Goal: Information Seeking & Learning: Learn about a topic

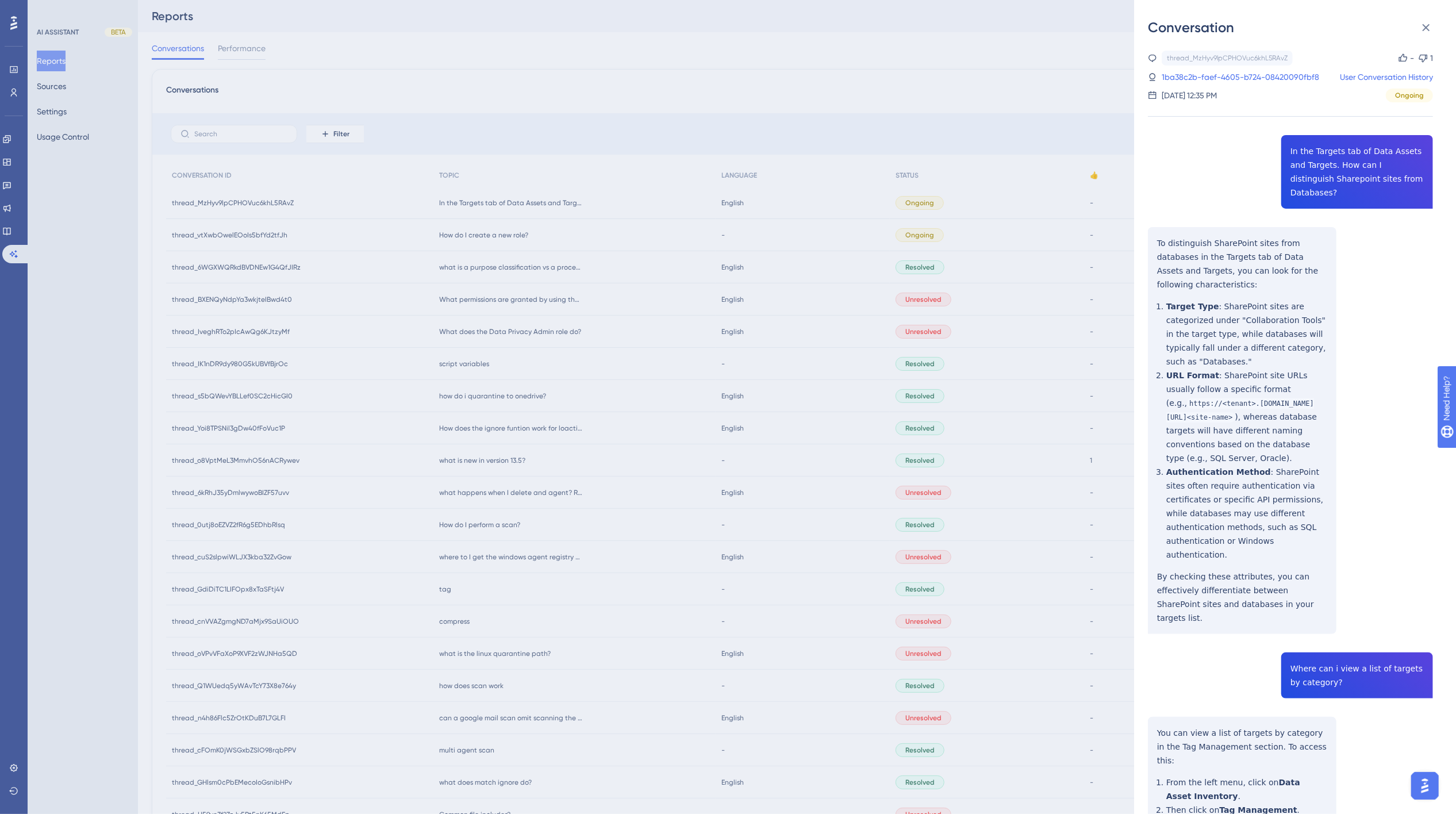
scroll to position [78, 0]
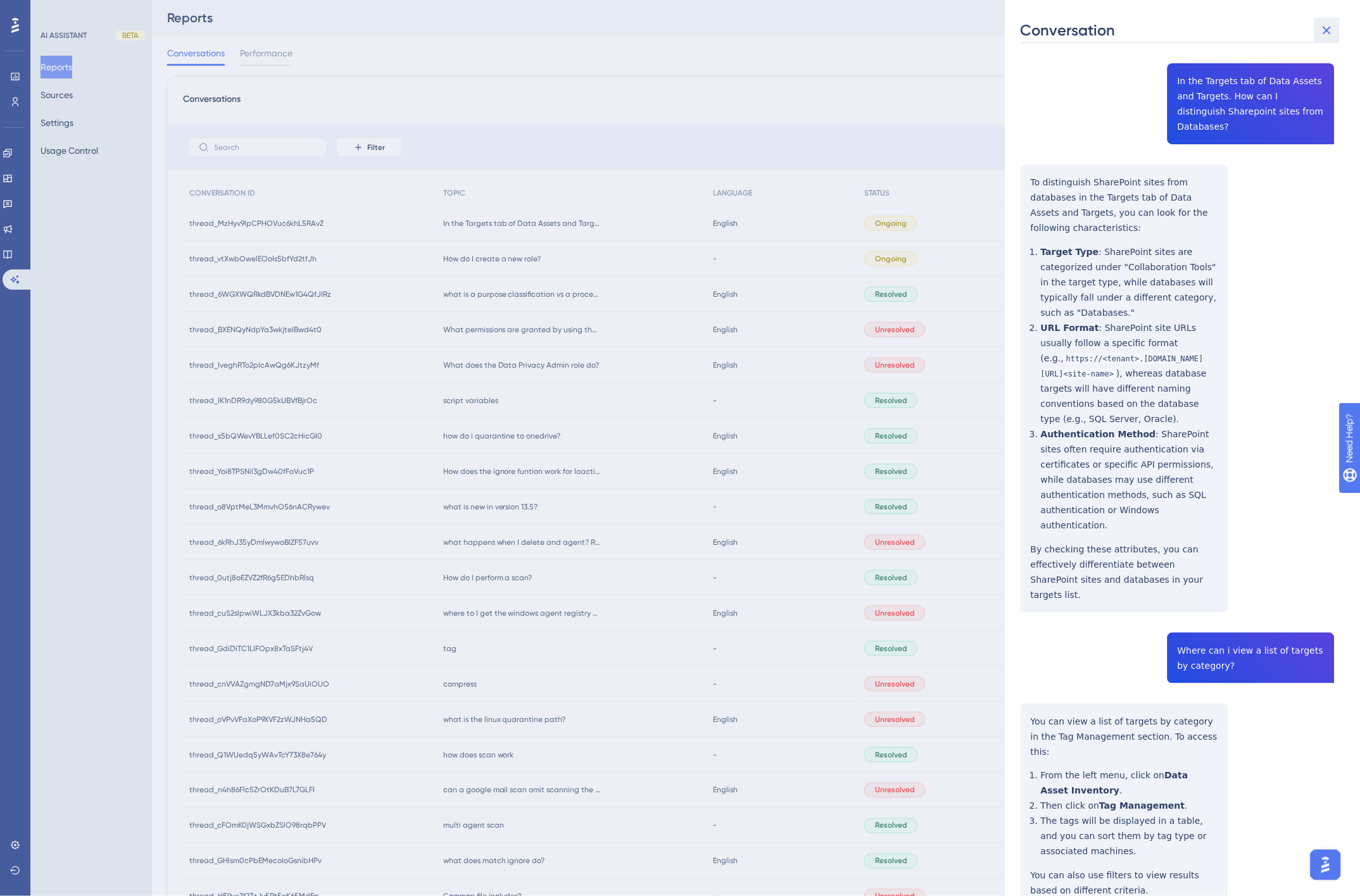
drag, startPoint x: 1337, startPoint y: 32, endPoint x: 1330, endPoint y: 30, distance: 7.3
click at [1337, 32] on button at bounding box center [1327, 30] width 26 height 26
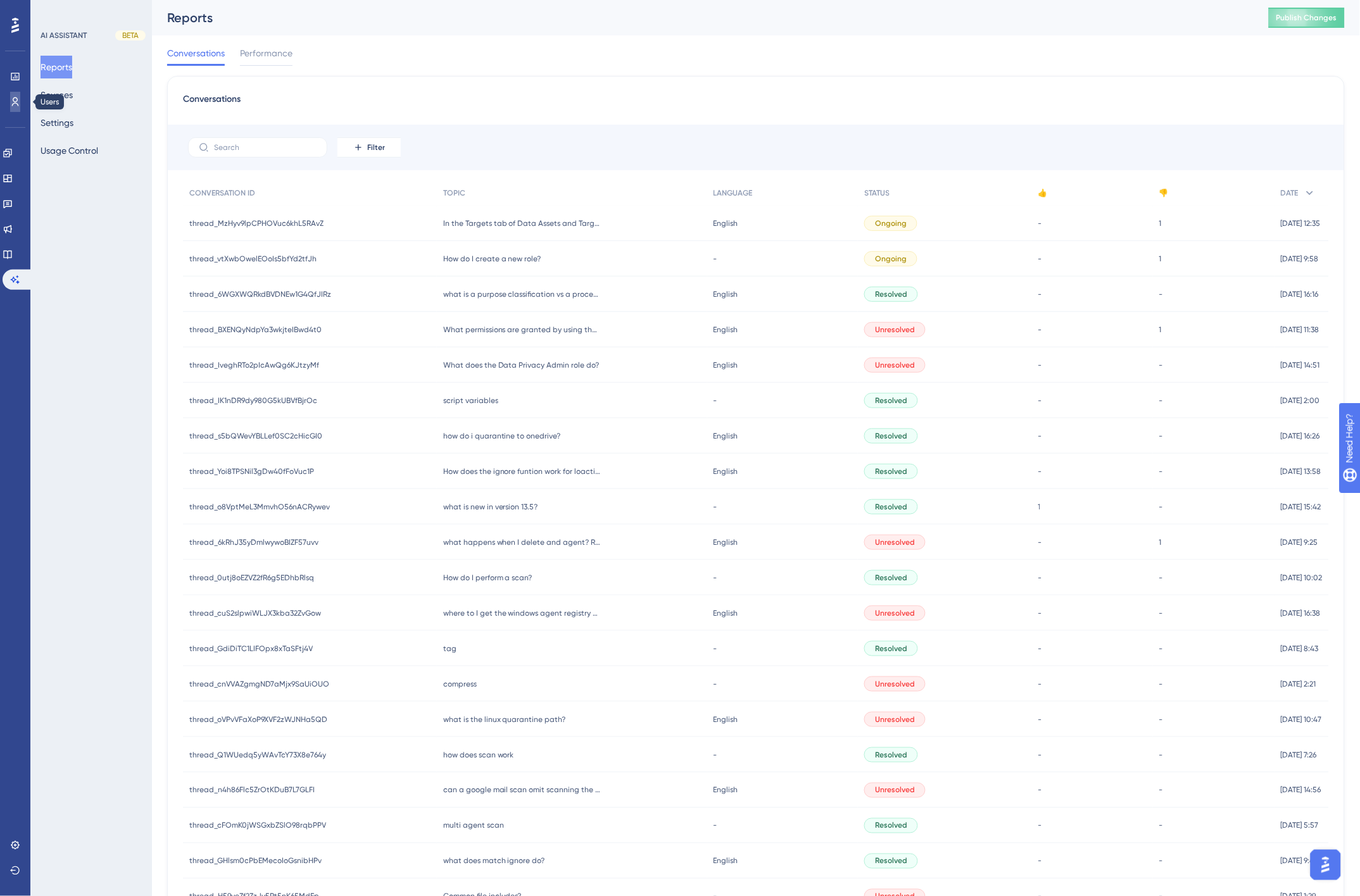
click at [16, 102] on icon at bounding box center [15, 102] width 10 height 10
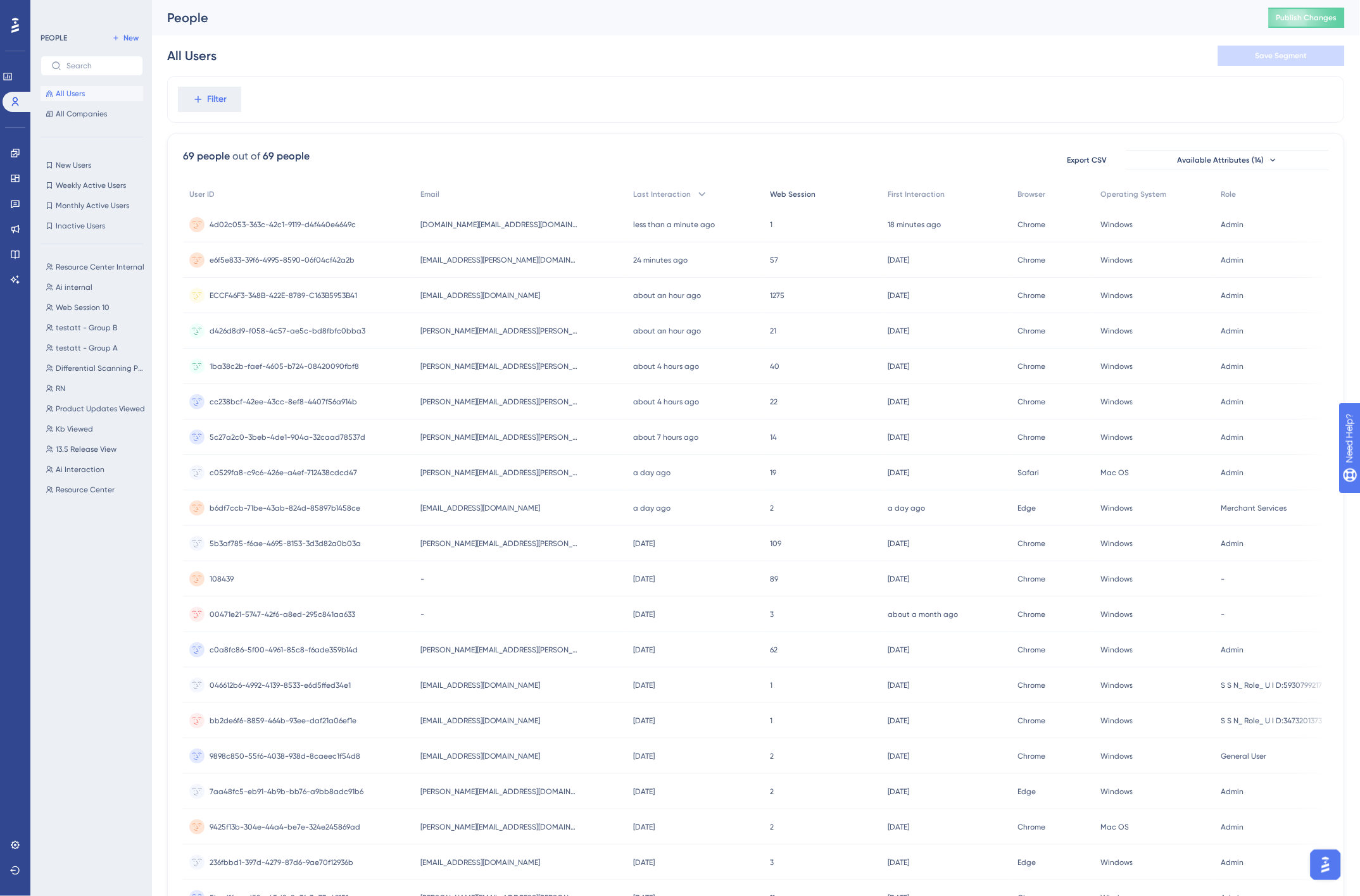
click at [787, 197] on span "Web Session" at bounding box center [793, 194] width 46 height 10
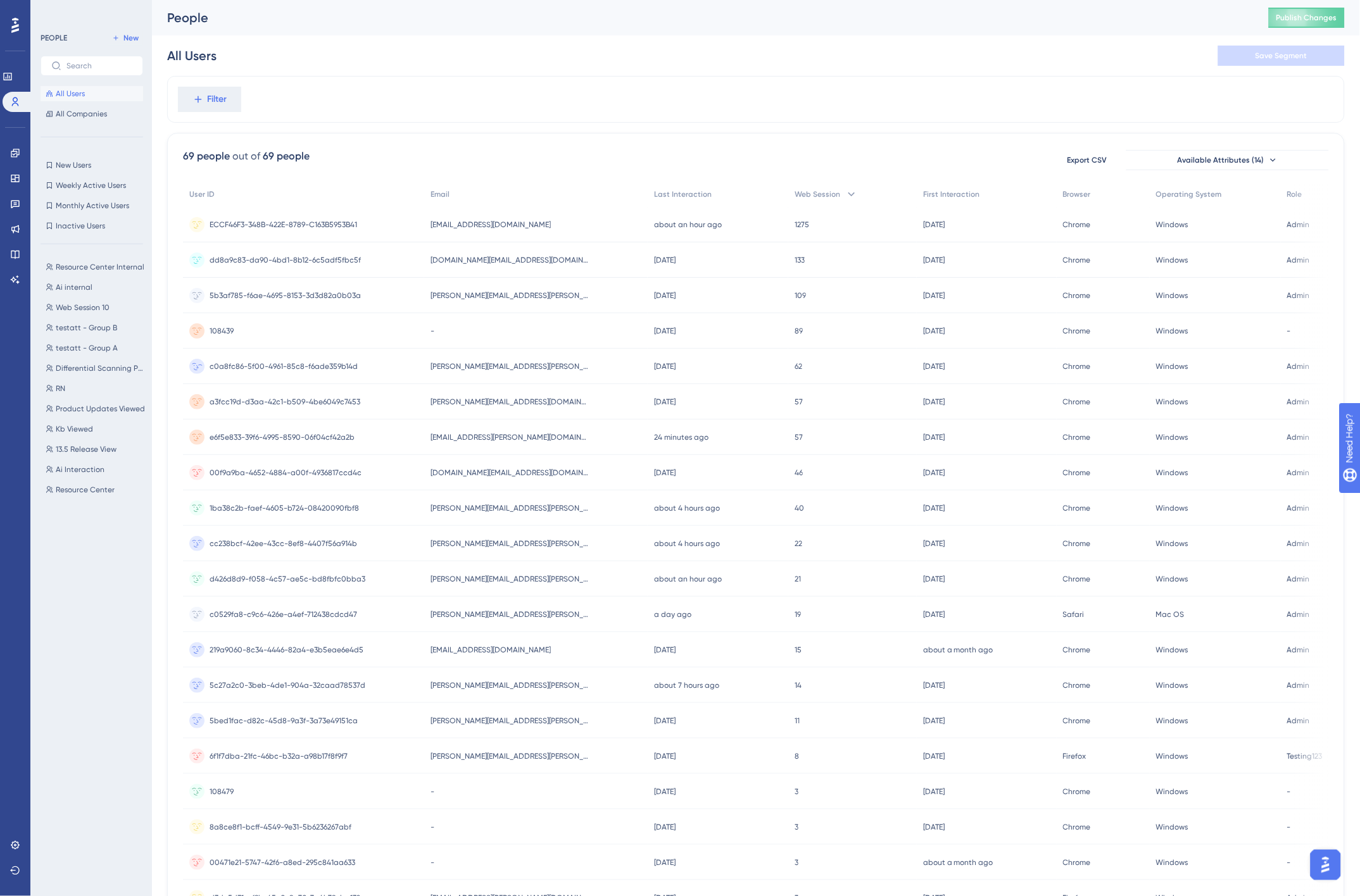
click at [328, 366] on span "c0a8fc86-5f00-4961-85c8-f6ade359b14d" at bounding box center [284, 366] width 148 height 10
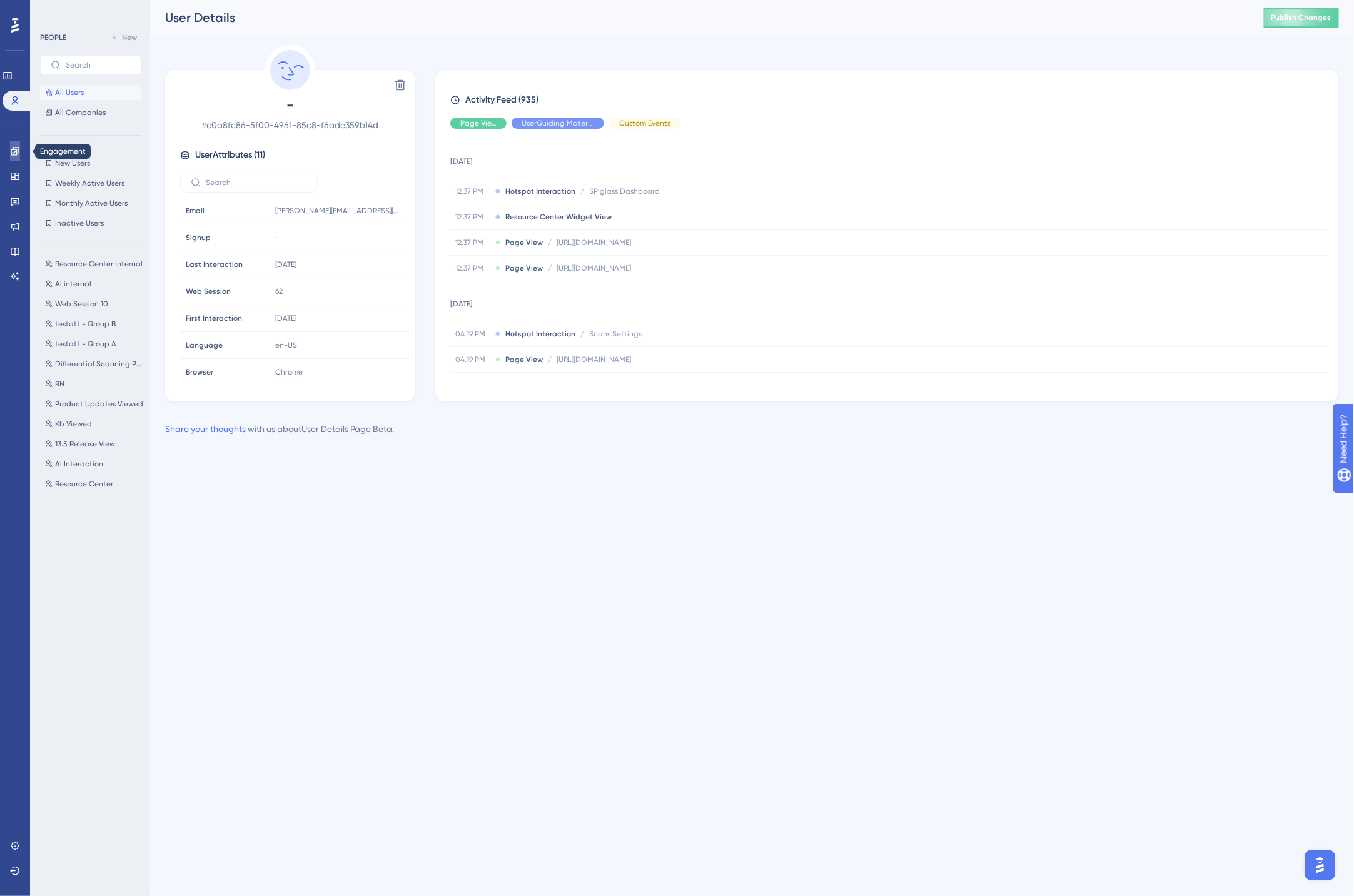
click at [16, 150] on icon at bounding box center [15, 151] width 8 height 8
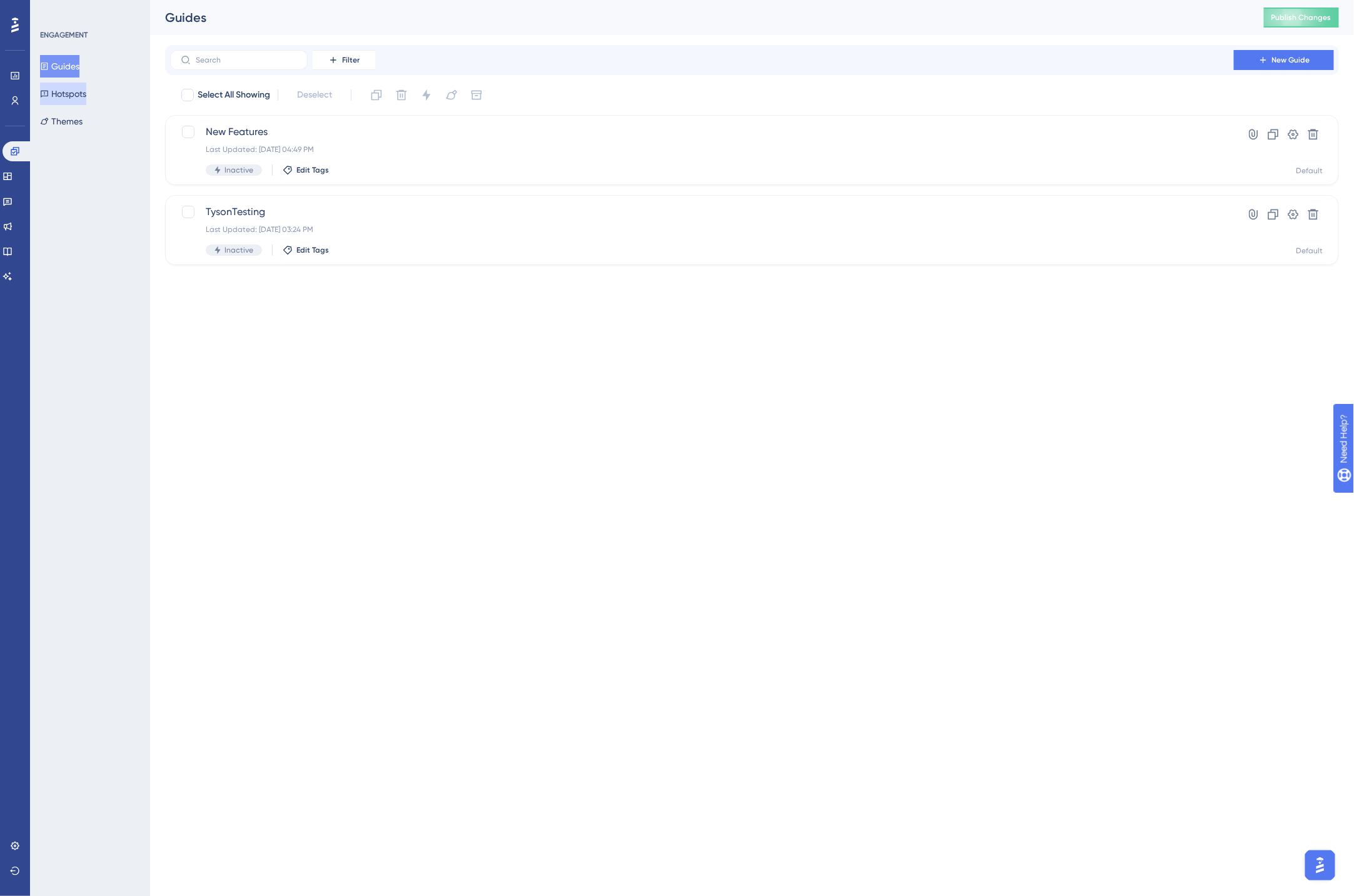
click at [78, 91] on button "Hotspots" at bounding box center [63, 94] width 47 height 23
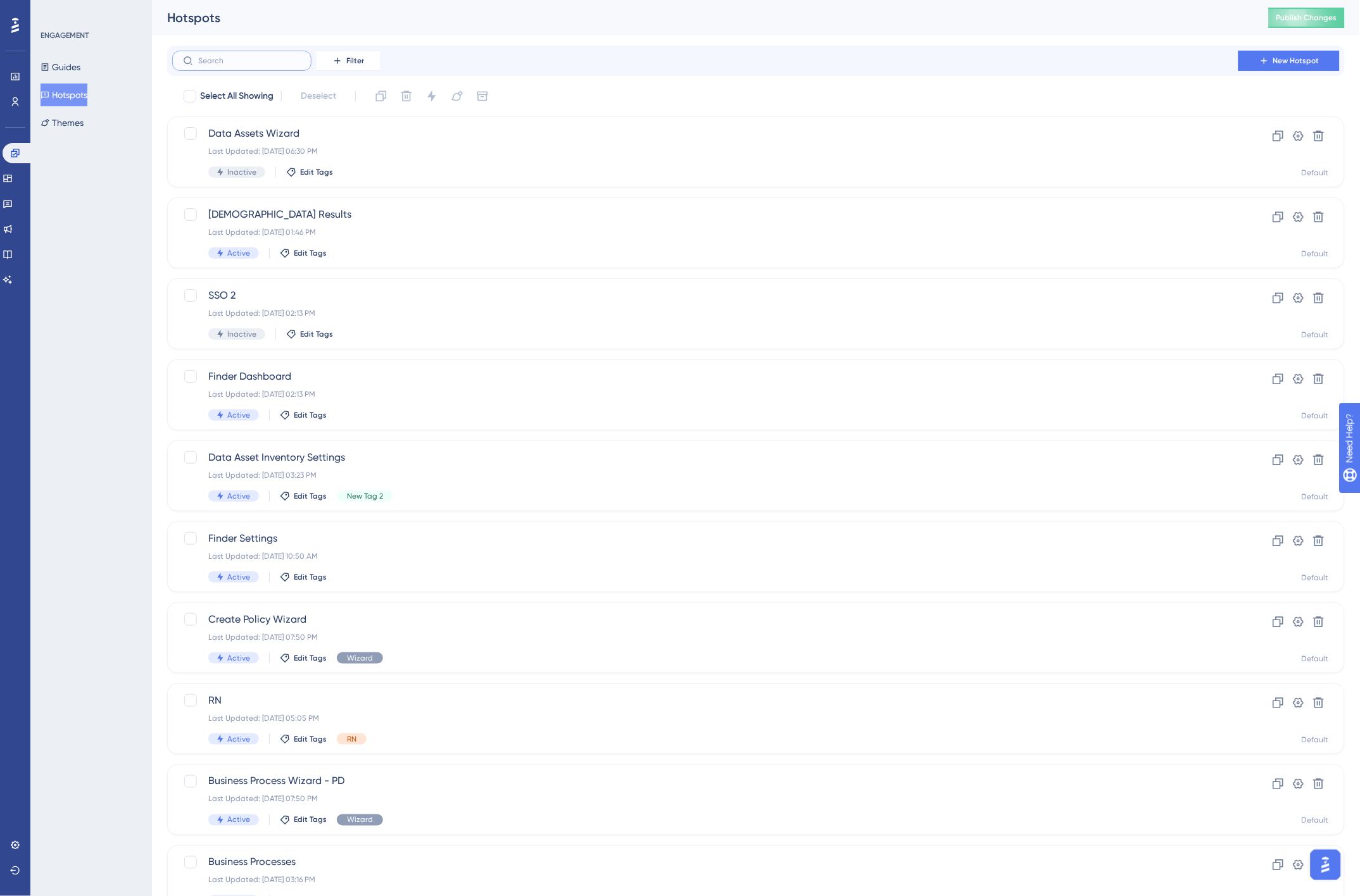
click at [255, 59] on input "text" at bounding box center [249, 61] width 102 height 9
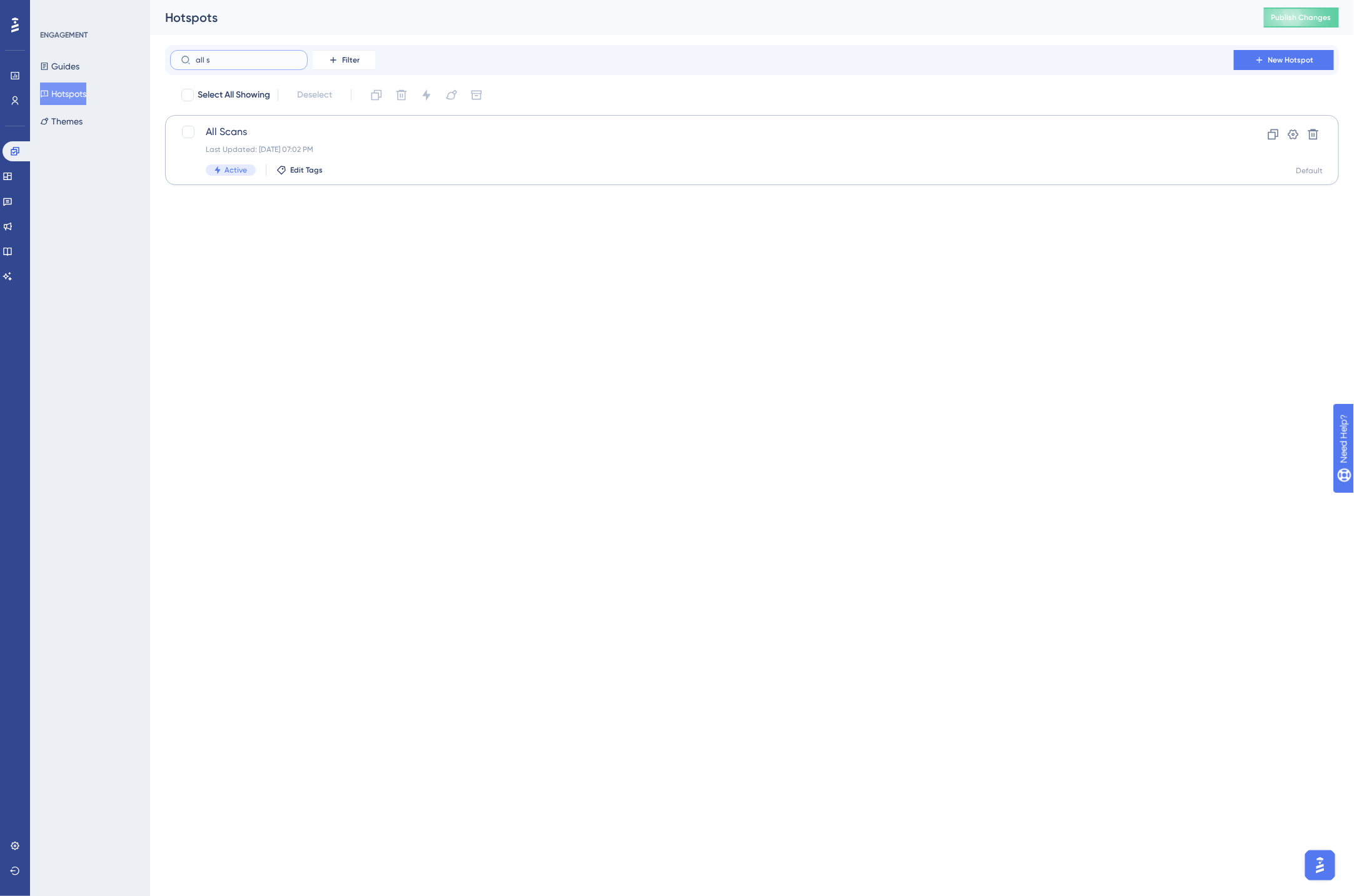
type input "all s"
click at [242, 128] on span "All Scans" at bounding box center [702, 132] width 993 height 15
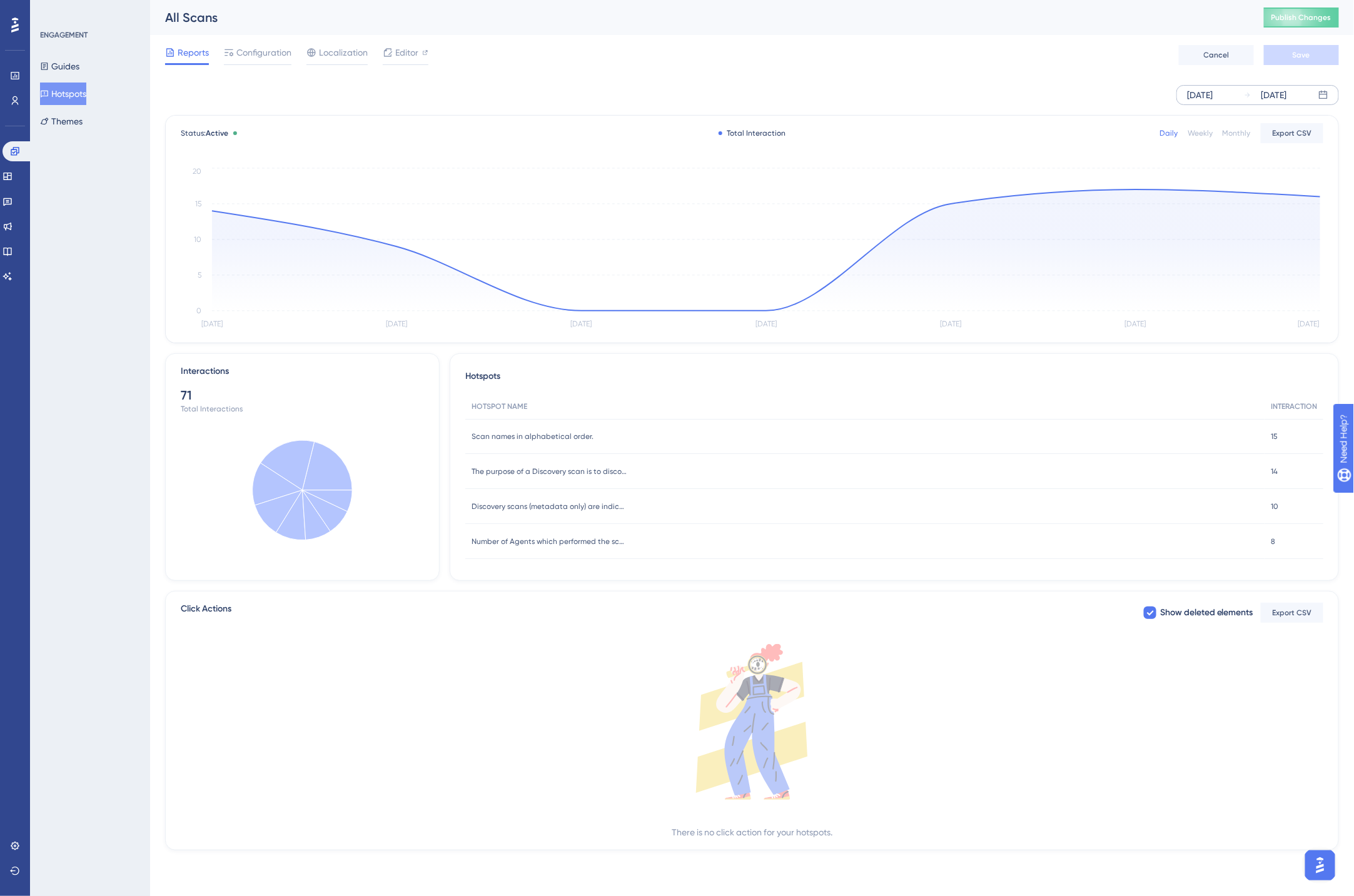
click at [1212, 98] on div "[DATE]" at bounding box center [1200, 95] width 26 height 15
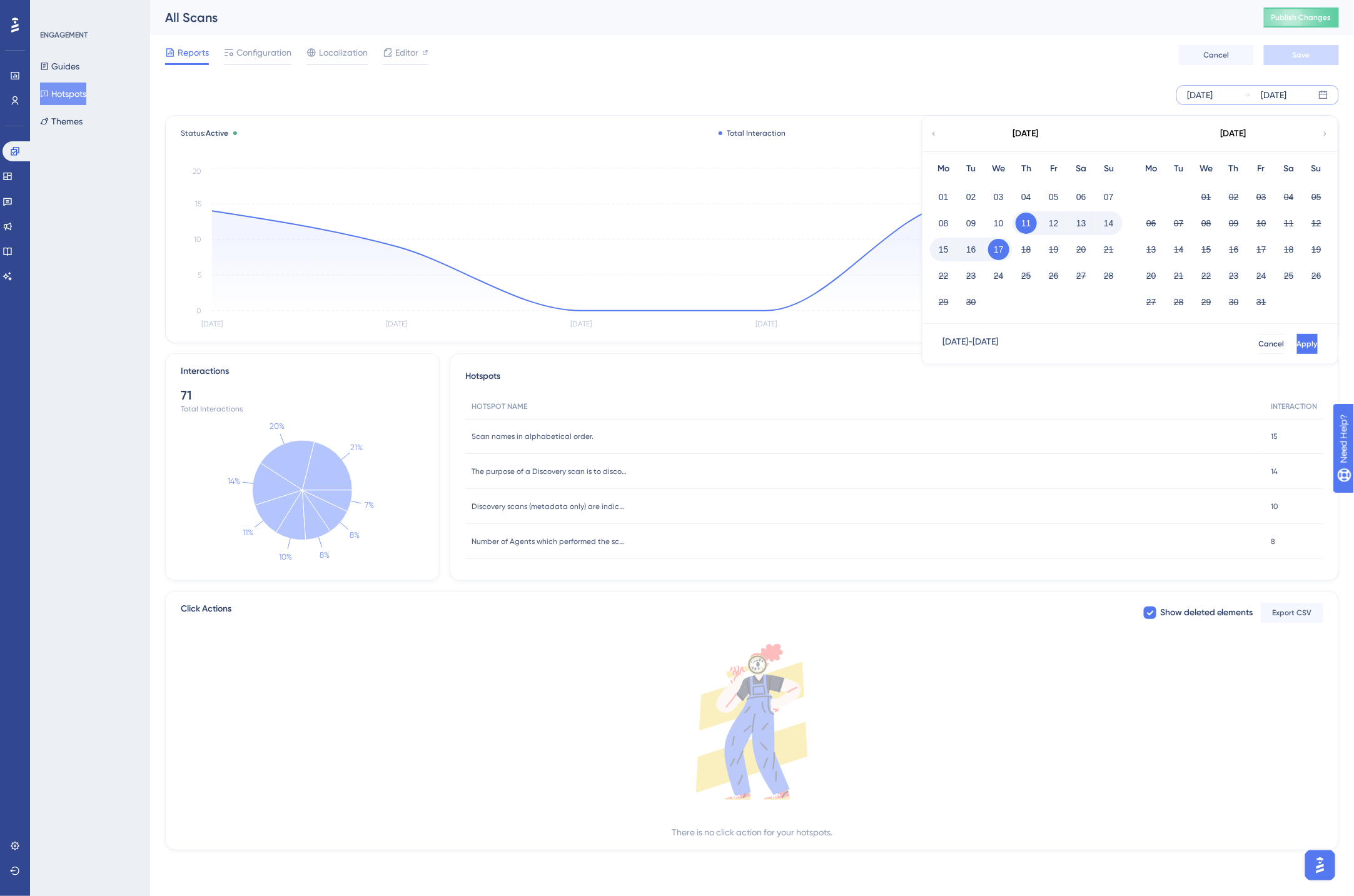
click at [932, 136] on icon at bounding box center [933, 134] width 7 height 11
click at [935, 134] on icon at bounding box center [933, 134] width 7 height 11
click at [1025, 195] on button "01" at bounding box center [1026, 197] width 21 height 21
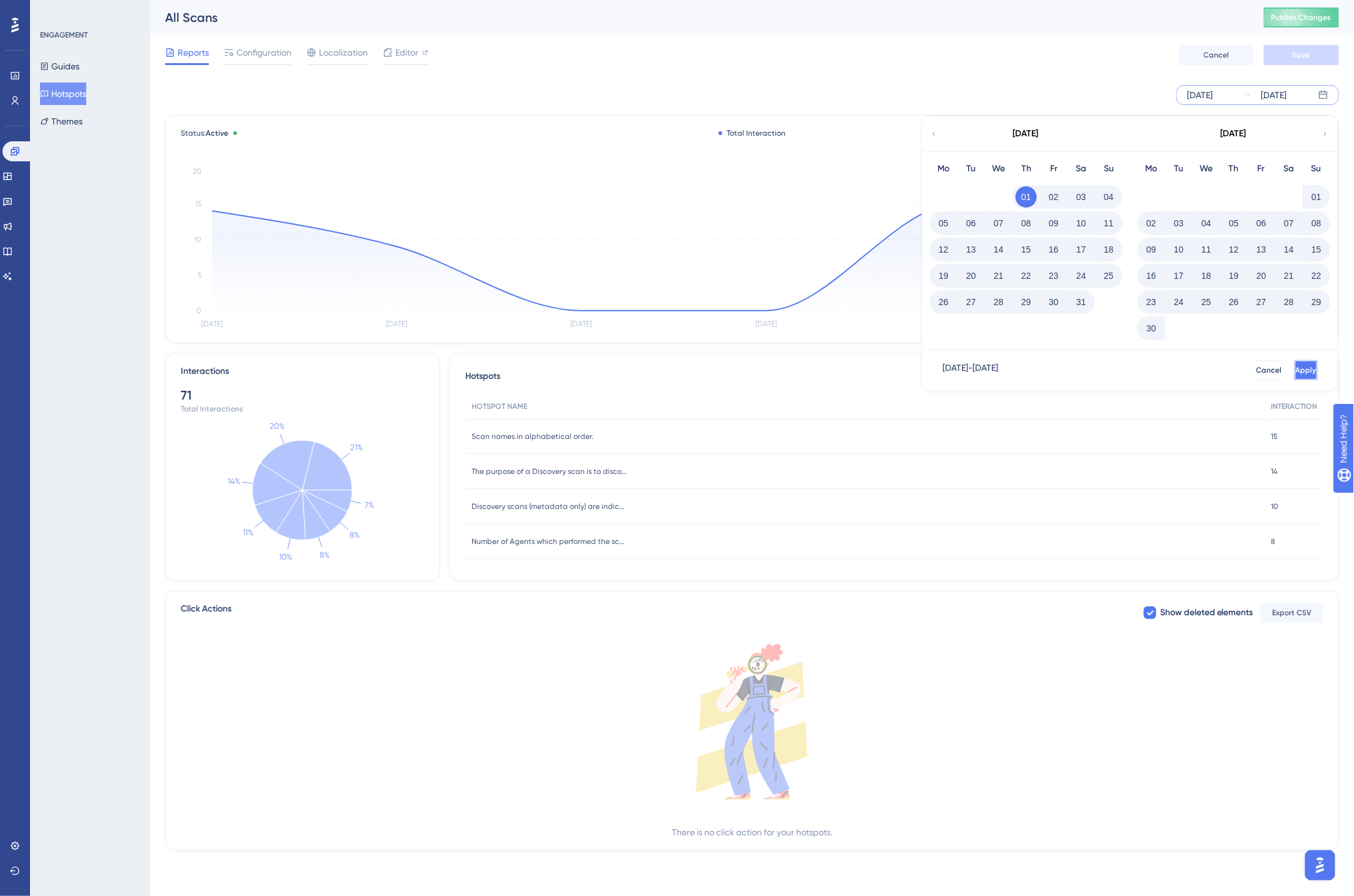
click at [1297, 371] on button "Apply" at bounding box center [1305, 370] width 23 height 20
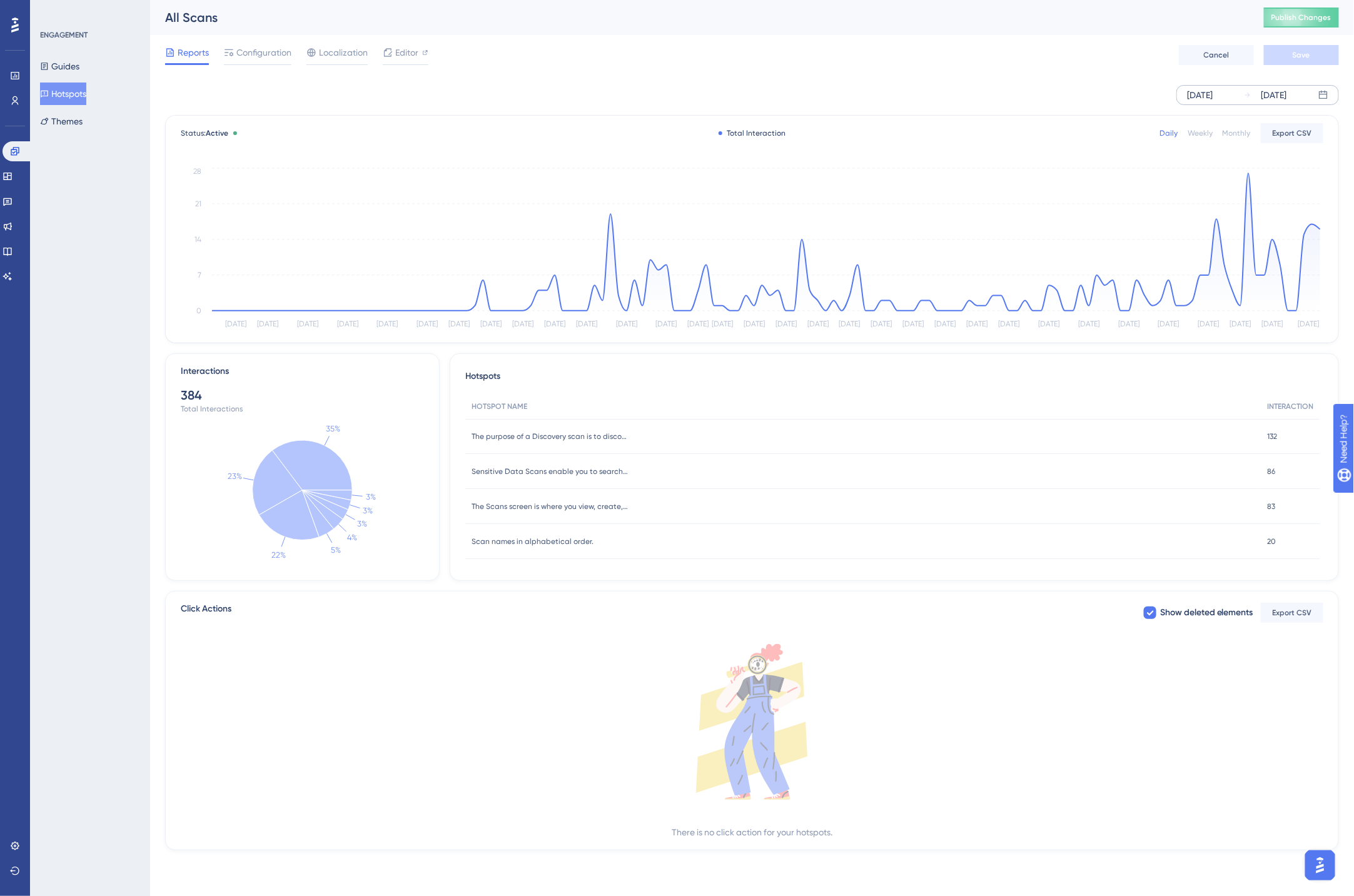
click at [123, 270] on div "ENGAGEMENT Guides Hotspots Themes" at bounding box center [90, 448] width 120 height 896
click at [1207, 91] on div "[DATE]" at bounding box center [1200, 95] width 26 height 15
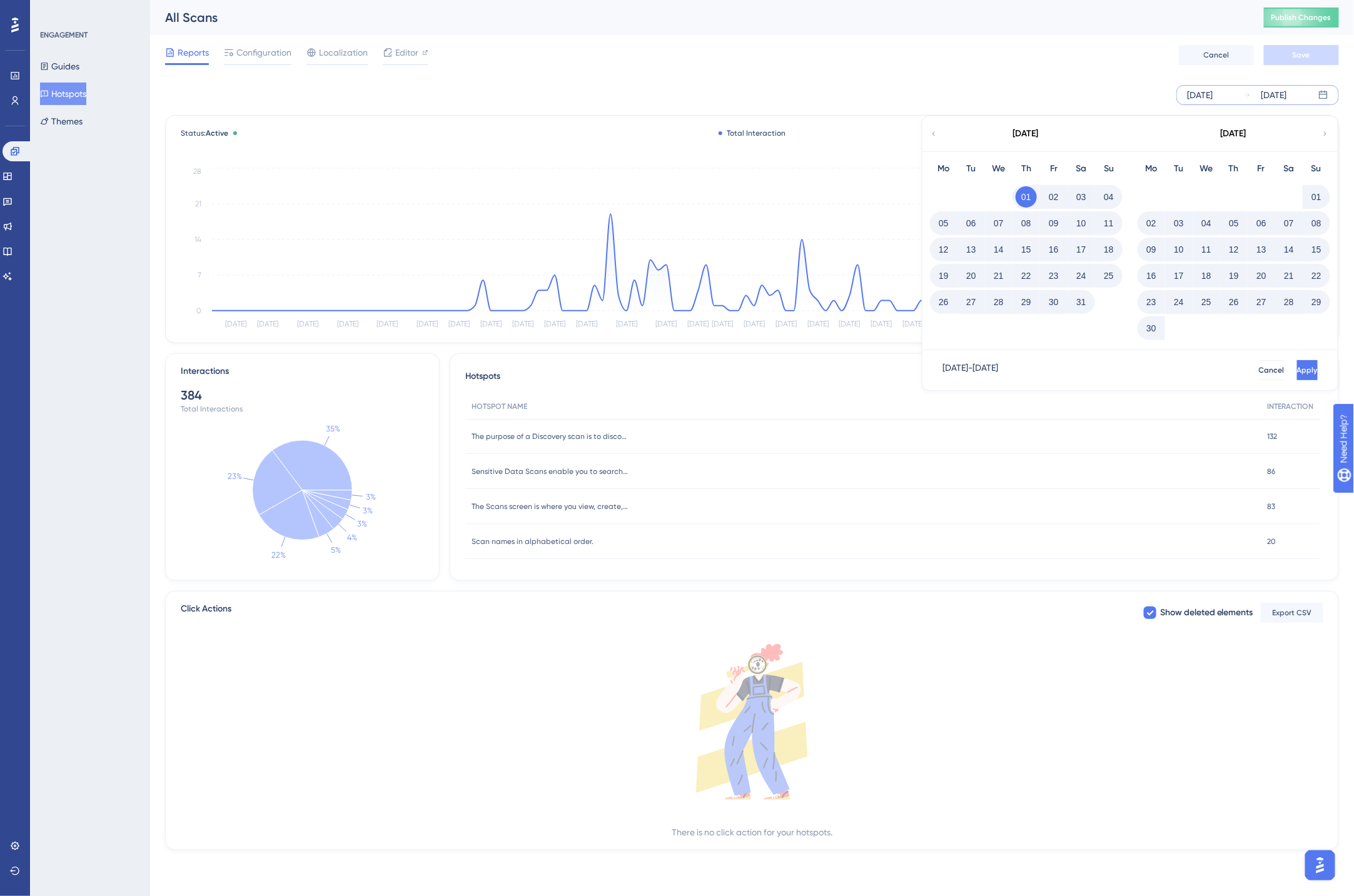
click at [1329, 133] on div "[DATE]" at bounding box center [1233, 134] width 206 height 35
click at [1323, 129] on icon at bounding box center [1325, 134] width 7 height 11
click at [966, 192] on button "01" at bounding box center [971, 197] width 21 height 21
drag, startPoint x: 1290, startPoint y: 345, endPoint x: 1217, endPoint y: 353, distance: 73.4
click at [1295, 345] on span "Apply" at bounding box center [1305, 343] width 21 height 10
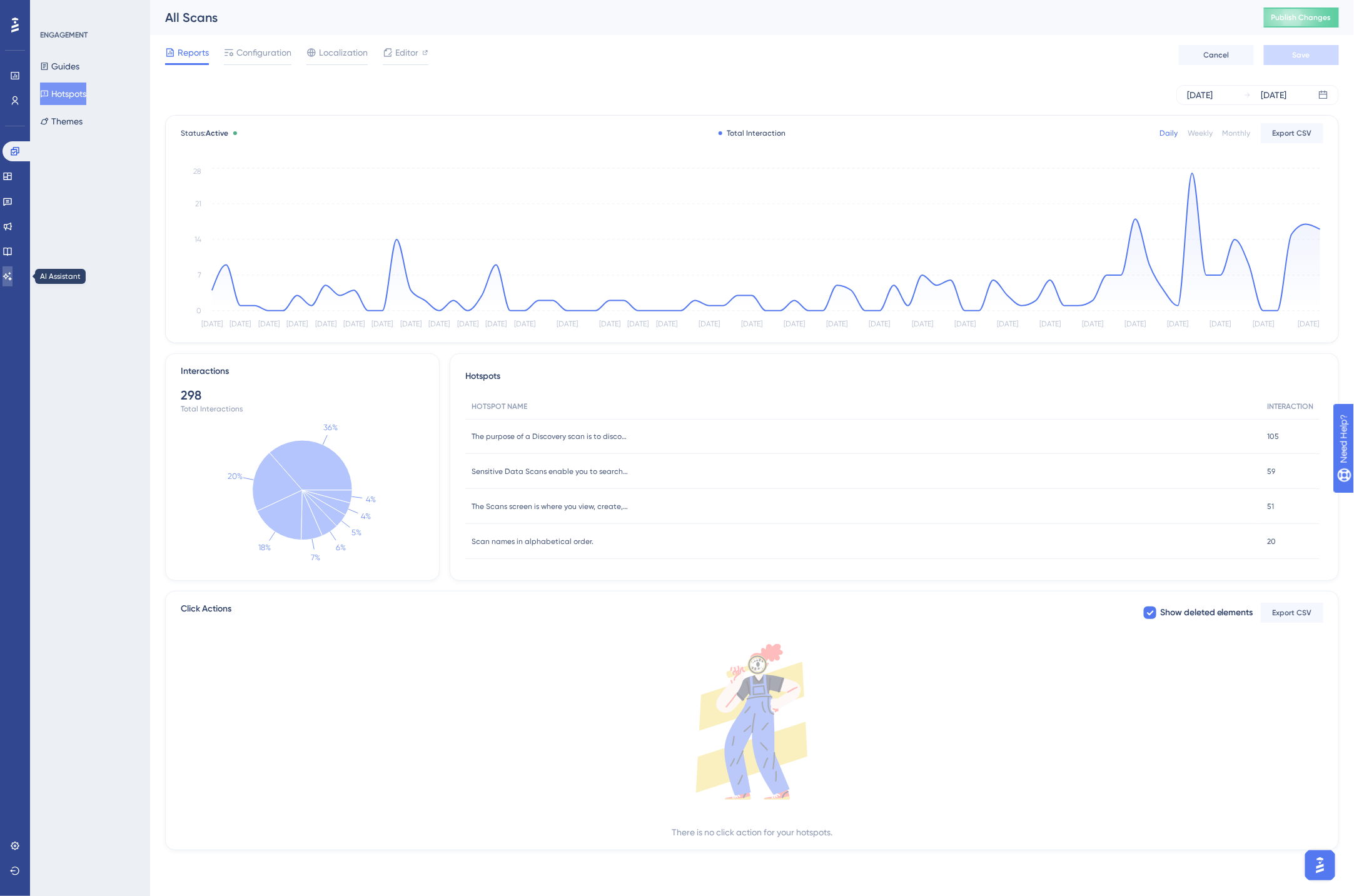
click at [12, 273] on icon at bounding box center [7, 276] width 9 height 8
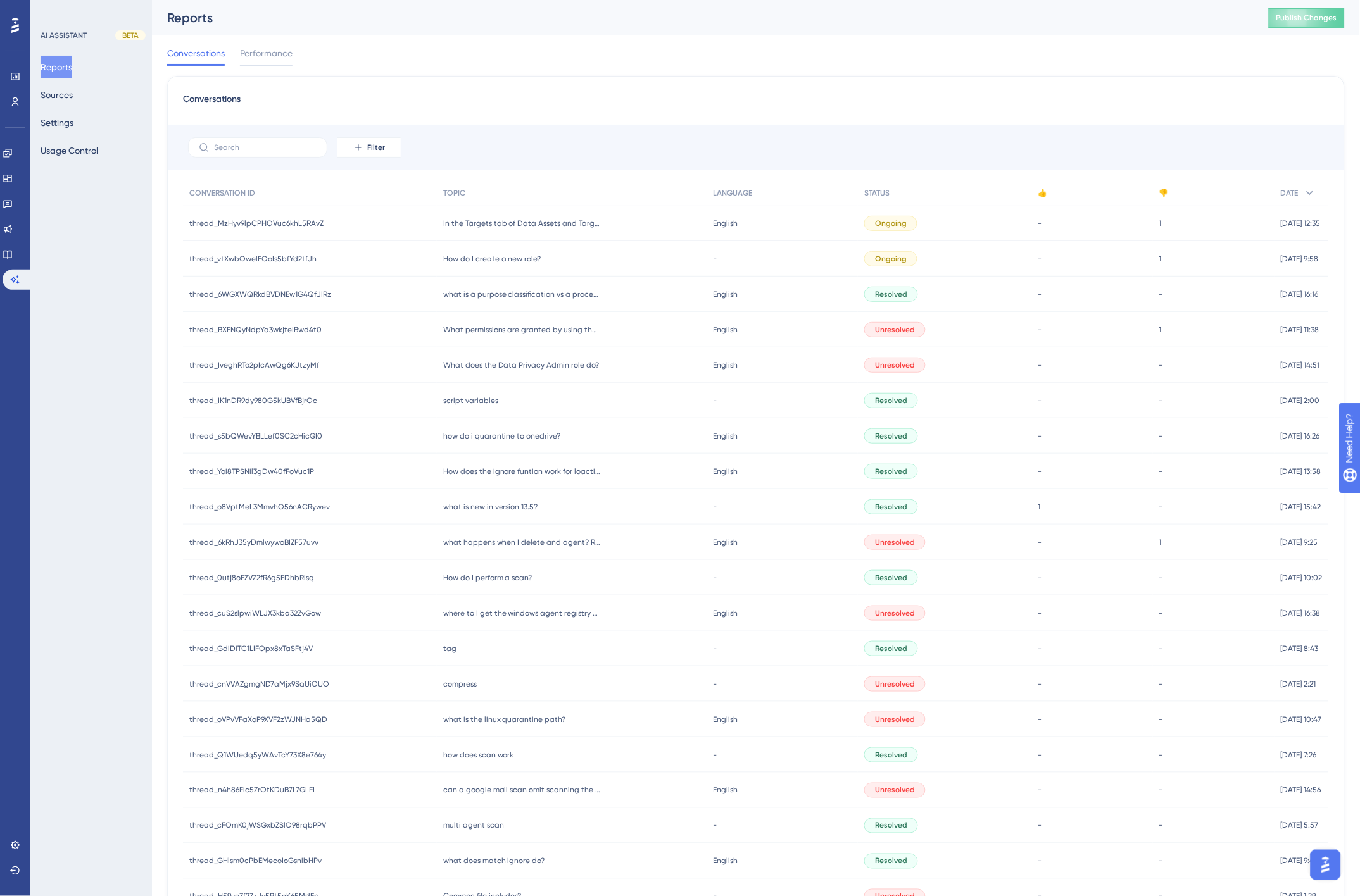
click at [256, 222] on span "thread_MzHyv9lpCPHOVuc6khL5RAvZ" at bounding box center [256, 223] width 134 height 10
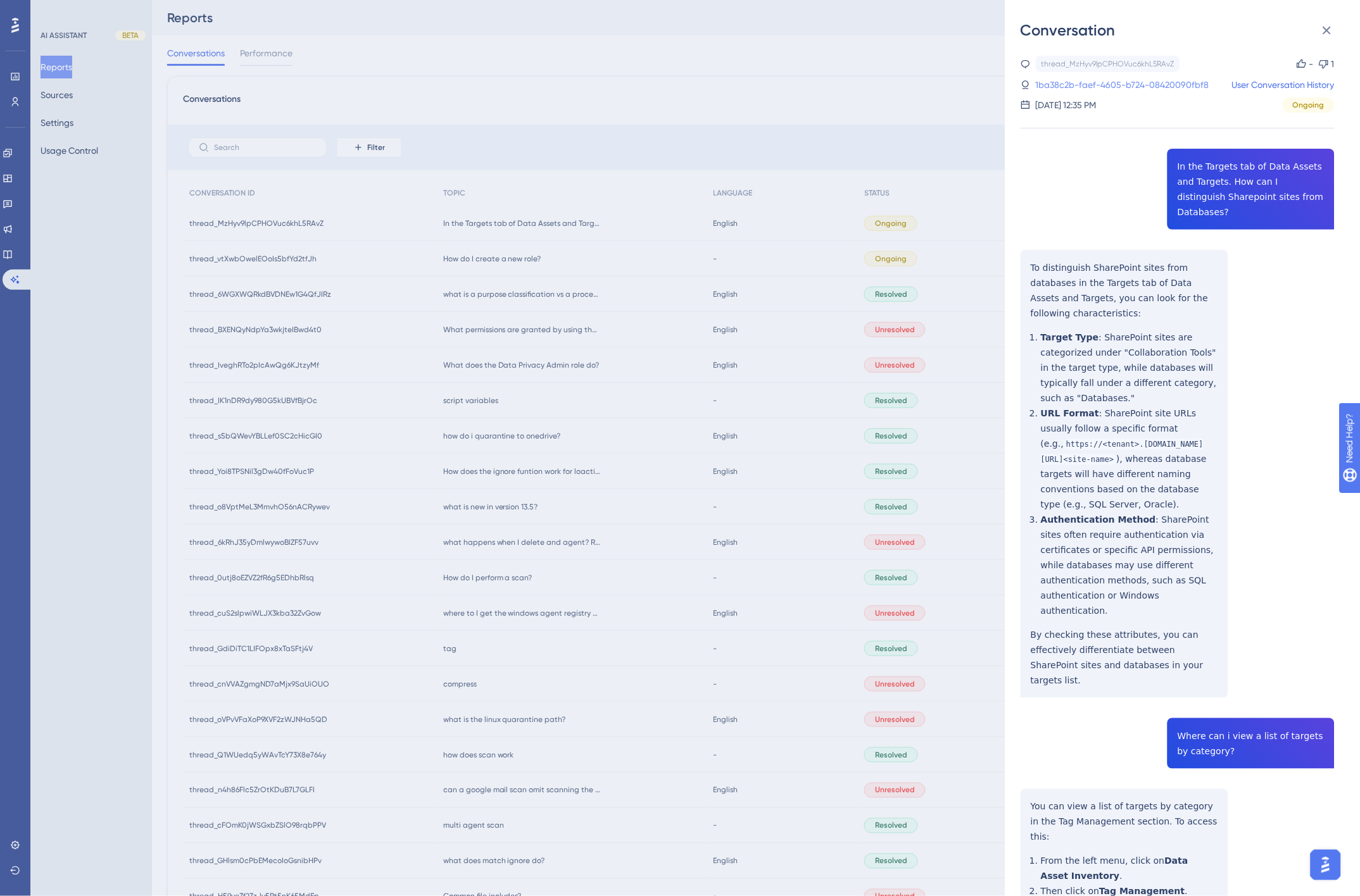
click at [1105, 82] on link "1ba38c2b-faef-4605-b724-08420090fbf8" at bounding box center [1122, 85] width 173 height 15
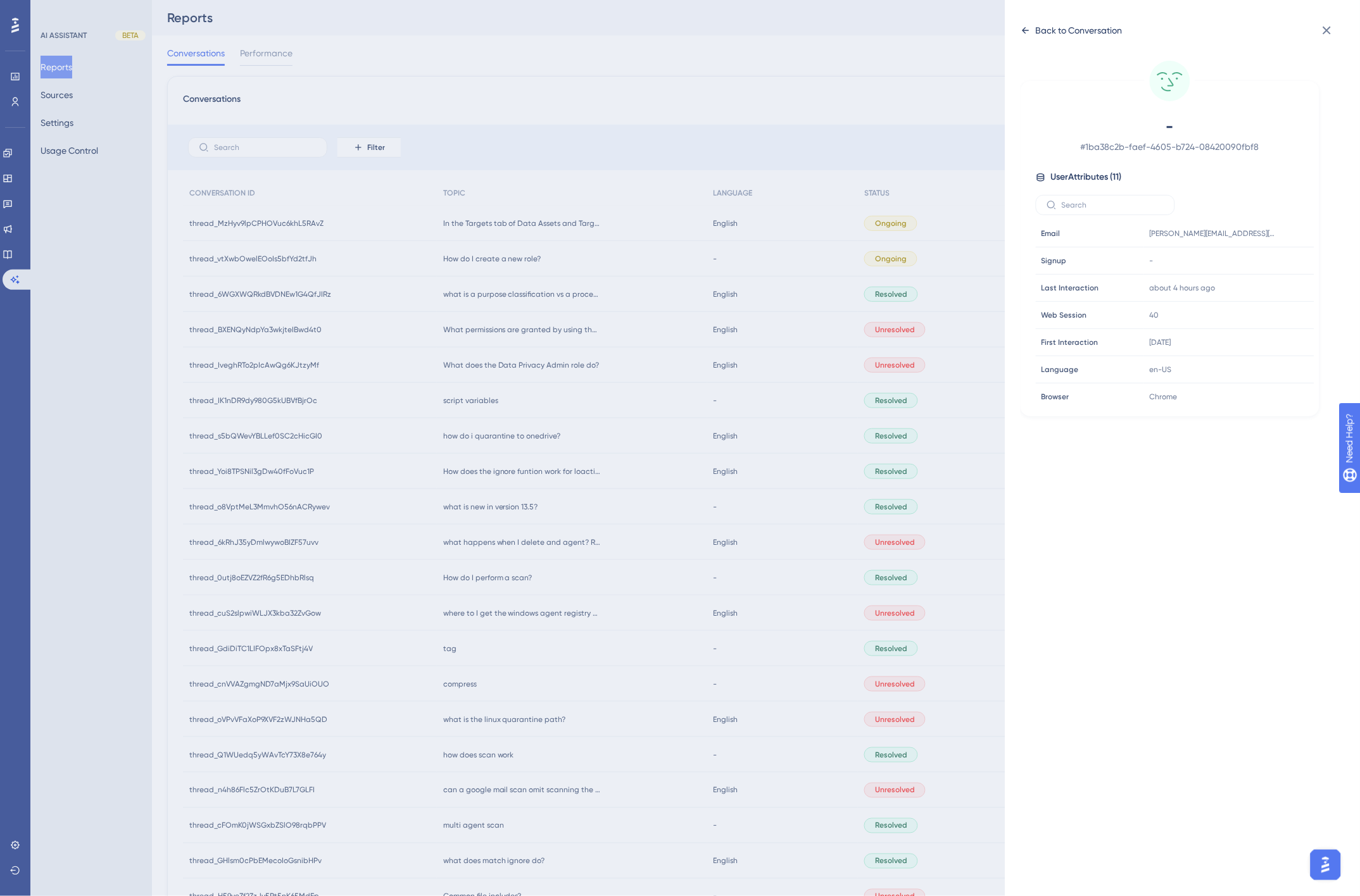
click at [1046, 32] on div "Back to Conversation" at bounding box center [1079, 30] width 87 height 15
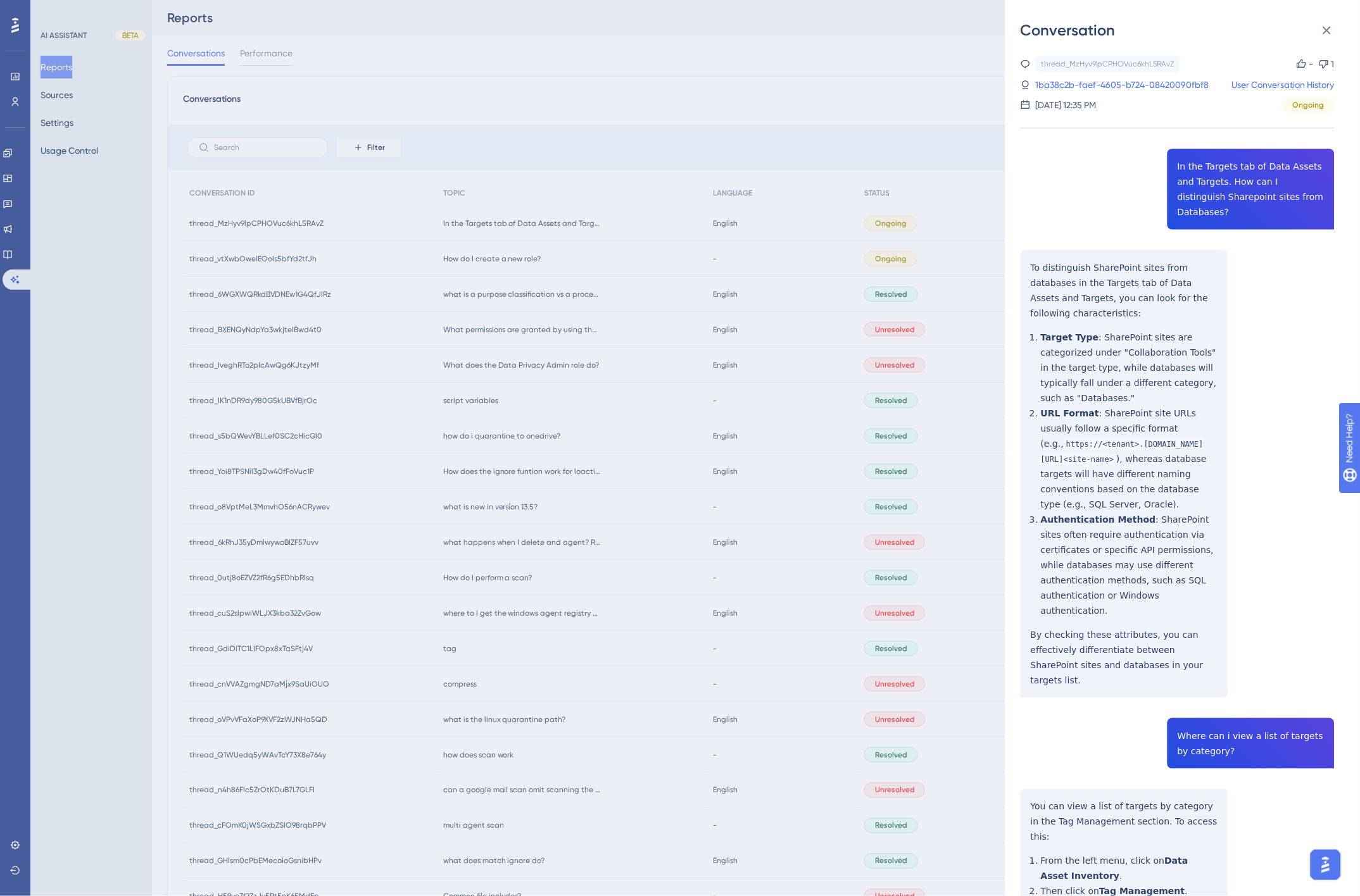
click at [477, 399] on div "Conversation thread_MzHyv9lpCPHOVuc6khL5RAvZ Copy - 1 1ba38c2b-faef-4605-b724-0…" at bounding box center [680, 448] width 1360 height 896
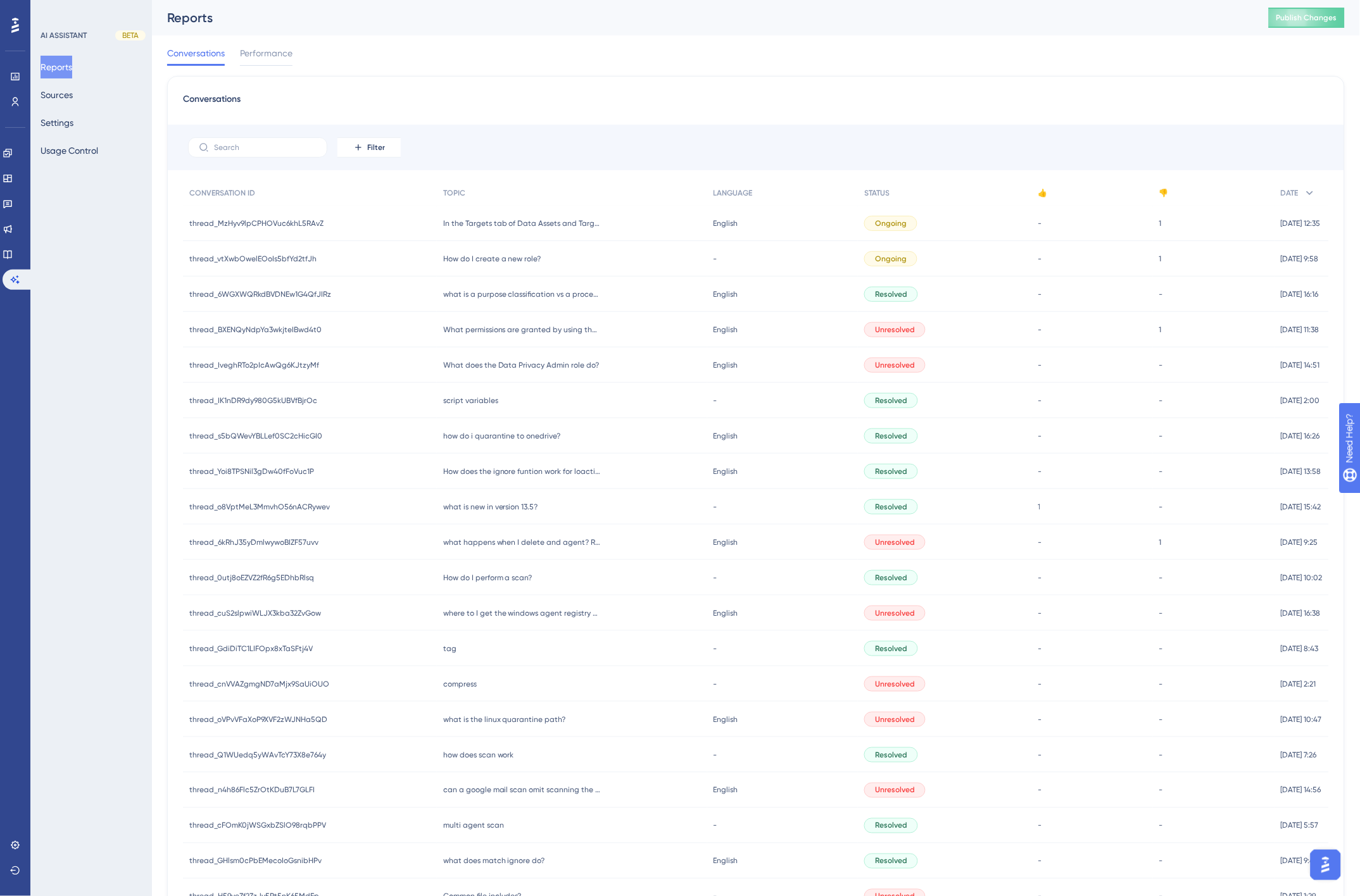
drag, startPoint x: 295, startPoint y: 399, endPoint x: 342, endPoint y: 401, distance: 47.0
click at [295, 399] on span "thread_IK1nDR9dy980G5kUBVfBjrOc" at bounding box center [253, 400] width 128 height 10
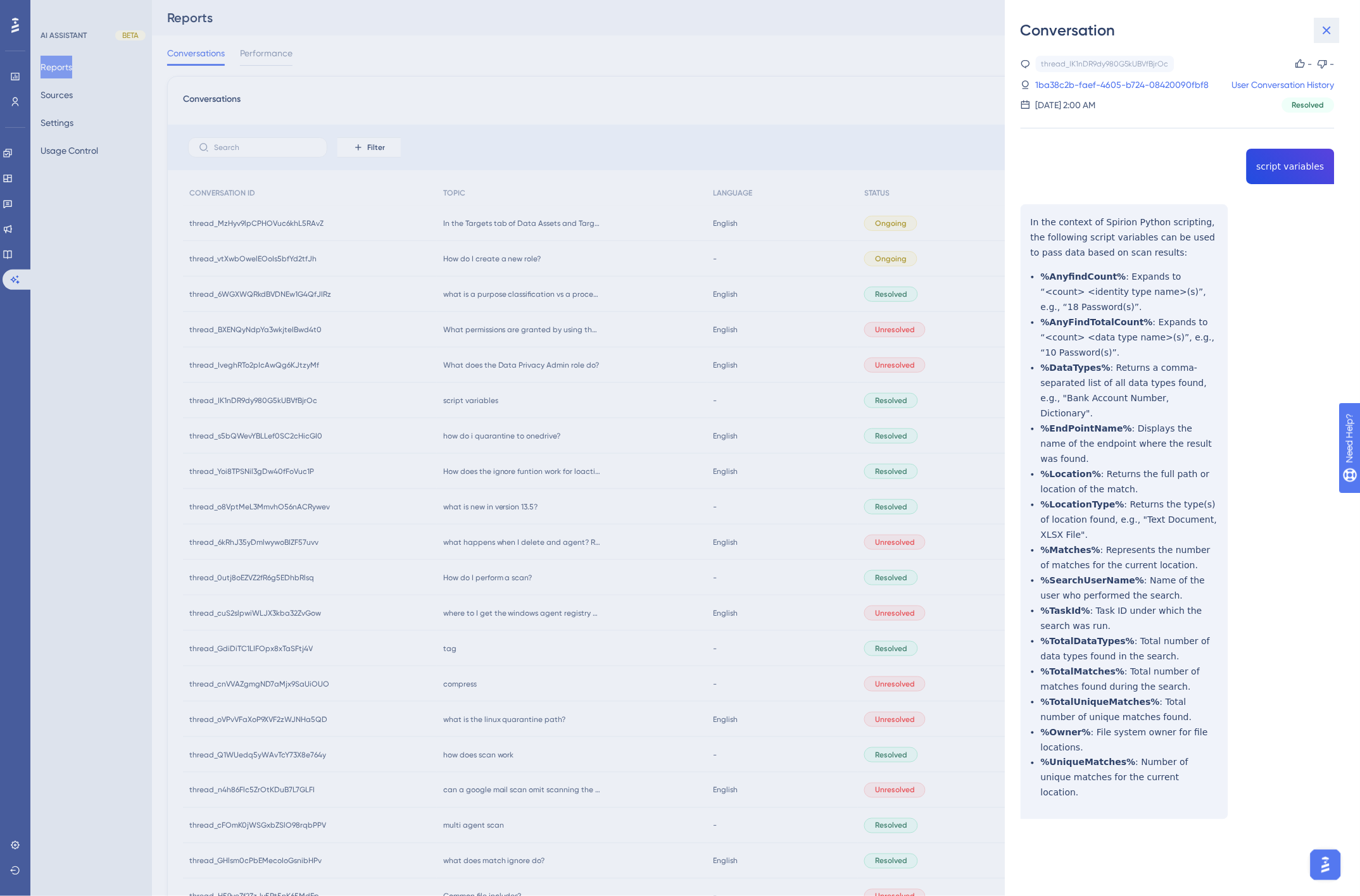
click at [1330, 33] on icon at bounding box center [1327, 30] width 8 height 8
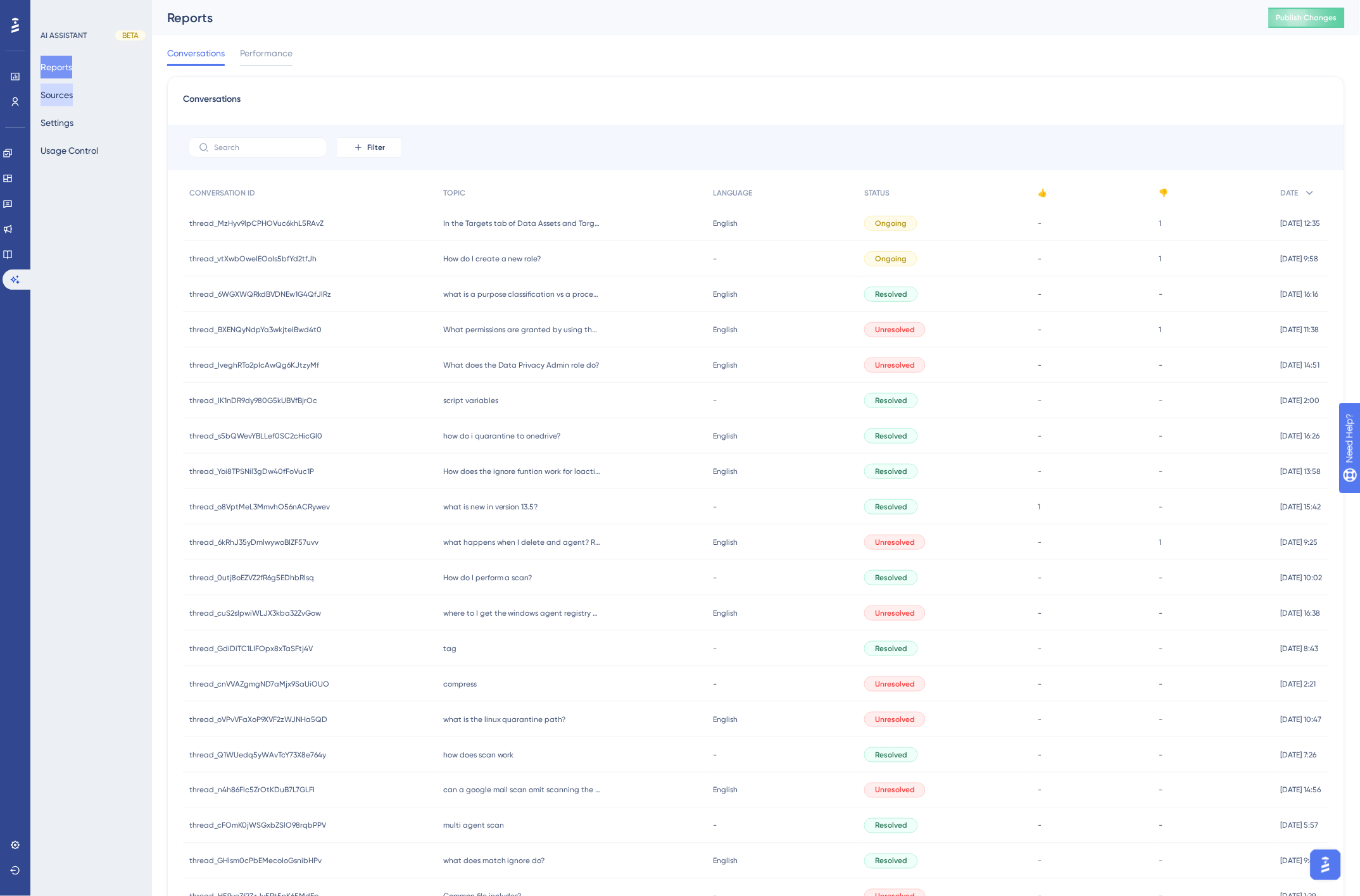
click at [67, 93] on button "Sources" at bounding box center [57, 95] width 32 height 23
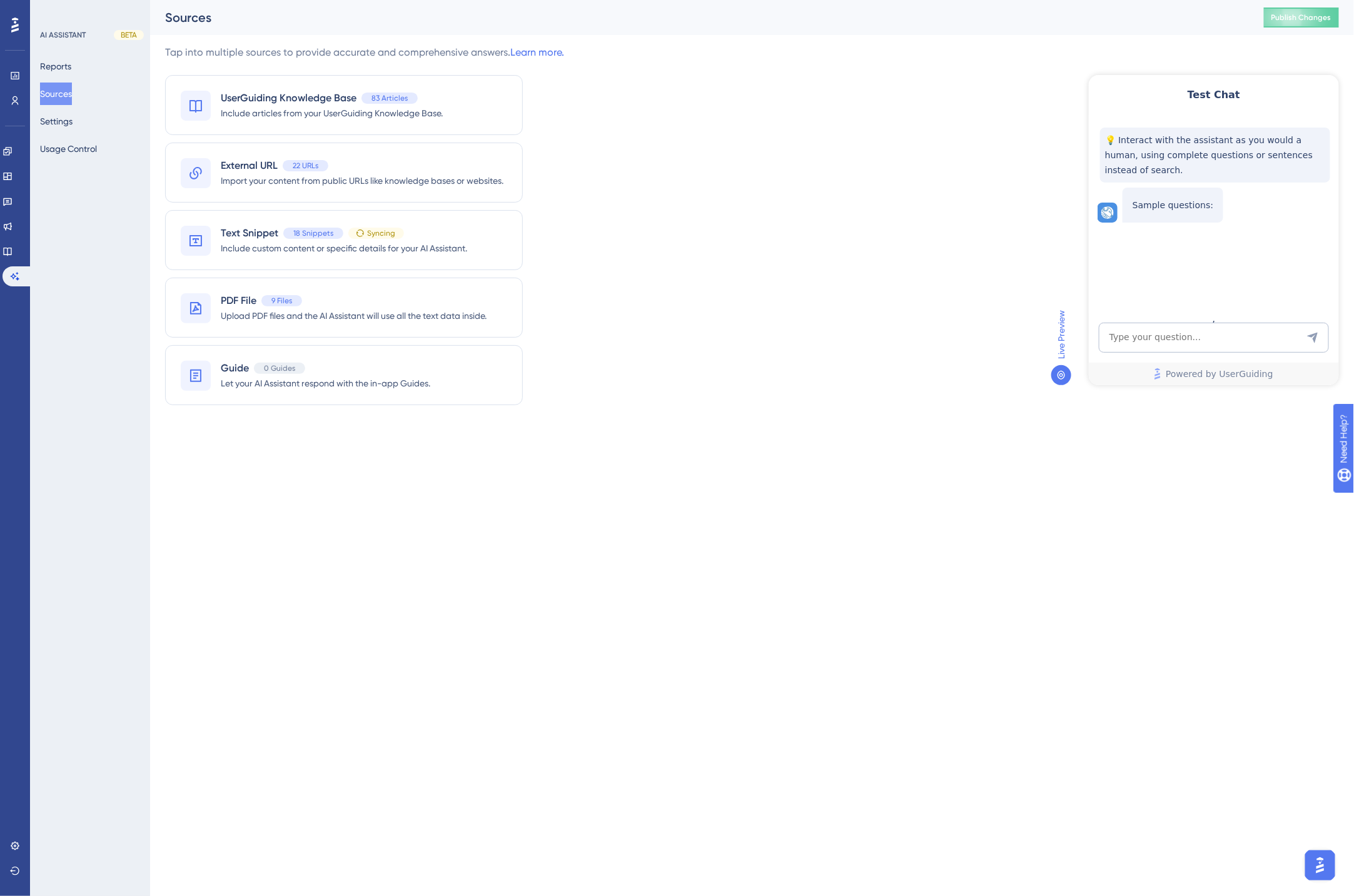
click at [61, 92] on button "Sources" at bounding box center [56, 94] width 32 height 23
click at [53, 65] on button "Reports" at bounding box center [55, 67] width 31 height 23
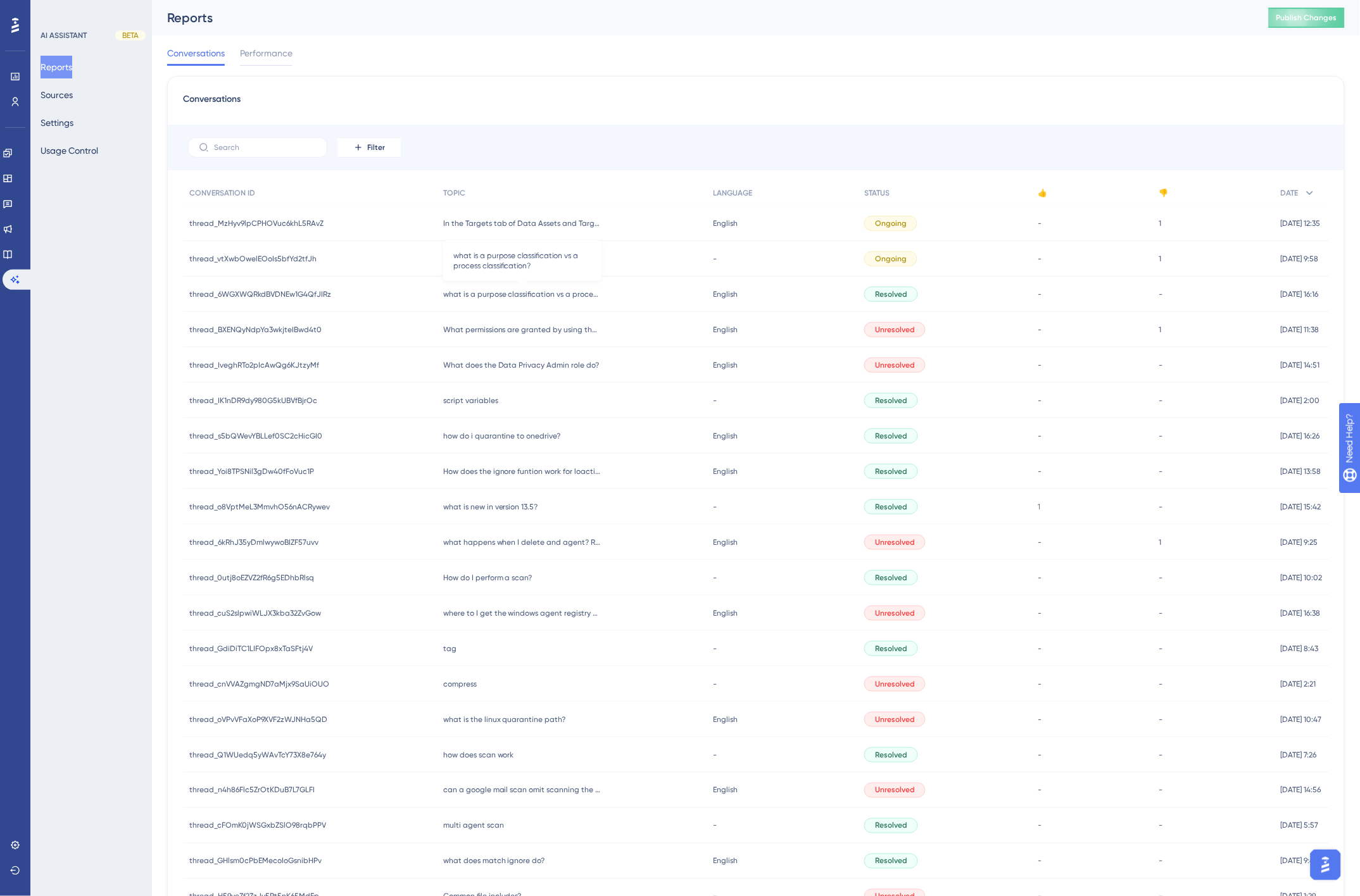
click at [488, 294] on span "what is a purpose classification vs a process classification?" at bounding box center [522, 294] width 158 height 10
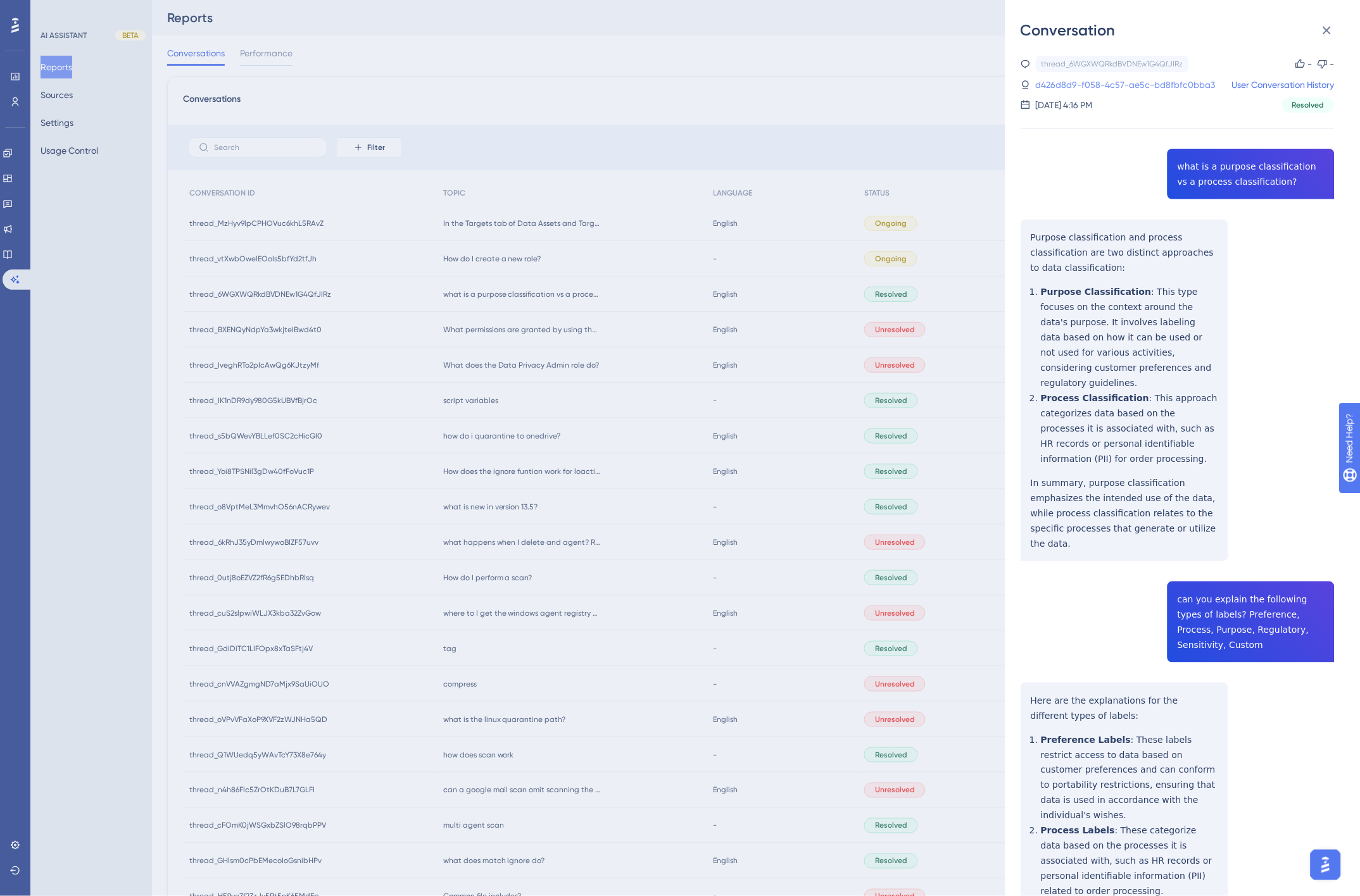
click at [1172, 84] on link "d426d8d9-f058-4c57-ae5c-bd8fbfc0bba3" at bounding box center [1125, 85] width 180 height 15
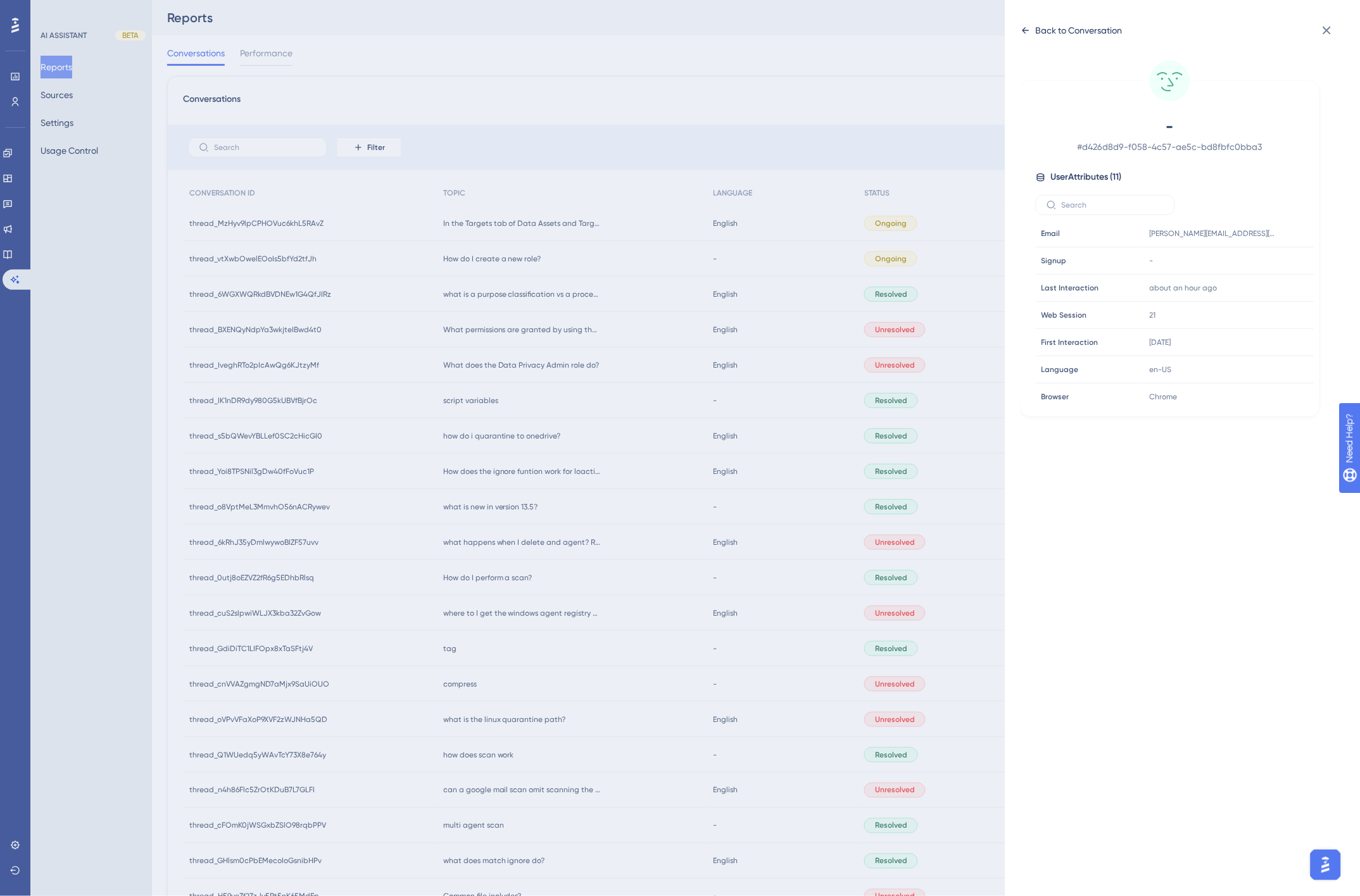
click at [1024, 27] on icon at bounding box center [1025, 30] width 10 height 10
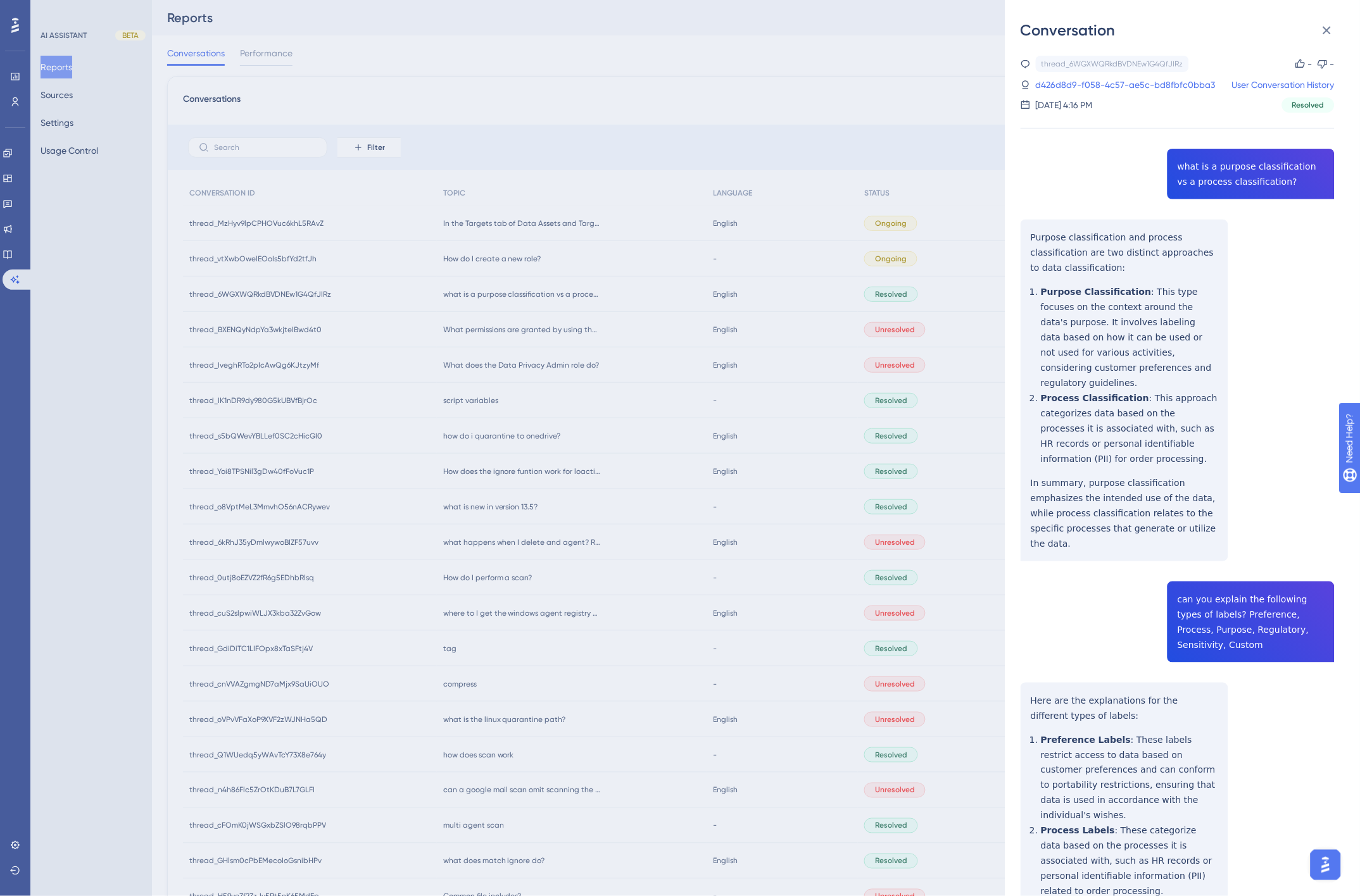
click at [80, 193] on div "Conversation thread_6WGXWQRkdBVDNEw1G4QfJIRz Copy - - d426d8d9-f058-4c57-ae5c-b…" at bounding box center [680, 448] width 1360 height 896
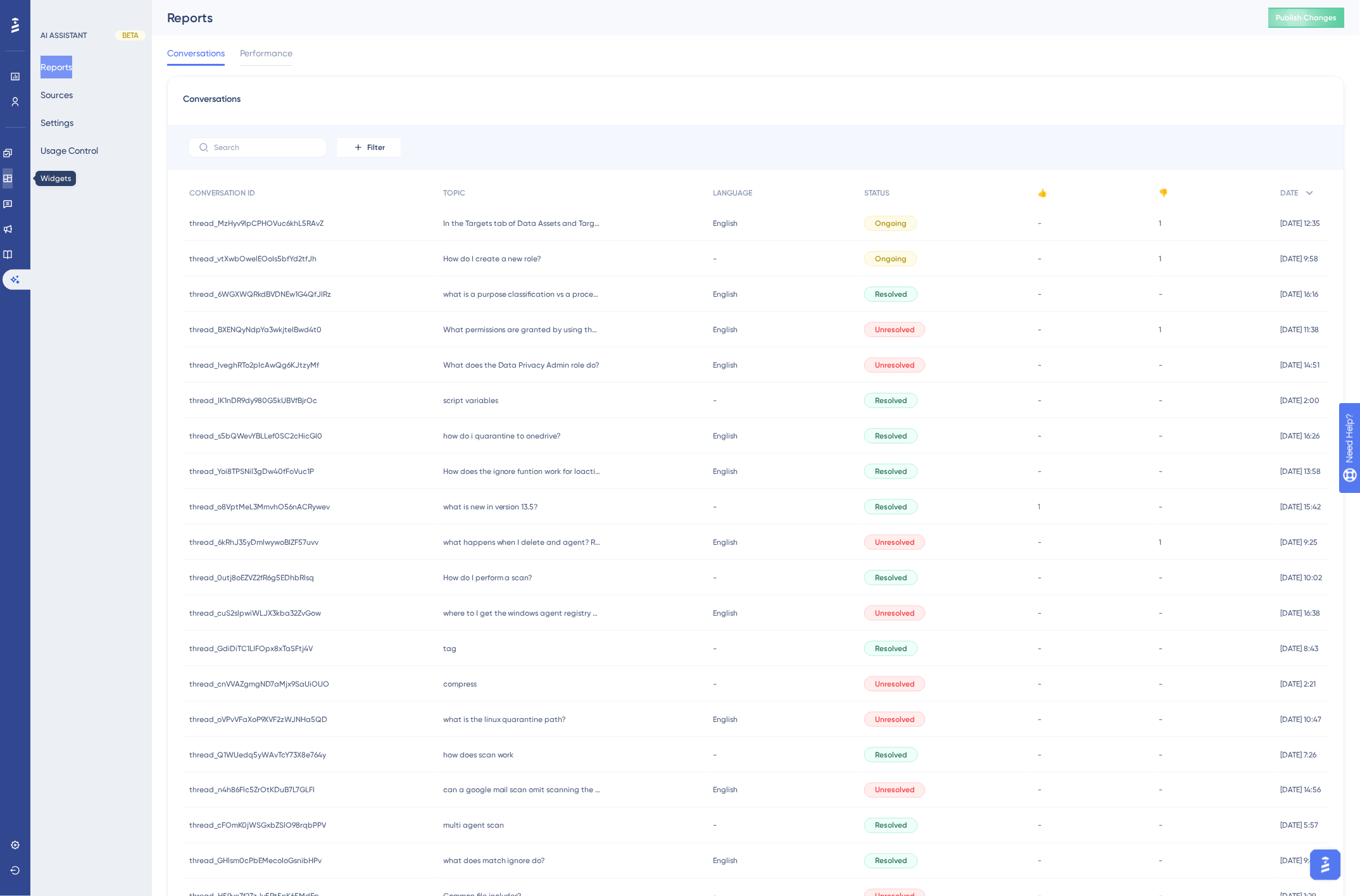
click at [13, 176] on icon at bounding box center [7, 178] width 10 height 10
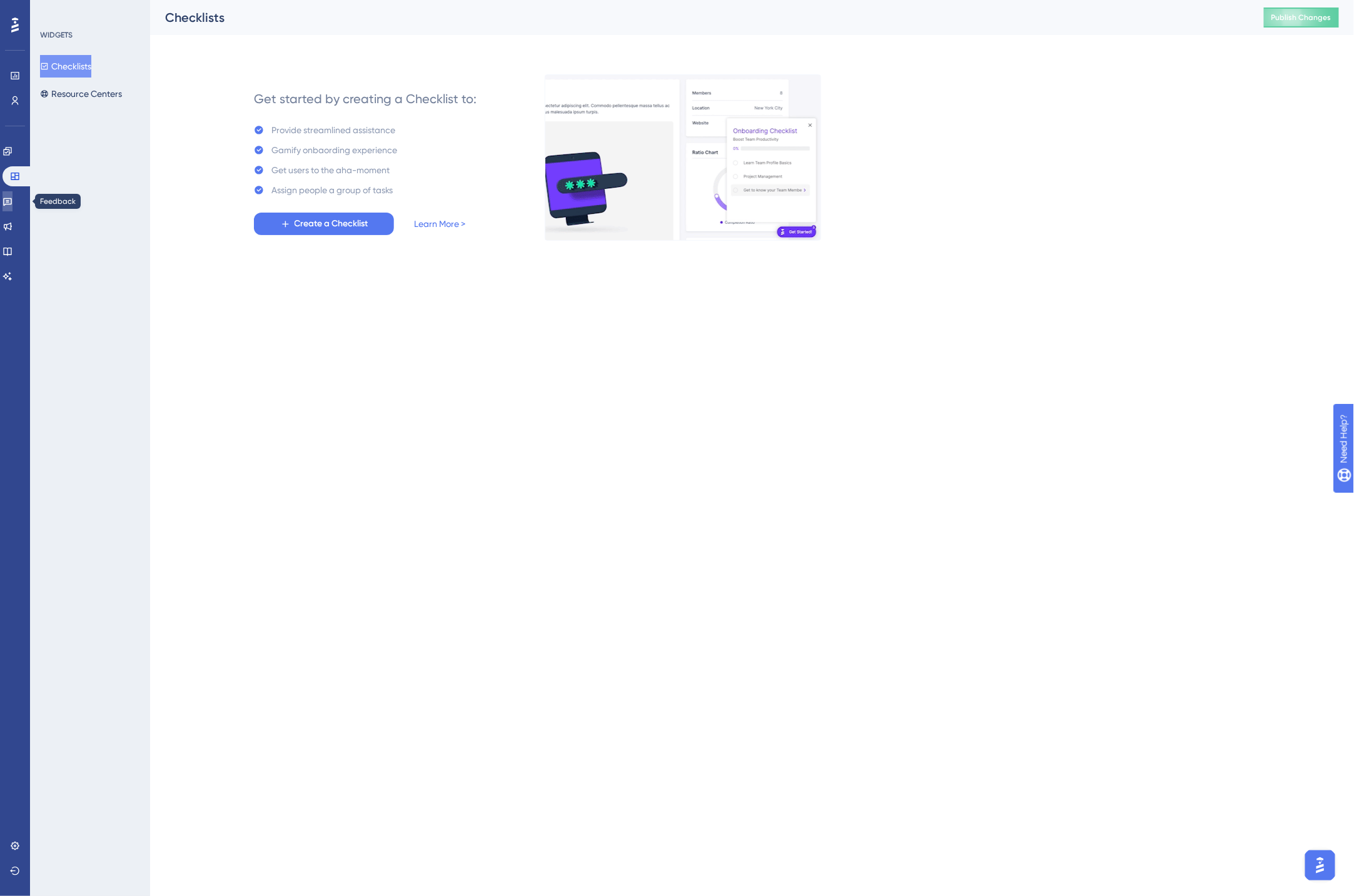
drag, startPoint x: 15, startPoint y: 201, endPoint x: 13, endPoint y: 170, distance: 31.1
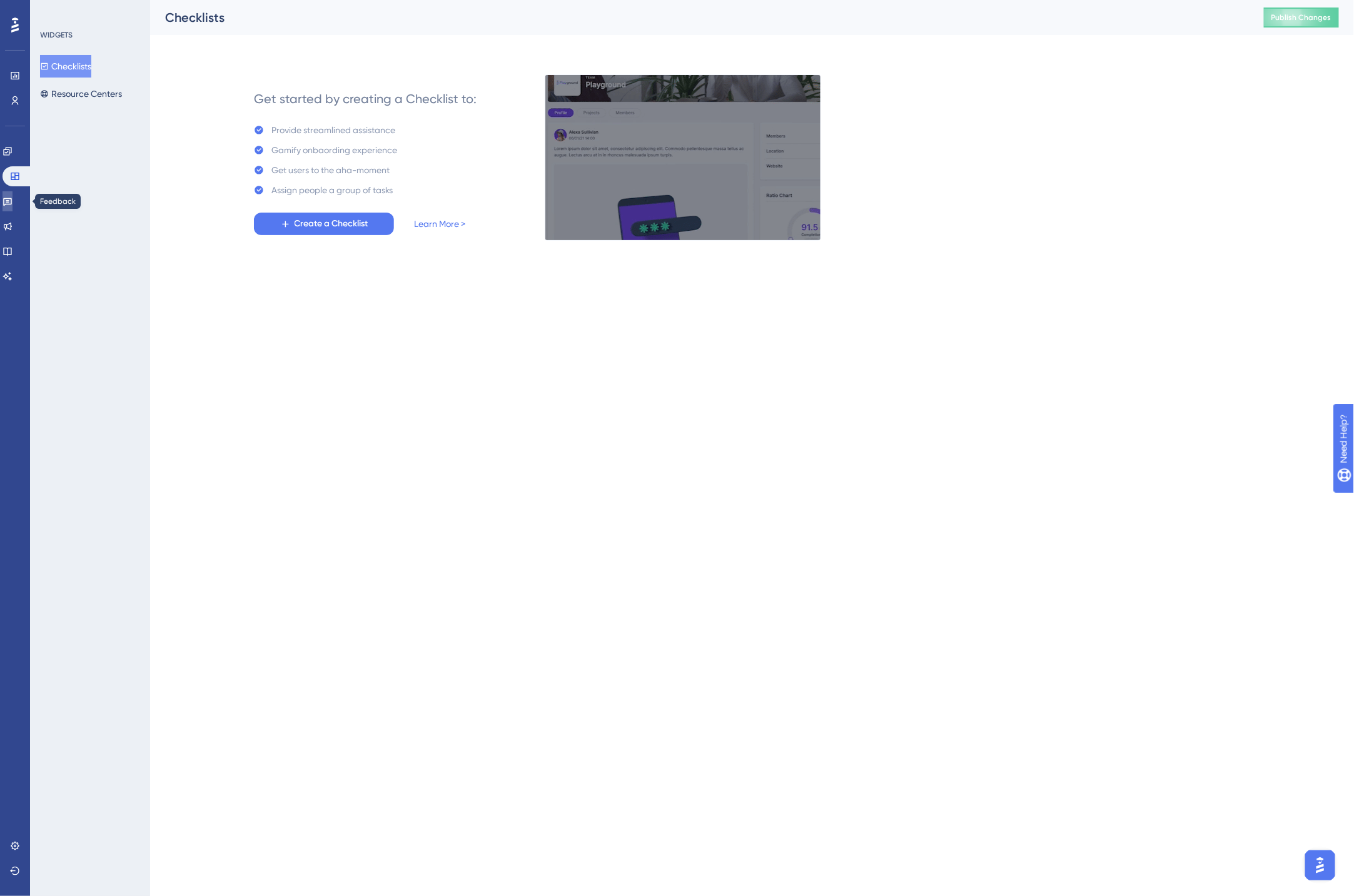
click at [12, 201] on icon at bounding box center [7, 202] width 9 height 8
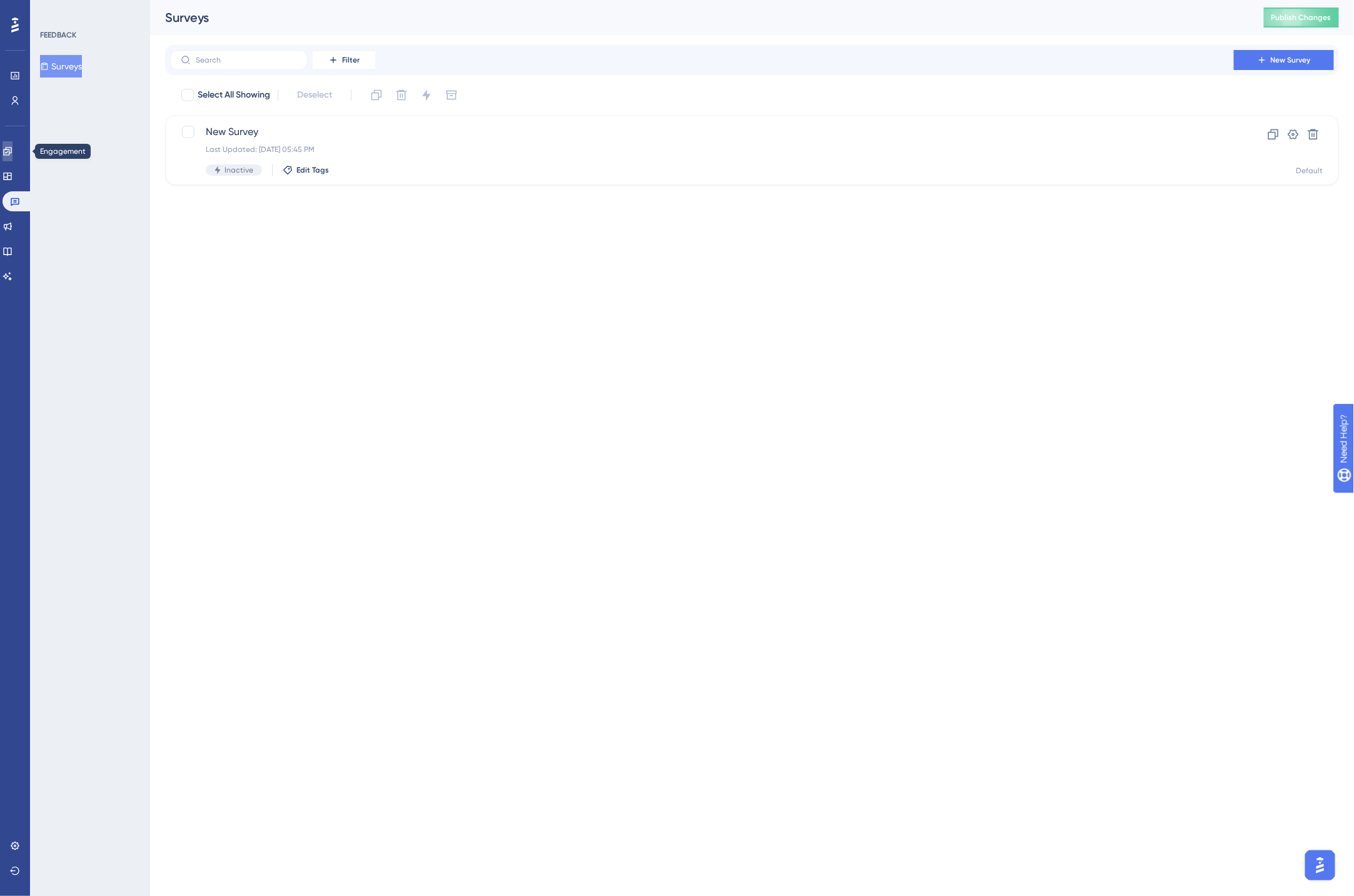
click at [13, 148] on icon at bounding box center [7, 151] width 10 height 10
click at [77, 91] on button "Hotspots" at bounding box center [63, 94] width 47 height 23
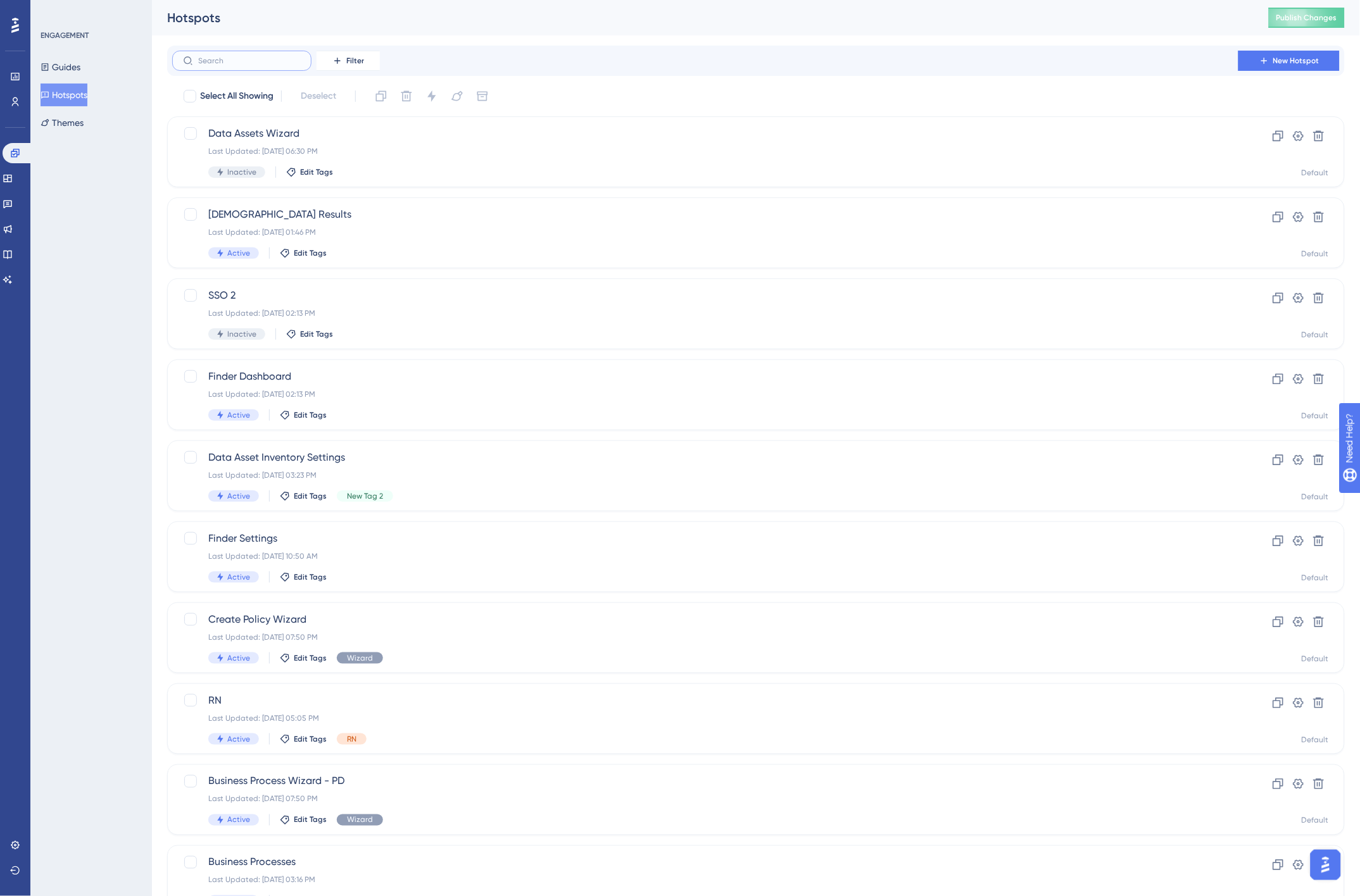
click at [215, 59] on input "text" at bounding box center [249, 61] width 102 height 9
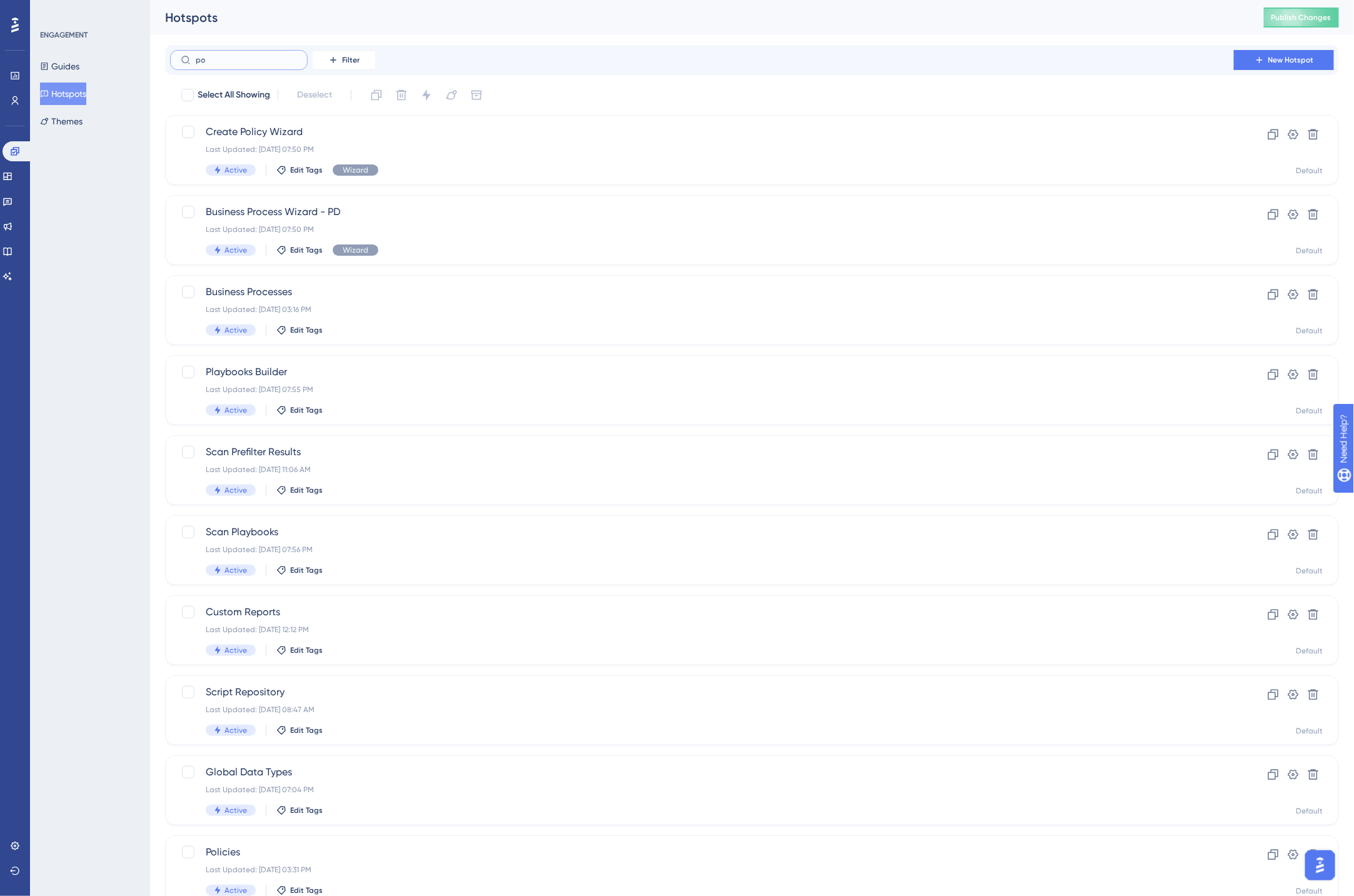
type input "poo"
checkbox input "true"
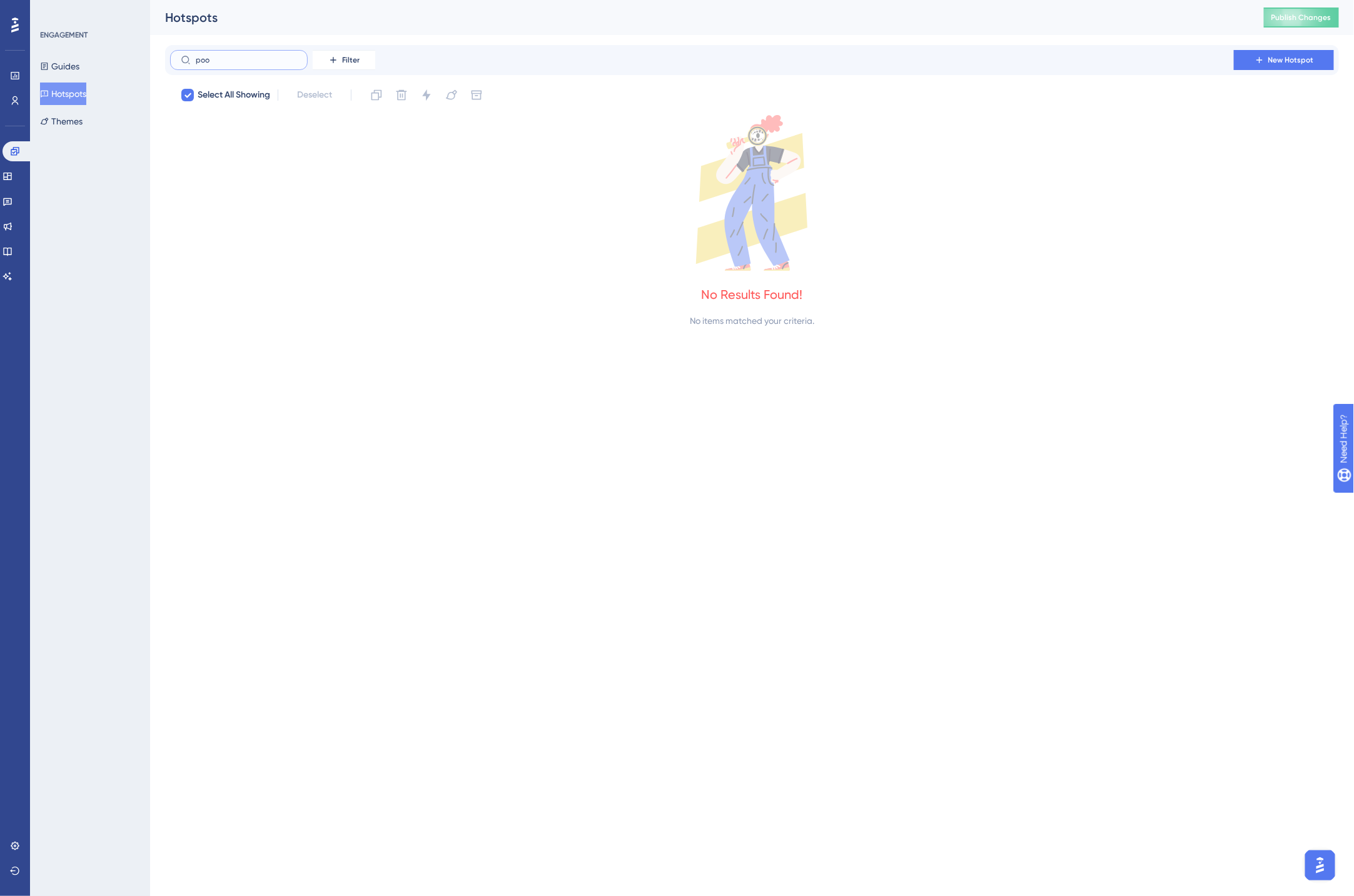
type input "po"
checkbox input "false"
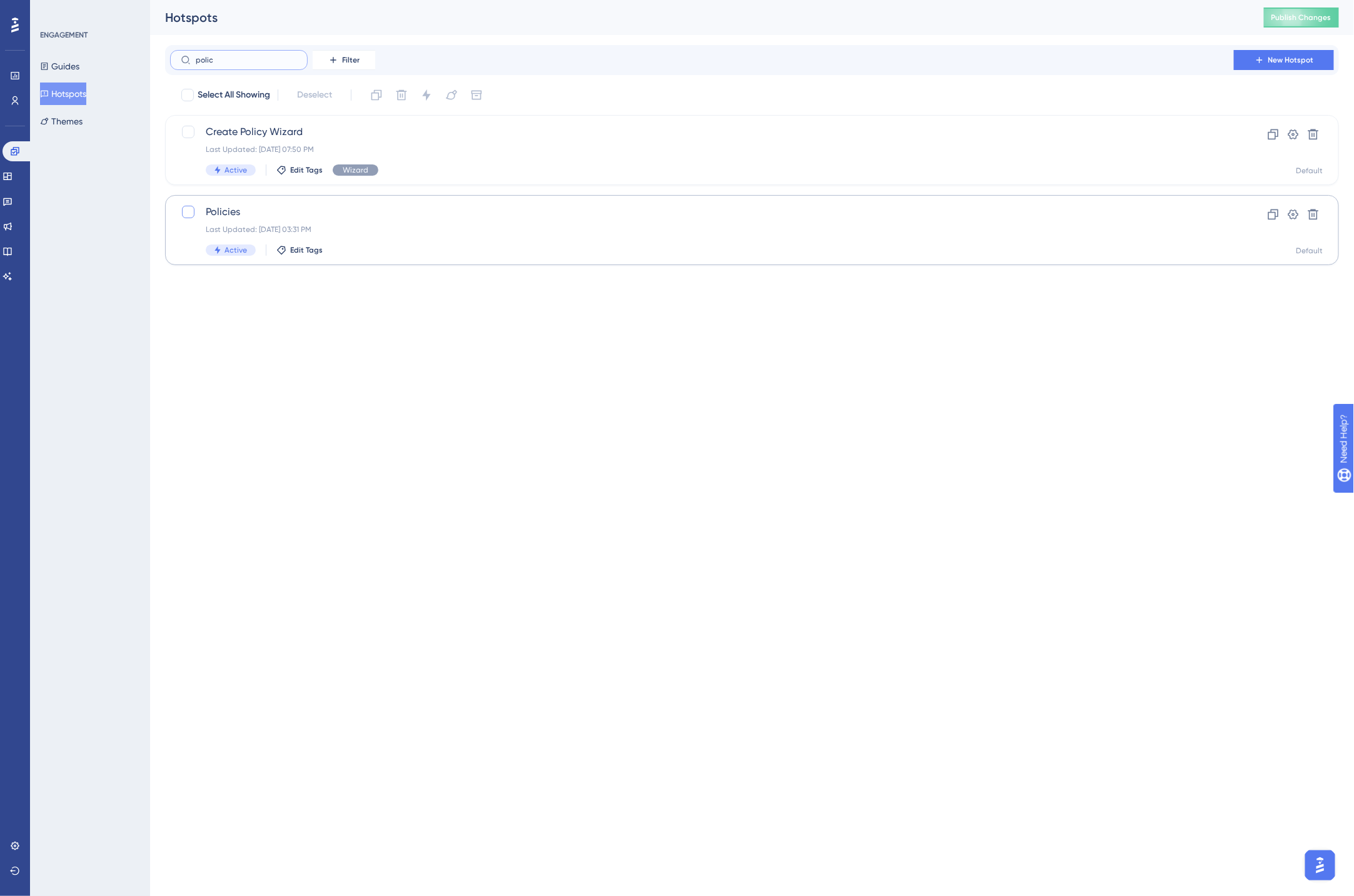
type input "polic"
click at [186, 210] on div at bounding box center [188, 212] width 13 height 13
click at [188, 214] on icon at bounding box center [188, 213] width 7 height 5
checkbox input "false"
click at [100, 352] on div "ENGAGEMENT Guides Hotspots Themes" at bounding box center [90, 448] width 120 height 896
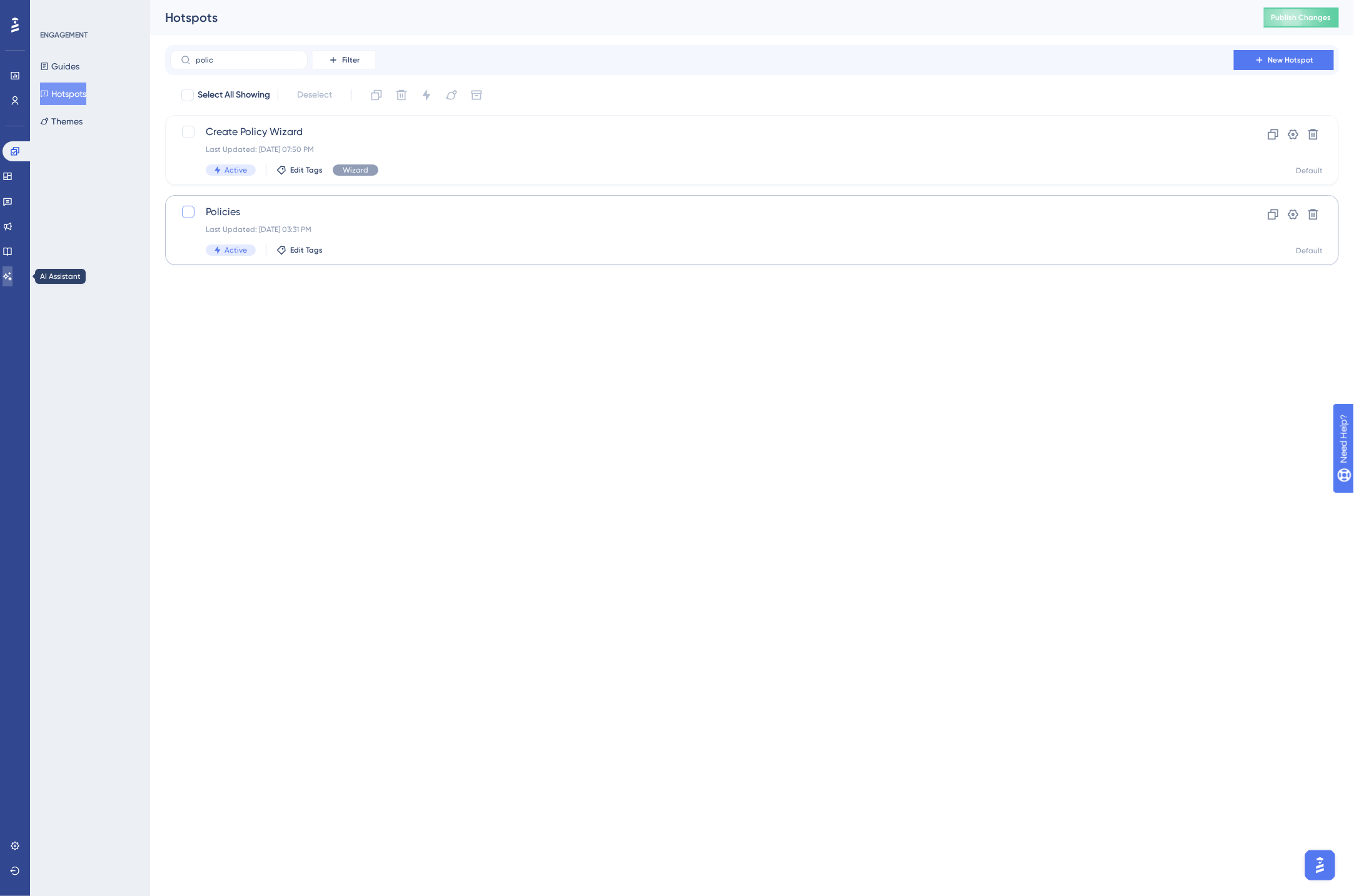
click at [12, 278] on icon at bounding box center [7, 276] width 9 height 8
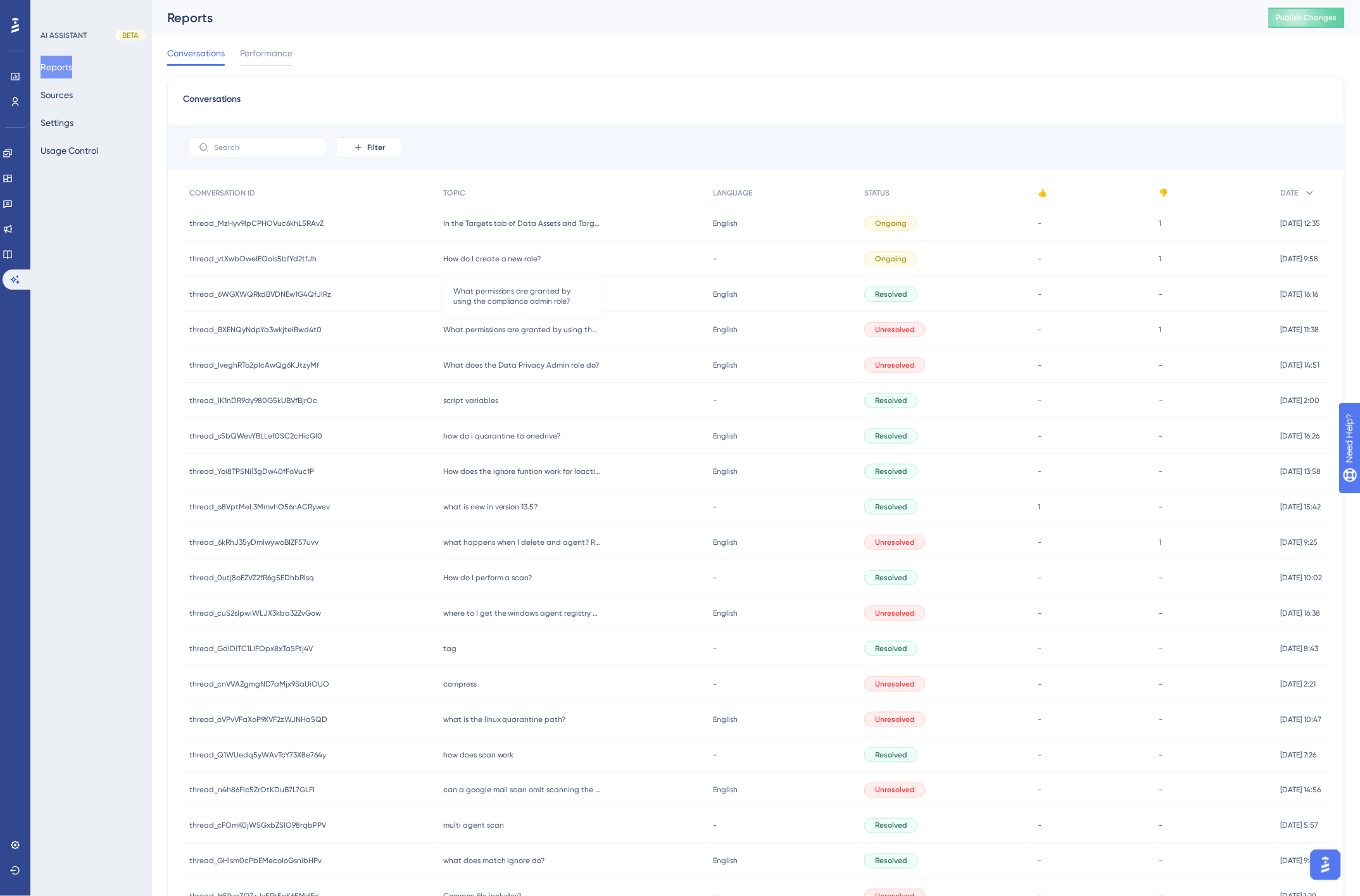
click at [524, 327] on span "What permissions are granted by using the compliance admin role?" at bounding box center [522, 329] width 158 height 10
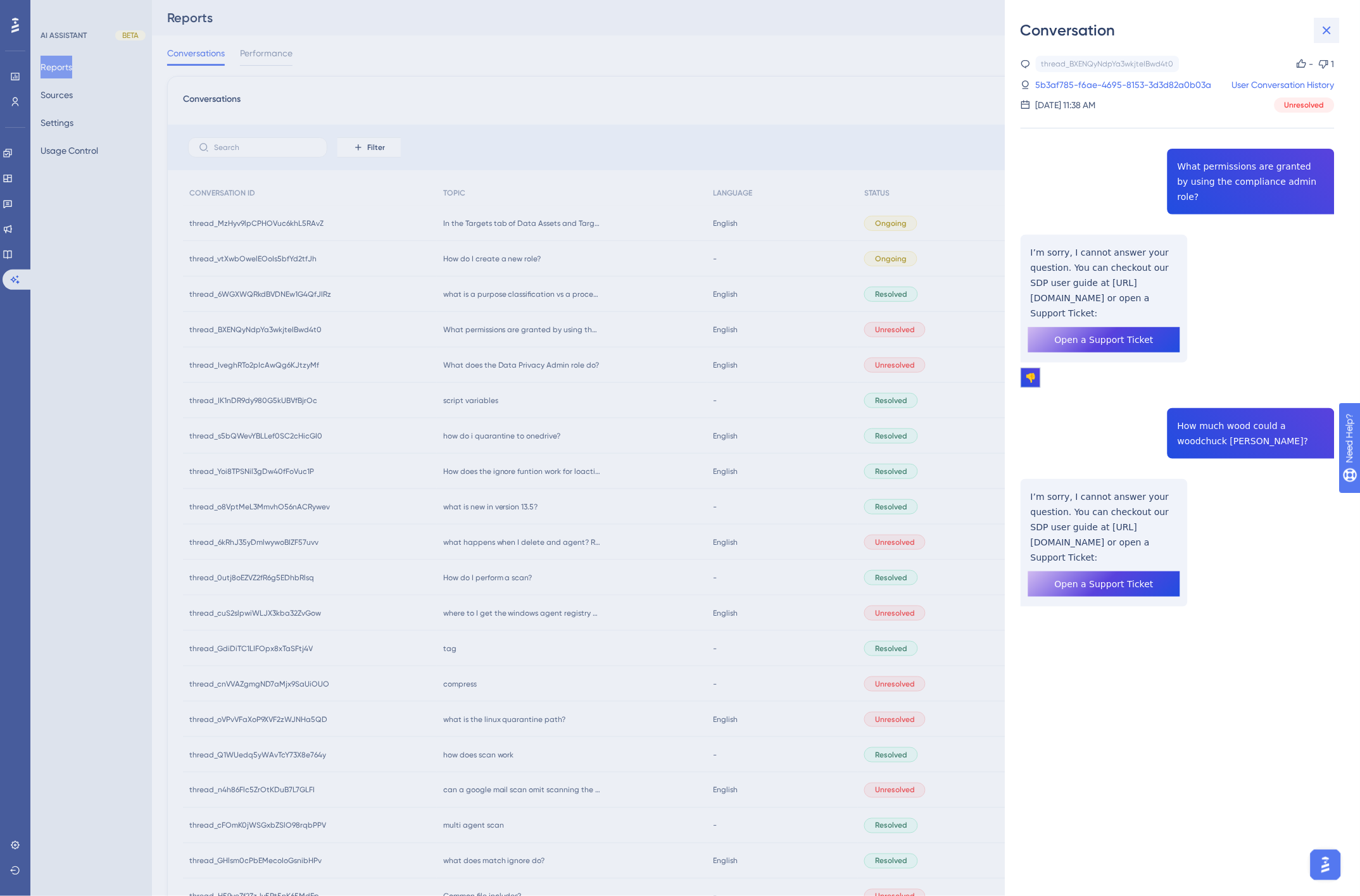
click at [1325, 32] on icon at bounding box center [1327, 30] width 8 height 8
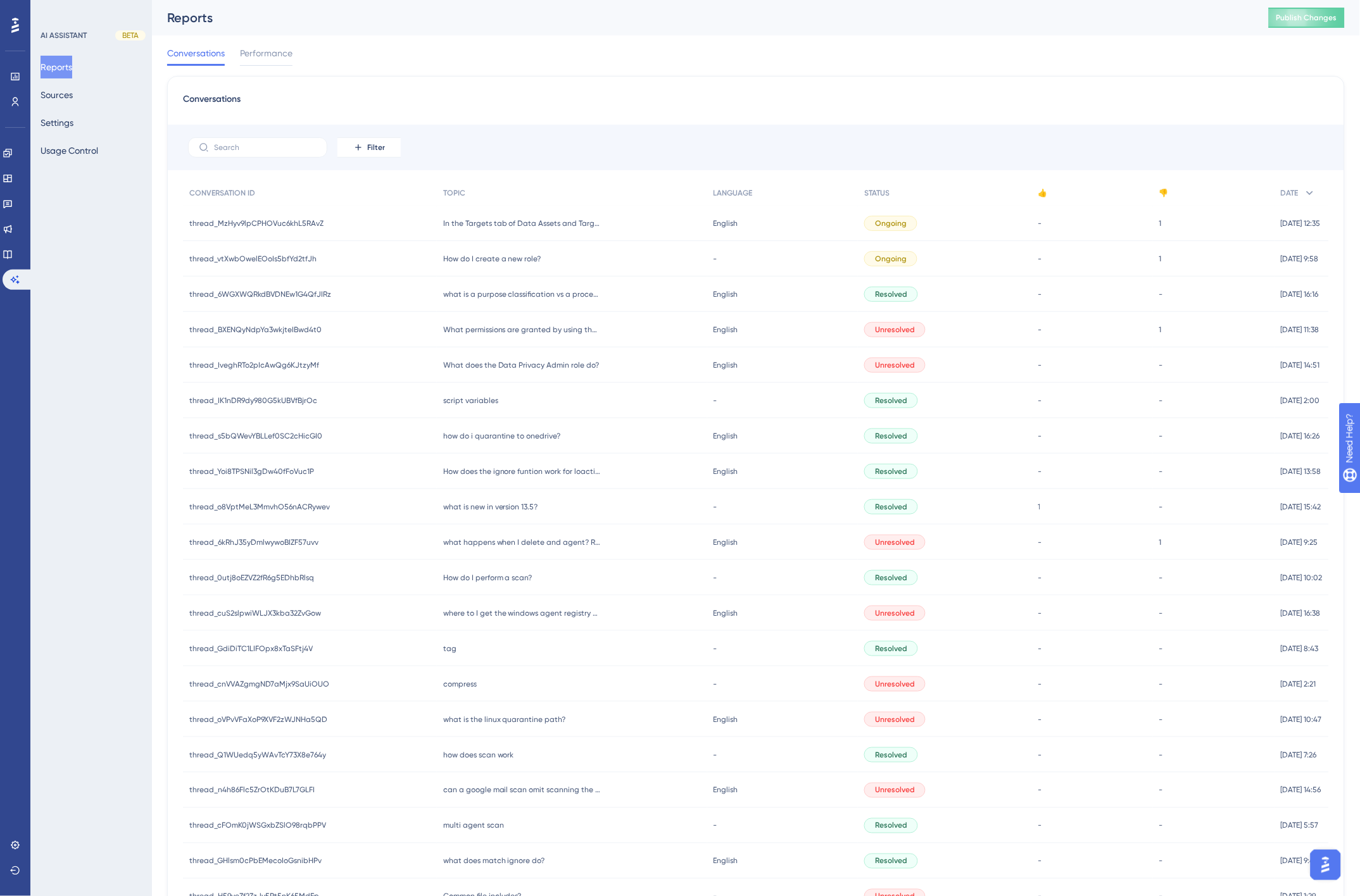
click at [533, 368] on span "What does the Data Privacy Admin role do?" at bounding box center [522, 364] width 156 height 10
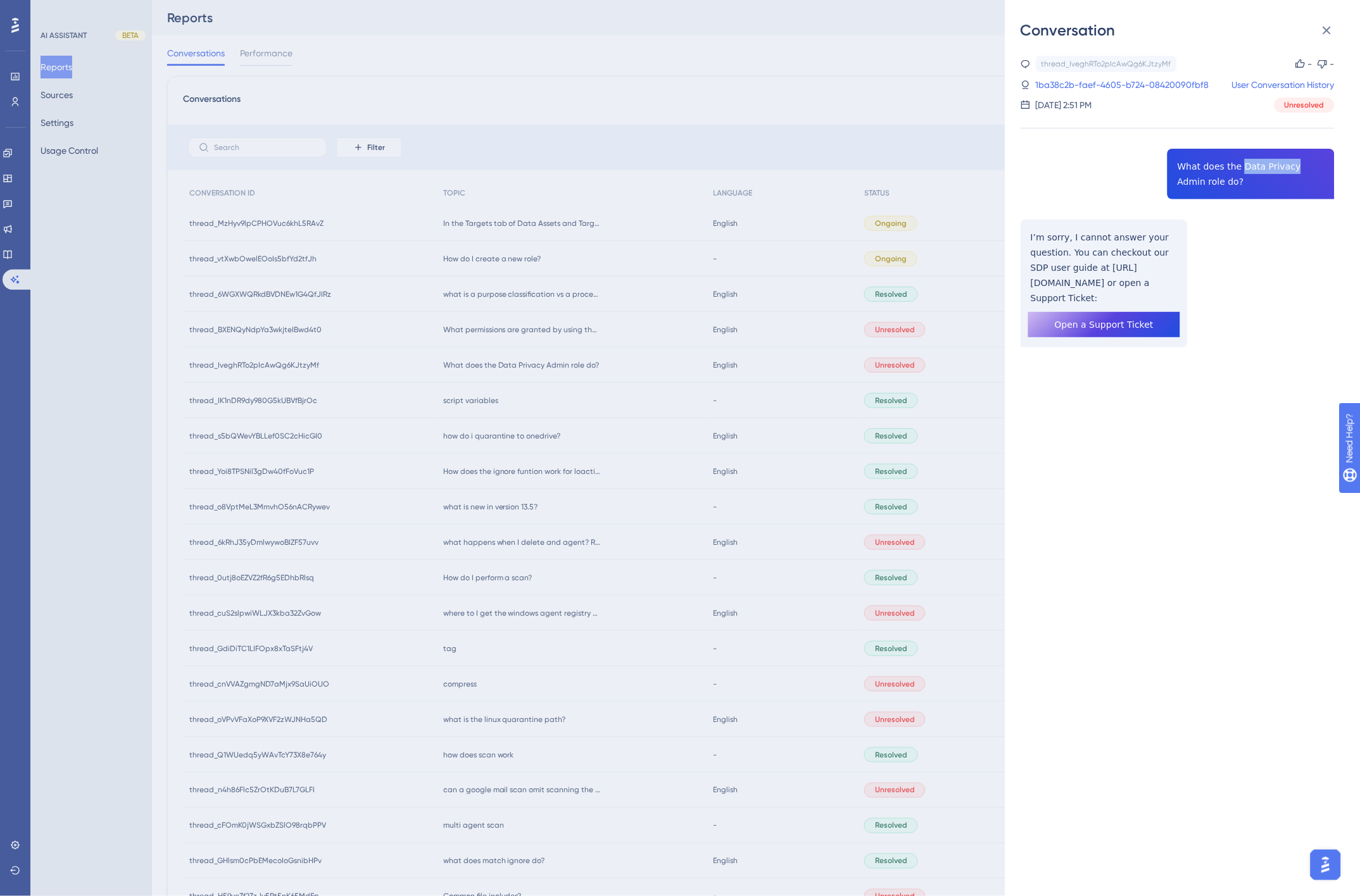
drag, startPoint x: 1235, startPoint y: 163, endPoint x: 1281, endPoint y: 164, distance: 46.0
click at [1281, 164] on div "thread_IveghRTo2pIcAwQg6KJtzyMf Copy - - 1ba38c2b-faef-4605-b724-08420090fbf8 U…" at bounding box center [1177, 234] width 314 height 356
click at [1304, 166] on div "thread_IveghRTo2pIcAwQg6KJtzyMf Copy - - 1ba38c2b-faef-4605-b724-08420090fbf8 U…" at bounding box center [1177, 234] width 314 height 356
drag, startPoint x: 1232, startPoint y: 164, endPoint x: 1187, endPoint y: 184, distance: 49.2
click at [1187, 184] on div "thread_IveghRTo2pIcAwQg6KJtzyMf Copy - - 1ba38c2b-faef-4605-b724-08420090fbf8 U…" at bounding box center [1177, 234] width 314 height 356
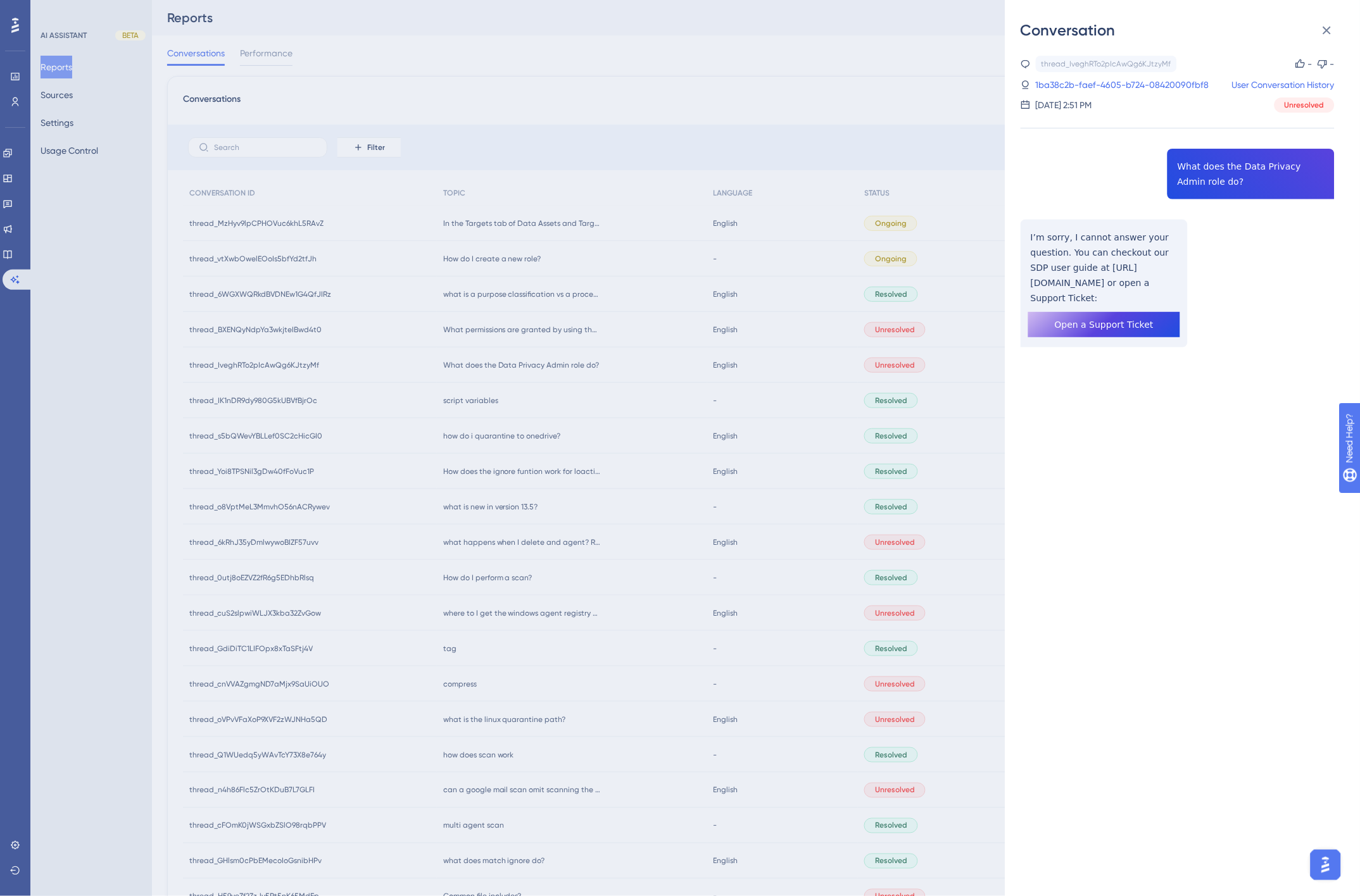
click at [1212, 220] on div "thread_IveghRTo2pIcAwQg6KJtzyMf Copy - - 1ba38c2b-faef-4605-b724-08420090fbf8 U…" at bounding box center [1177, 234] width 314 height 356
drag, startPoint x: 1324, startPoint y: 28, endPoint x: 398, endPoint y: 133, distance: 931.9
click at [1324, 28] on icon at bounding box center [1326, 30] width 16 height 15
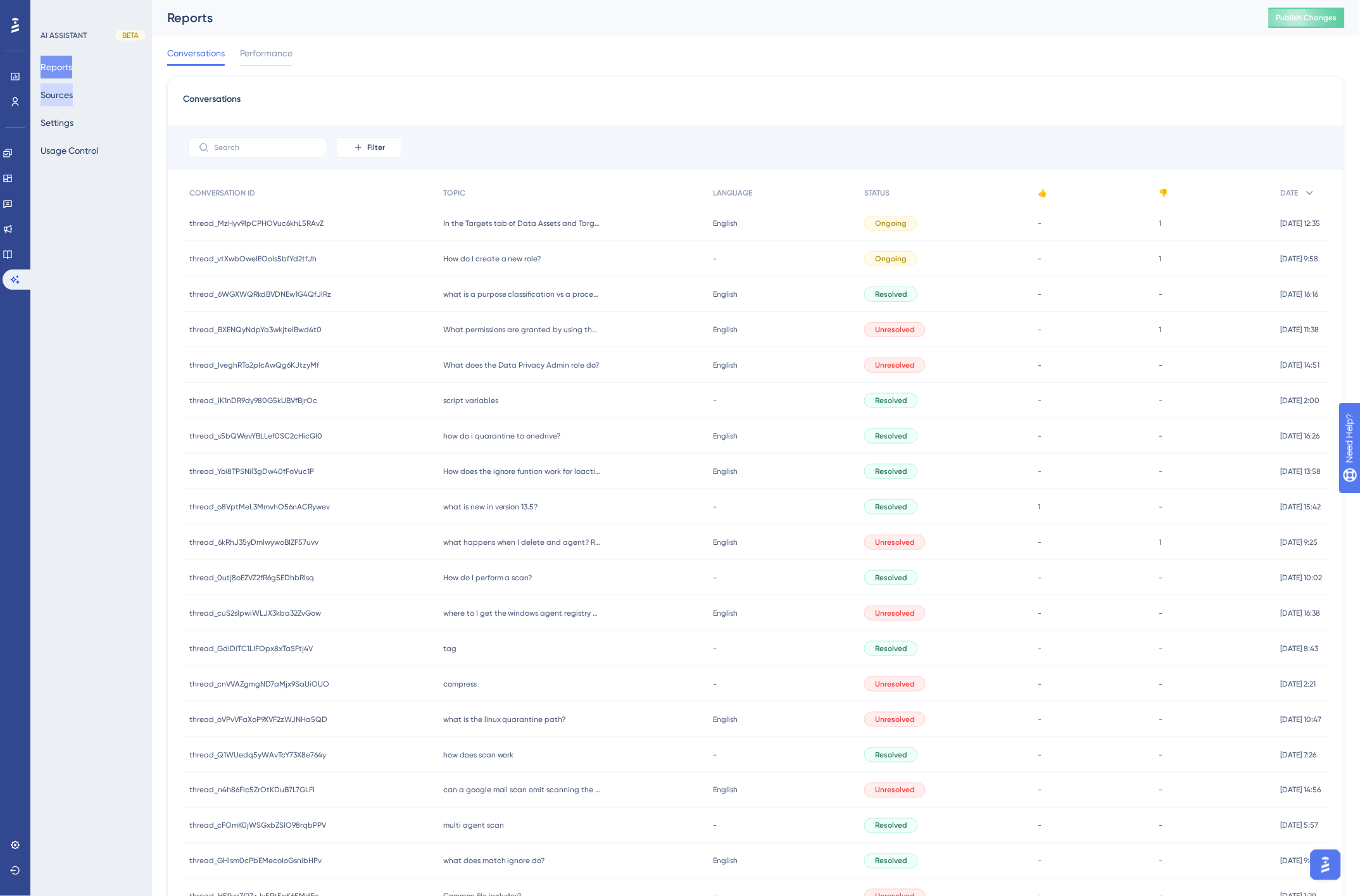
click at [67, 95] on button "Sources" at bounding box center [57, 95] width 32 height 23
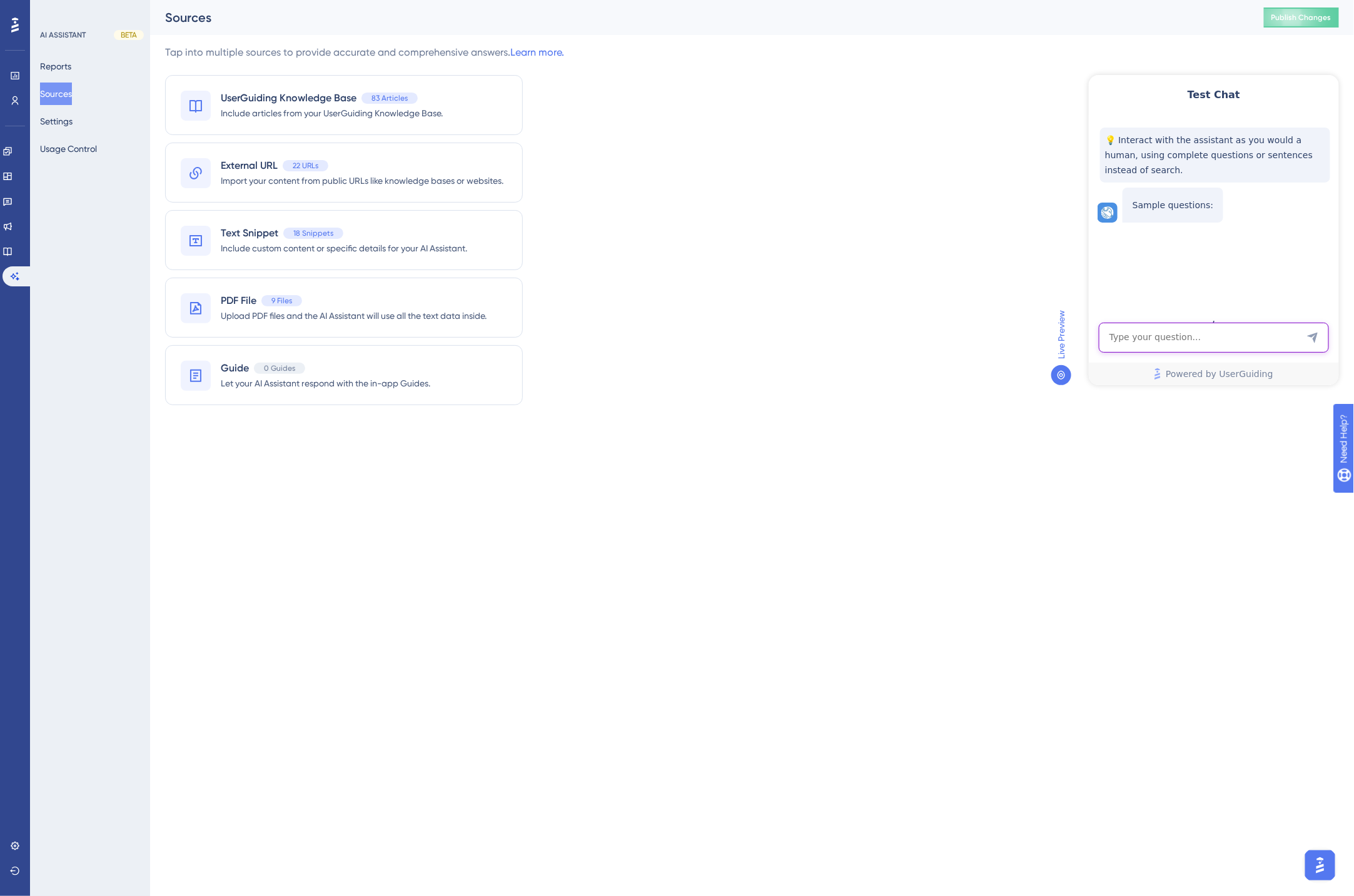
click at [1188, 343] on textarea "AI Assistant Text Input" at bounding box center [1213, 337] width 230 height 30
type textarea "data admin role?"
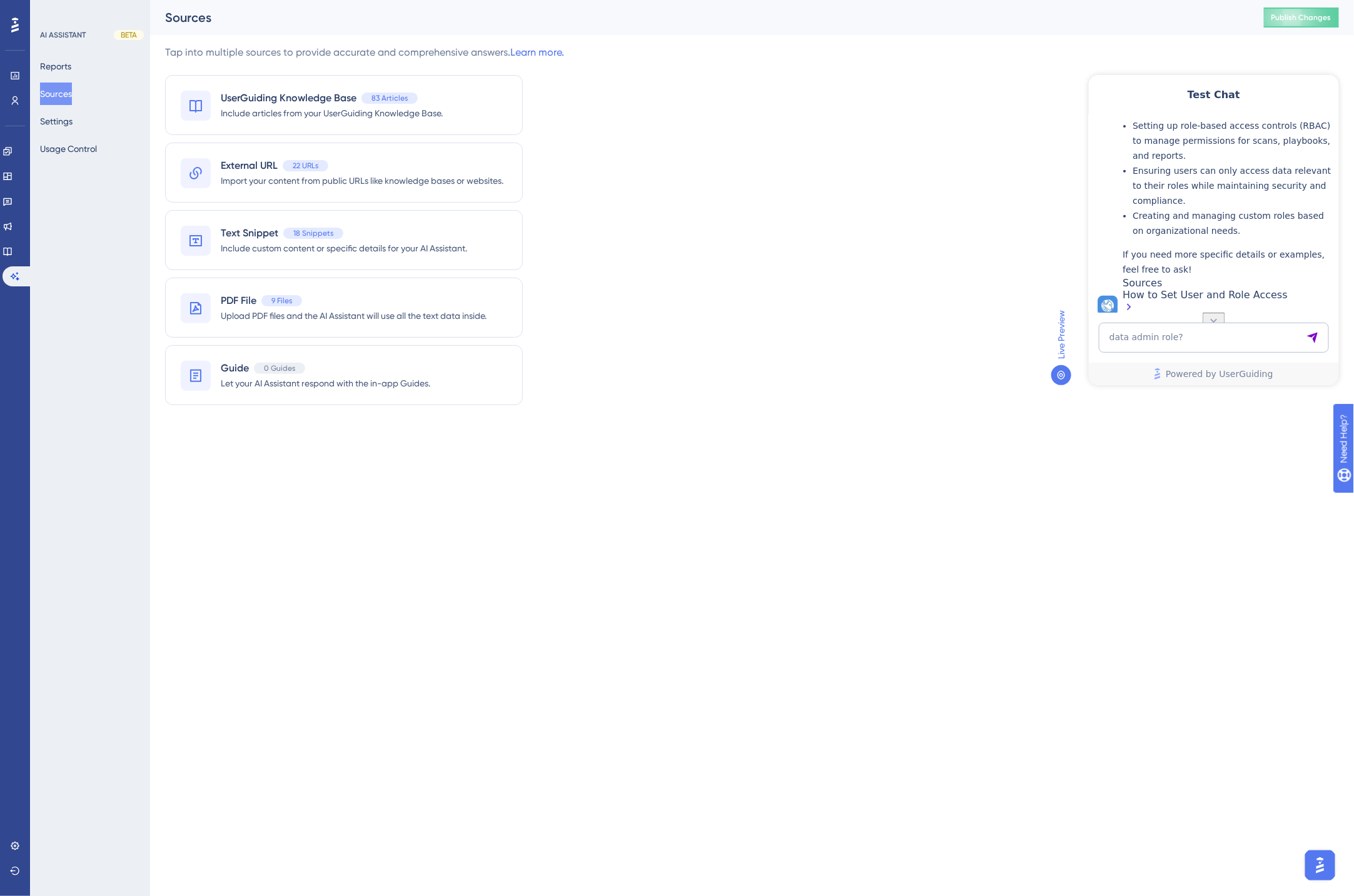
scroll to position [308, 0]
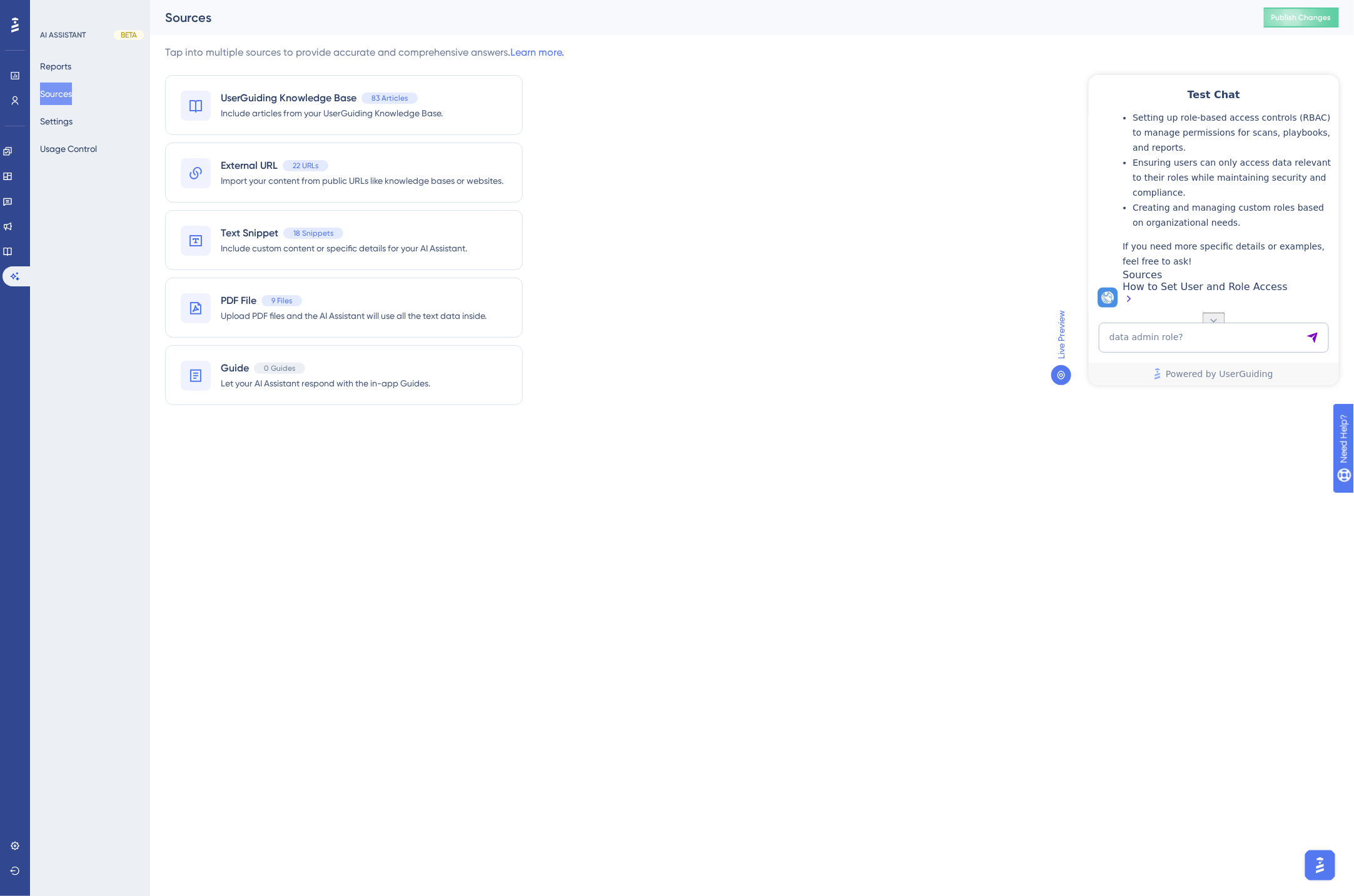
click at [1159, 291] on div "How to Set User and Role Access" at bounding box center [1227, 294] width 210 height 27
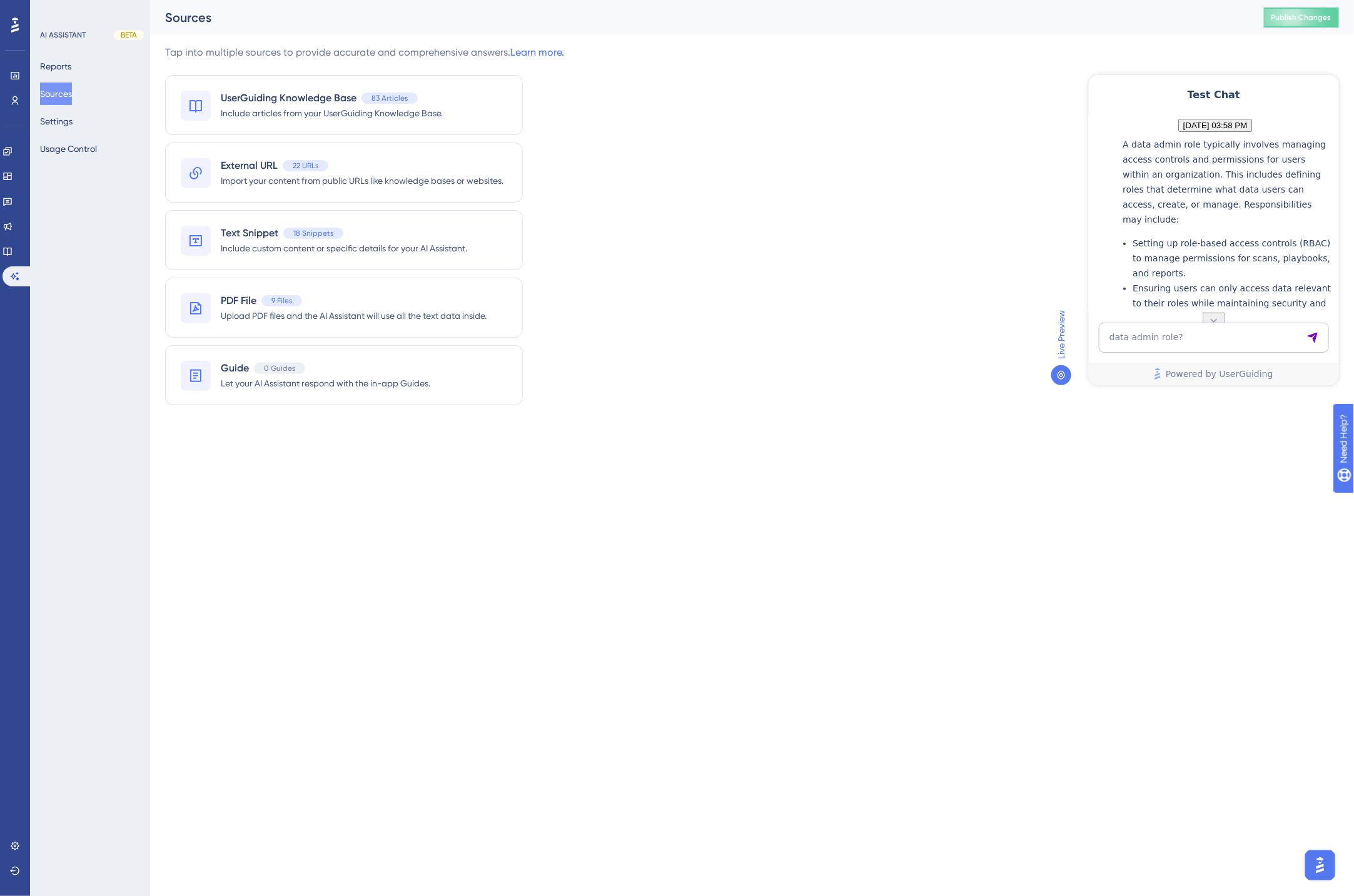
scroll to position [0, 0]
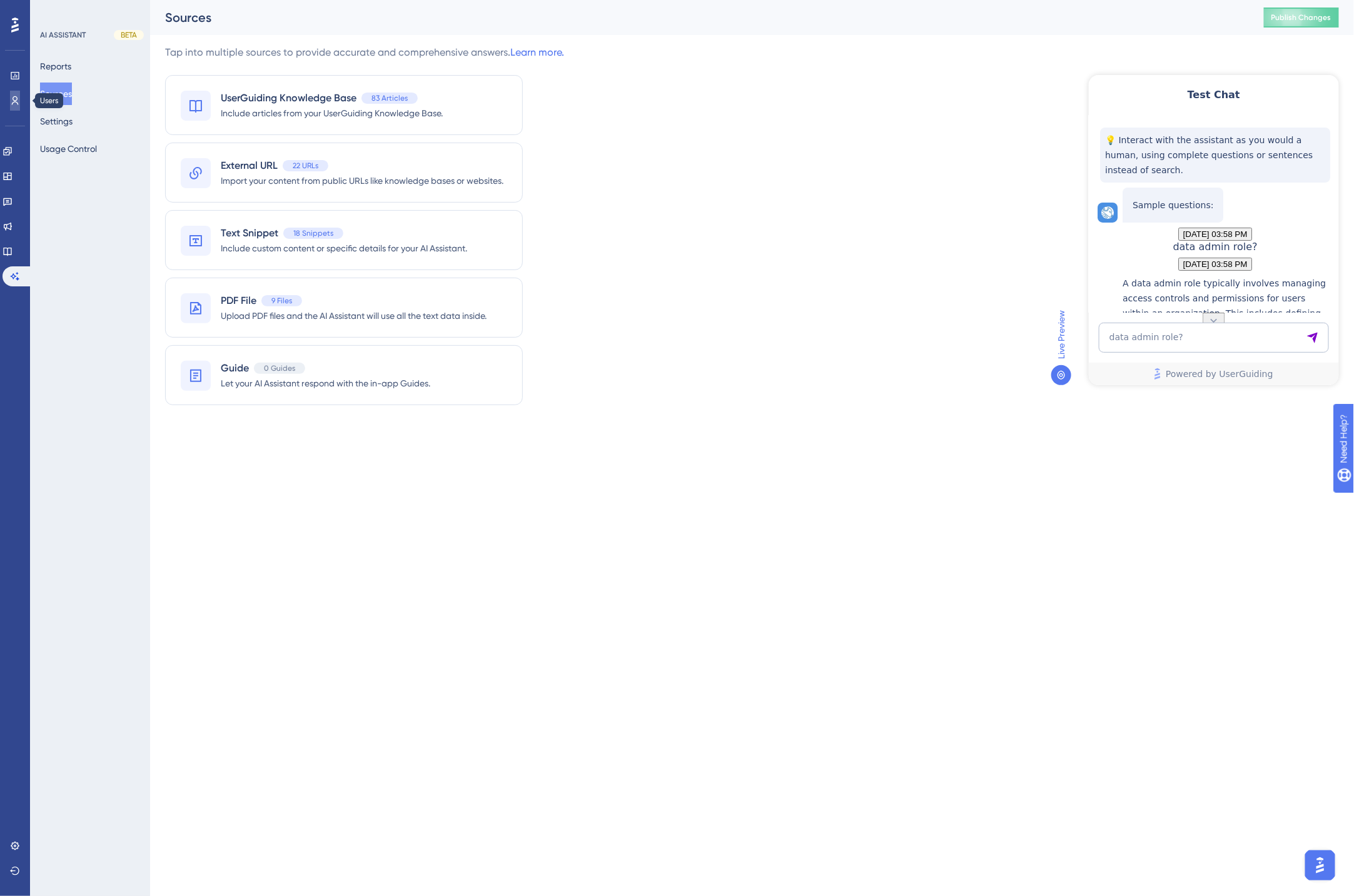
click at [10, 103] on icon at bounding box center [15, 101] width 10 height 10
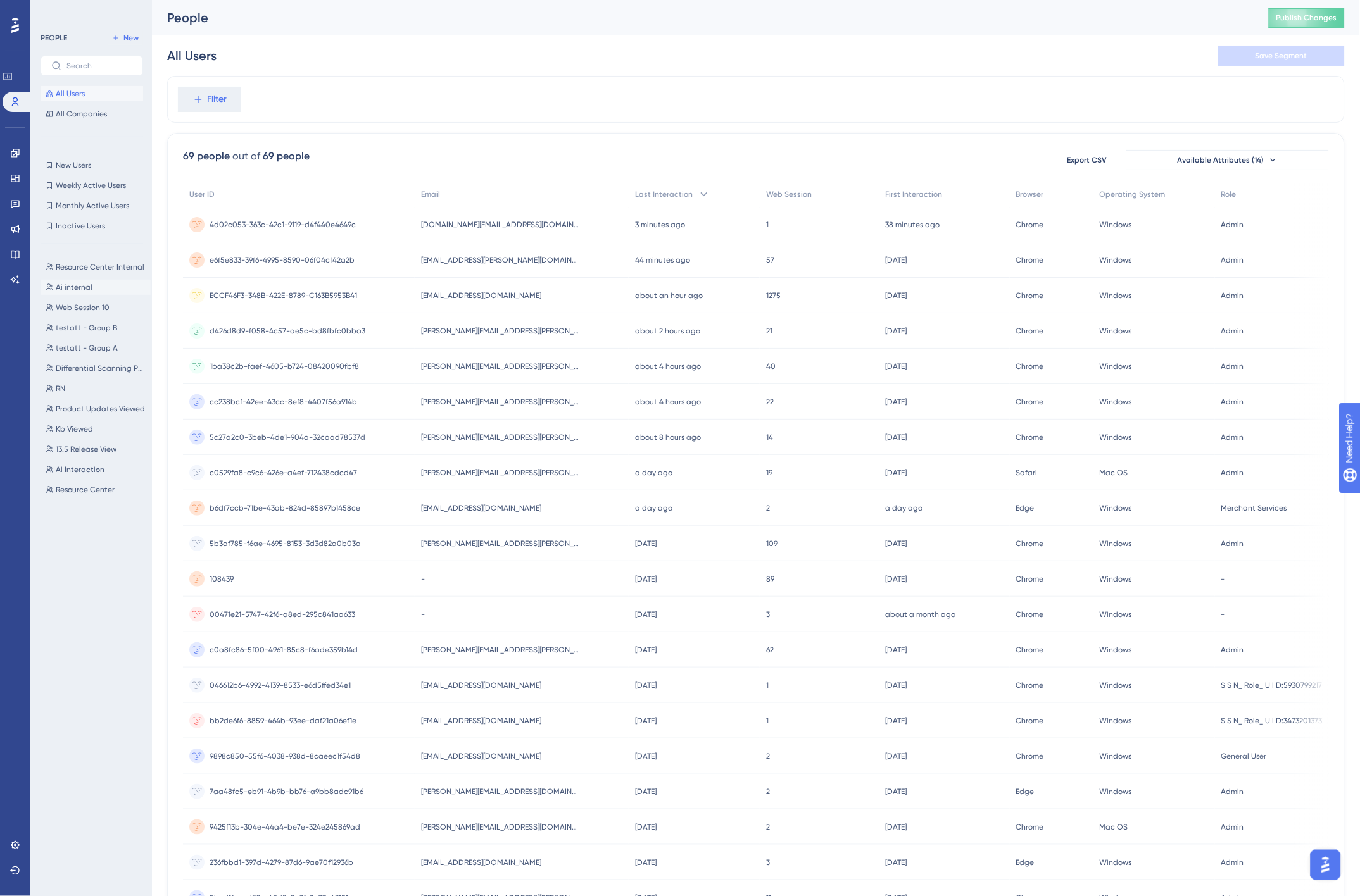
click at [85, 288] on span "Ai internal" at bounding box center [74, 287] width 36 height 10
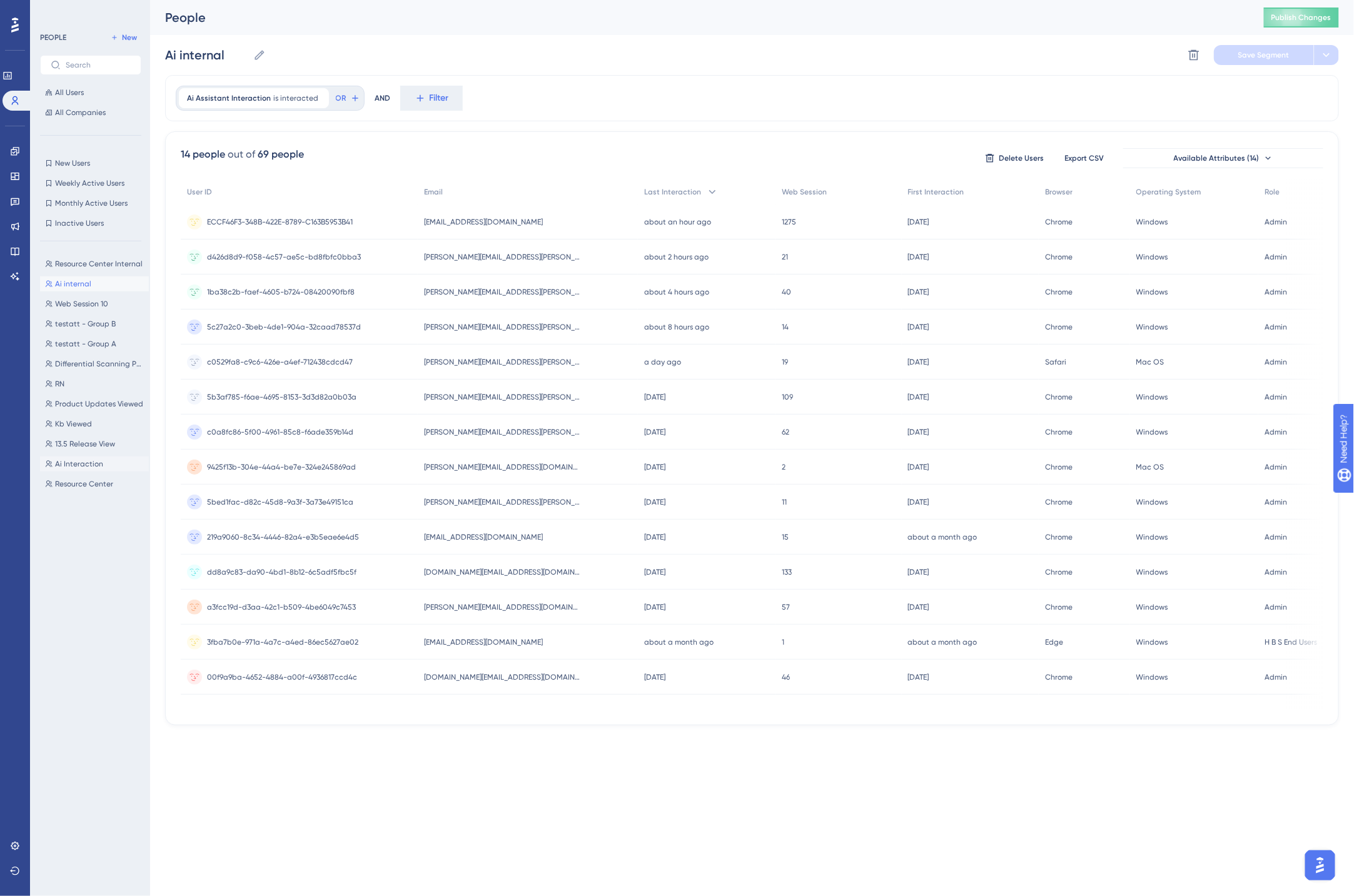
click at [81, 463] on span "Ai Interaction" at bounding box center [79, 463] width 48 height 10
type input "Ai Interaction"
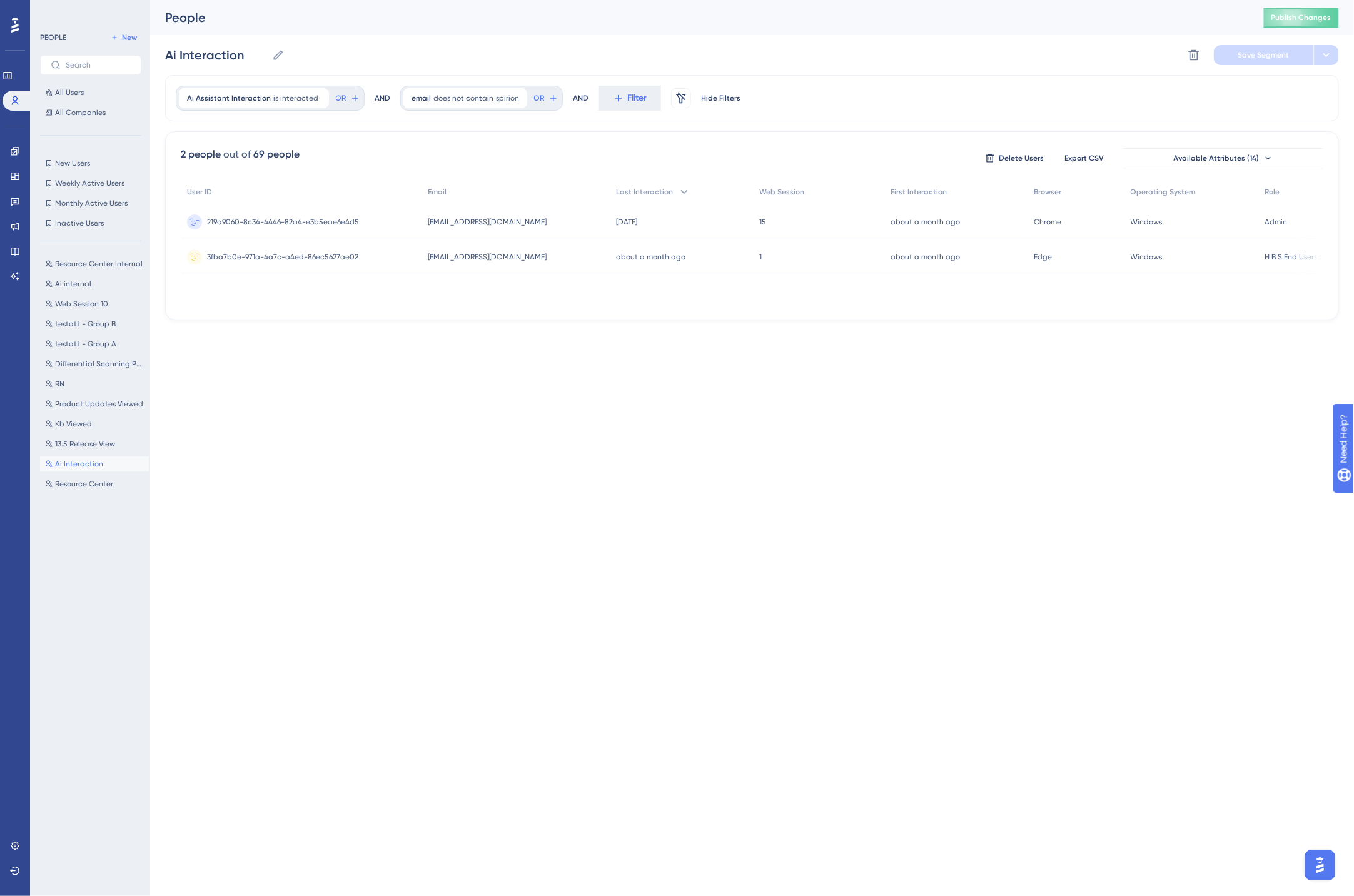
click at [277, 219] on span "219a9060-8c34-4446-82a4-e3b5eae6e4d5" at bounding box center [283, 222] width 152 height 10
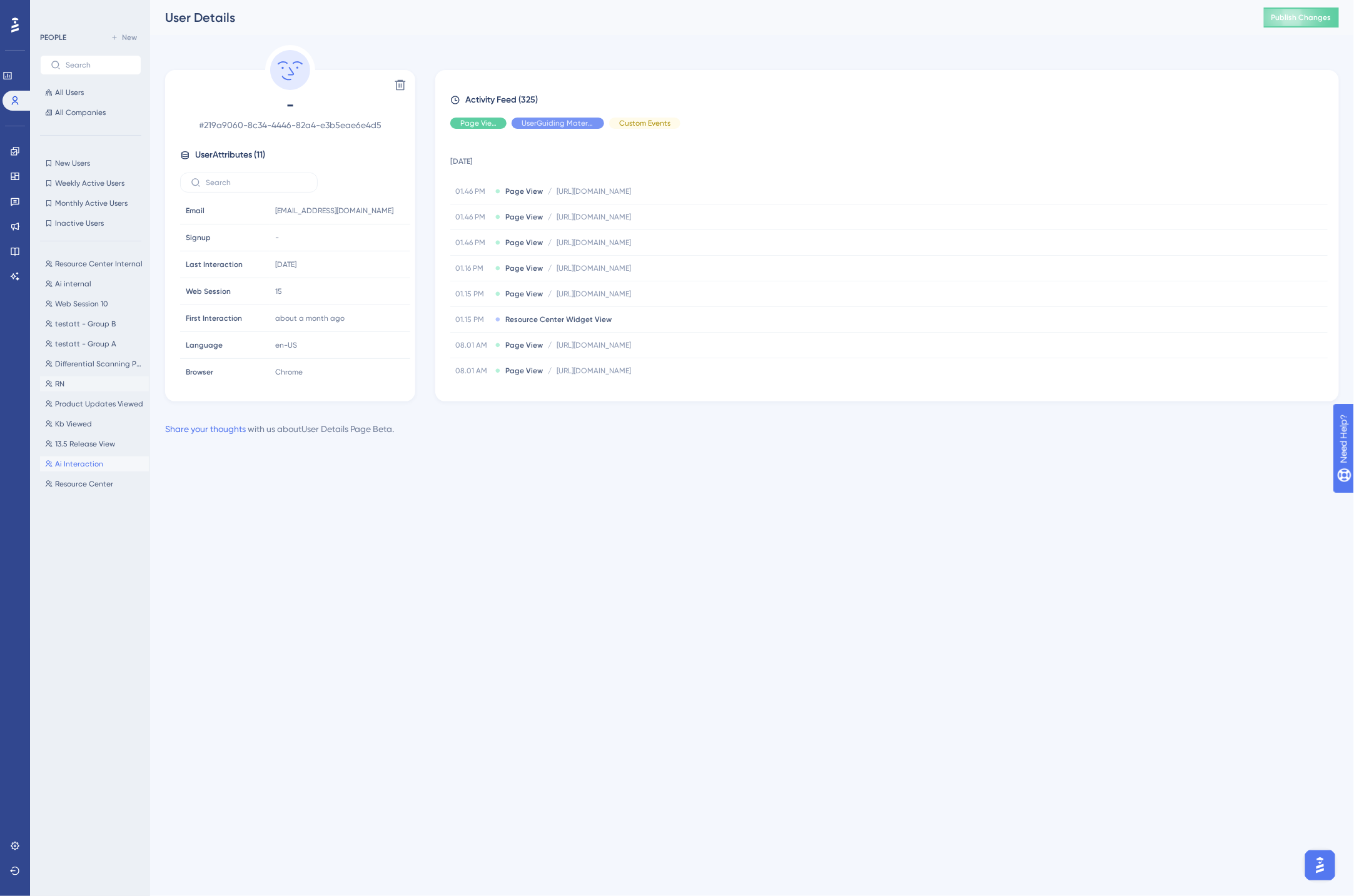
click at [77, 384] on button "RN RN" at bounding box center [94, 383] width 109 height 15
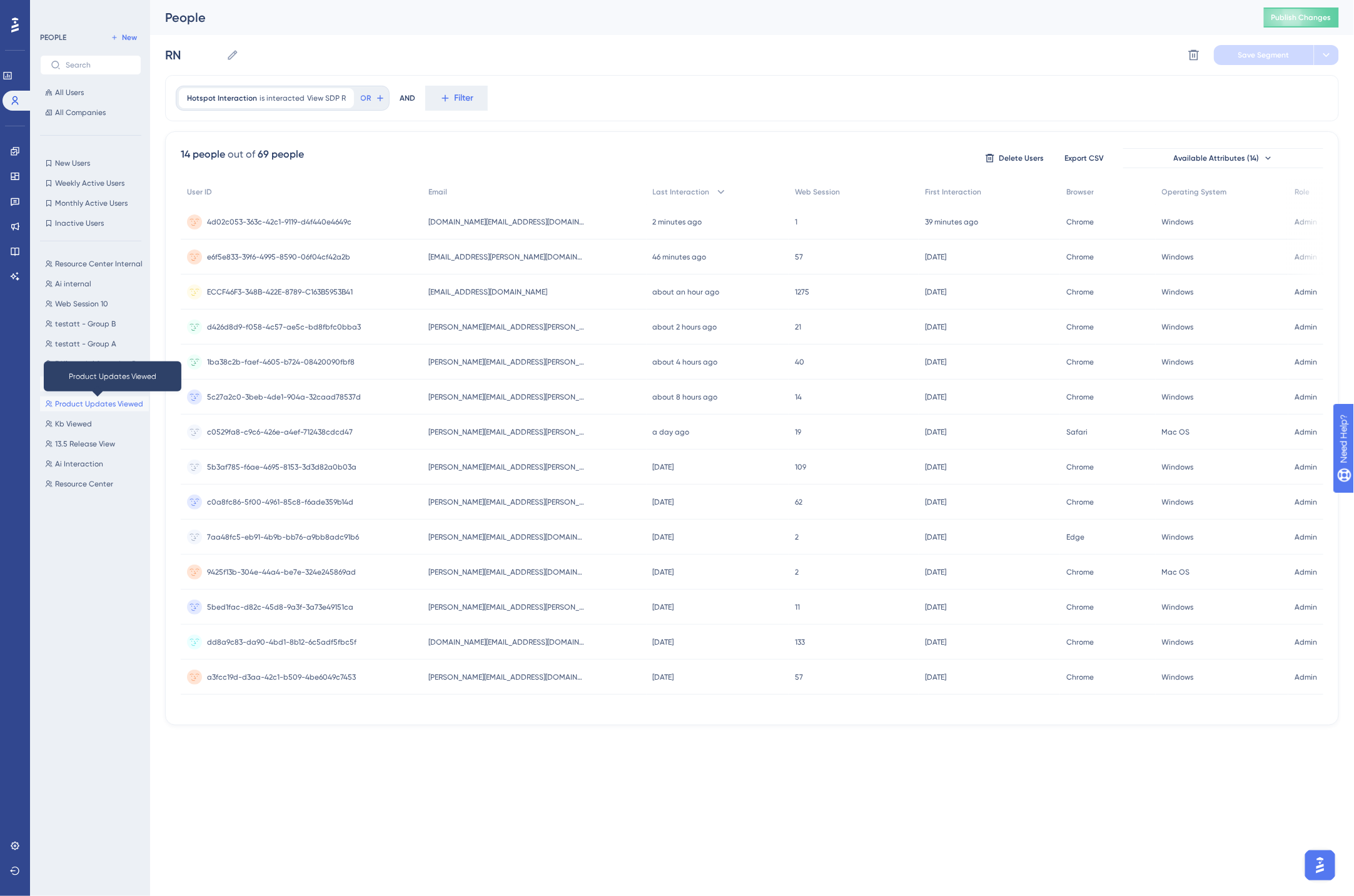
click at [84, 407] on span "Product Updates Viewed" at bounding box center [99, 403] width 88 height 10
type input "Product Updates Viewed"
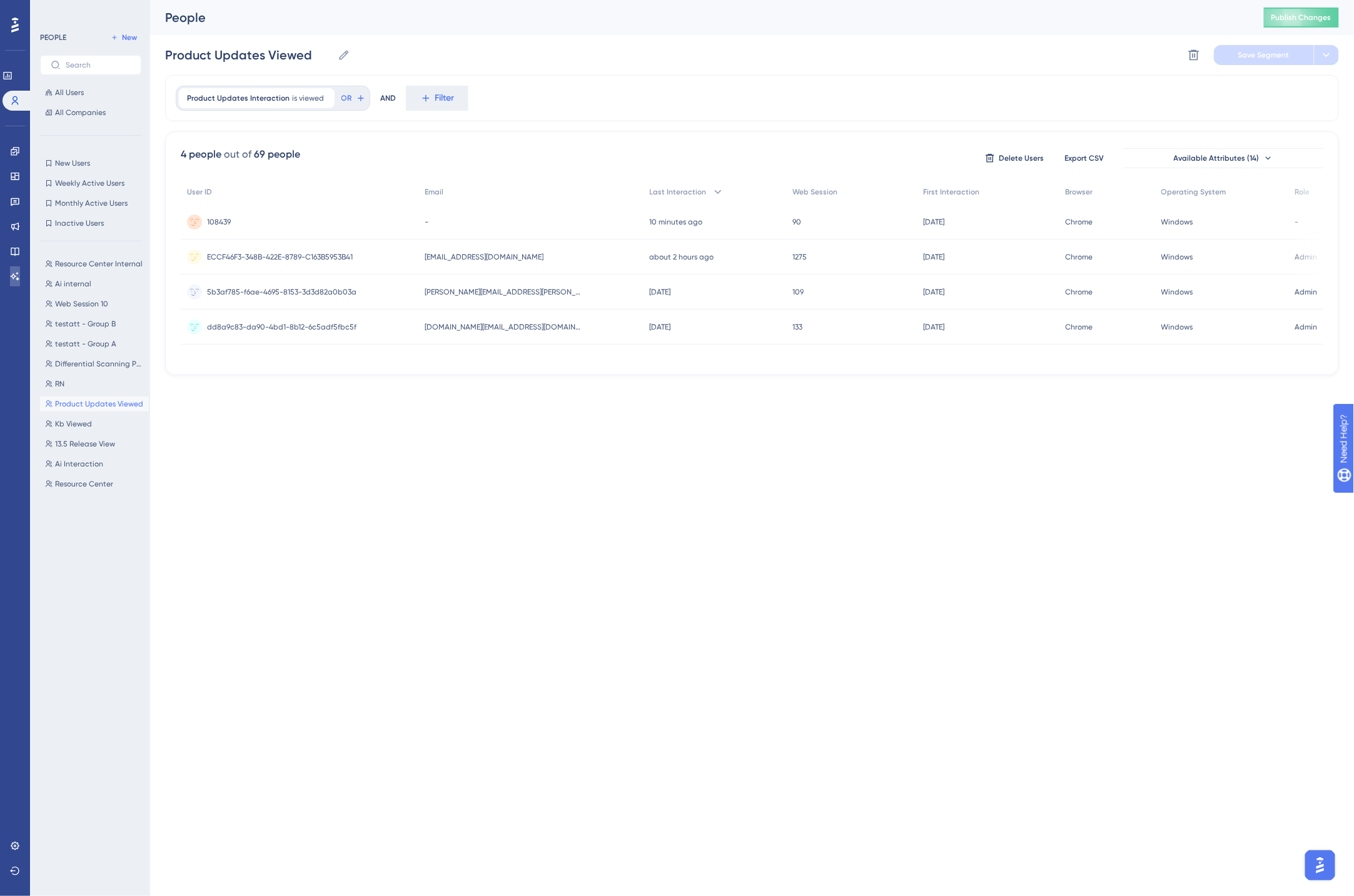
click at [10, 280] on link at bounding box center [15, 276] width 10 height 20
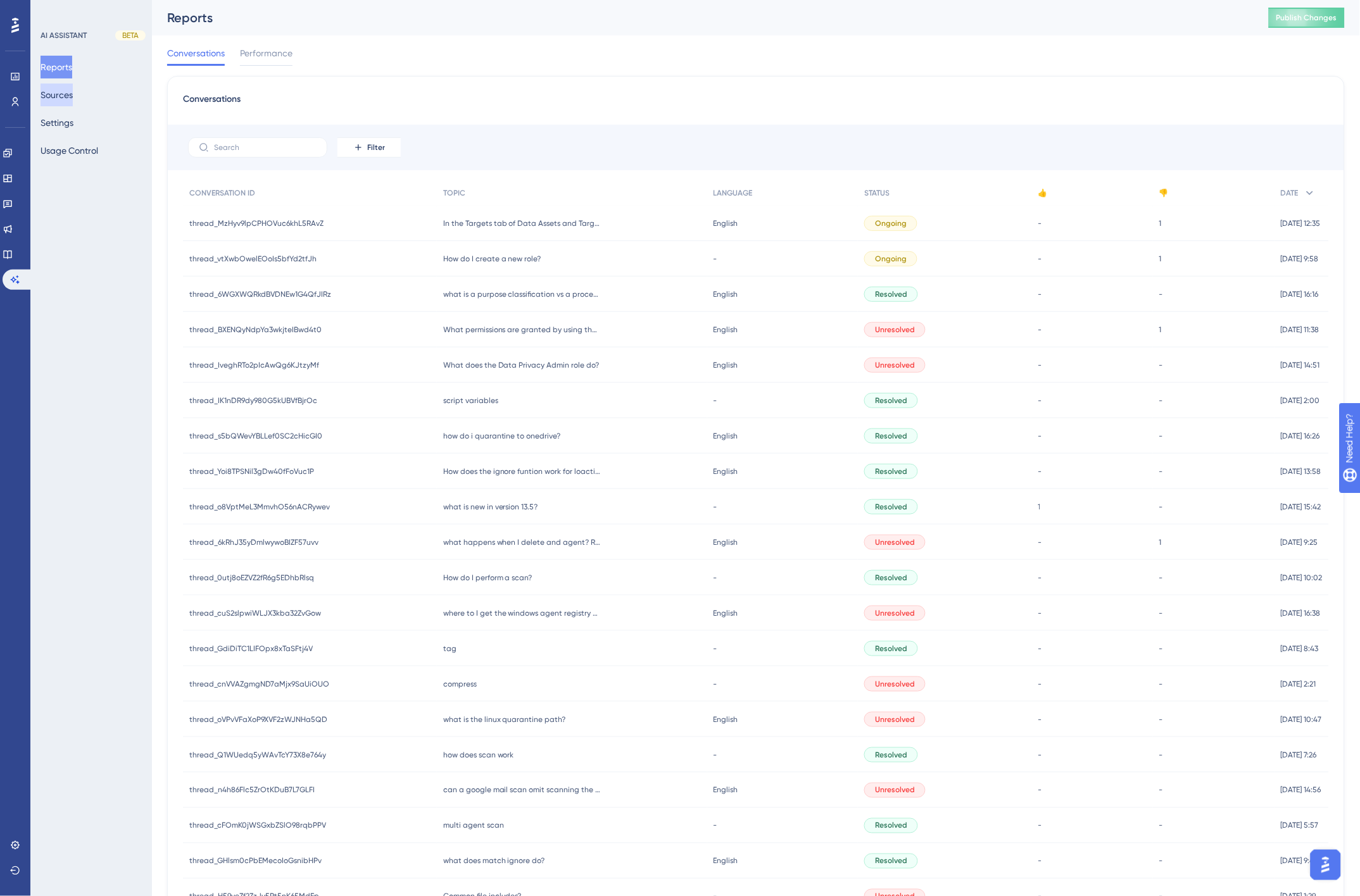
click at [67, 96] on button "Sources" at bounding box center [57, 95] width 32 height 23
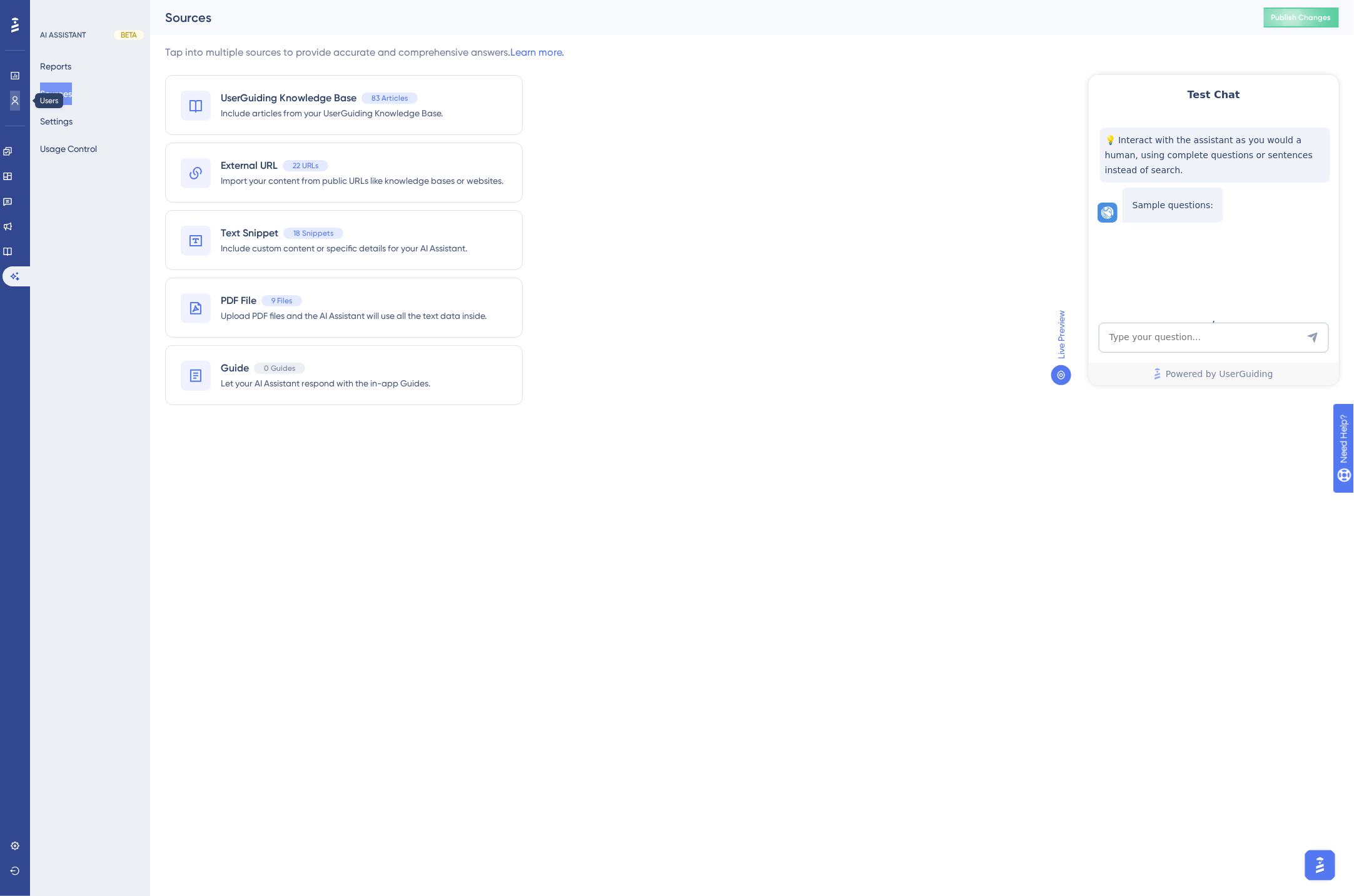
click at [17, 99] on icon at bounding box center [15, 101] width 10 height 10
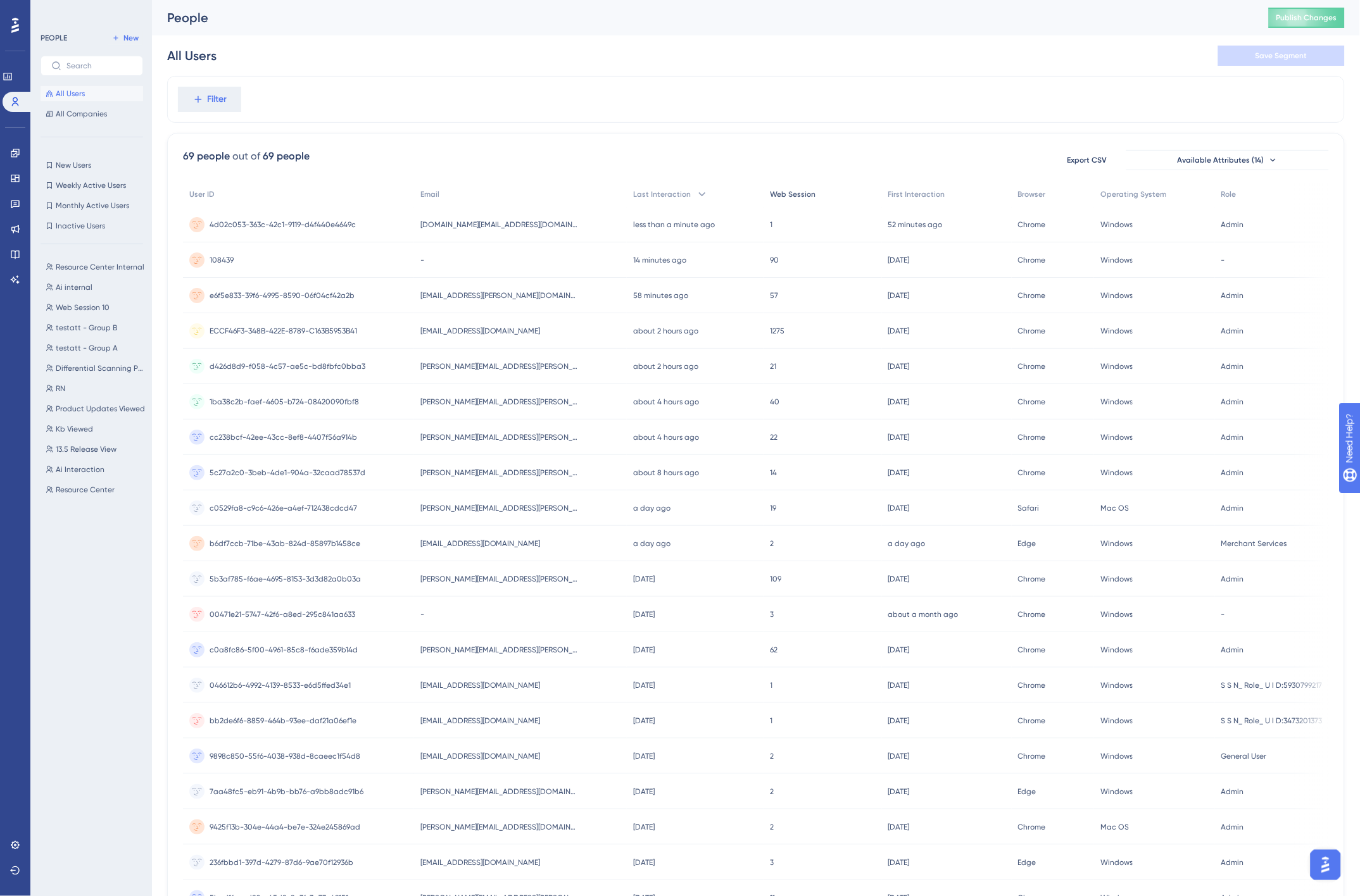
click at [795, 192] on span "Web Session" at bounding box center [793, 194] width 46 height 10
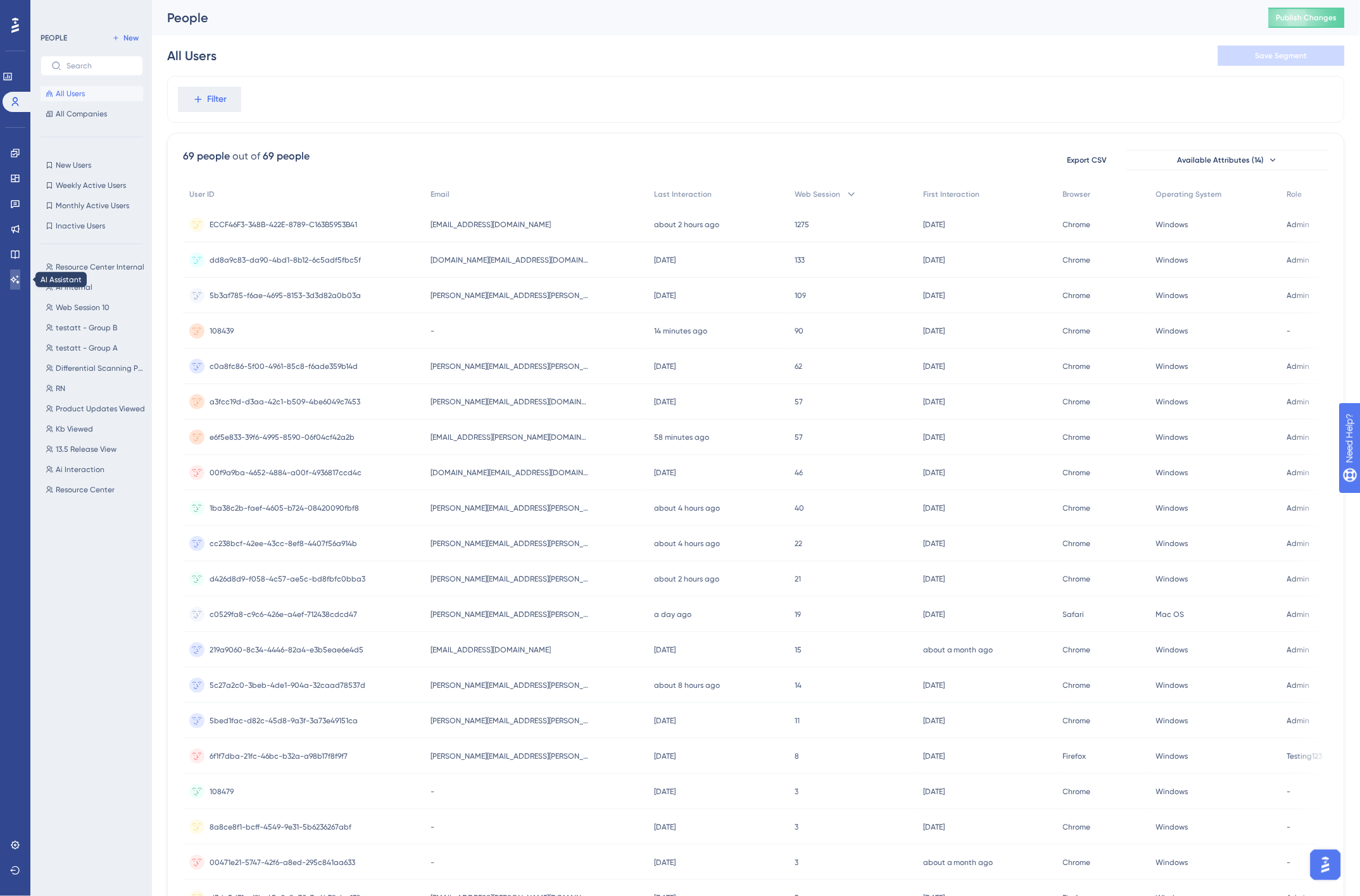
drag, startPoint x: 11, startPoint y: 278, endPoint x: 180, endPoint y: 415, distance: 217.6
click at [11, 278] on icon at bounding box center [15, 280] width 10 height 10
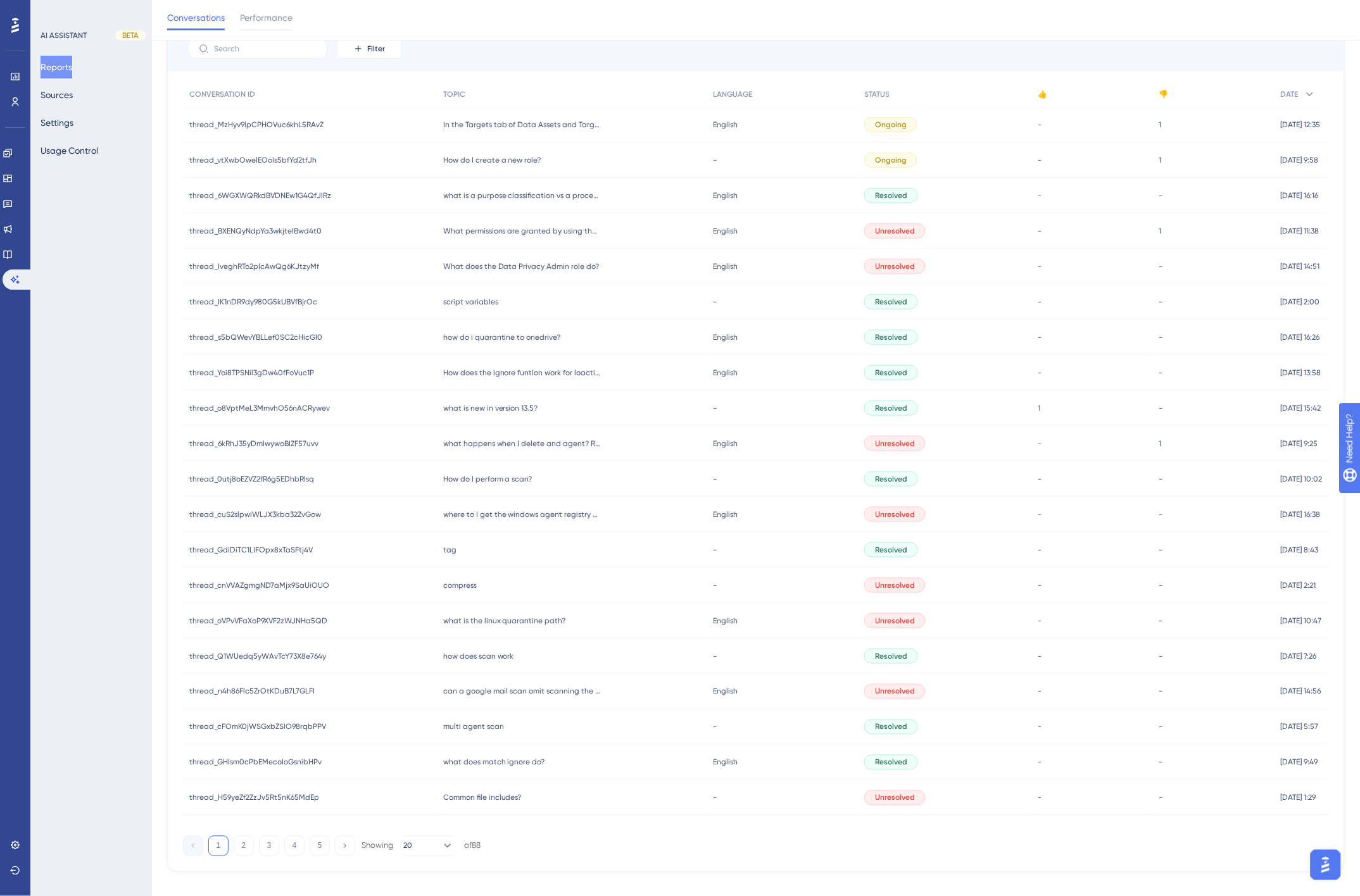
scroll to position [115, 0]
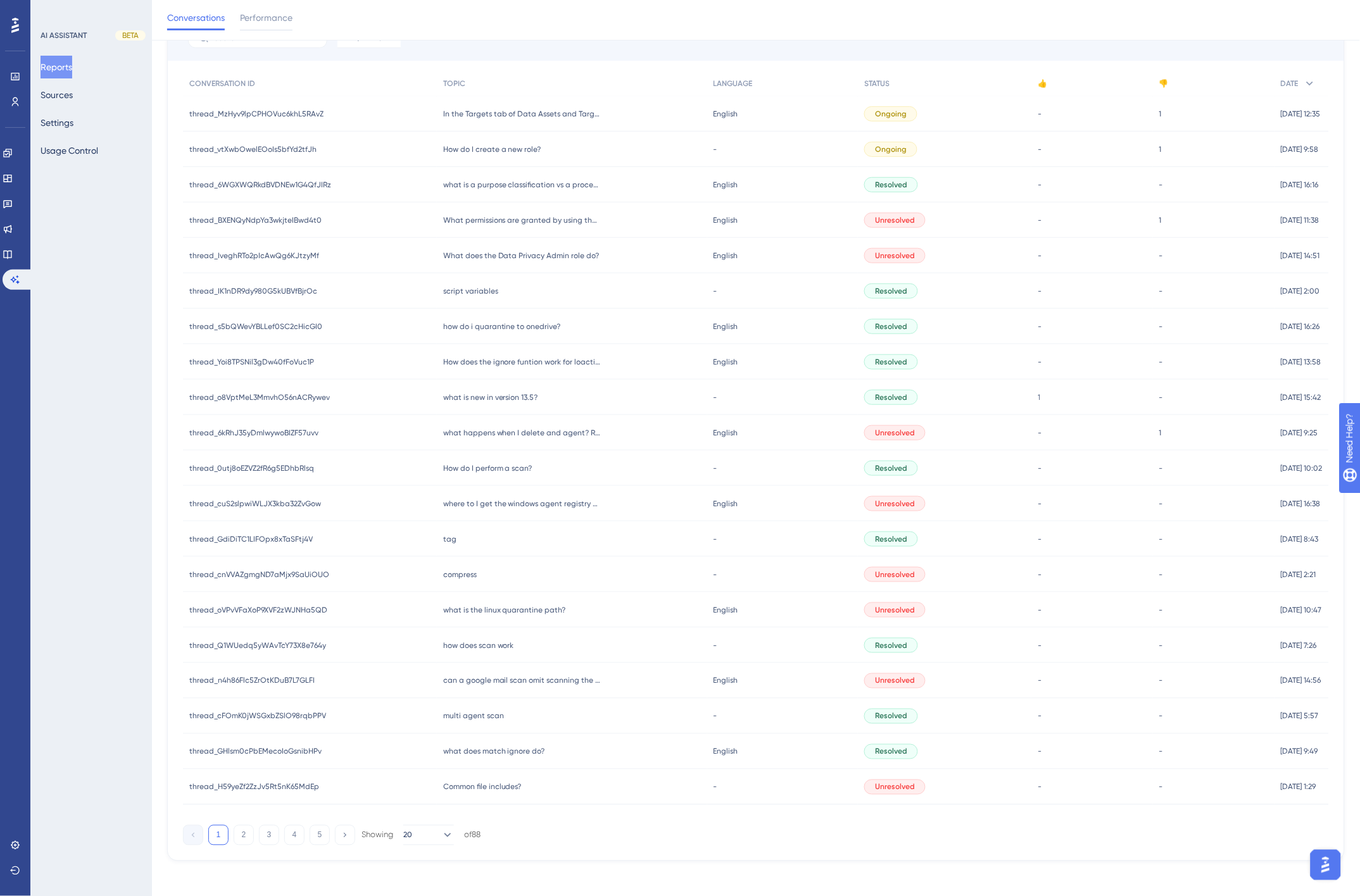
click at [524, 606] on span "what is the linux quarantine path?" at bounding box center [505, 610] width 123 height 10
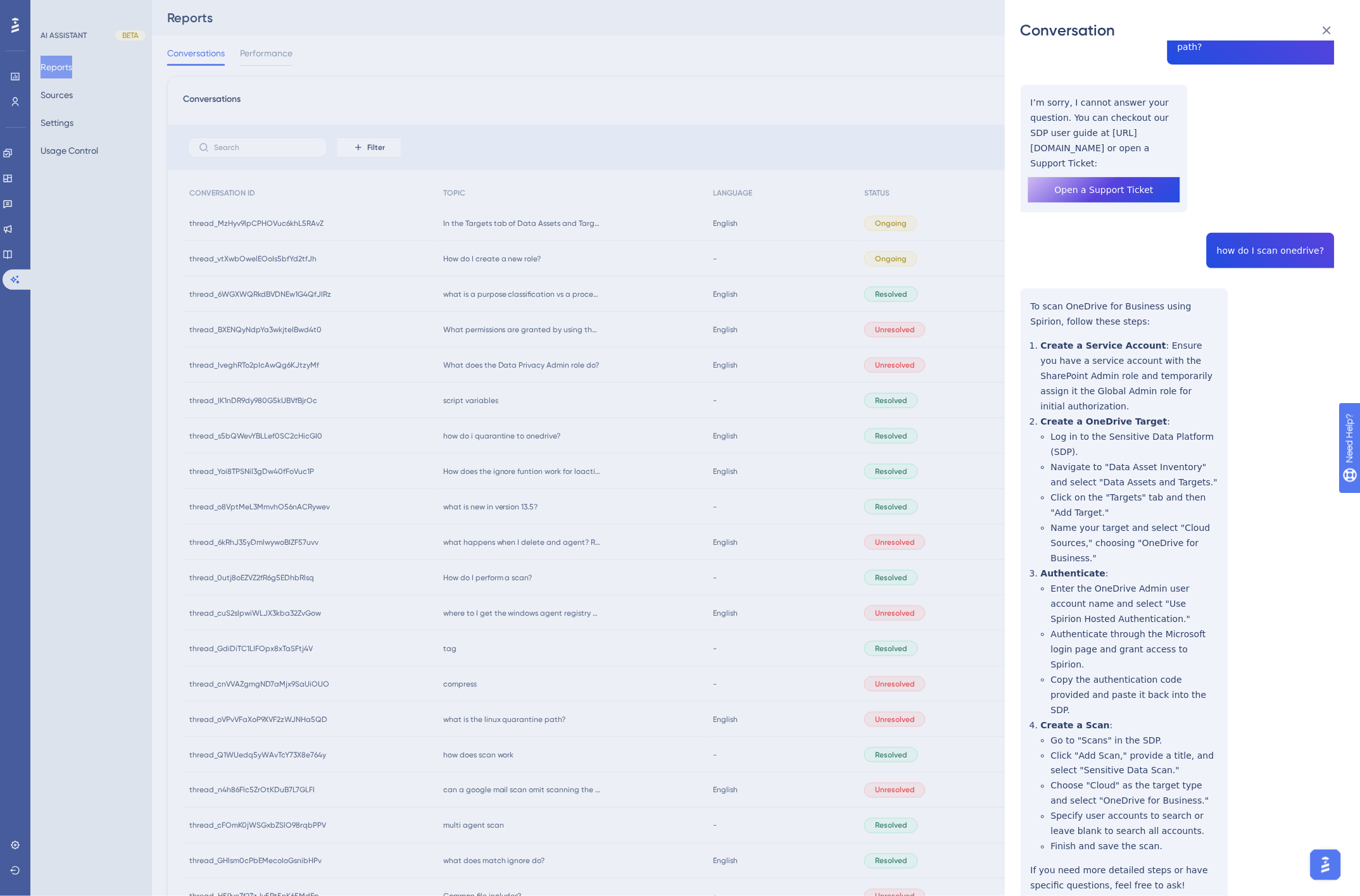
scroll to position [0, 0]
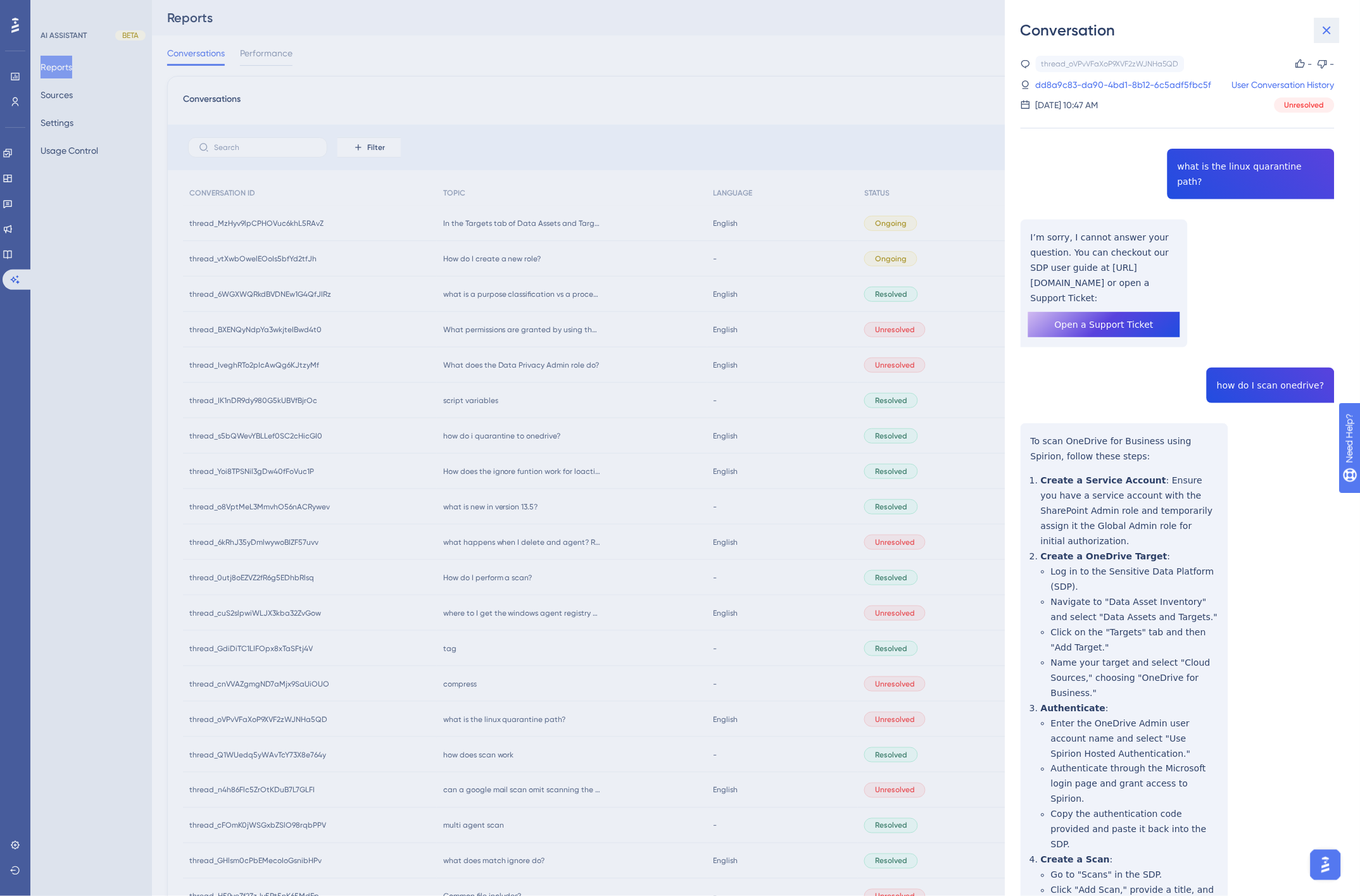
drag, startPoint x: 1324, startPoint y: 26, endPoint x: 1022, endPoint y: 229, distance: 363.9
click at [1324, 26] on icon at bounding box center [1326, 30] width 16 height 15
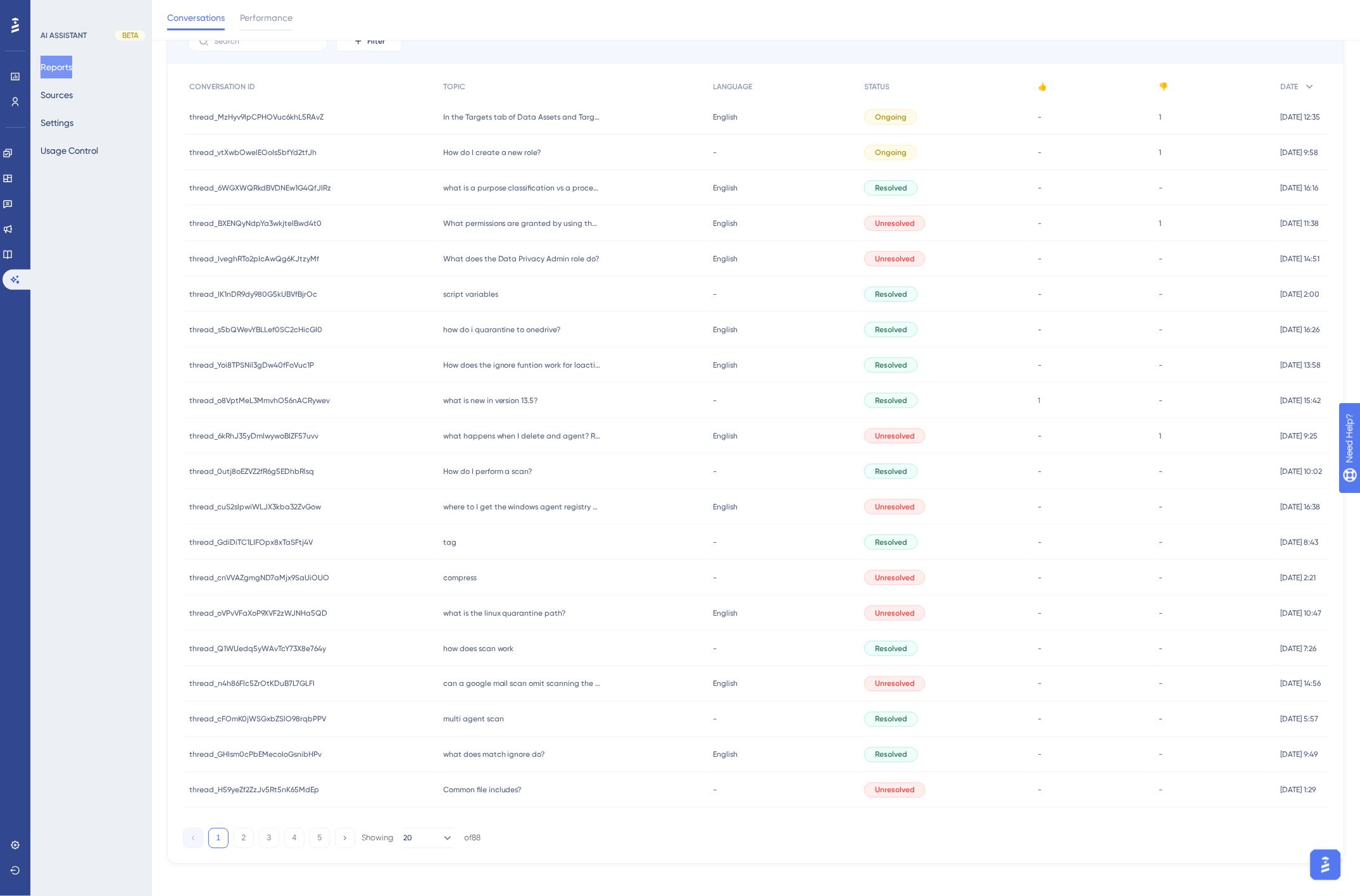
scroll to position [115, 0]
click at [268, 535] on span "thread_GdiDiTC1LIFOpx8xTaSFtj4V" at bounding box center [251, 539] width 123 height 10
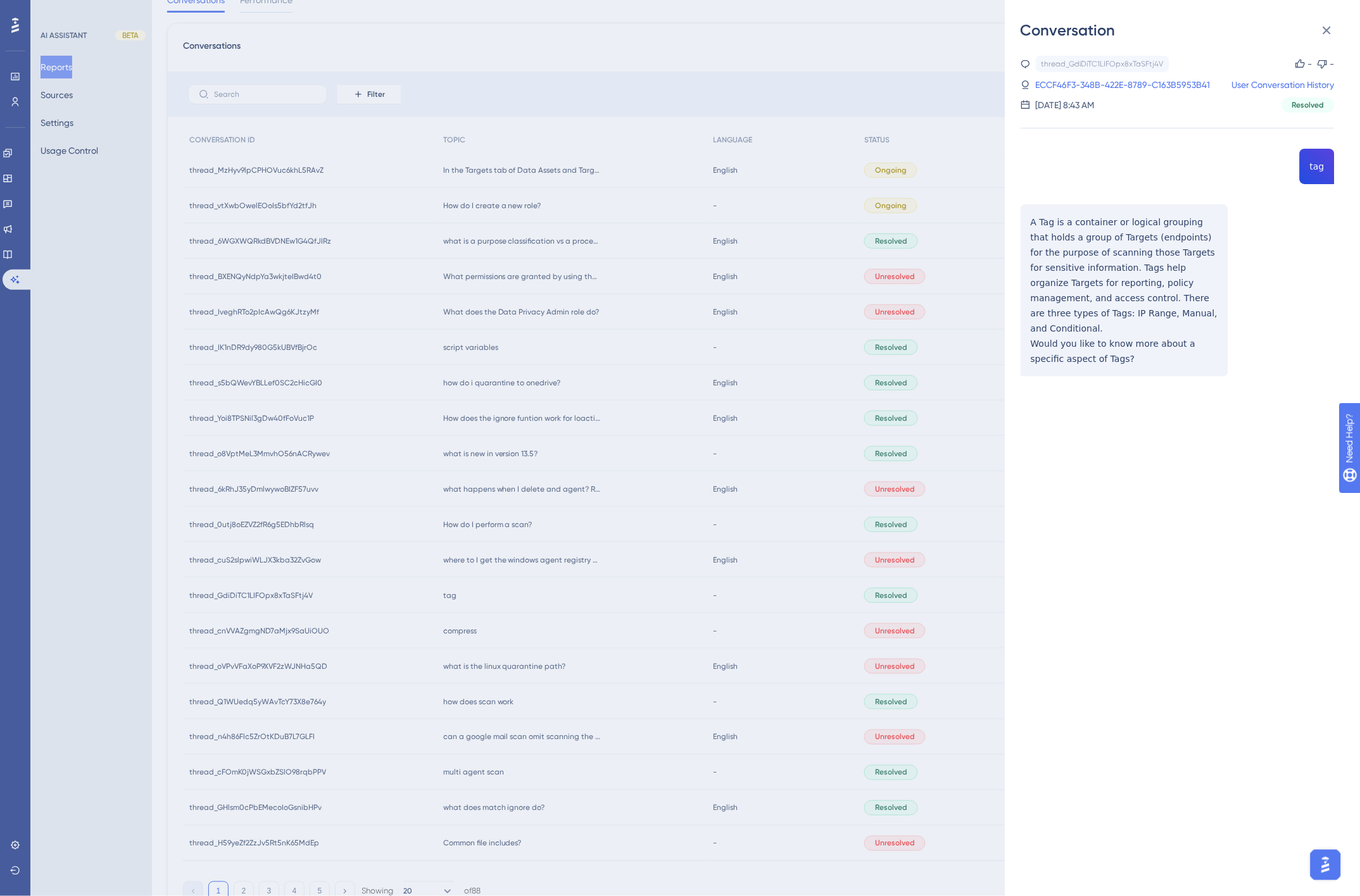
scroll to position [0, 0]
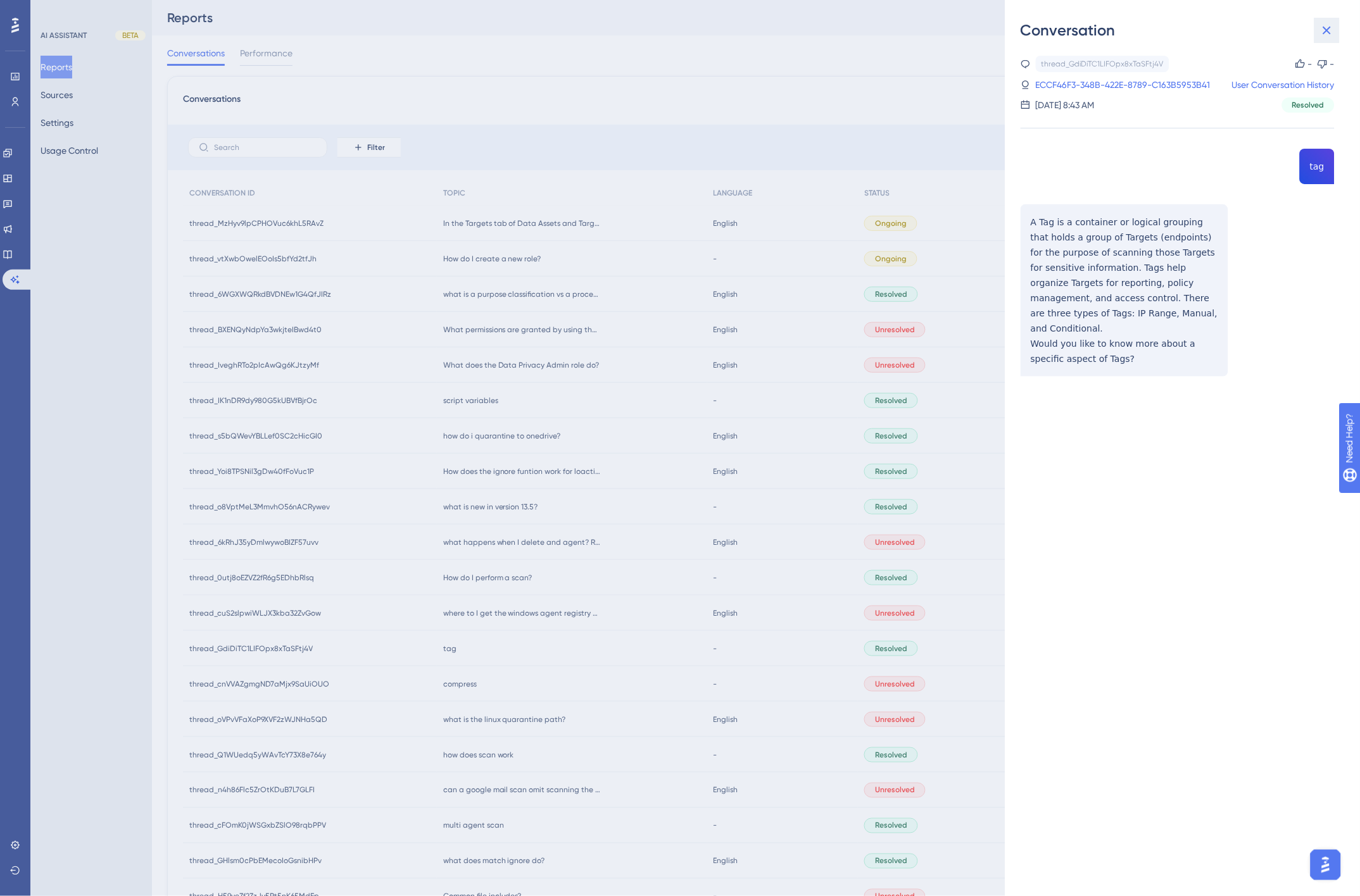
drag, startPoint x: 1327, startPoint y: 32, endPoint x: 1312, endPoint y: 48, distance: 21.9
click at [1327, 32] on icon at bounding box center [1326, 30] width 16 height 15
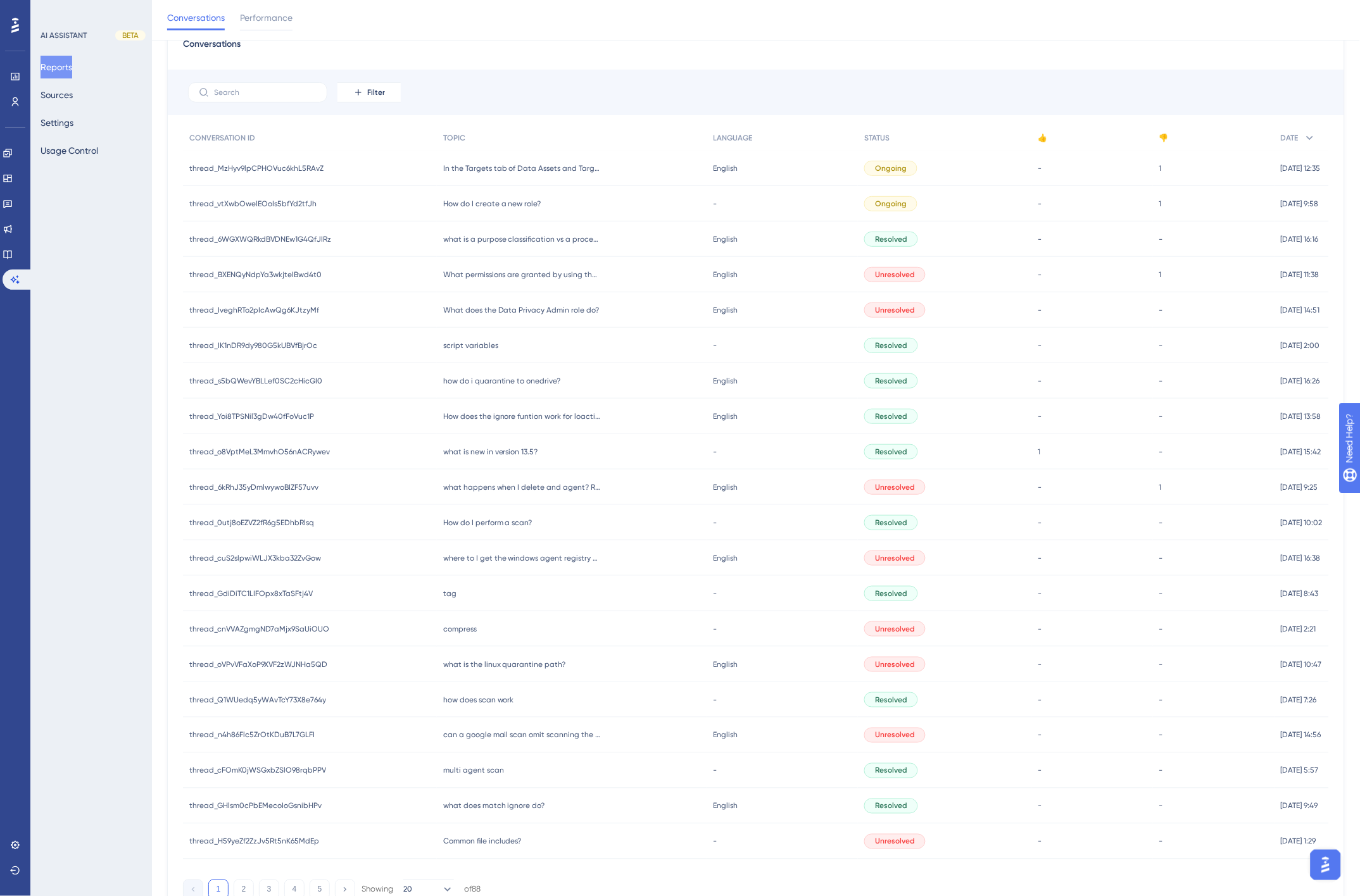
scroll to position [115, 0]
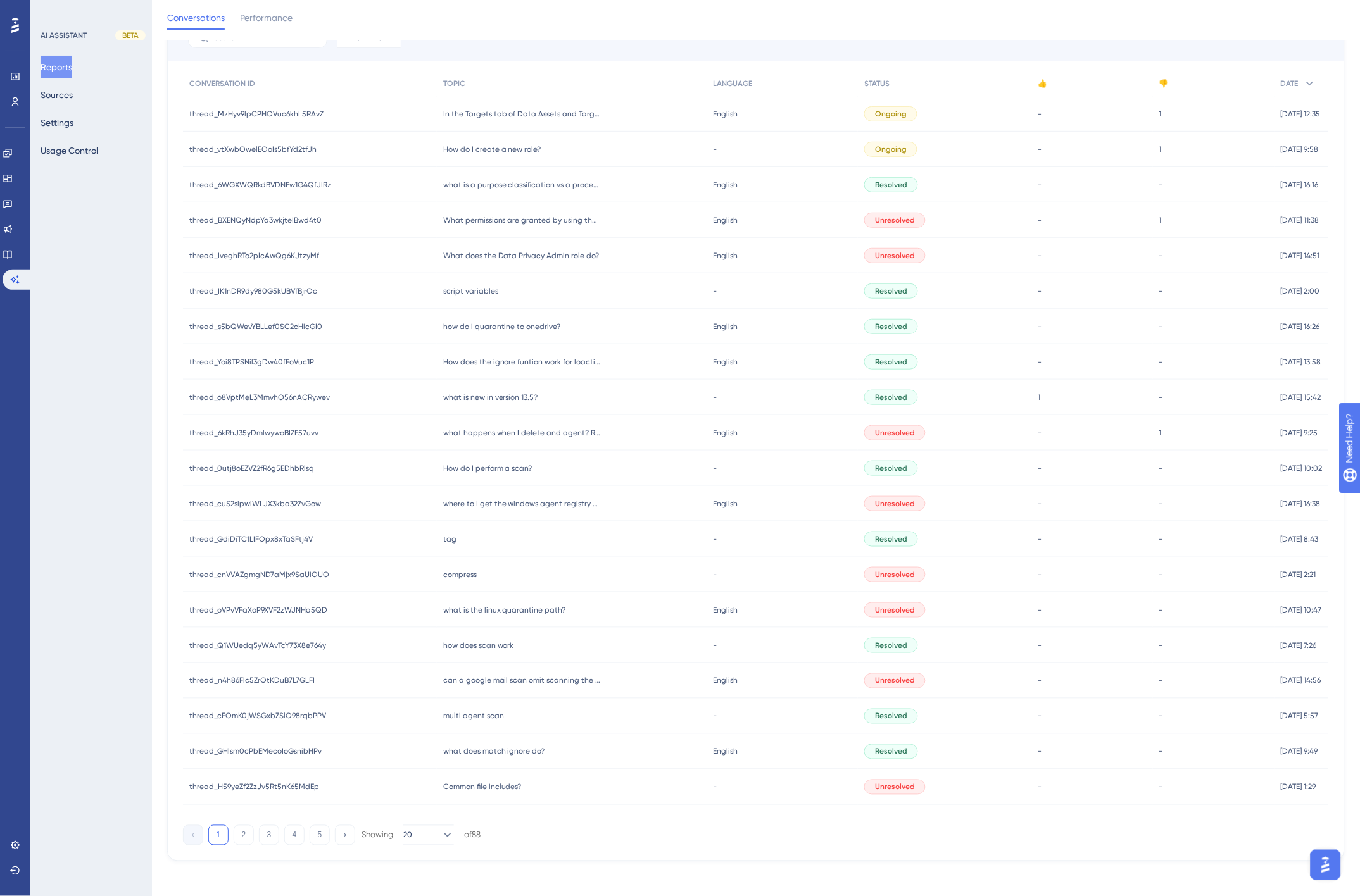
click at [505, 752] on span "what does match ignore do?" at bounding box center [494, 751] width 102 height 10
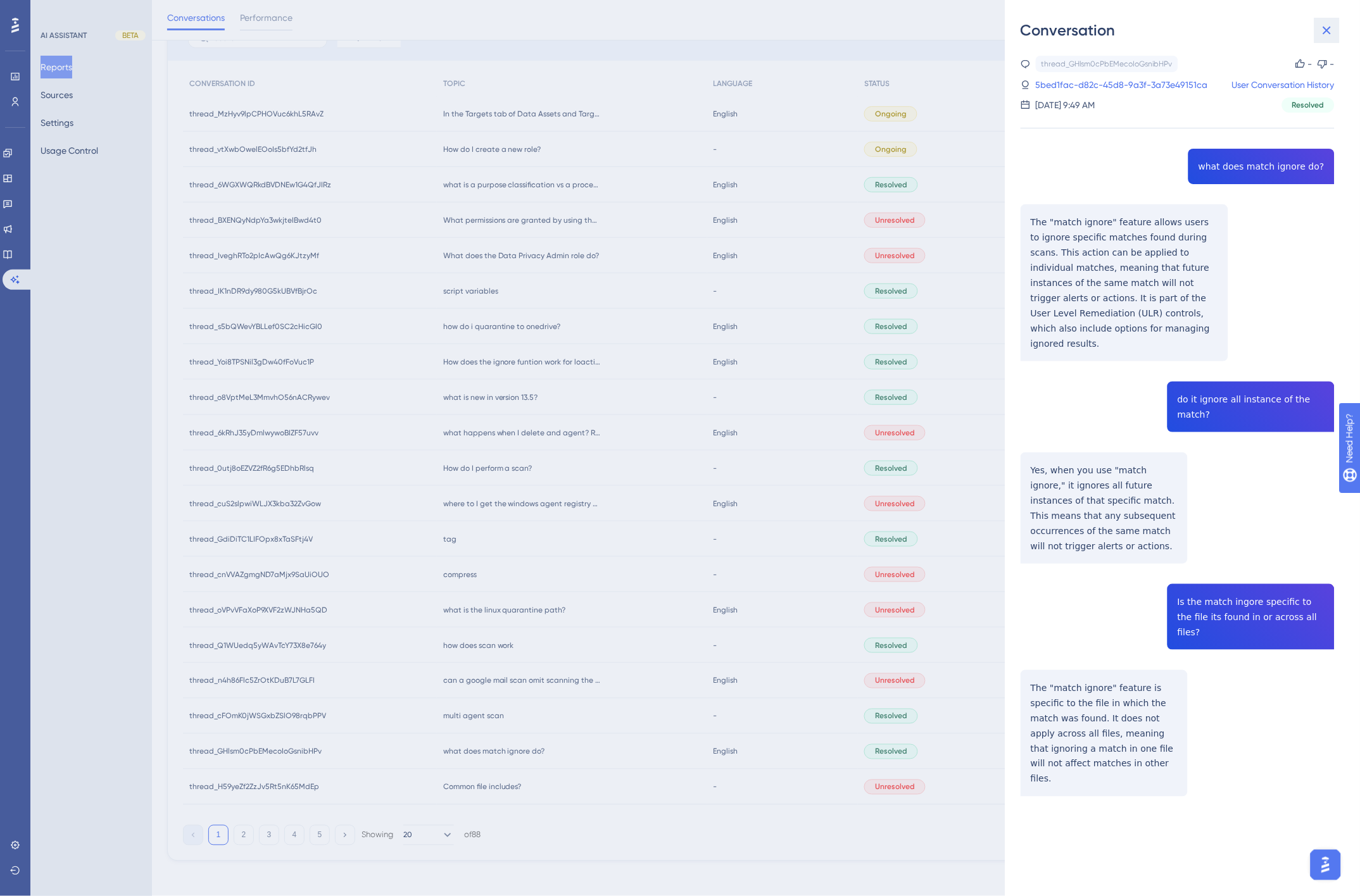
click at [1326, 32] on icon at bounding box center [1327, 30] width 8 height 8
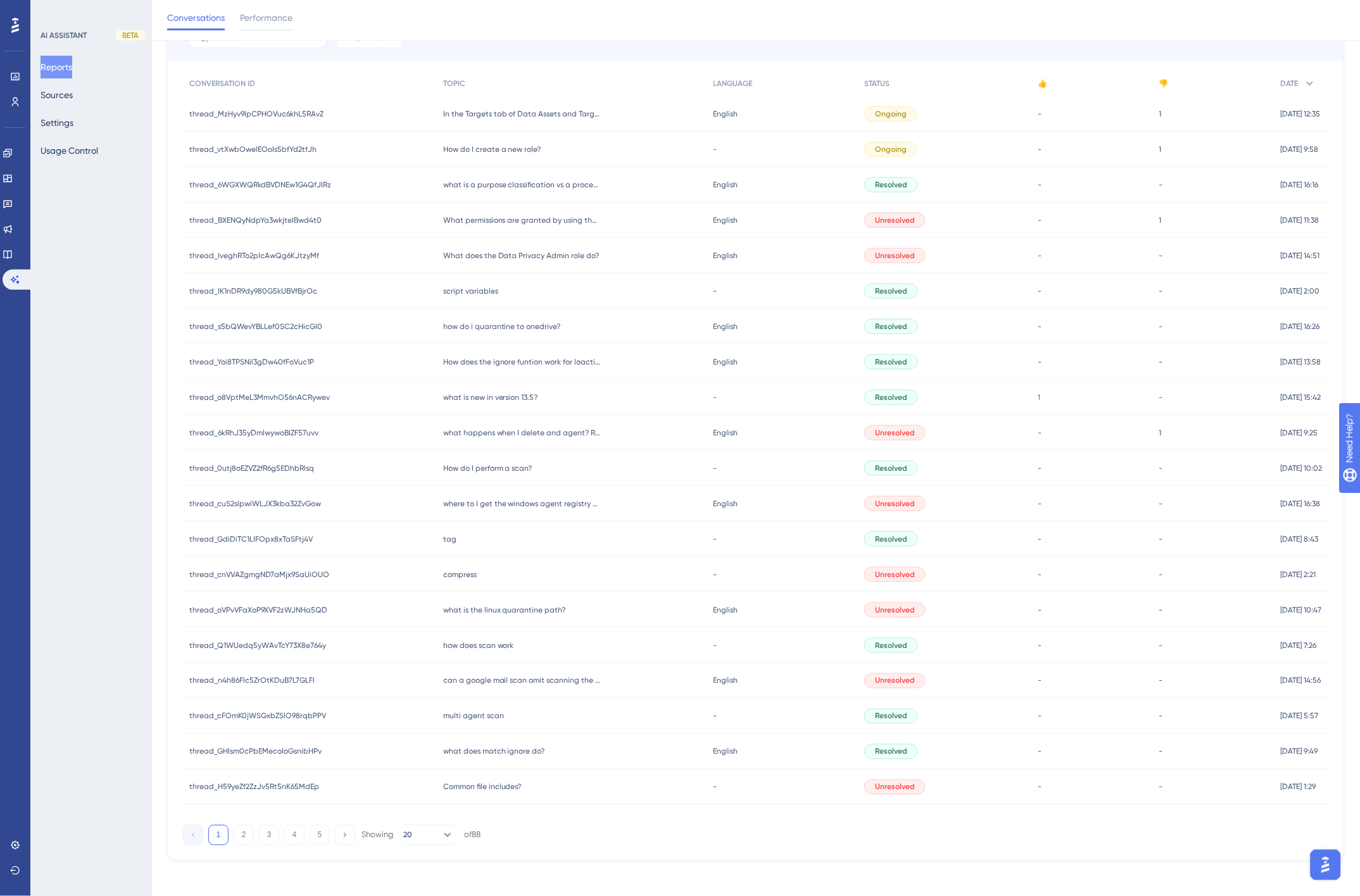
click at [488, 789] on span "Common file includes?" at bounding box center [483, 787] width 78 height 10
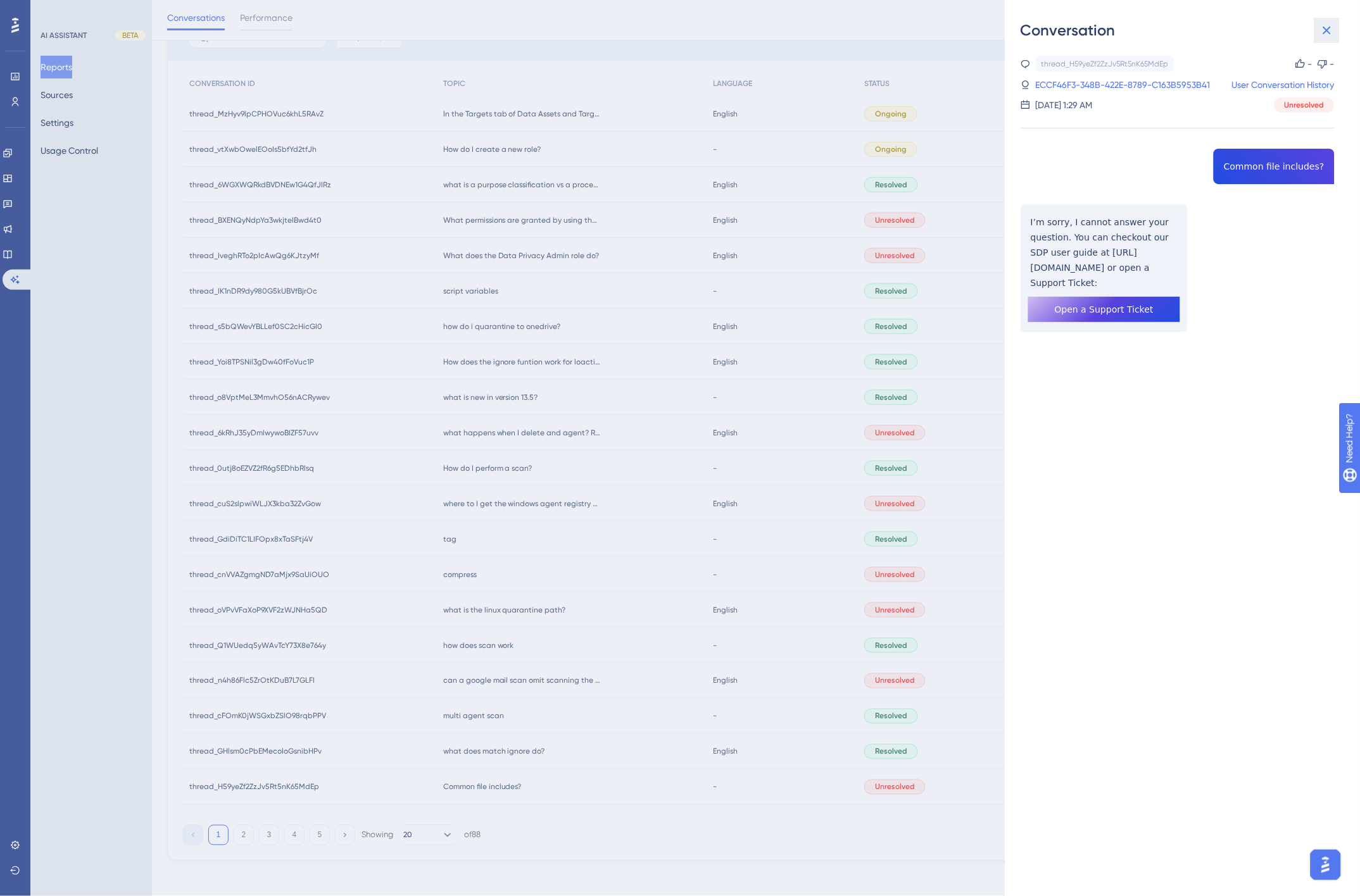
drag, startPoint x: 1328, startPoint y: 29, endPoint x: 1225, endPoint y: 102, distance: 126.2
click at [1328, 29] on icon at bounding box center [1327, 30] width 8 height 8
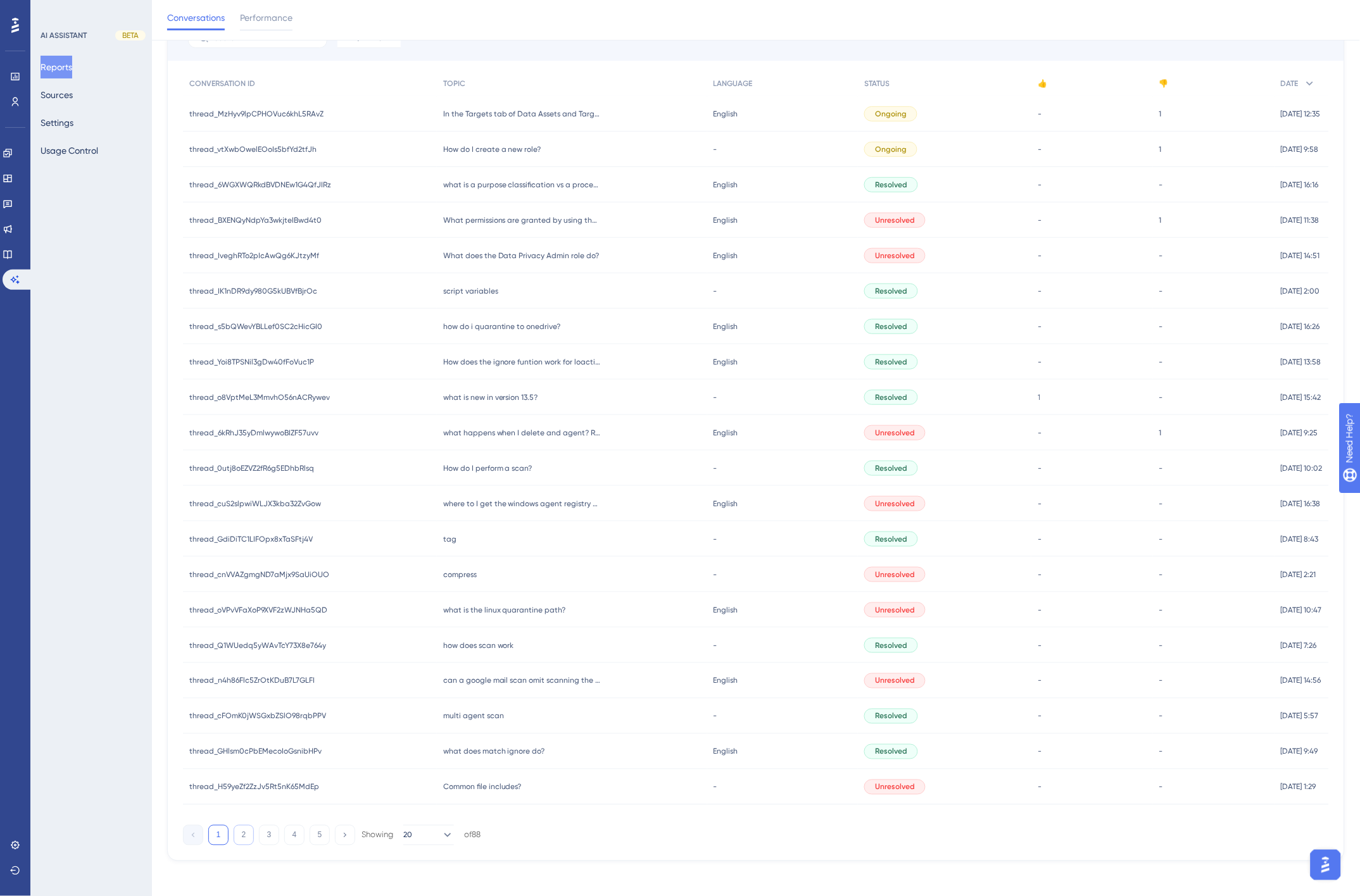
click at [245, 839] on button "2" at bounding box center [244, 835] width 20 height 20
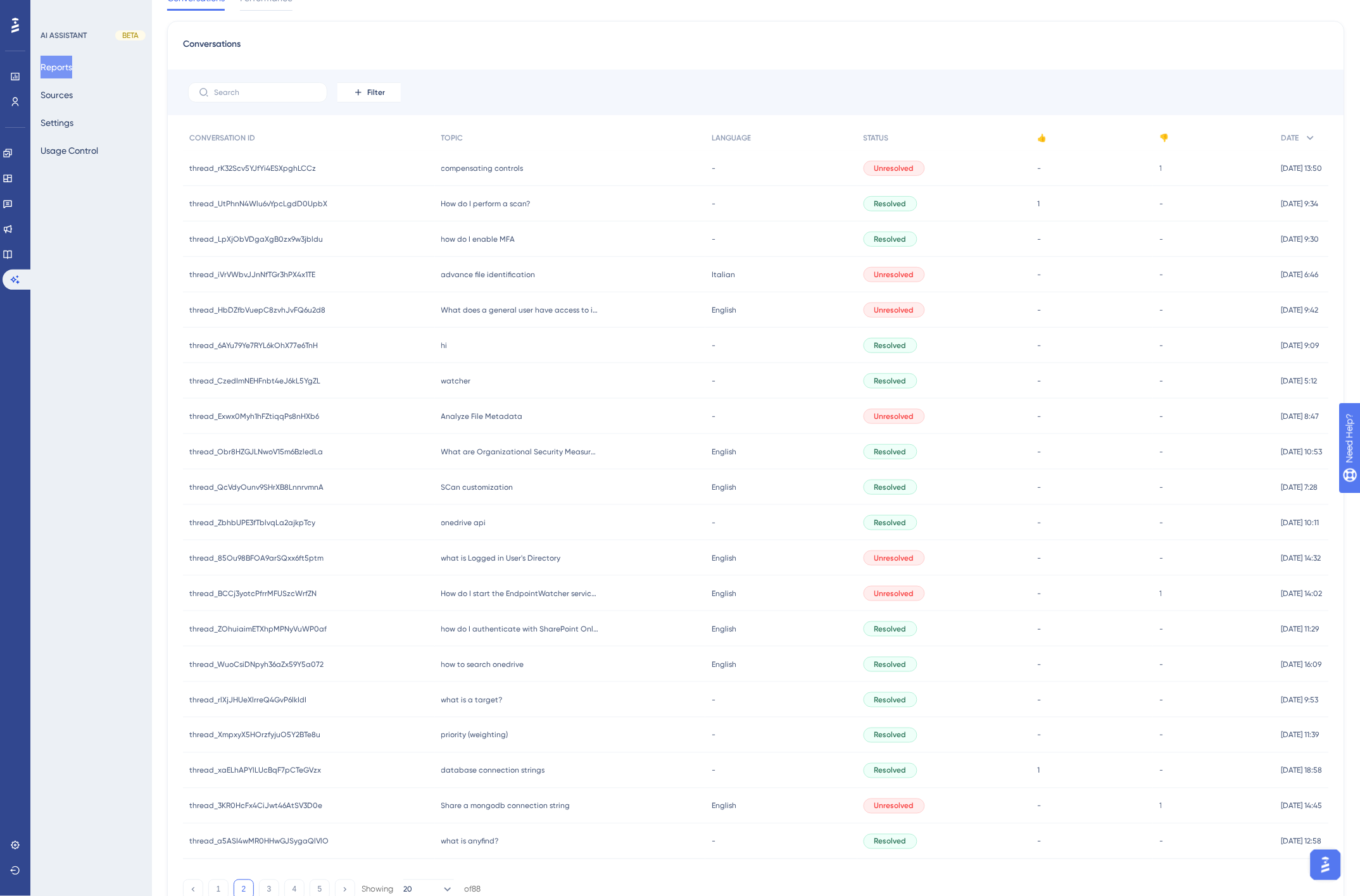
scroll to position [0, 0]
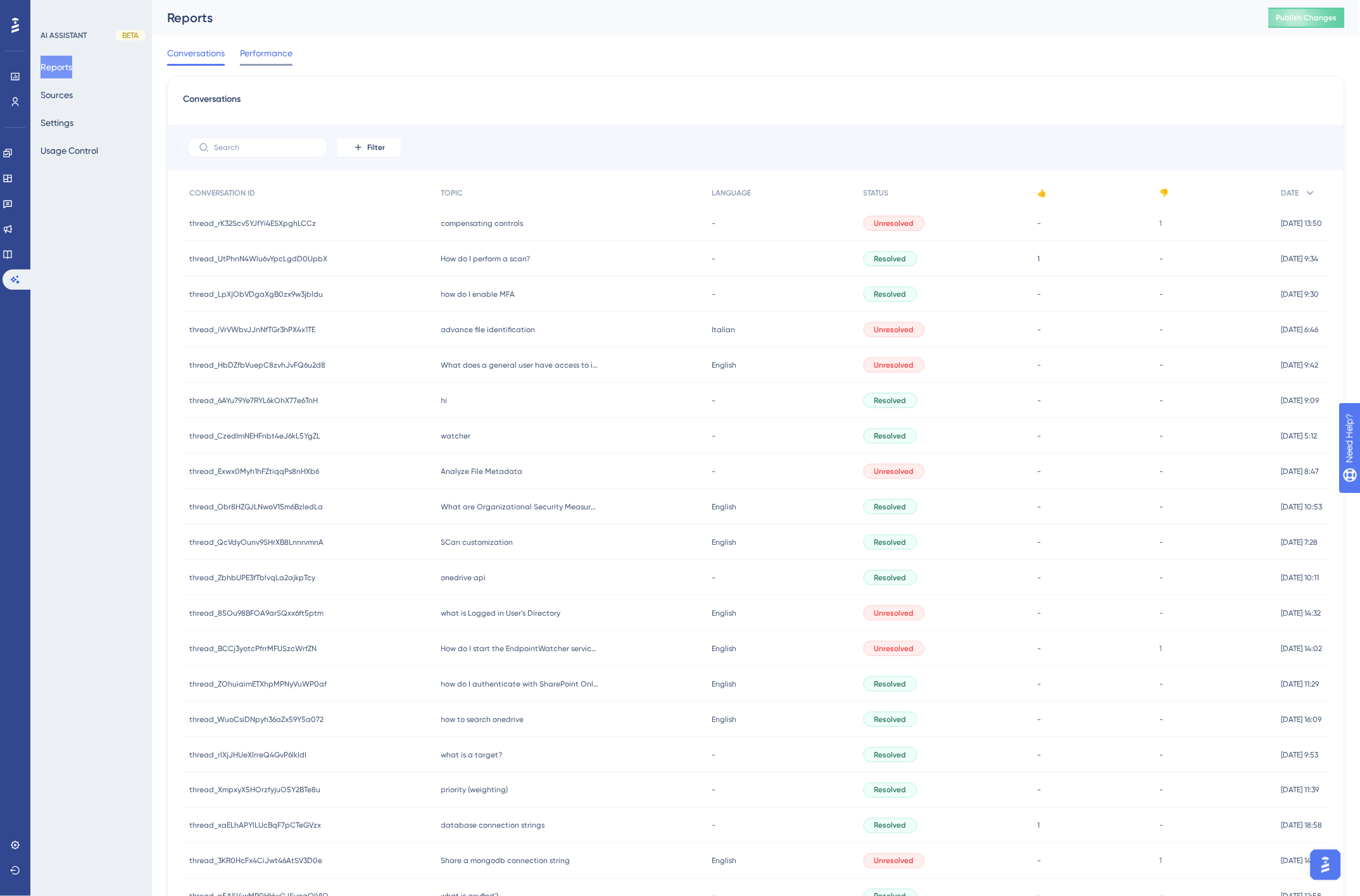
click at [264, 59] on span "Performance" at bounding box center [266, 53] width 53 height 15
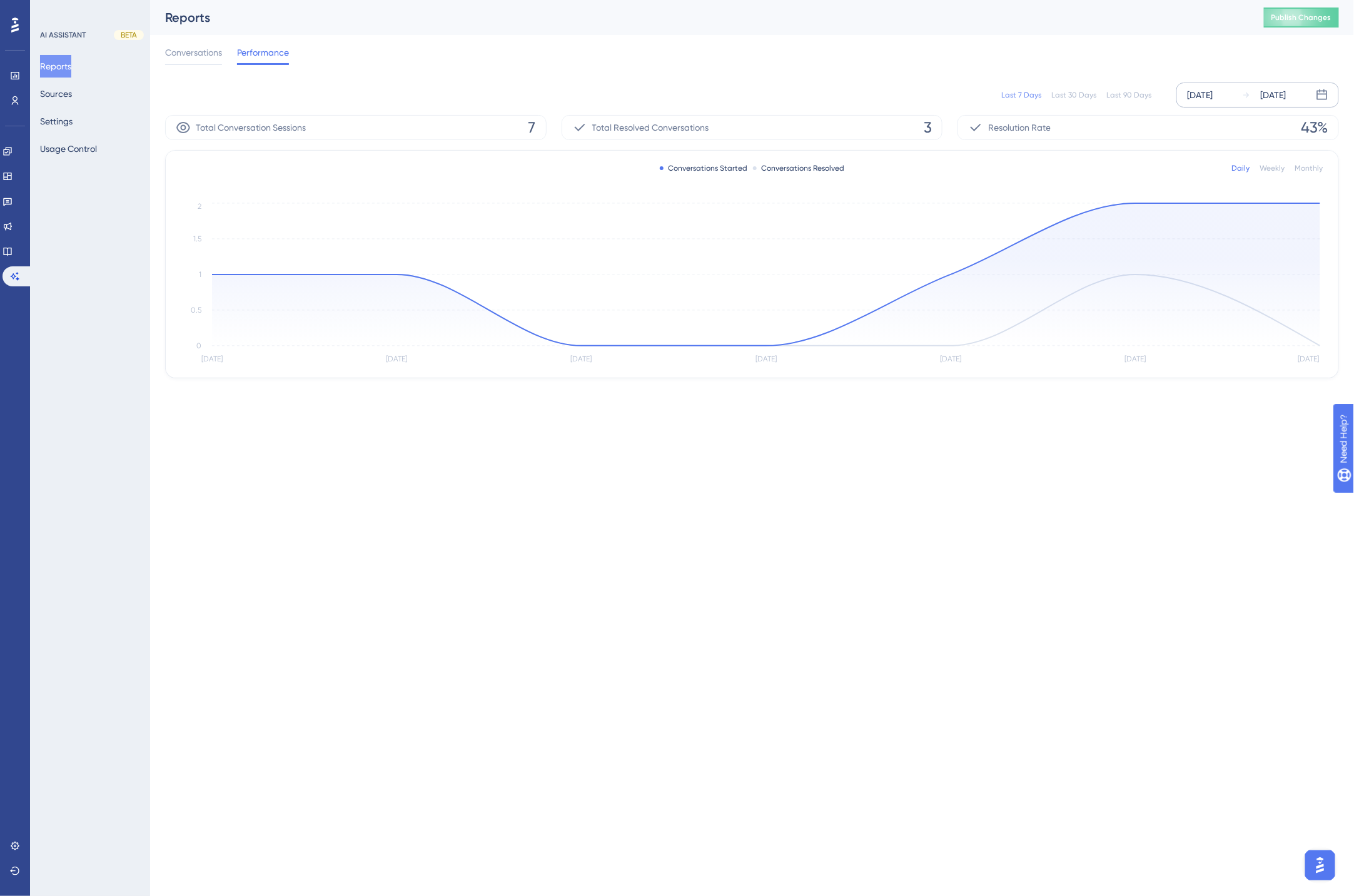
click at [1212, 96] on div "Sep 10 2025" at bounding box center [1200, 95] width 26 height 15
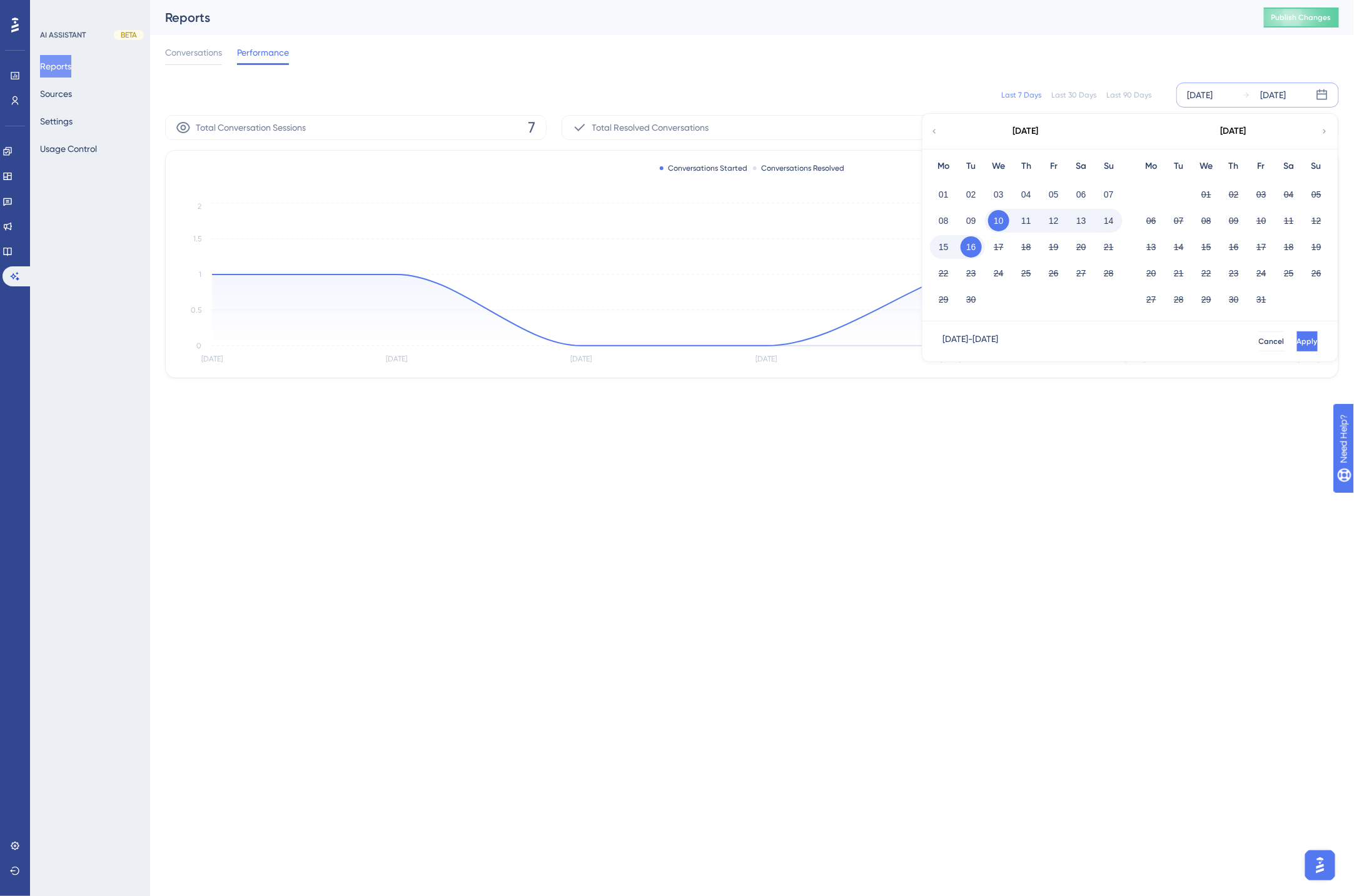
click at [932, 129] on icon at bounding box center [934, 131] width 9 height 11
drag, startPoint x: 969, startPoint y: 190, endPoint x: 984, endPoint y: 198, distance: 17.0
click at [969, 190] on button "01" at bounding box center [971, 194] width 21 height 21
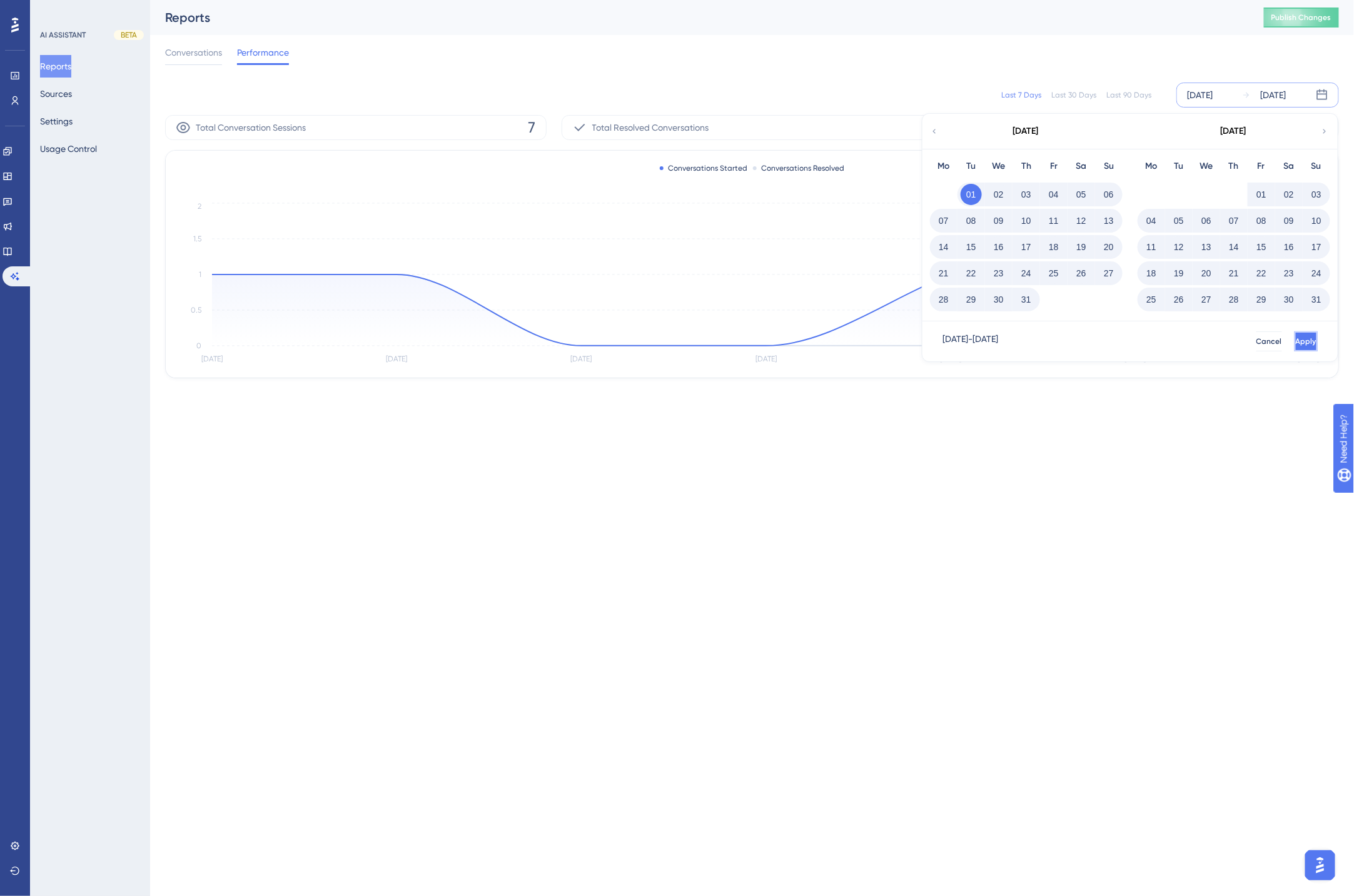
click at [1295, 339] on span "Apply" at bounding box center [1305, 341] width 21 height 10
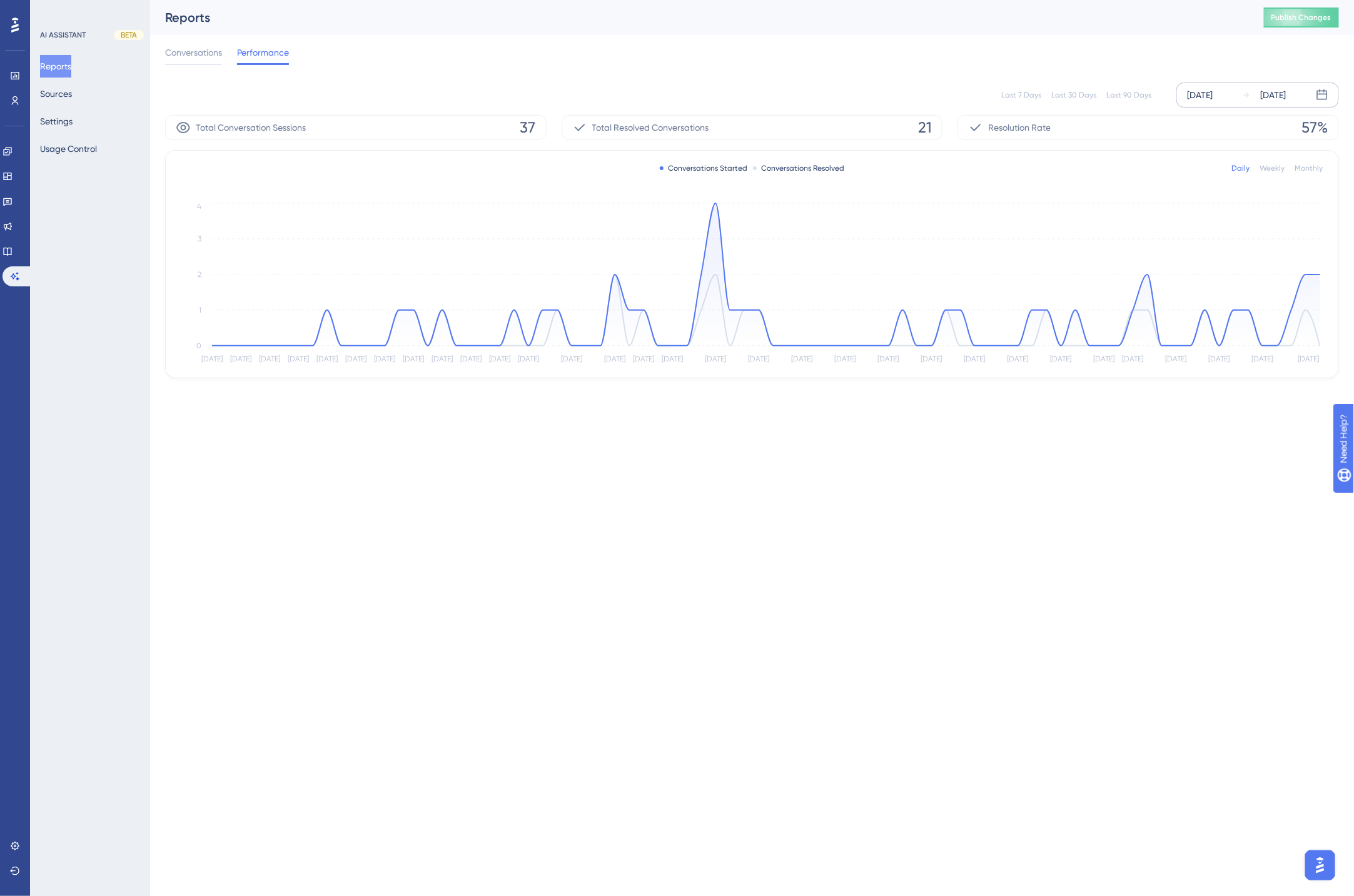
click at [1143, 91] on div "Last 90 Days" at bounding box center [1129, 95] width 45 height 10
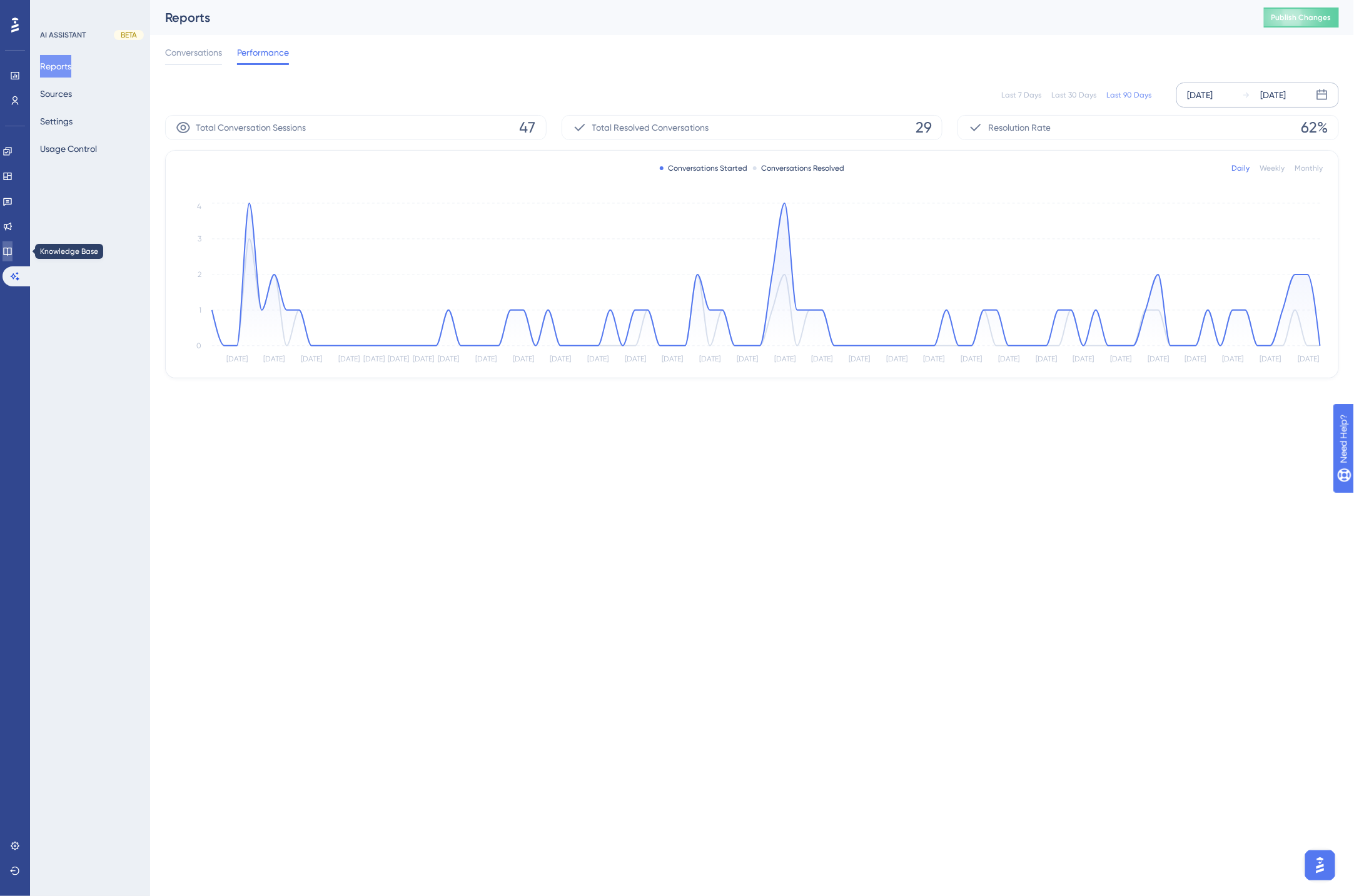
click at [13, 246] on icon at bounding box center [7, 251] width 10 height 10
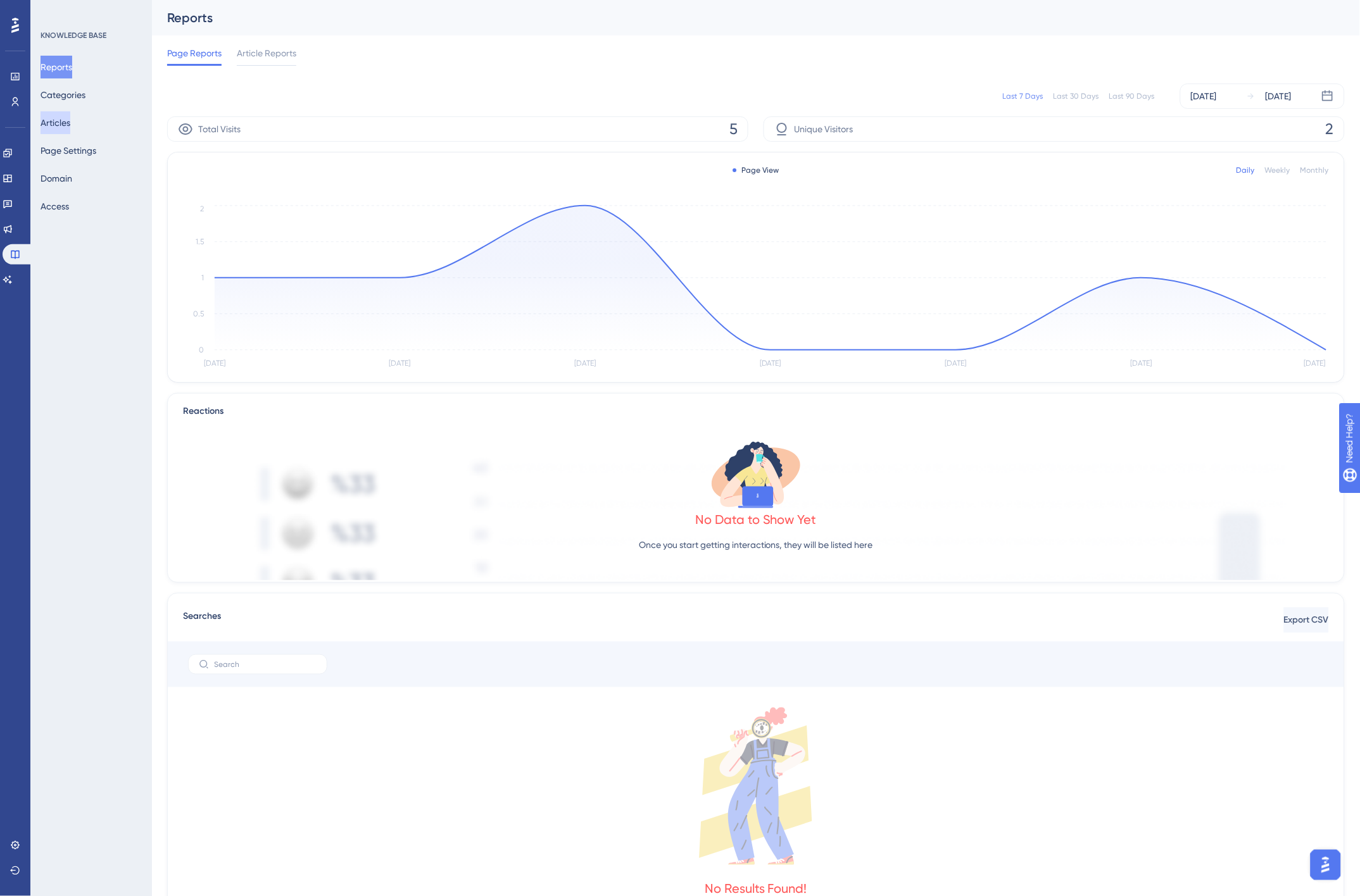
click at [67, 120] on button "Articles" at bounding box center [55, 123] width 30 height 23
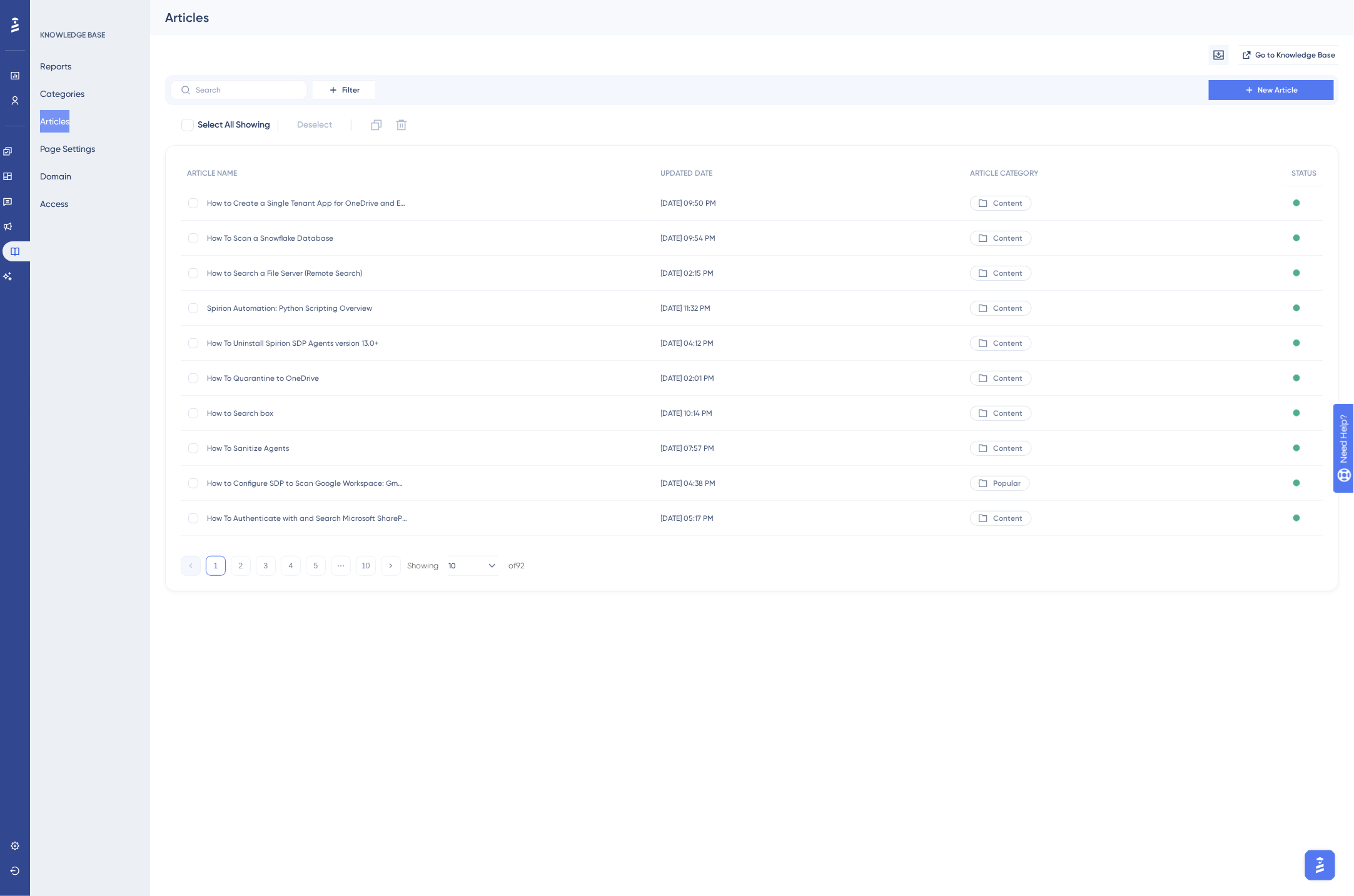
drag, startPoint x: 242, startPoint y: 95, endPoint x: 272, endPoint y: 78, distance: 34.5
click at [242, 95] on label at bounding box center [238, 90] width 138 height 20
click at [242, 95] on input "text" at bounding box center [246, 90] width 101 height 9
click at [392, 26] on div "Articles" at bounding box center [736, 17] width 1142 height 17
click at [415, 36] on div "Migrate from Go to Knowledge Base" at bounding box center [752, 55] width 1174 height 40
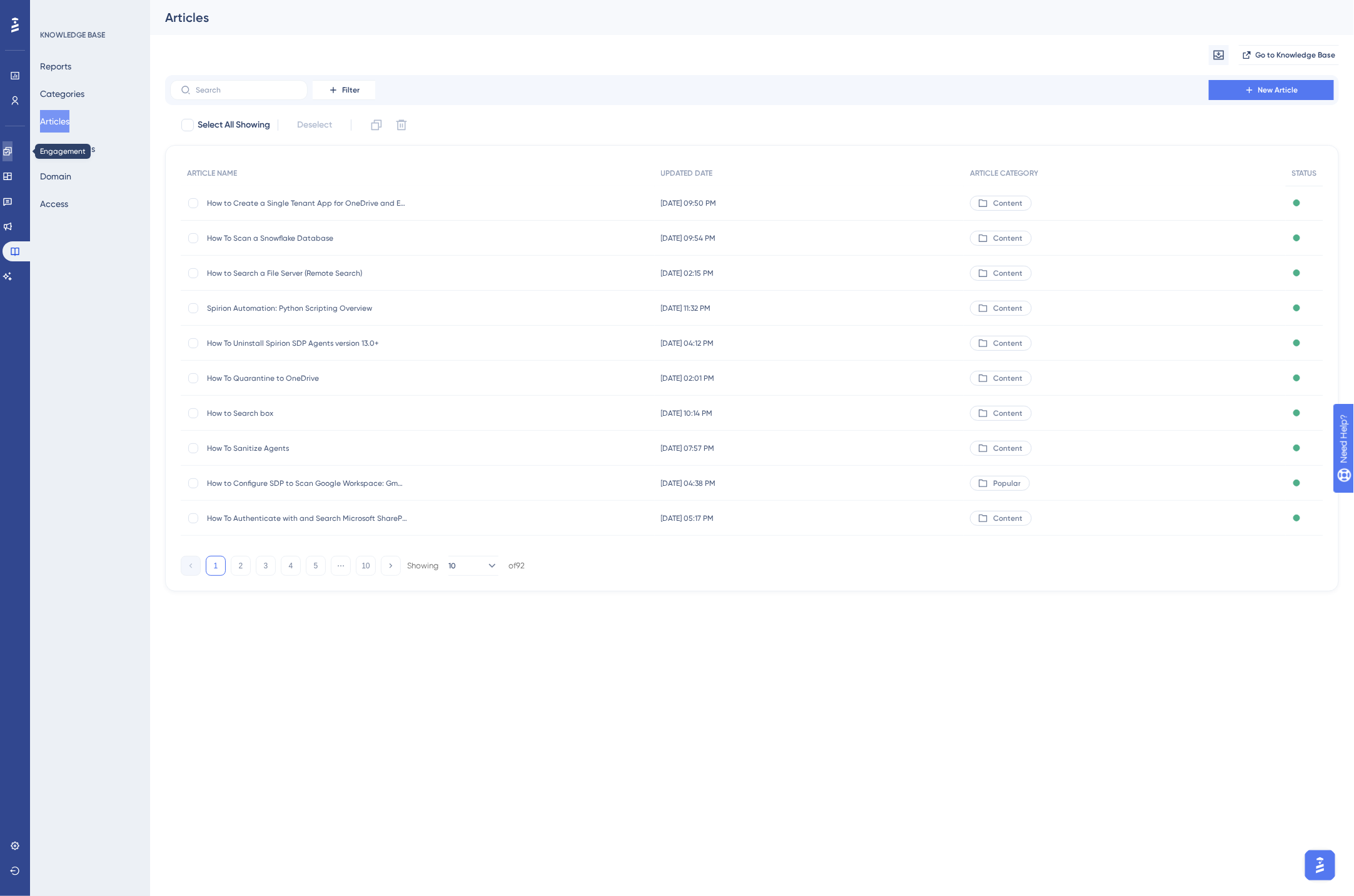
click at [13, 150] on icon at bounding box center [7, 151] width 10 height 10
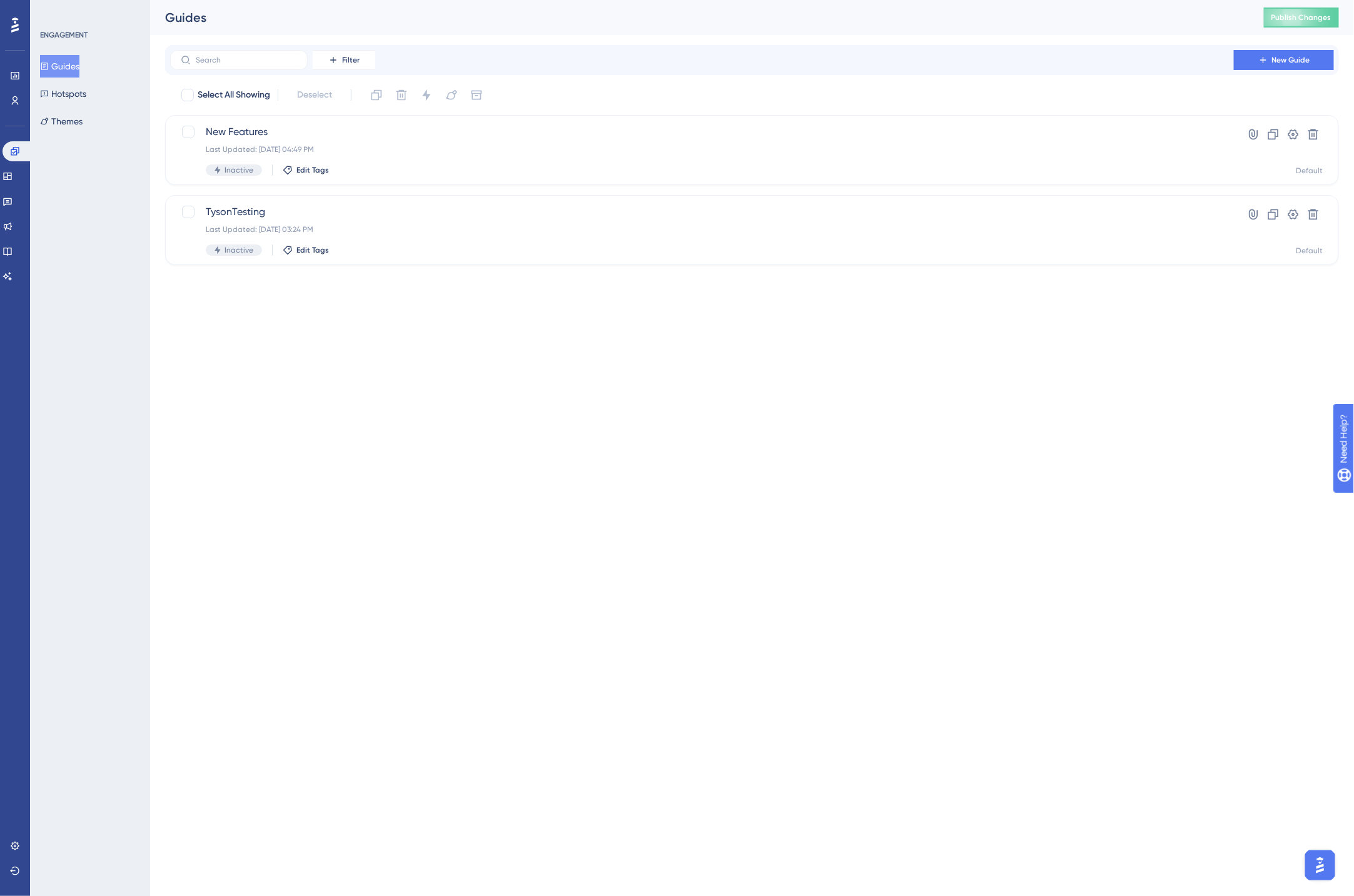
click at [61, 169] on div "ENGAGEMENT Guides Hotspots Themes" at bounding box center [90, 448] width 120 height 896
click at [13, 280] on icon at bounding box center [7, 276] width 10 height 10
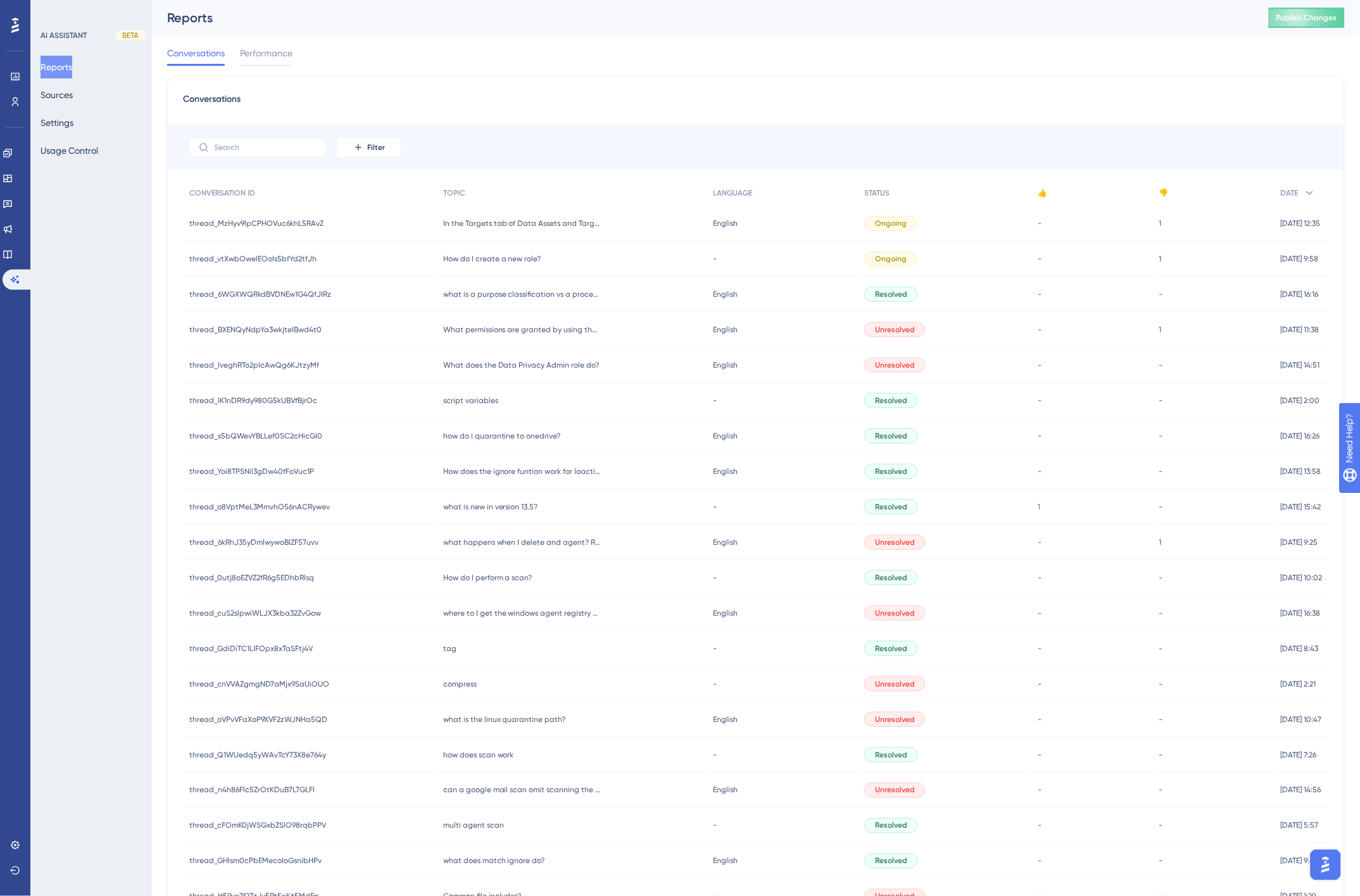
click at [95, 379] on div "AI ASSISTANT BETA Reports Sources Settings Usage Control" at bounding box center [91, 448] width 121 height 896
drag, startPoint x: 532, startPoint y: 216, endPoint x: 780, endPoint y: 433, distance: 329.5
click at [532, 216] on div "In the Targets tab of Data Assets and Targets. How can I distinguish Sharepoint…" at bounding box center [571, 223] width 270 height 36
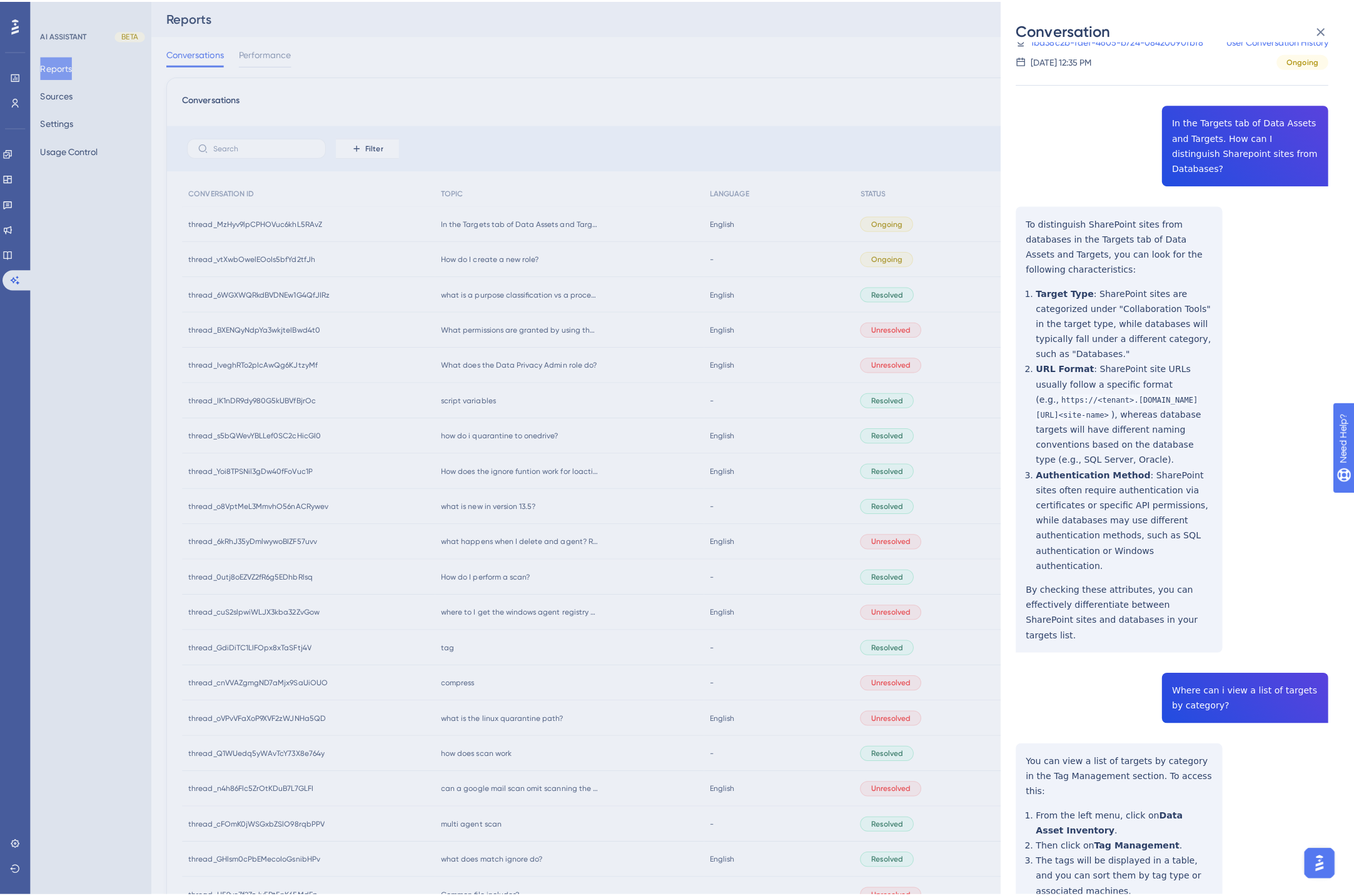
scroll to position [85, 0]
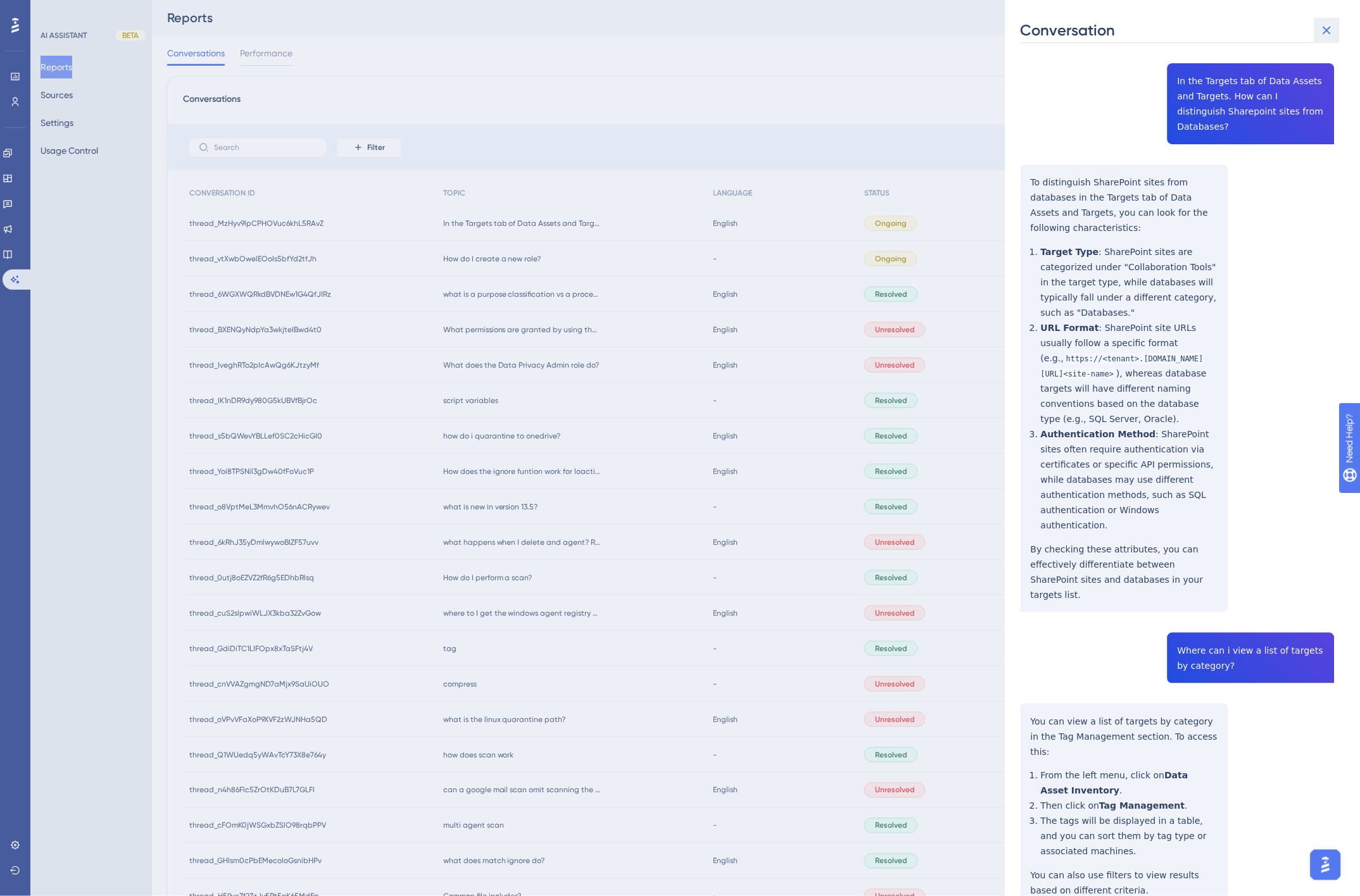
click at [1332, 29] on icon at bounding box center [1326, 30] width 16 height 15
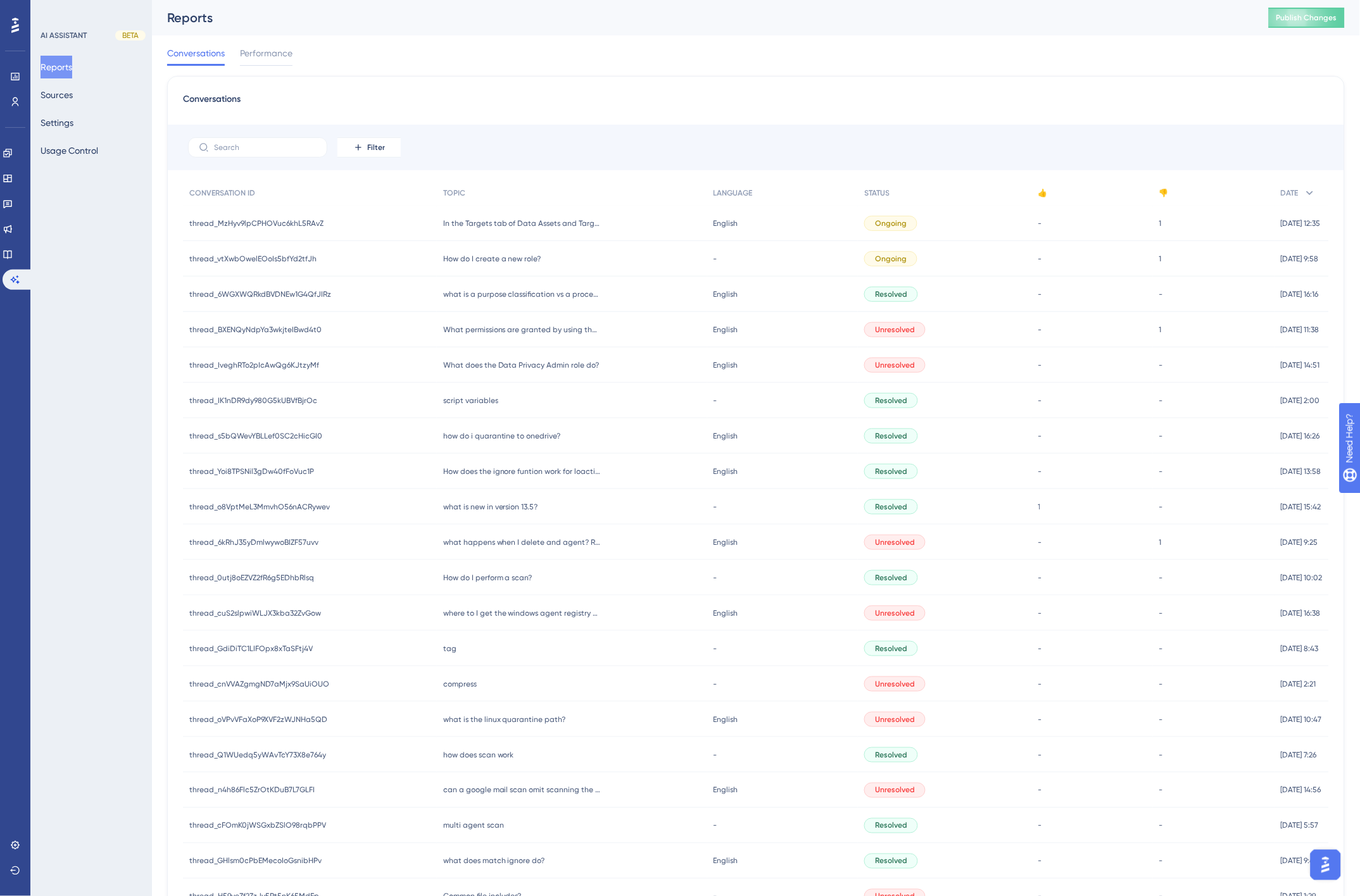
click at [592, 105] on div "Conversations" at bounding box center [755, 103] width 1146 height 23
drag, startPoint x: 1307, startPoint y: 17, endPoint x: 855, endPoint y: 66, distance: 454.6
click at [1307, 17] on span "Publish Changes" at bounding box center [1307, 18] width 61 height 10
drag, startPoint x: 773, startPoint y: 66, endPoint x: 761, endPoint y: 68, distance: 12.2
click at [773, 66] on div "Conversations Performance" at bounding box center [755, 56] width 1177 height 40
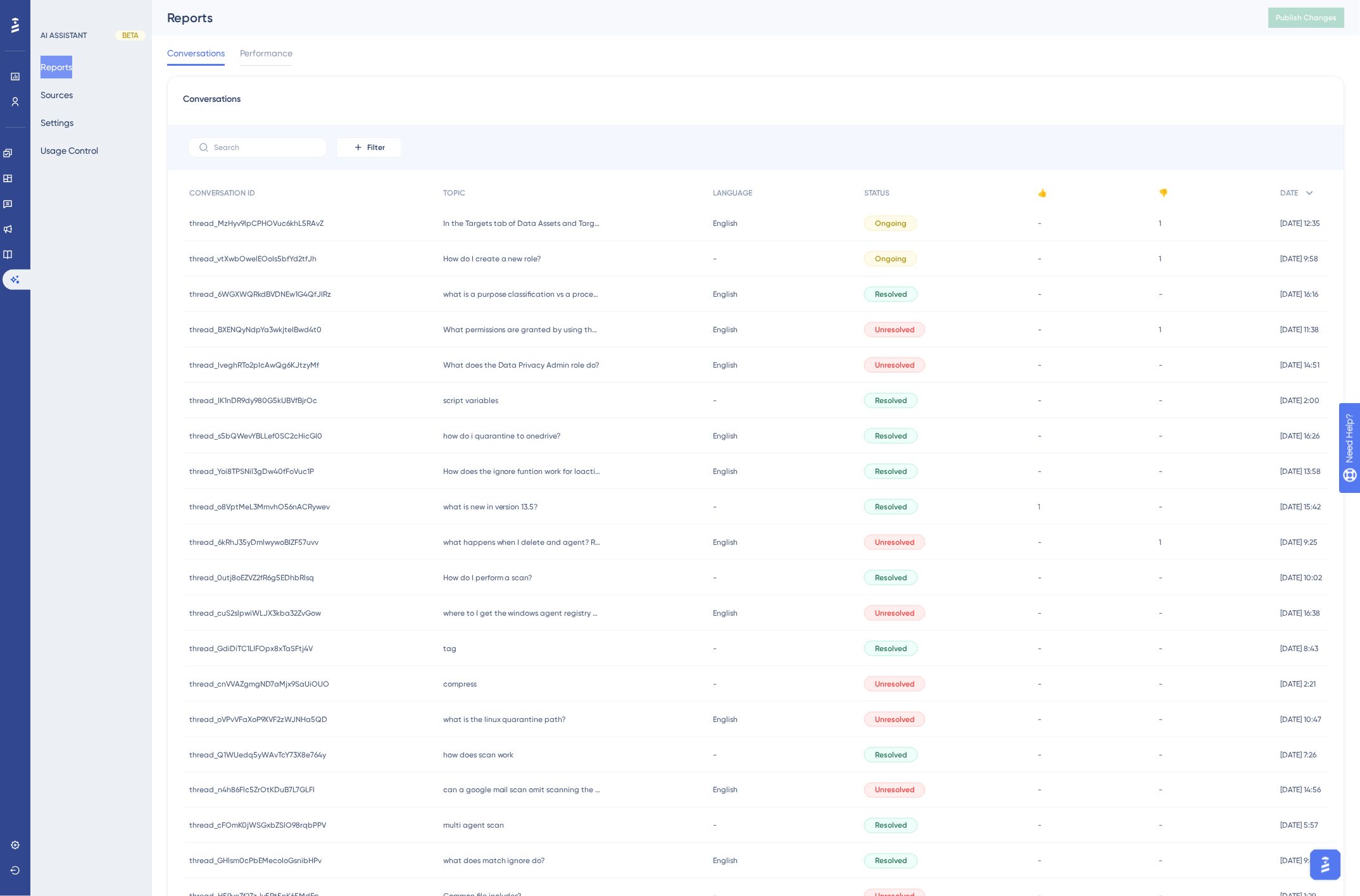
click at [650, 79] on div "Conversations Filter CONVERSATION ID TOPIC LANGUAGE STATUS 👍 👎 DATE thread_MzHy…" at bounding box center [755, 523] width 1177 height 895
click at [602, 77] on div "Conversations Filter CONVERSATION ID TOPIC LANGUAGE STATUS 👍 👎 DATE thread_MzHy…" at bounding box center [755, 523] width 1177 height 895
click at [595, 84] on div "Conversations Filter CONVERSATION ID TOPIC LANGUAGE STATUS 👍 👎 DATE thread_MzHy…" at bounding box center [755, 523] width 1177 height 895
click at [435, 56] on div "Conversations Performance" at bounding box center [755, 56] width 1177 height 40
click at [431, 56] on div "Conversations Performance" at bounding box center [755, 56] width 1177 height 40
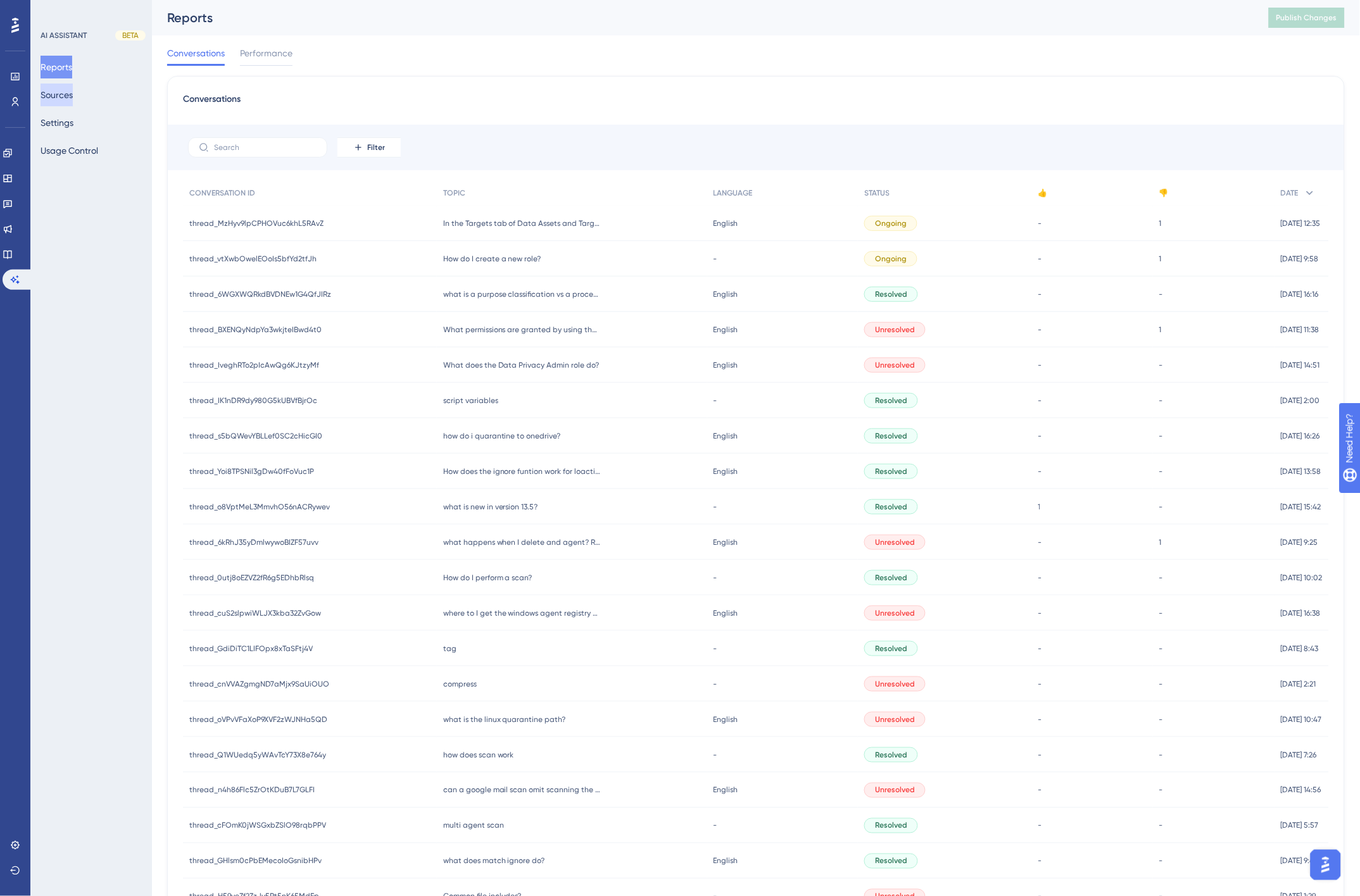
click at [65, 96] on button "Sources" at bounding box center [57, 95] width 32 height 23
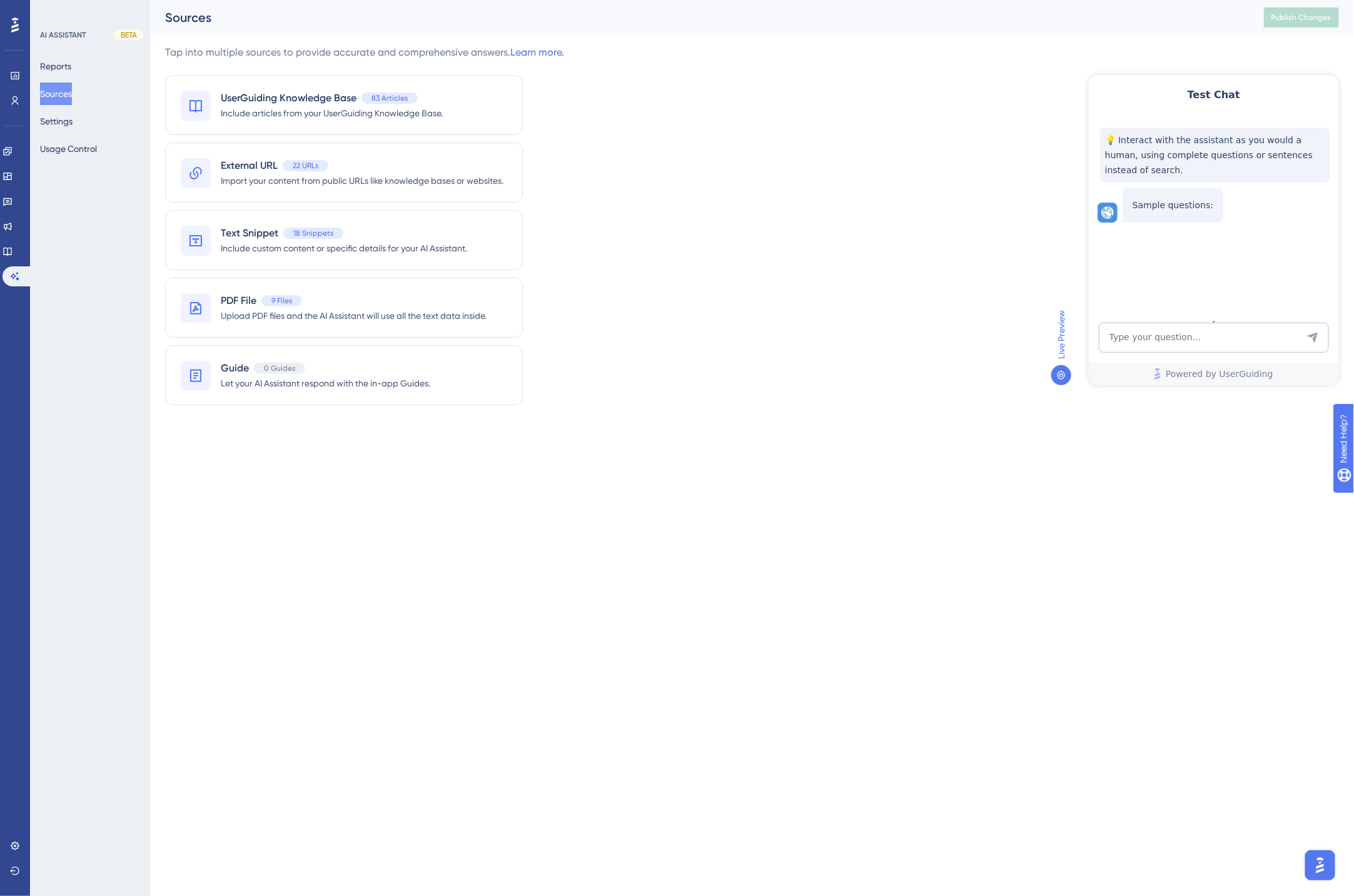
click at [639, 42] on div "Performance Users Engagement Widgets Feedback Product Updates Knowledge Base AI…" at bounding box center [752, 220] width 1204 height 440
click at [63, 69] on button "Reports" at bounding box center [55, 67] width 31 height 23
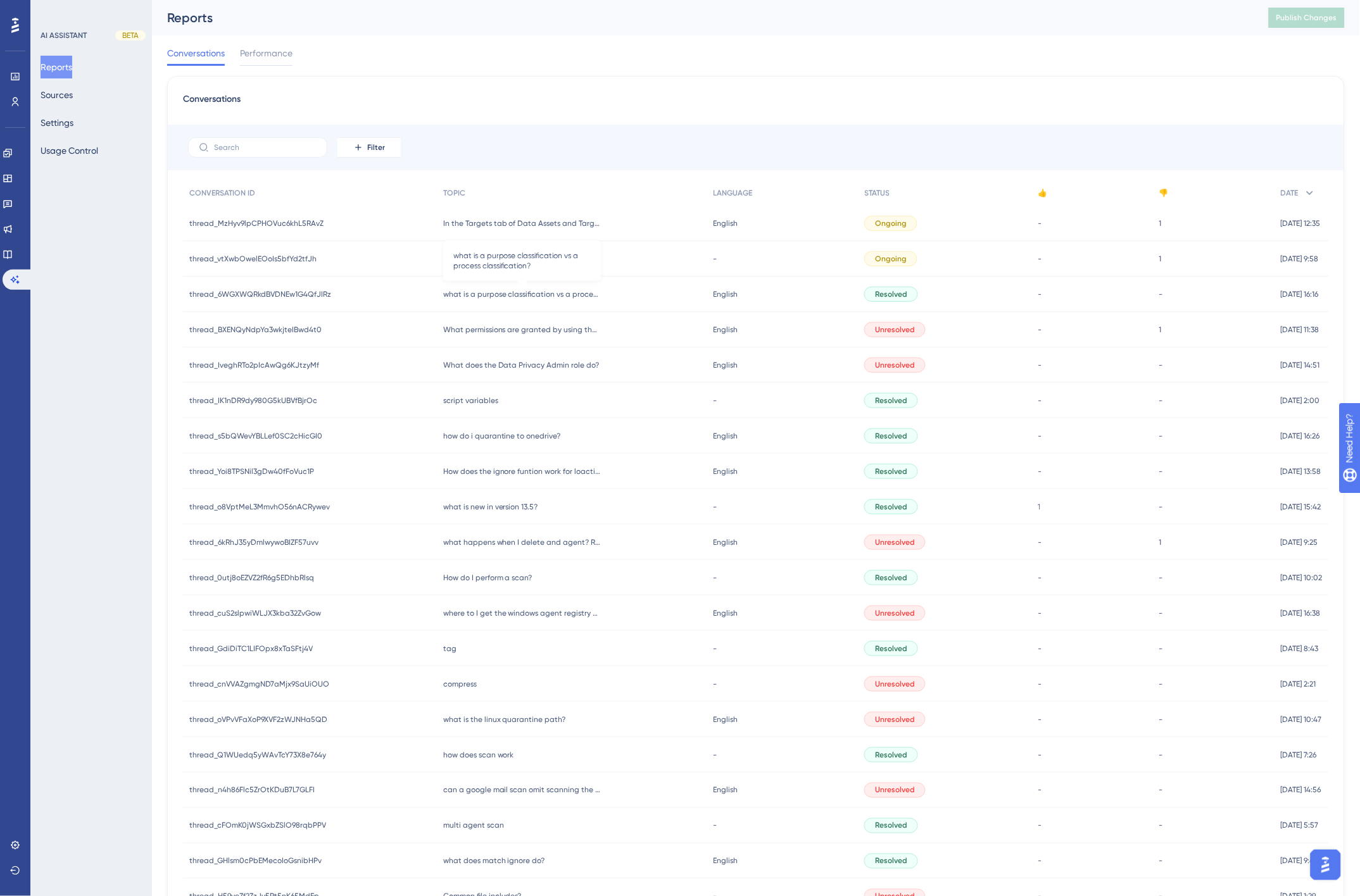
click at [536, 292] on span "what is a purpose classification vs a process classification?" at bounding box center [522, 294] width 158 height 10
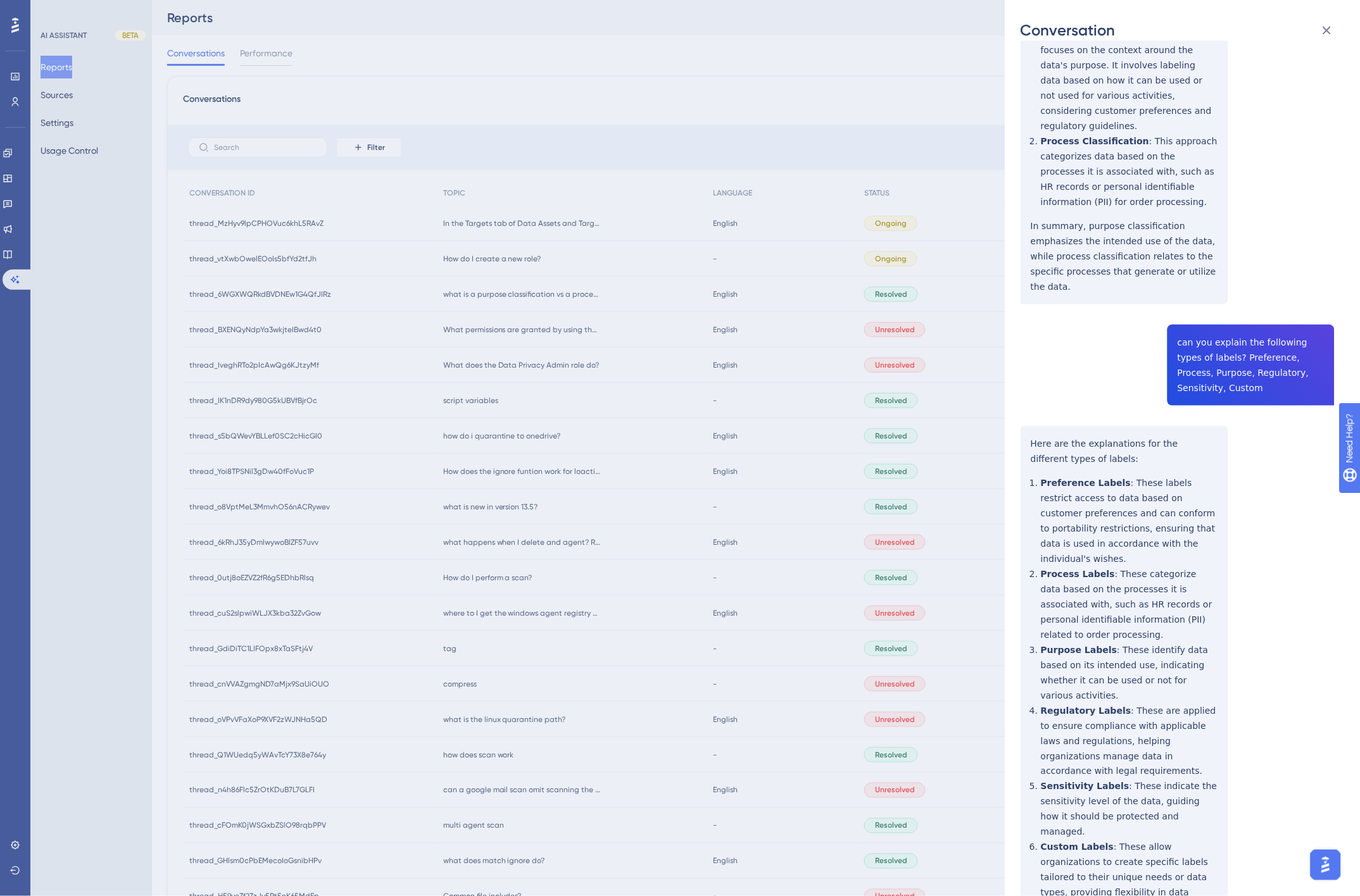
scroll to position [257, 0]
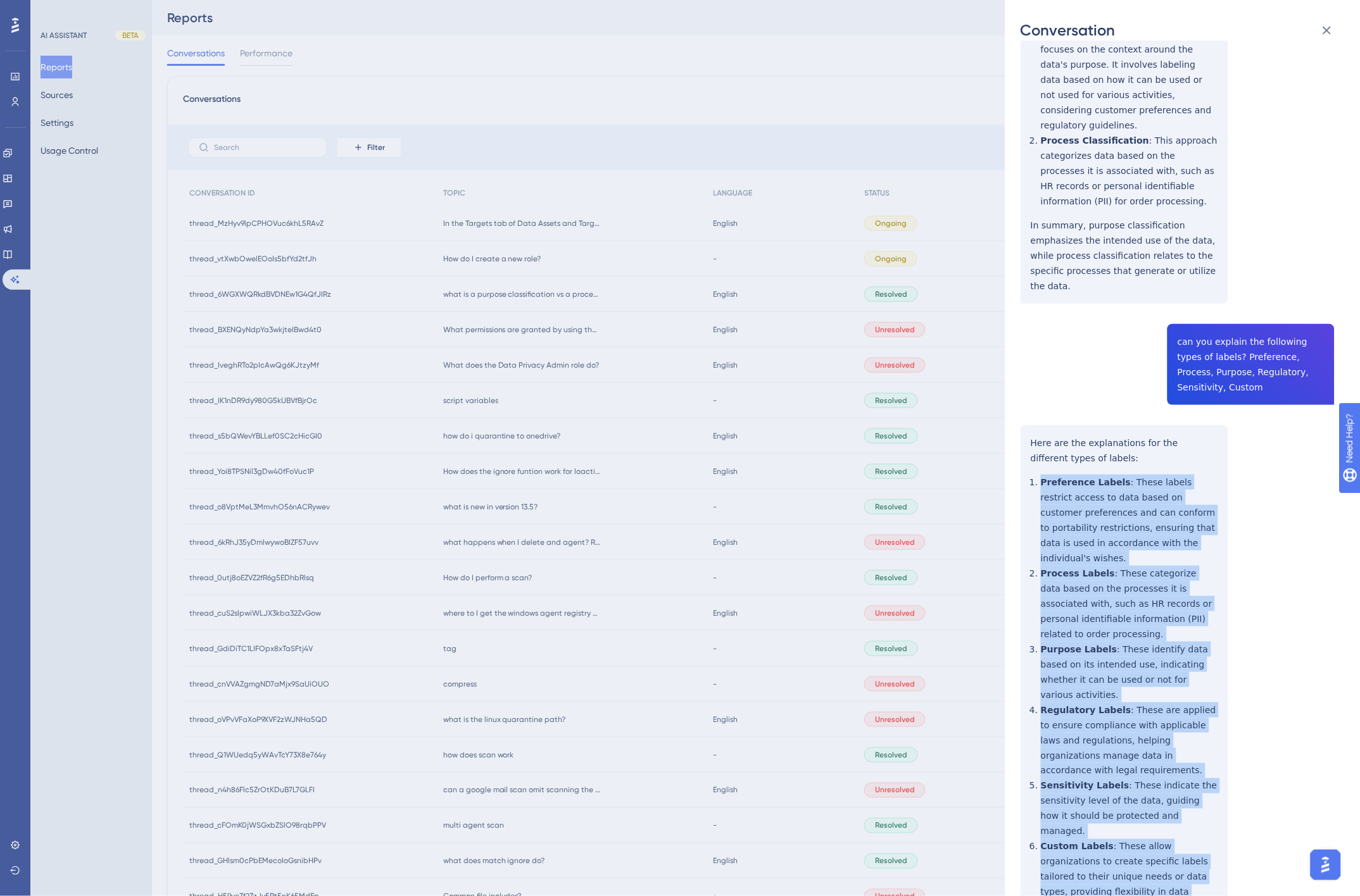
drag, startPoint x: 1058, startPoint y: 439, endPoint x: 1080, endPoint y: 788, distance: 349.7
click at [1080, 788] on div "thread_6WGXWQRkdBVDNEw1G4QfJIRz Copy - - d426d8d9-f058-4c57-ae5c-bd8fbfc0bba3 U…" at bounding box center [1177, 413] width 314 height 1231
click at [1081, 787] on div "thread_6WGXWQRkdBVDNEw1G4QfJIRz Copy - - d426d8d9-f058-4c57-ae5c-bd8fbfc0bba3 U…" at bounding box center [1177, 413] width 314 height 1231
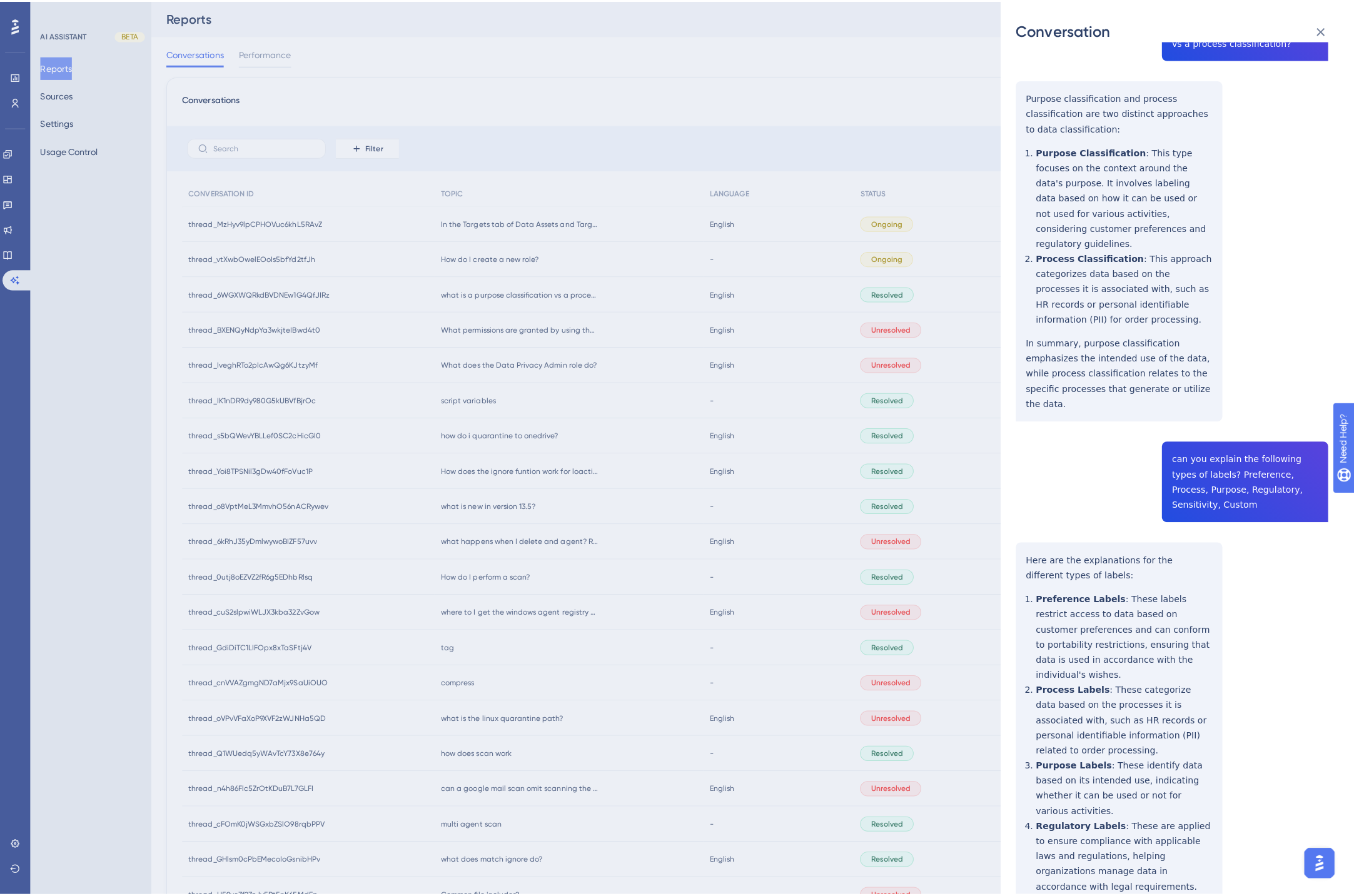
scroll to position [0, 0]
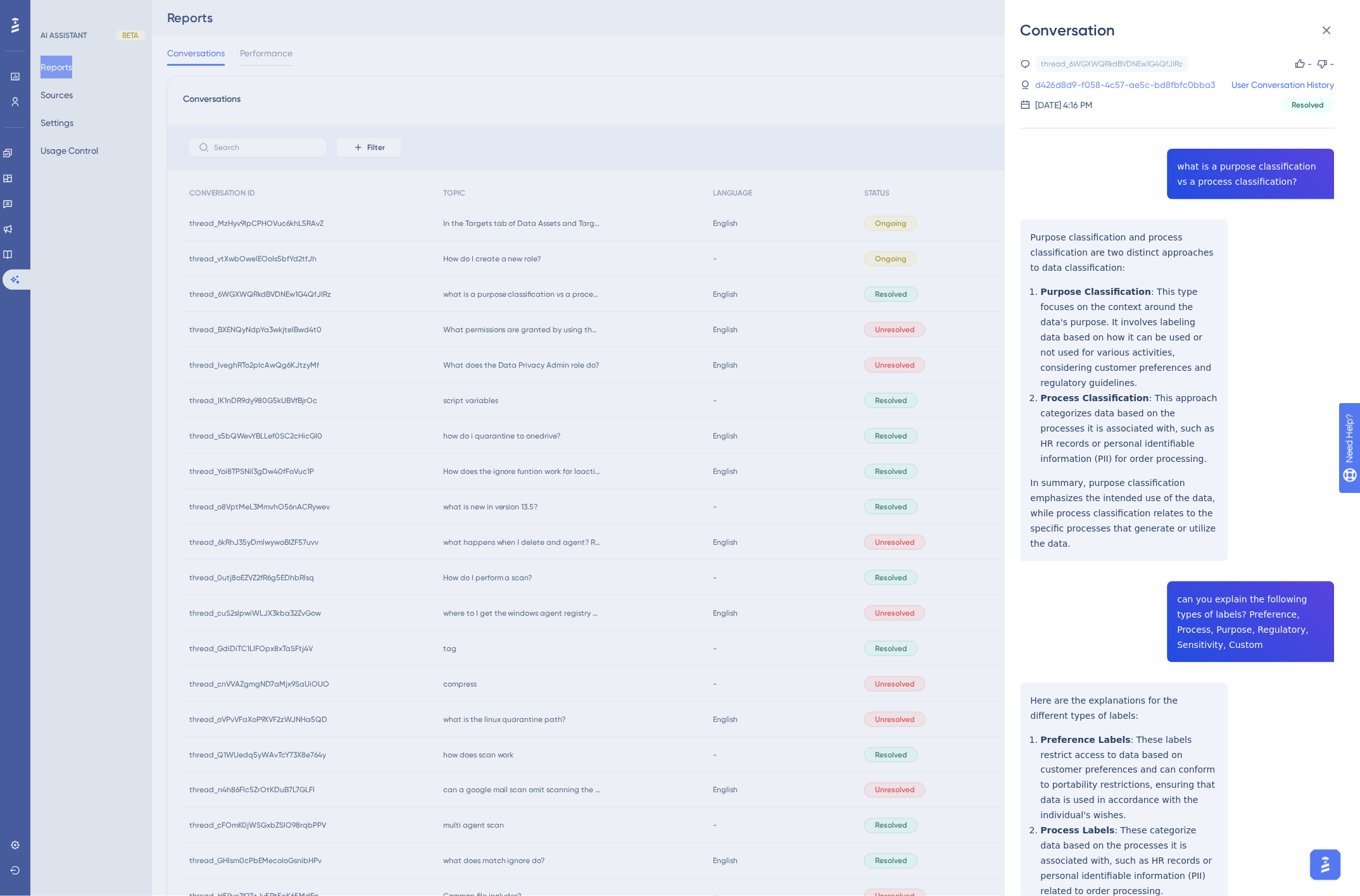
click at [1140, 84] on link "d426d8d9-f058-4c57-ae5c-bd8fbfc0bba3" at bounding box center [1125, 85] width 180 height 15
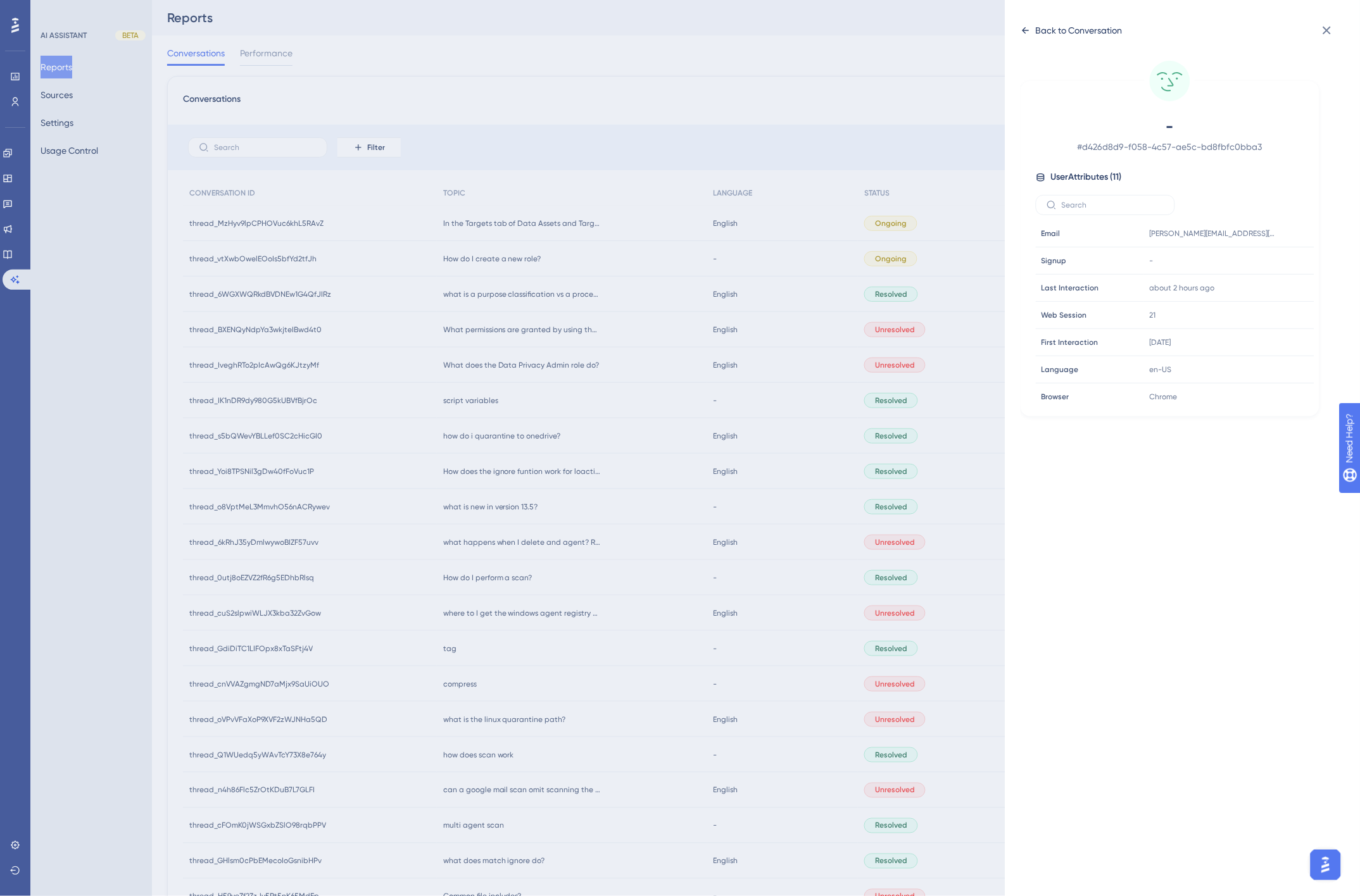
click at [1024, 26] on icon at bounding box center [1025, 30] width 10 height 10
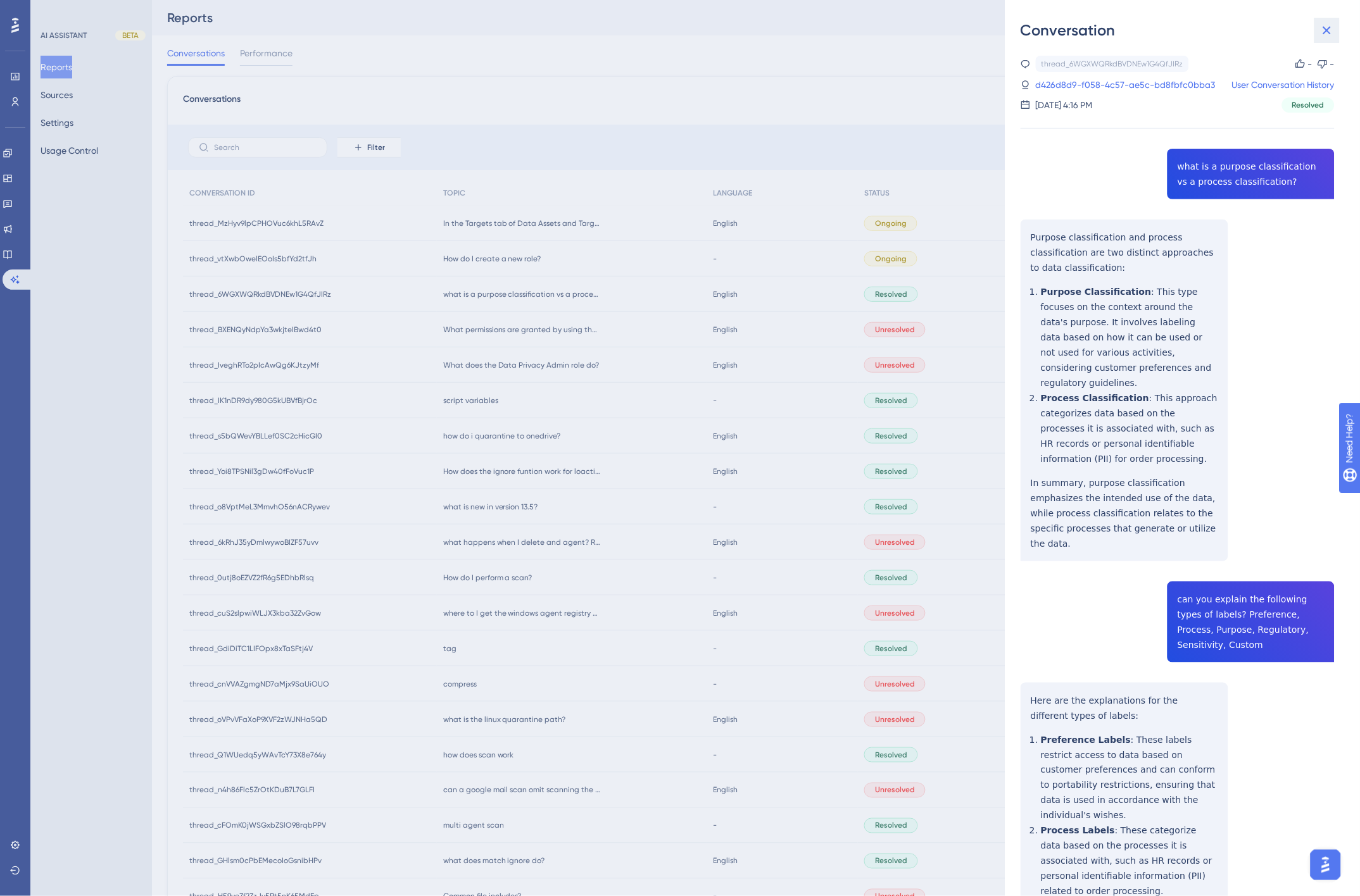
click at [1327, 28] on icon at bounding box center [1326, 30] width 16 height 15
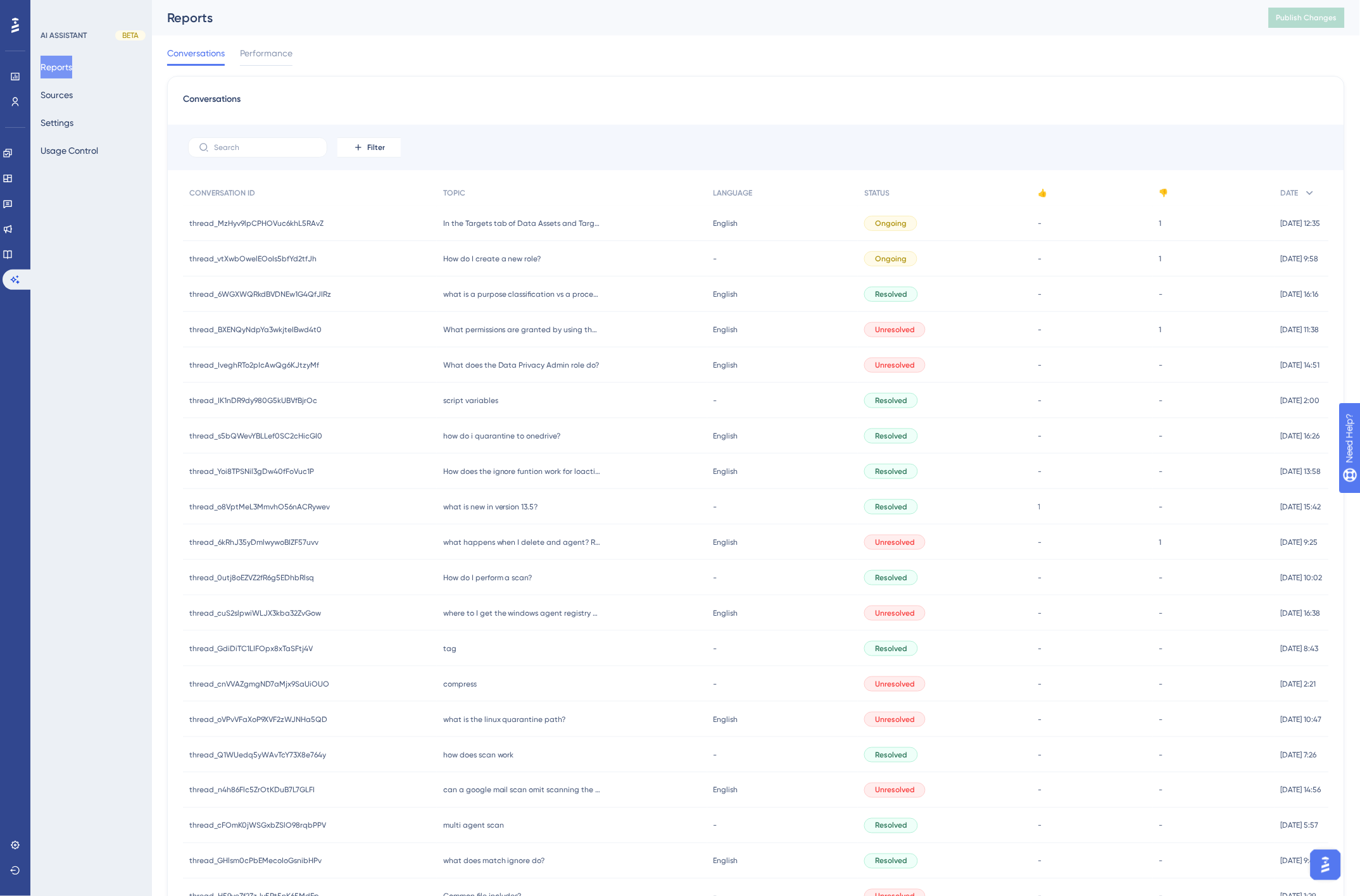
click at [852, 53] on div "Conversations Performance" at bounding box center [755, 56] width 1177 height 40
click at [601, 75] on div "Conversations Performance" at bounding box center [755, 56] width 1177 height 40
click at [604, 52] on div "Conversations Performance" at bounding box center [755, 56] width 1177 height 40
click at [603, 53] on div "Conversations Performance" at bounding box center [755, 56] width 1177 height 40
click at [598, 45] on div "Conversations Performance" at bounding box center [755, 56] width 1177 height 40
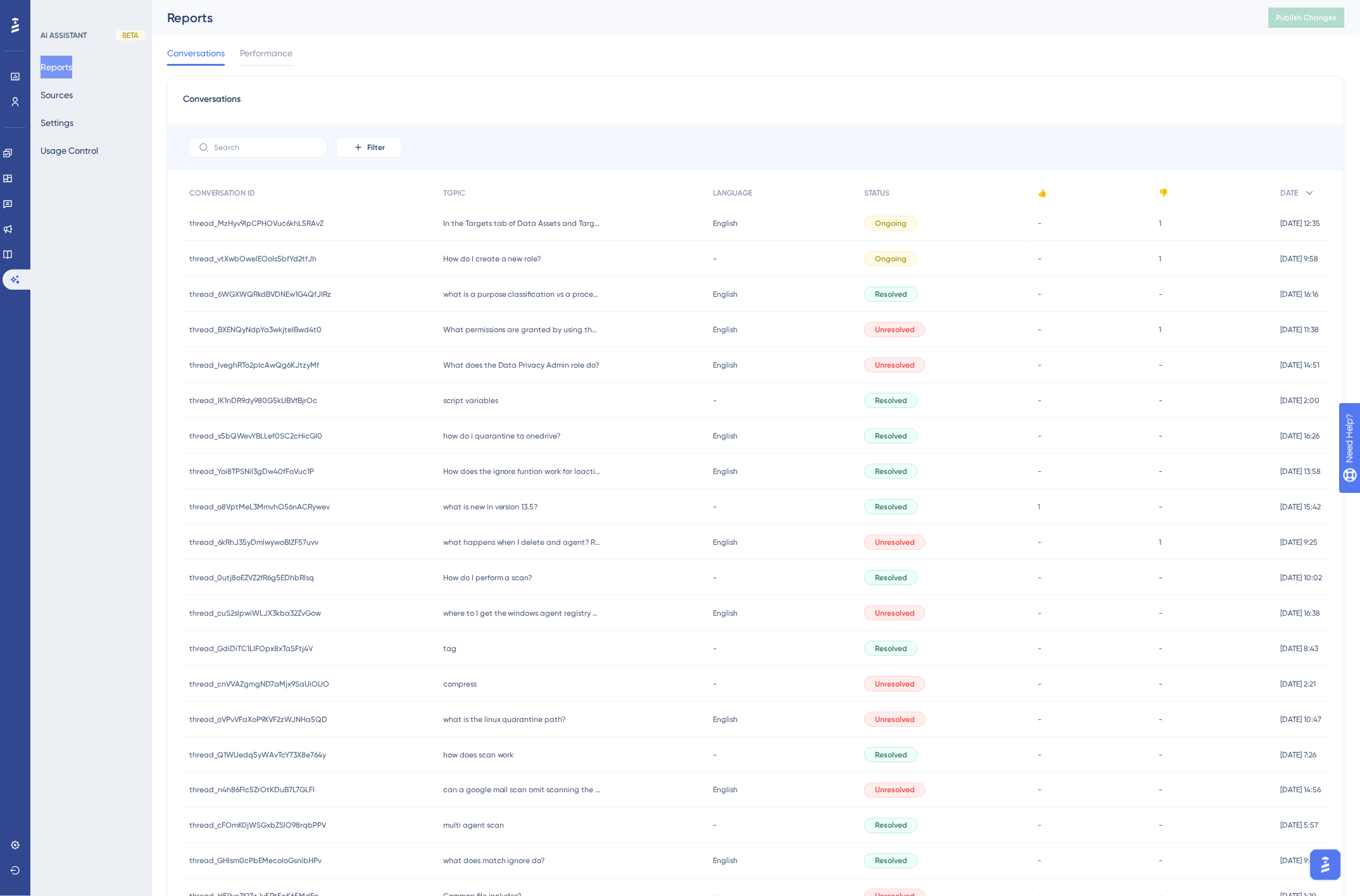
click at [548, 73] on div "Conversations Performance" at bounding box center [755, 56] width 1177 height 40
click at [57, 93] on button "Sources" at bounding box center [57, 95] width 32 height 23
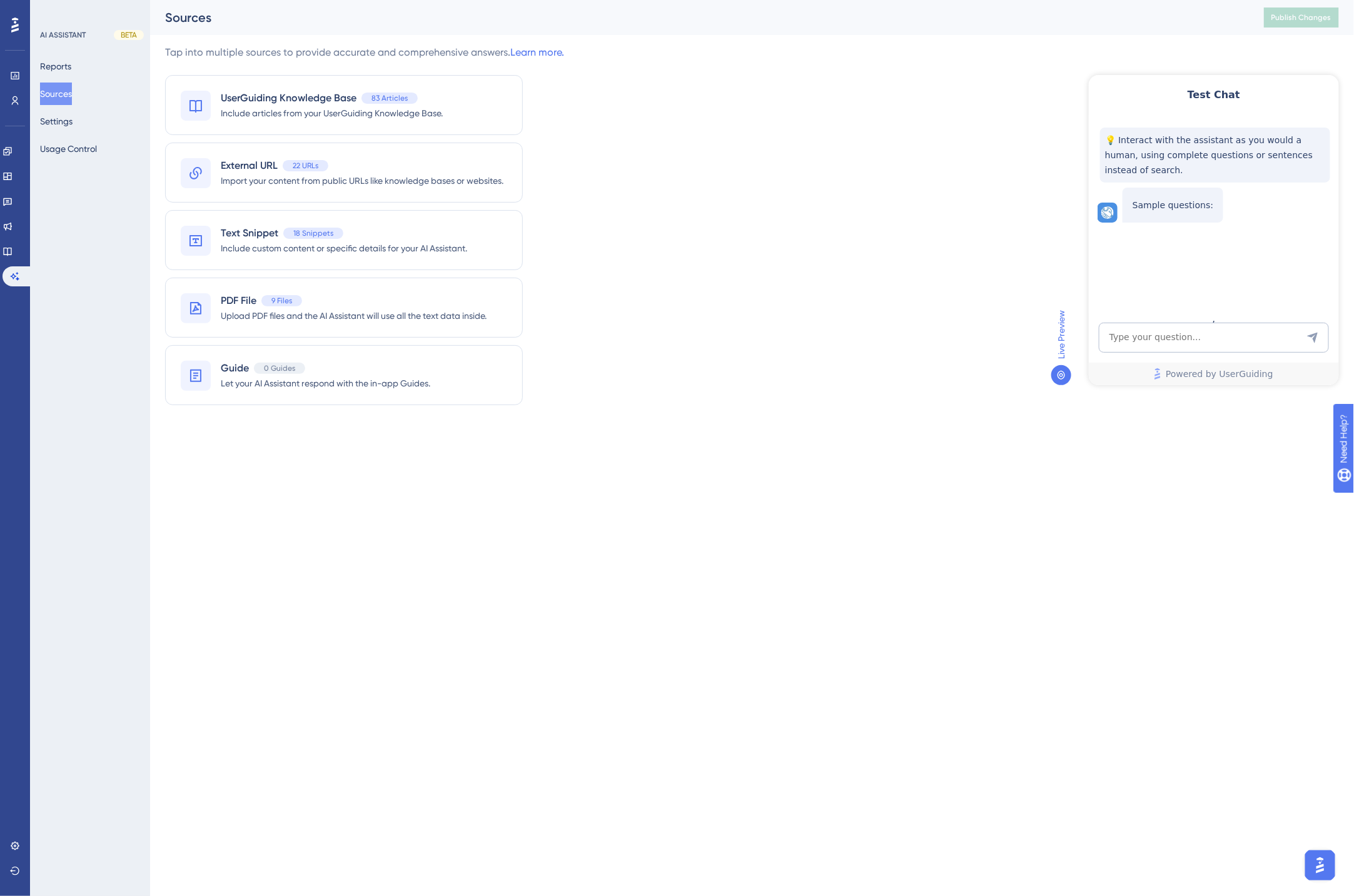
click at [305, 447] on div "Performance Users Engagement Widgets Feedback Product Updates Knowledge Base AI…" at bounding box center [677, 230] width 1354 height 460
click at [307, 448] on div "Performance Users Engagement Widgets Feedback Product Updates Knowledge Base AI…" at bounding box center [677, 230] width 1354 height 460
click at [60, 150] on button "Usage Control" at bounding box center [68, 149] width 57 height 23
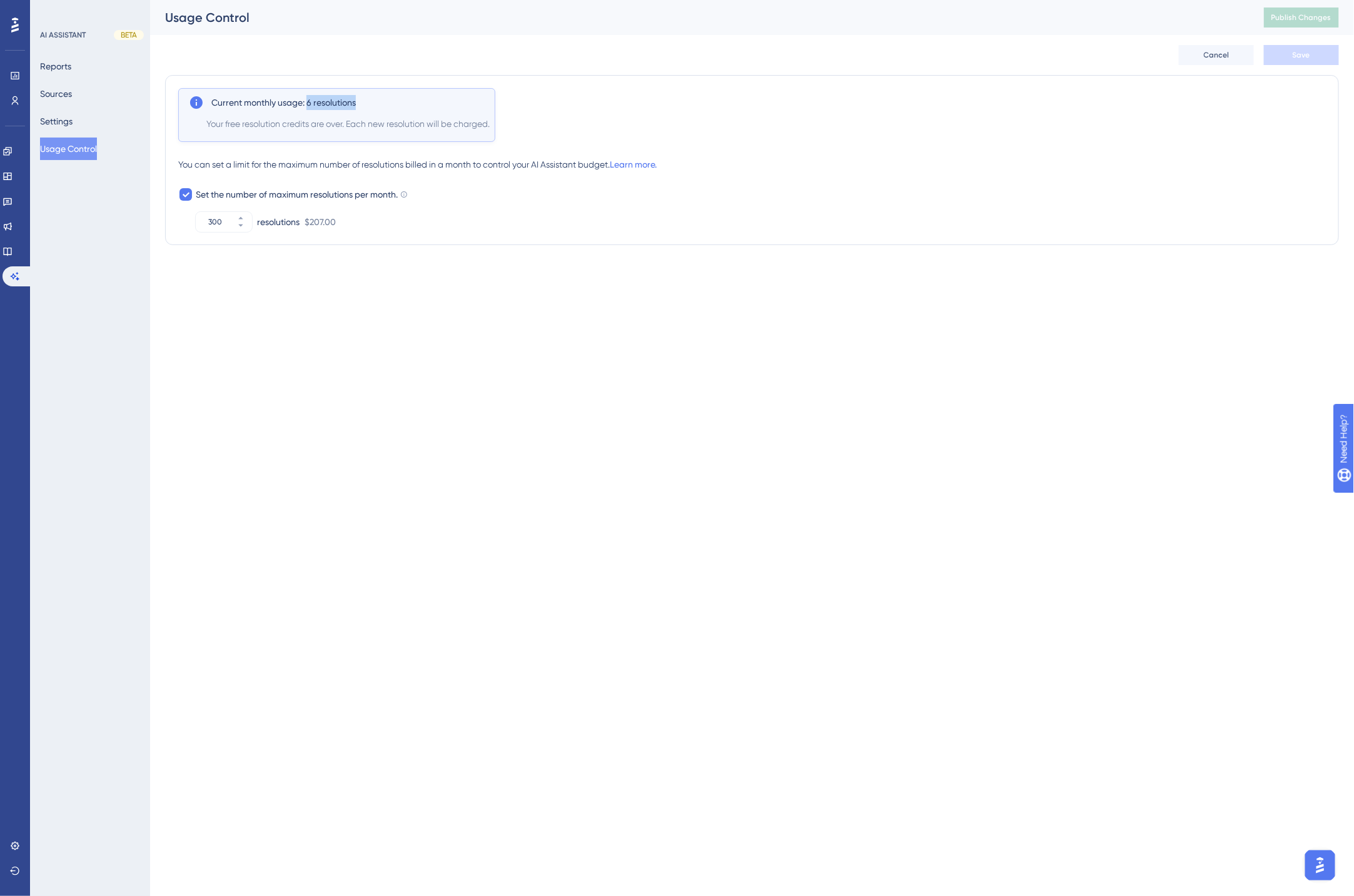
drag, startPoint x: 307, startPoint y: 103, endPoint x: 360, endPoint y: 103, distance: 53.0
click at [360, 103] on div "Current monthly usage: 6 resolutions" at bounding box center [340, 103] width 258 height 15
drag, startPoint x: 307, startPoint y: 102, endPoint x: 355, endPoint y: 103, distance: 48.0
click at [355, 103] on span "Current monthly usage: 6 resolutions" at bounding box center [283, 103] width 144 height 15
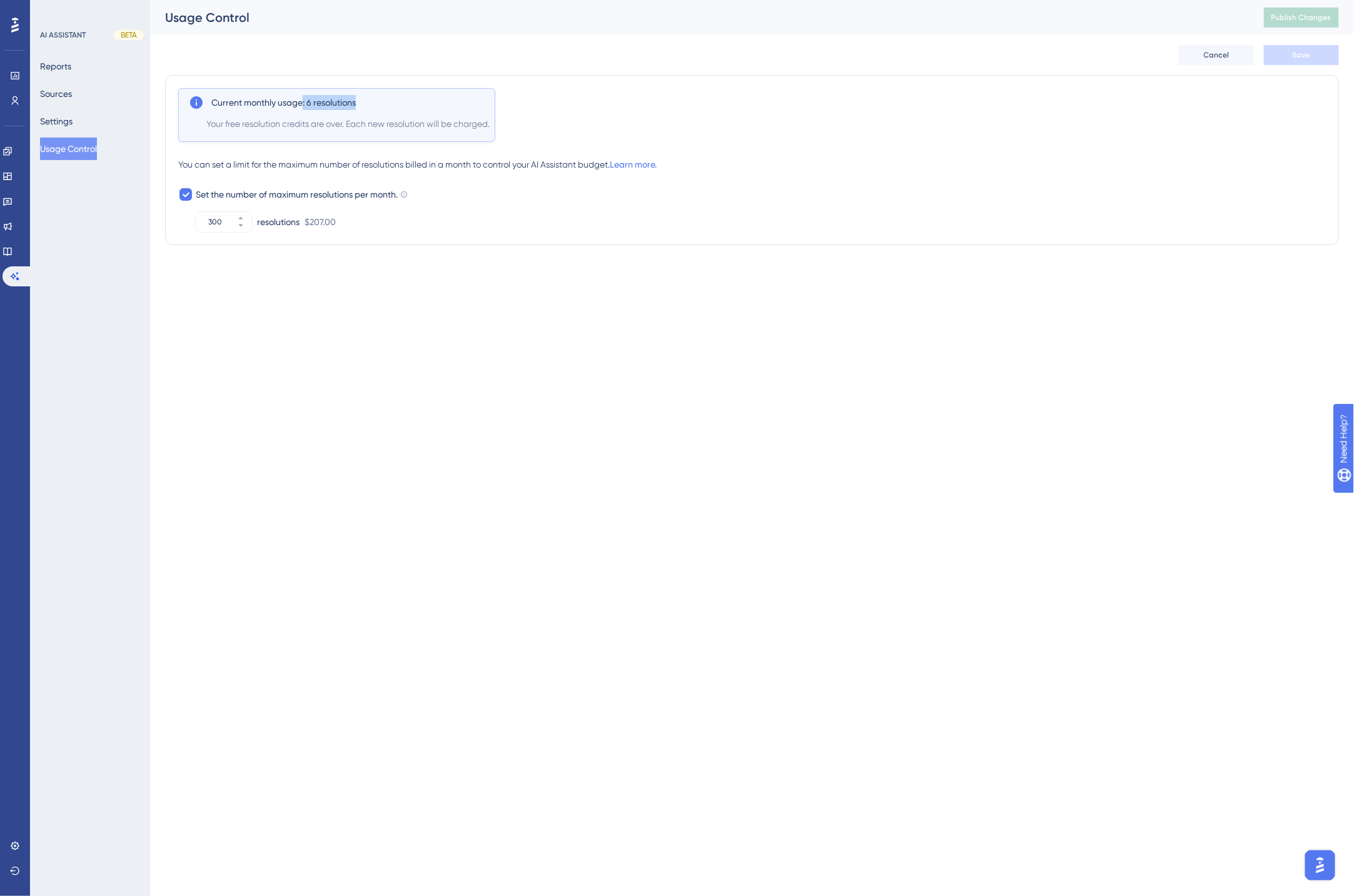
click at [355, 103] on span "Current monthly usage: 6 resolutions" at bounding box center [283, 103] width 144 height 15
click at [65, 97] on button "Sources" at bounding box center [56, 94] width 32 height 23
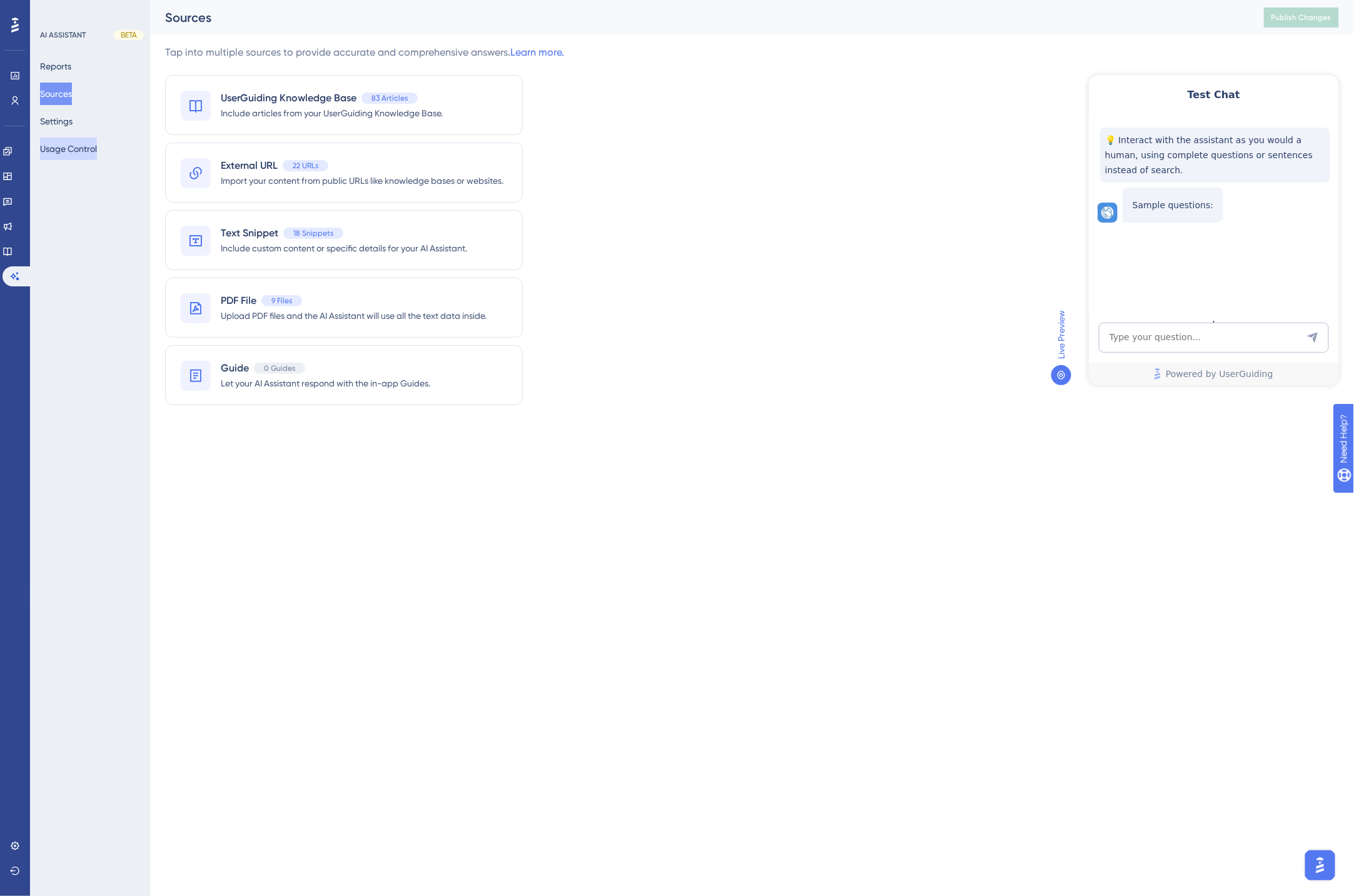
click at [73, 152] on button "Usage Control" at bounding box center [68, 149] width 57 height 23
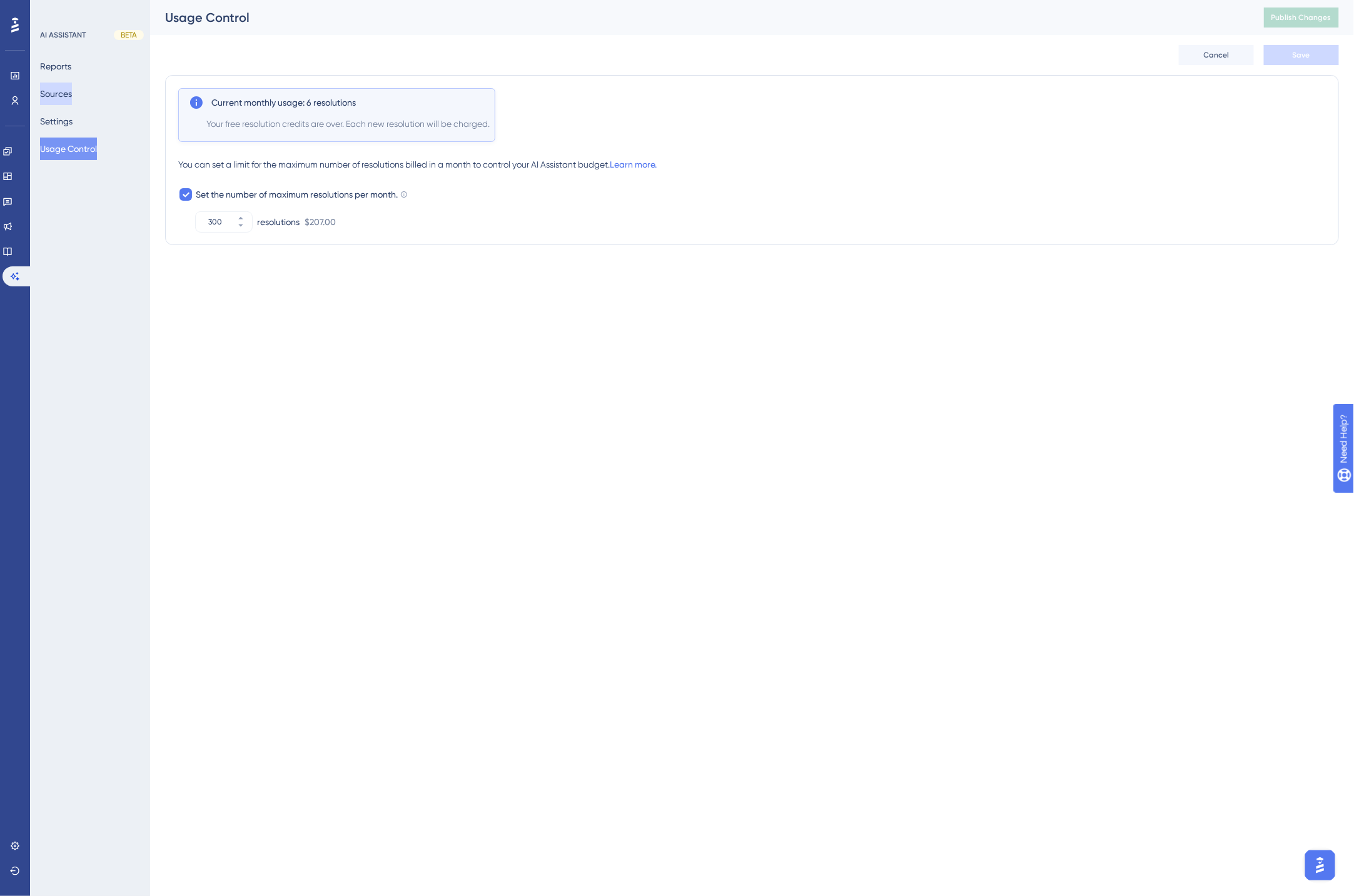
click at [67, 92] on button "Sources" at bounding box center [56, 94] width 32 height 23
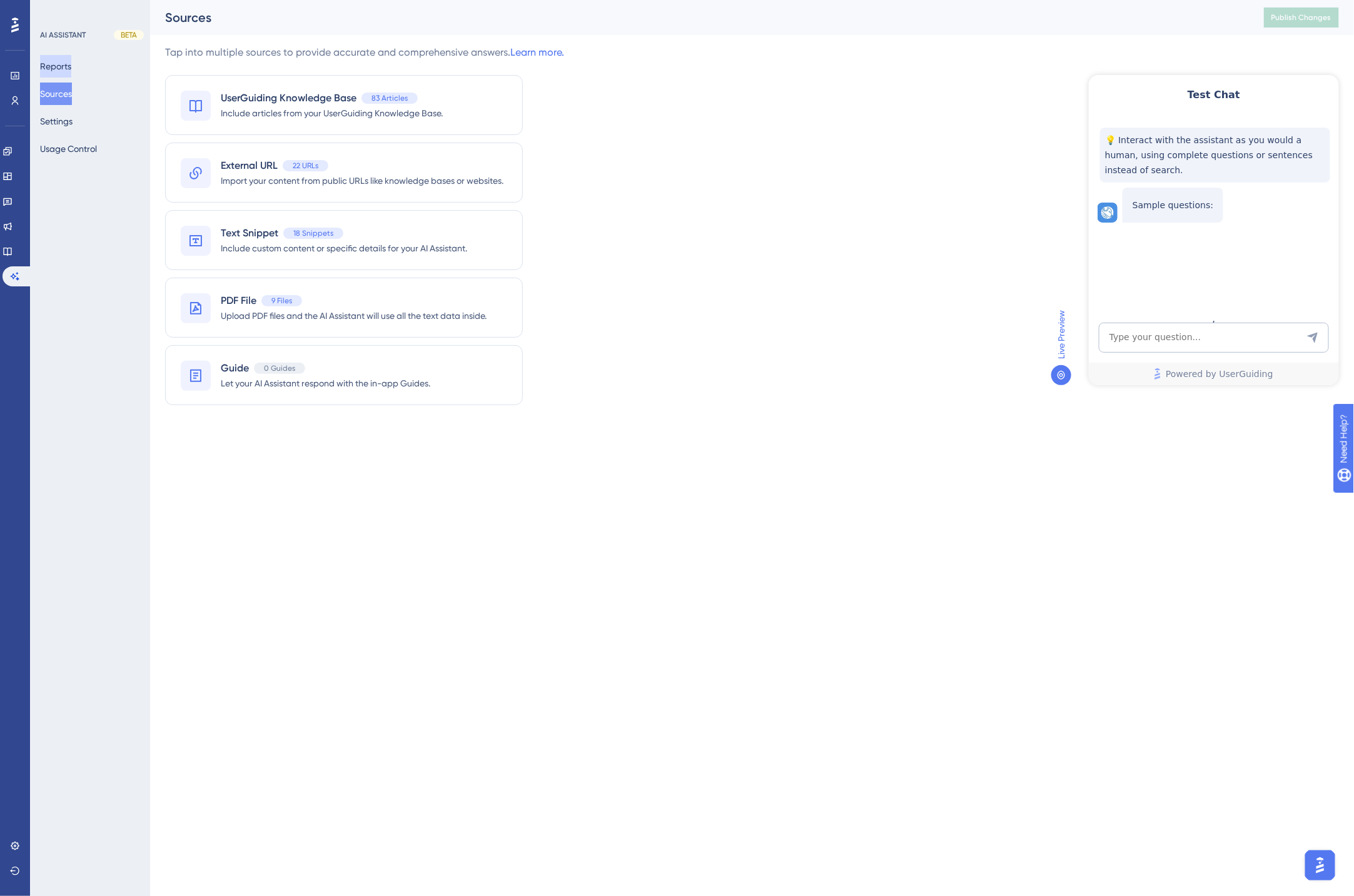
click at [54, 61] on button "Reports" at bounding box center [55, 67] width 31 height 23
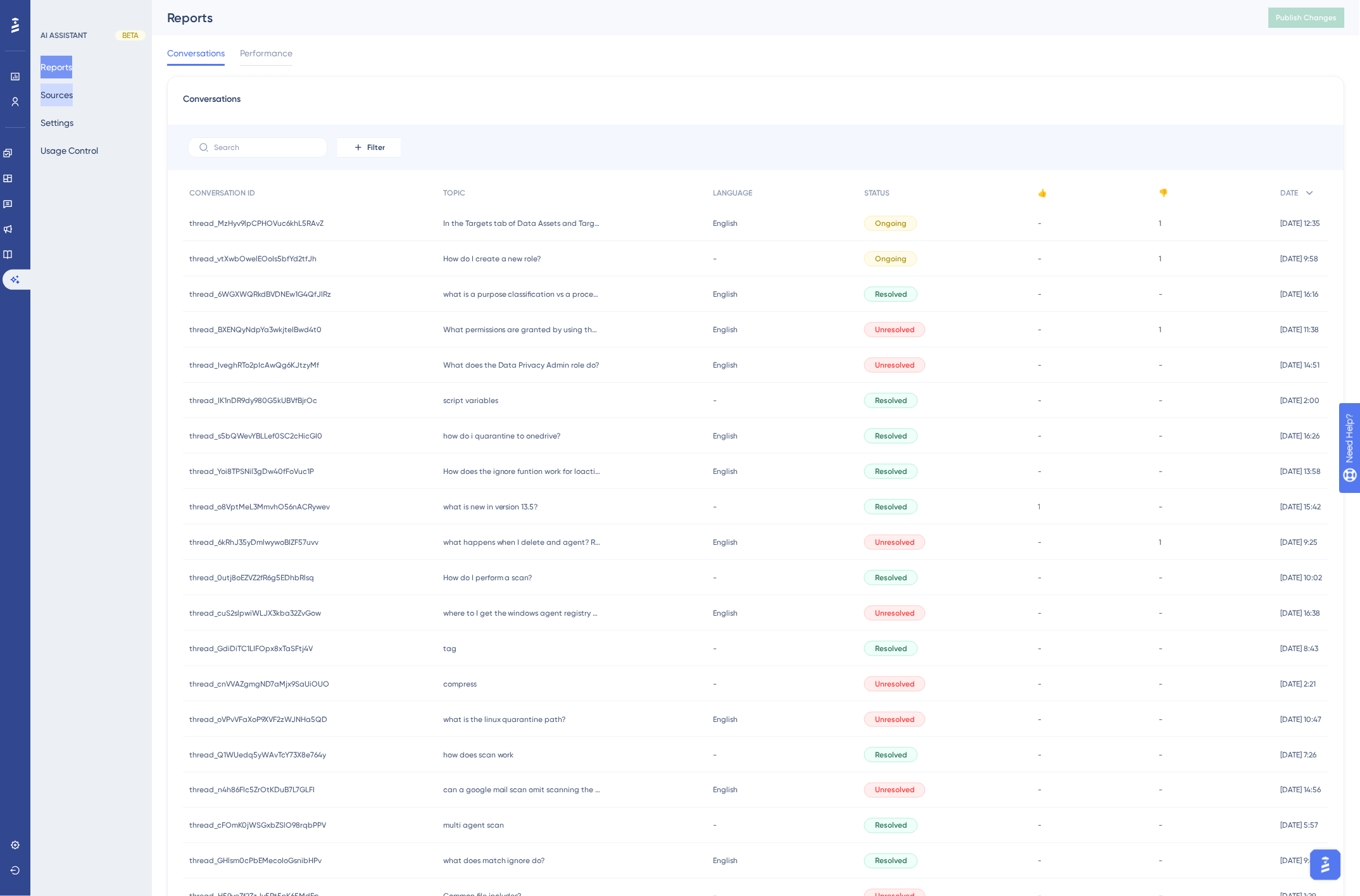
click at [65, 95] on button "Sources" at bounding box center [57, 95] width 32 height 23
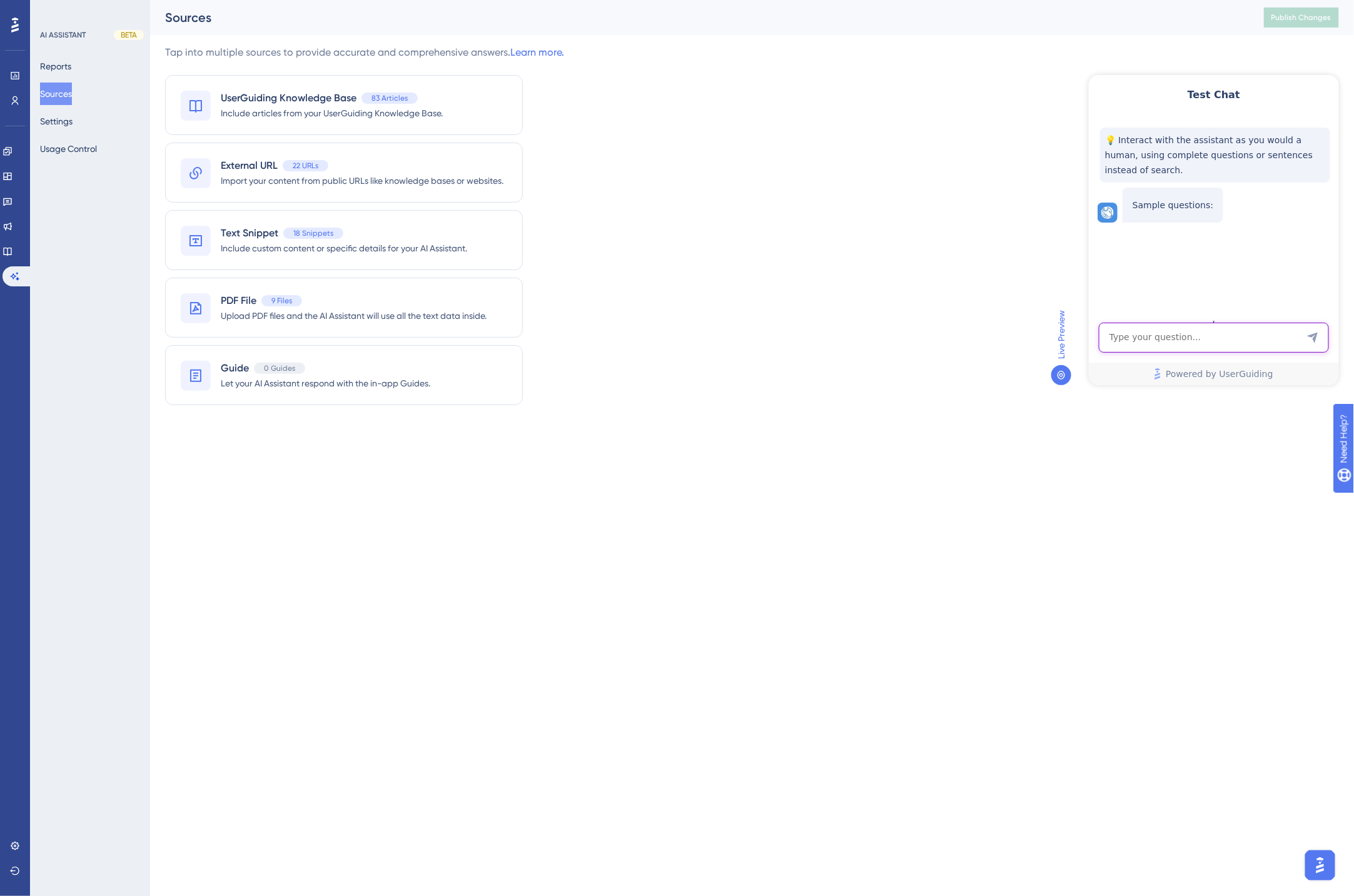
click at [1187, 339] on textarea "AI Assistant Text Input" at bounding box center [1213, 337] width 230 height 30
click at [622, 315] on div "Tap into multiple sources to provide accurate and comprehensive answers. Learn …" at bounding box center [752, 233] width 1174 height 375
click at [570, 314] on div "Tap into multiple sources to provide accurate and comprehensive answers. Learn …" at bounding box center [752, 233] width 1174 height 375
click at [947, 0] on html "Performance Users Engagement Widgets Feedback Product Updates Knowledge Base AI…" at bounding box center [677, 0] width 1354 height 0
click at [13, 176] on icon at bounding box center [7, 176] width 10 height 10
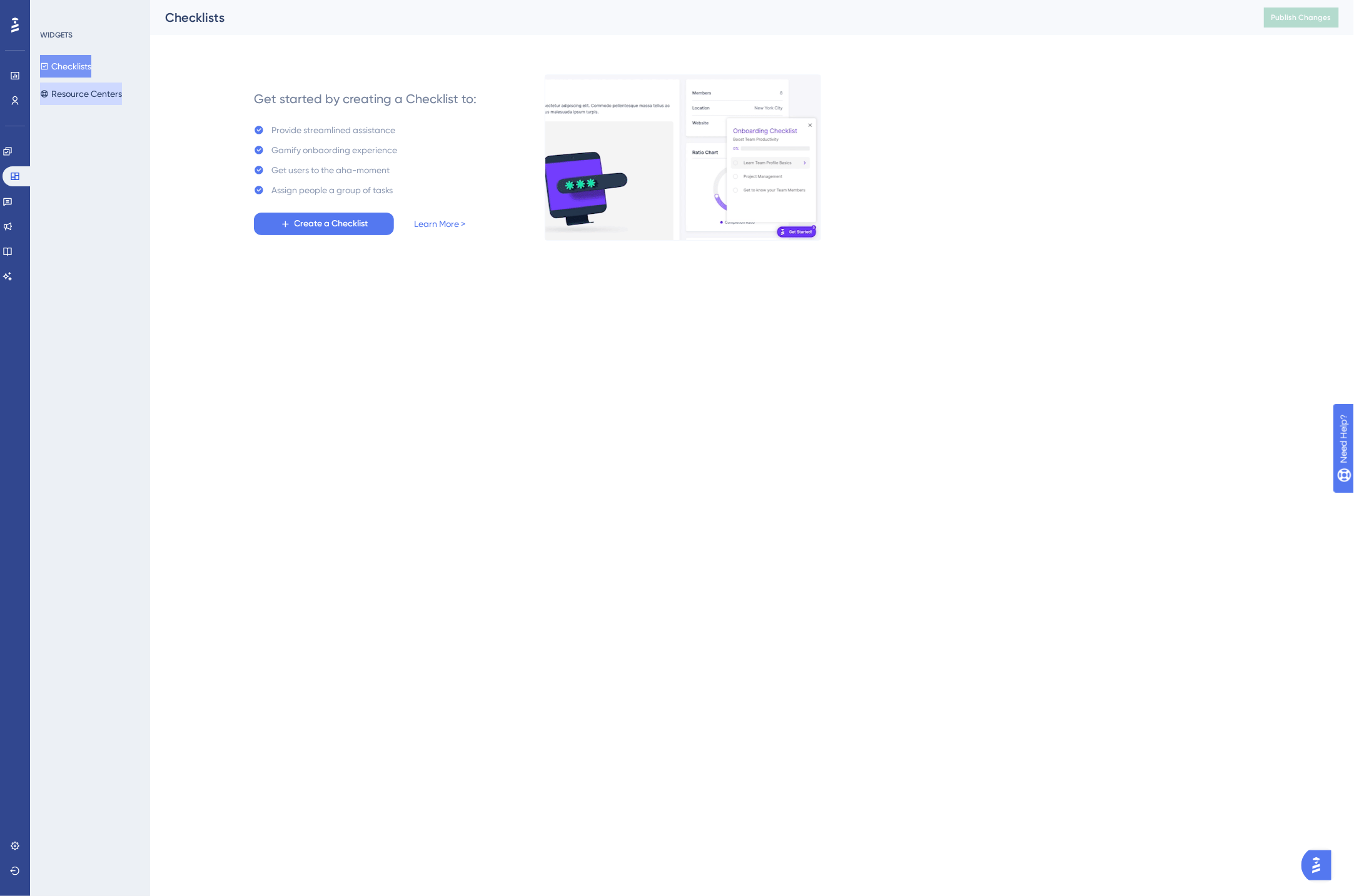
click at [81, 96] on button "Resource Centers" at bounding box center [81, 94] width 82 height 23
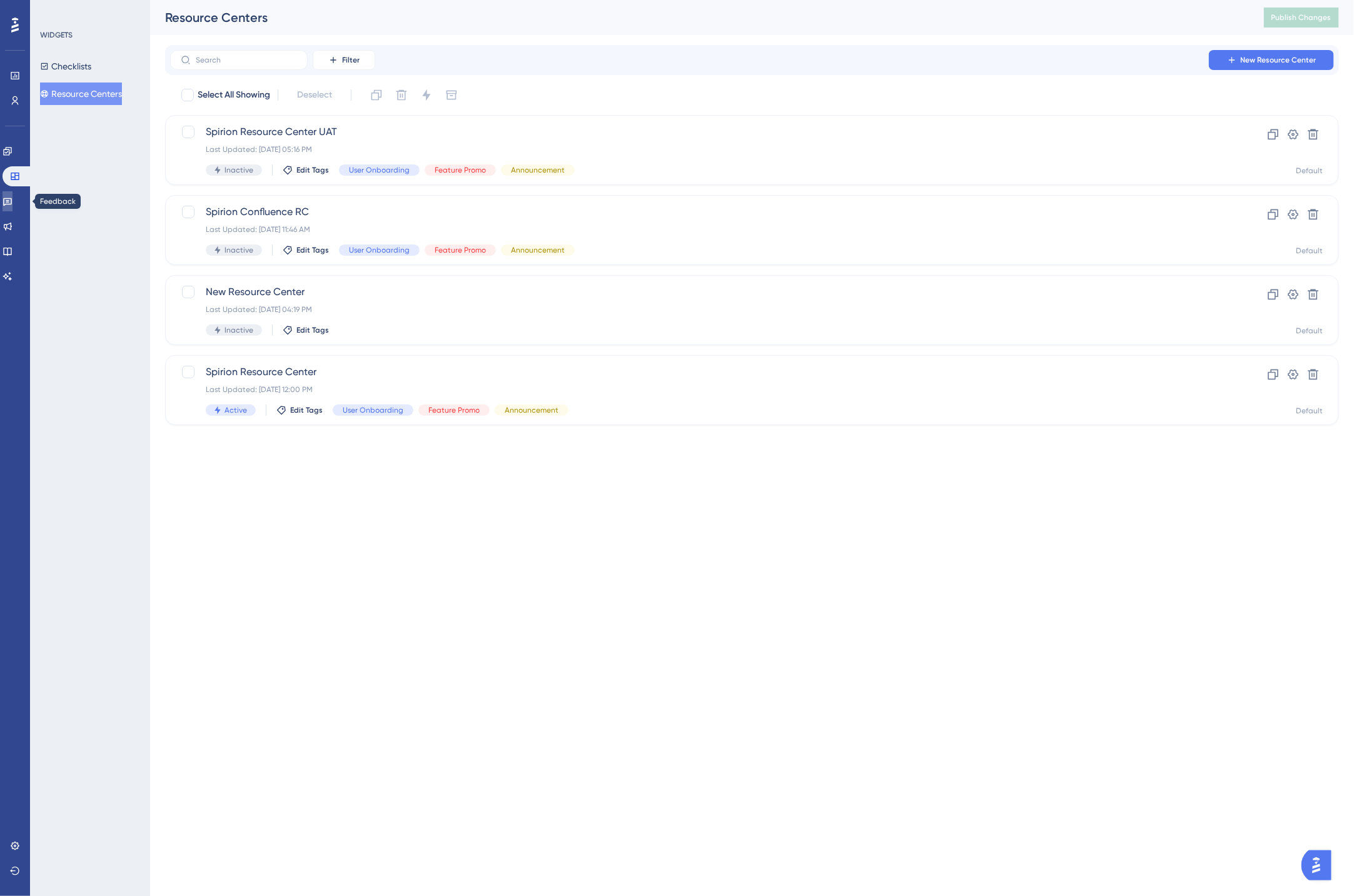
click at [12, 200] on icon at bounding box center [7, 202] width 9 height 8
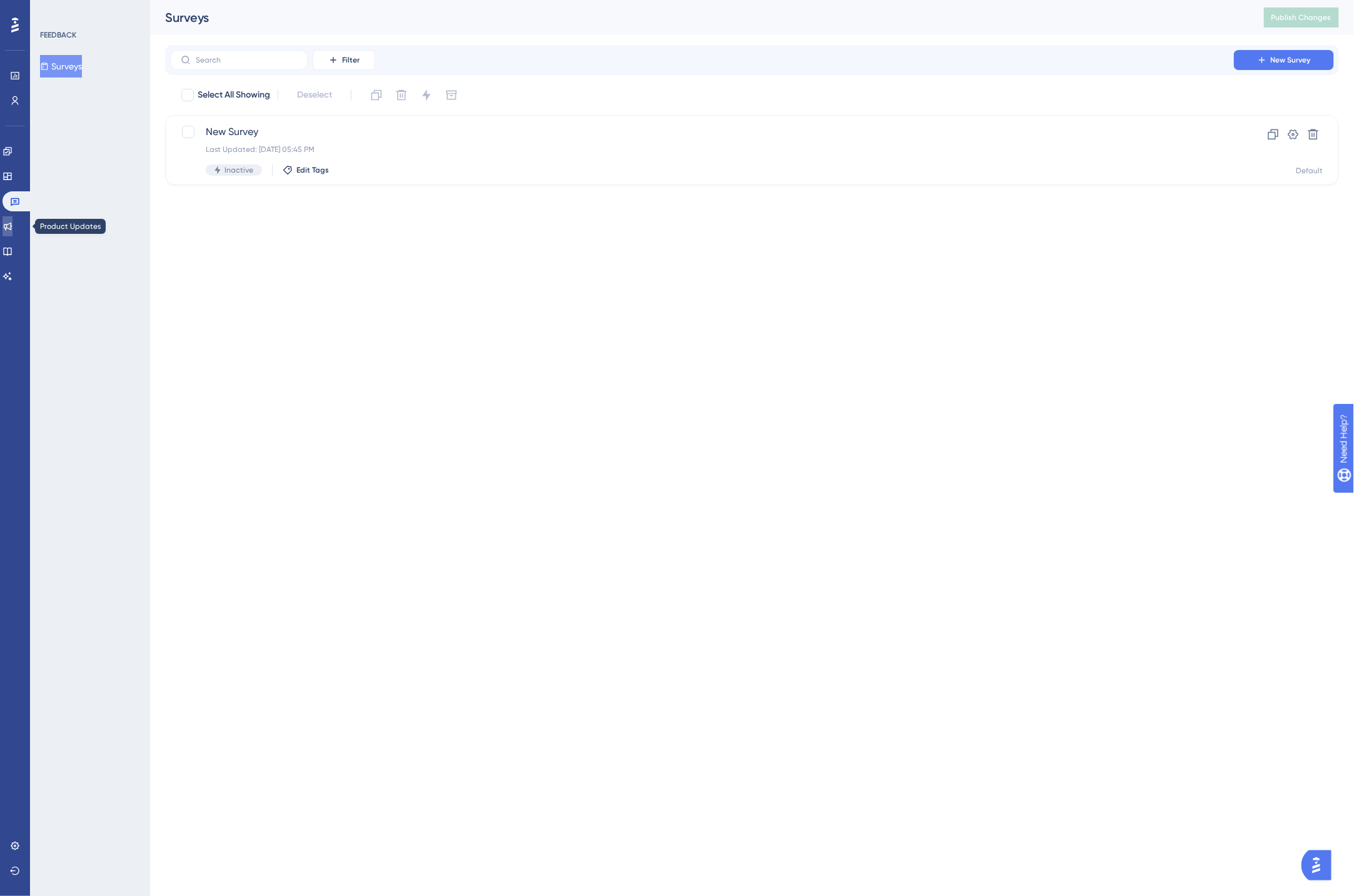
click at [13, 224] on icon at bounding box center [7, 226] width 10 height 10
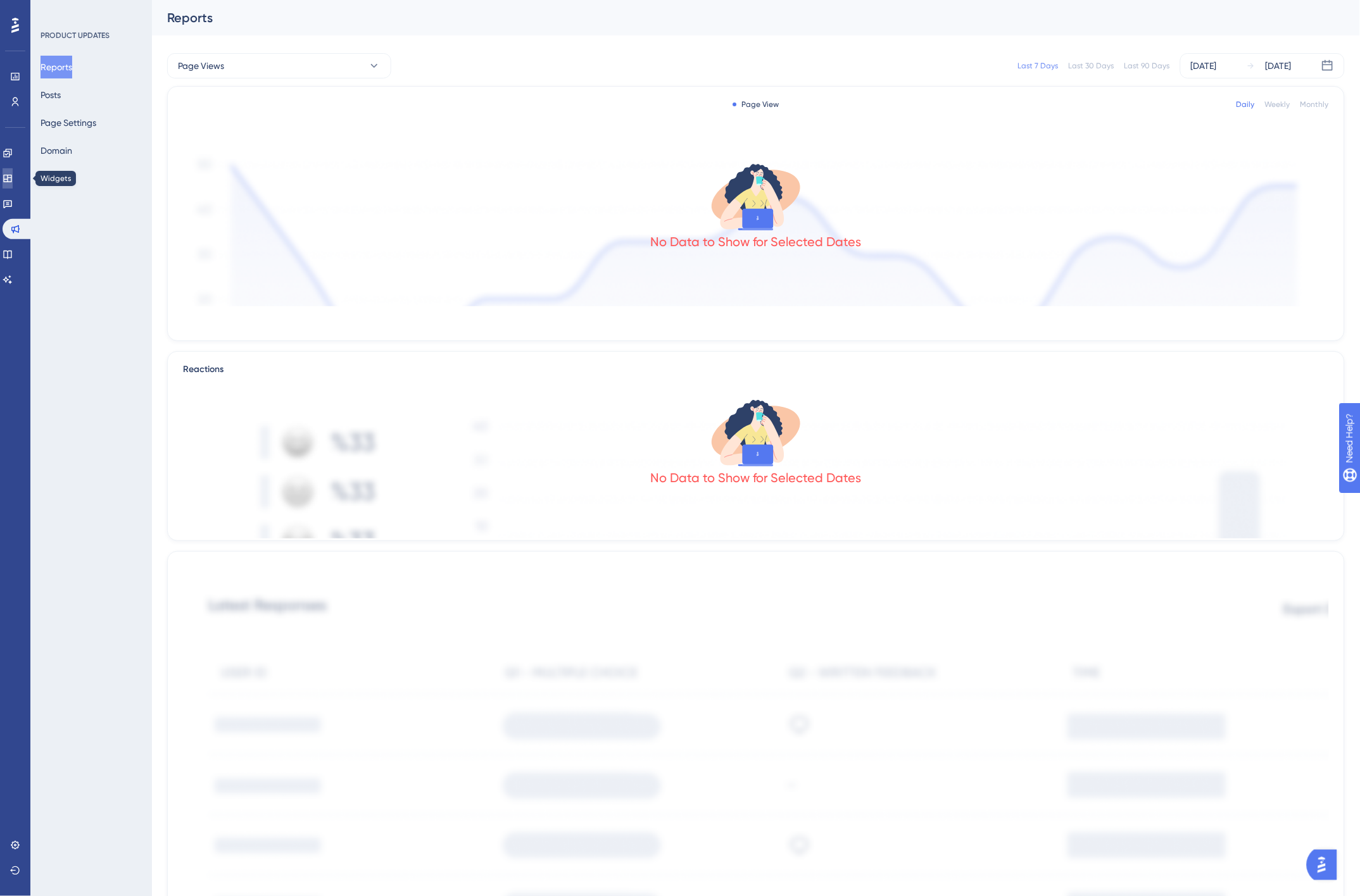
click at [10, 179] on icon at bounding box center [7, 178] width 10 height 10
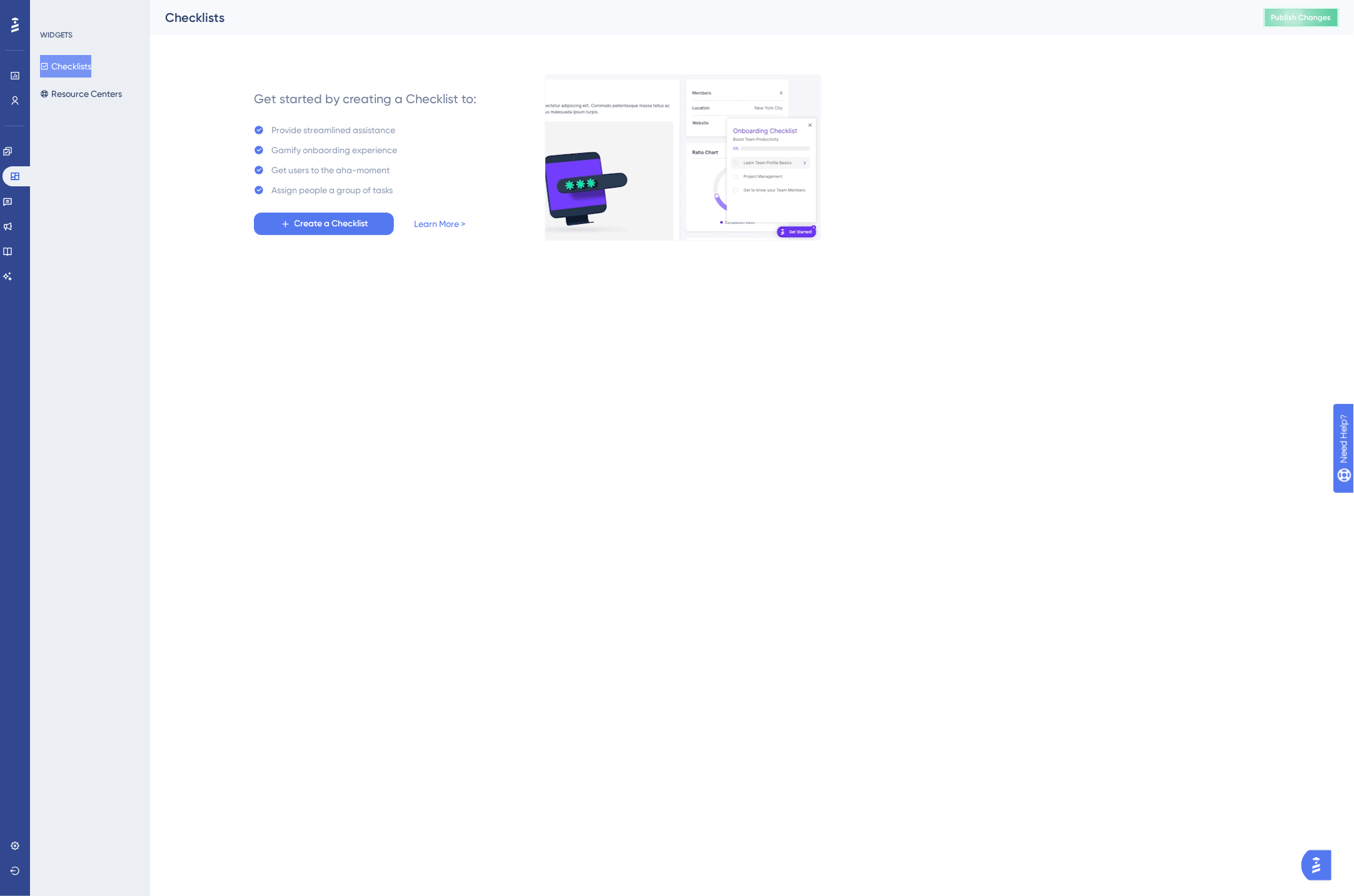
click at [1293, 19] on span "Publish Changes" at bounding box center [1301, 17] width 60 height 10
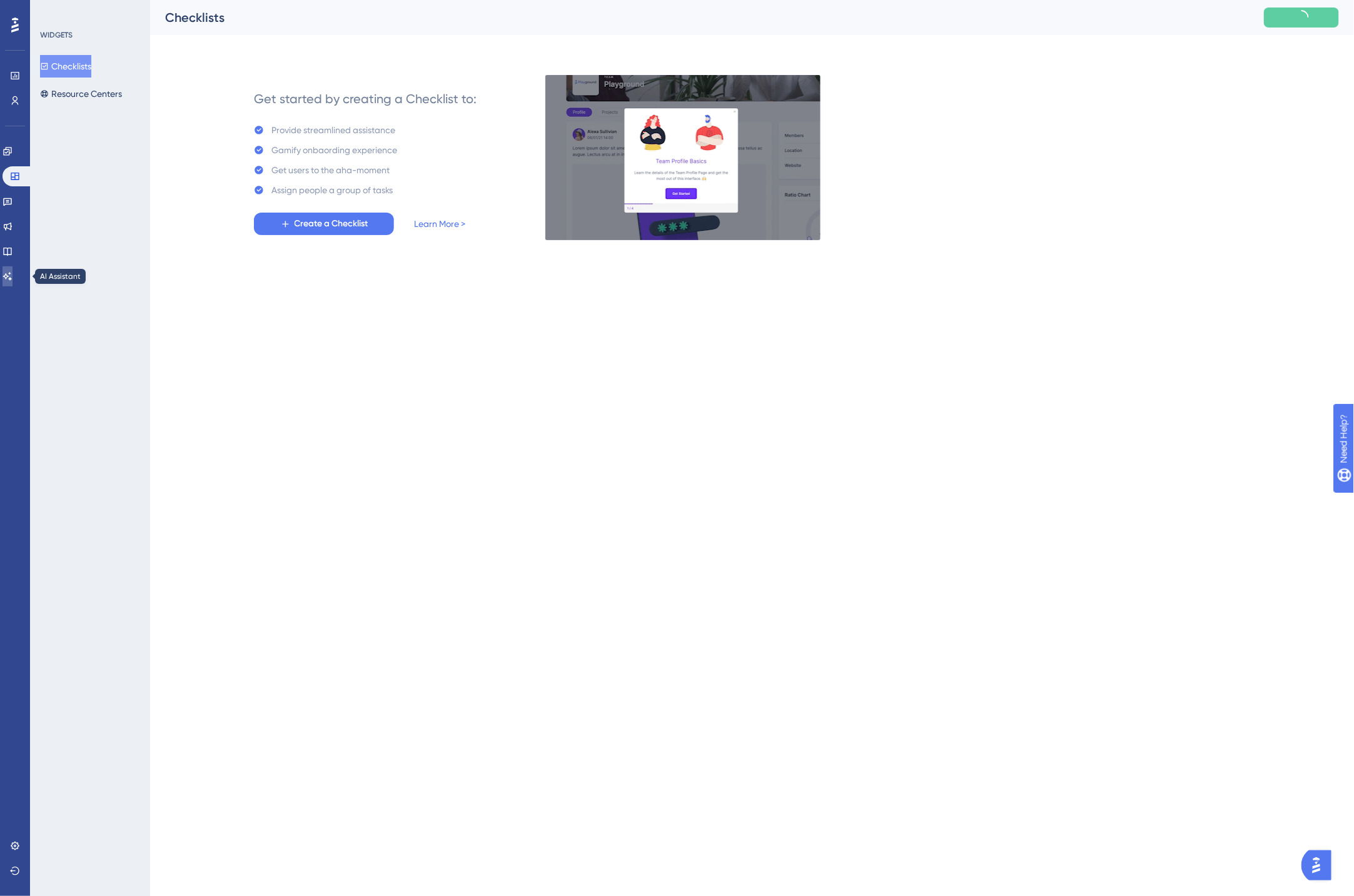
click at [13, 272] on icon at bounding box center [7, 276] width 10 height 10
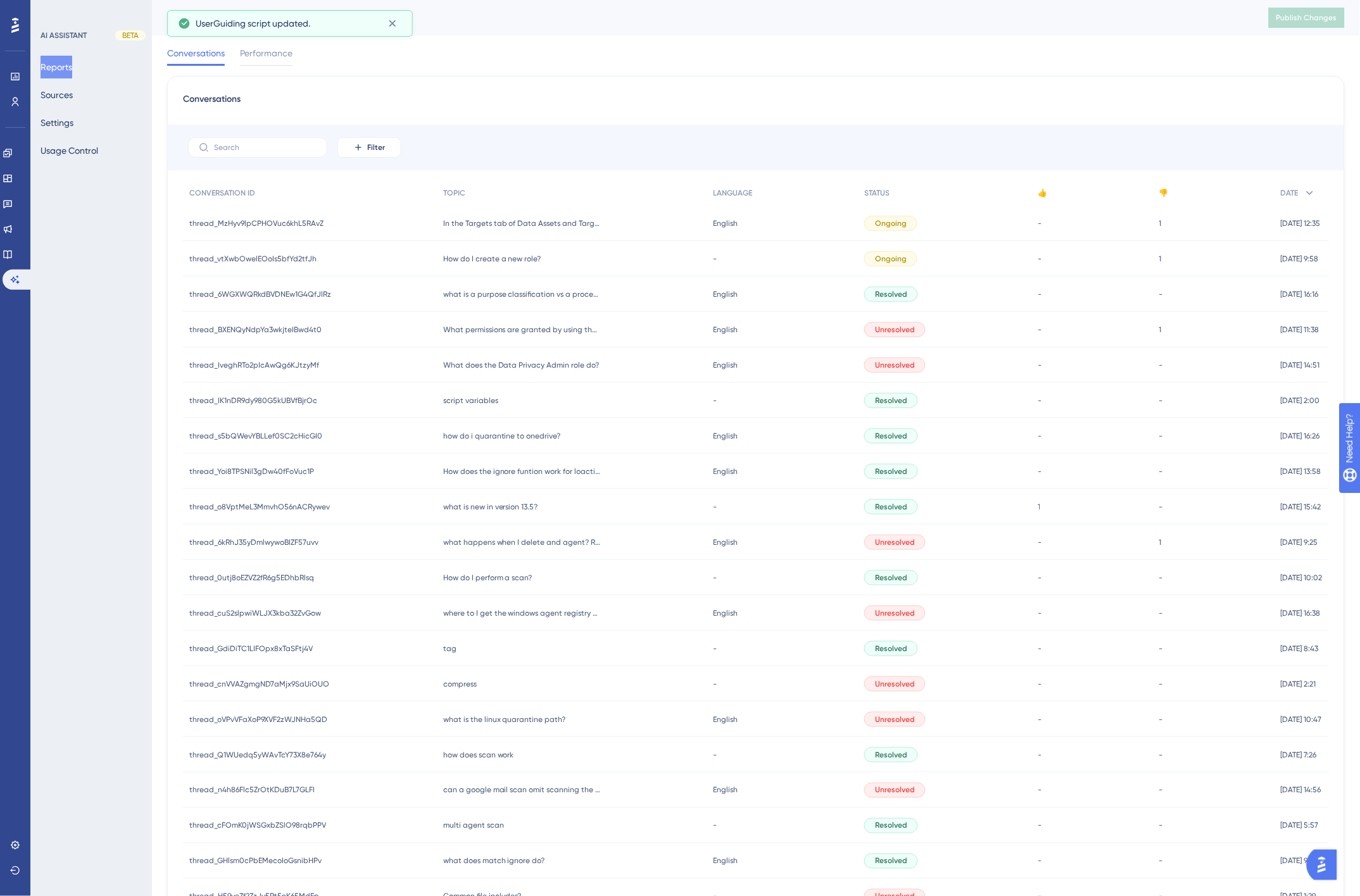
click at [660, 80] on div "Conversations Filter CONVERSATION ID TOPIC LANGUAGE STATUS 👍 👎 DATE thread_MzHy…" at bounding box center [755, 523] width 1177 height 895
click at [794, 98] on div "Conversations" at bounding box center [755, 103] width 1146 height 23
drag, startPoint x: 529, startPoint y: 222, endPoint x: 11, endPoint y: 249, distance: 518.7
click at [529, 222] on span "In the Targets tab of Data Assets and Targets. How can I distinguish Sharepoint…" at bounding box center [522, 223] width 158 height 10
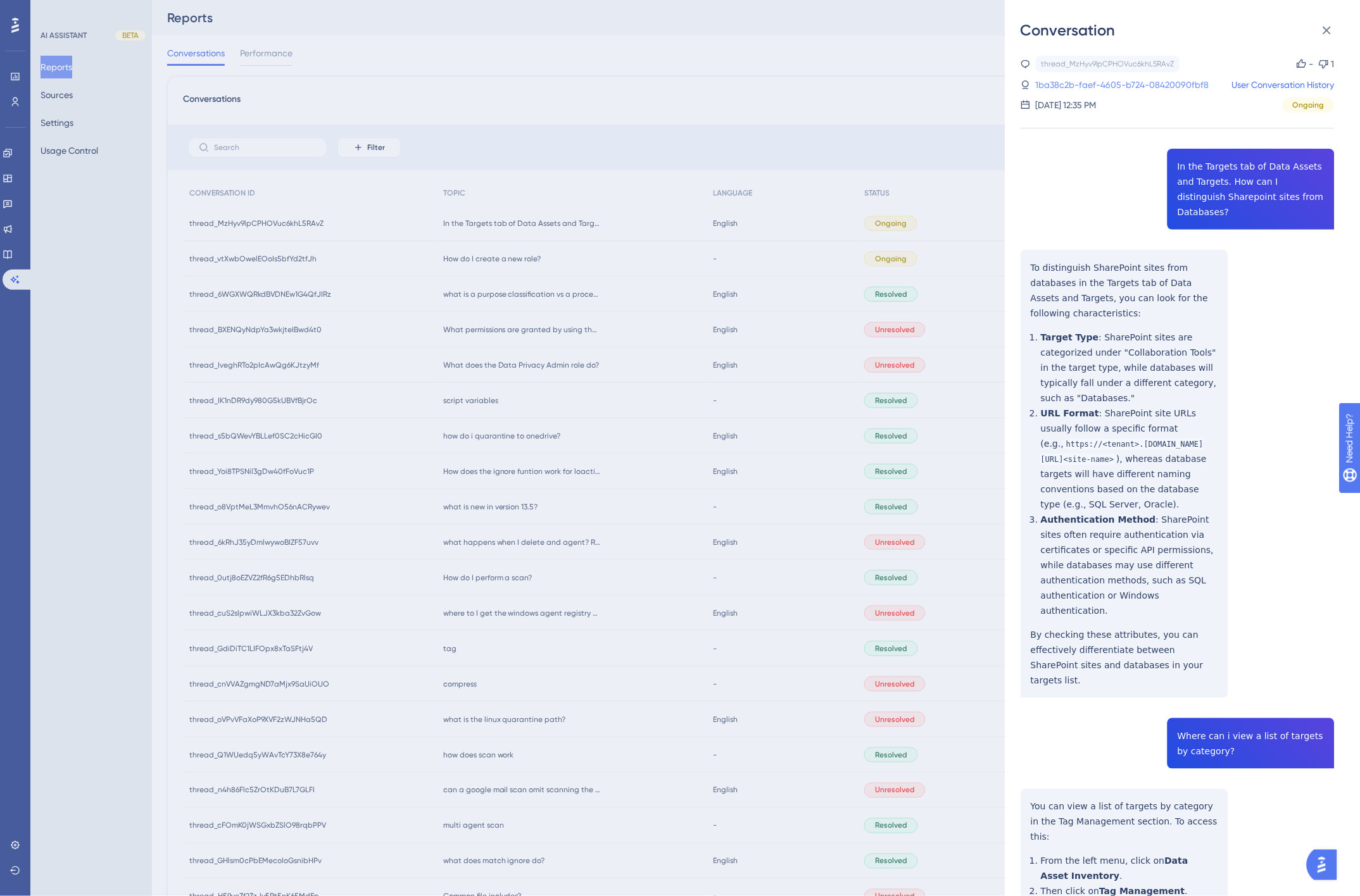
click at [1085, 85] on link "1ba38c2b-faef-4605-b724-08420090fbf8" at bounding box center [1122, 85] width 173 height 15
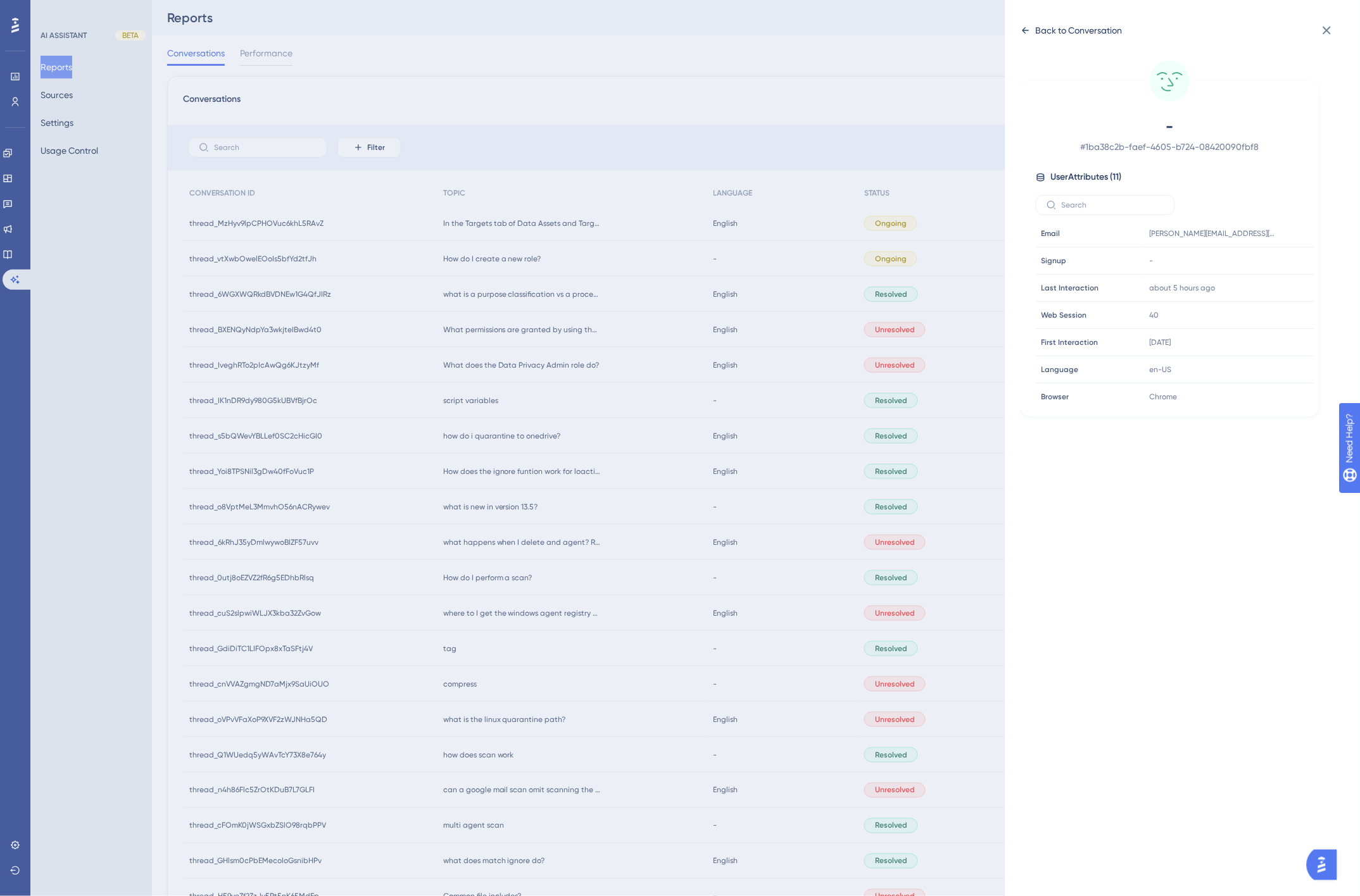
click at [1068, 32] on div "Back to Conversation" at bounding box center [1079, 30] width 87 height 15
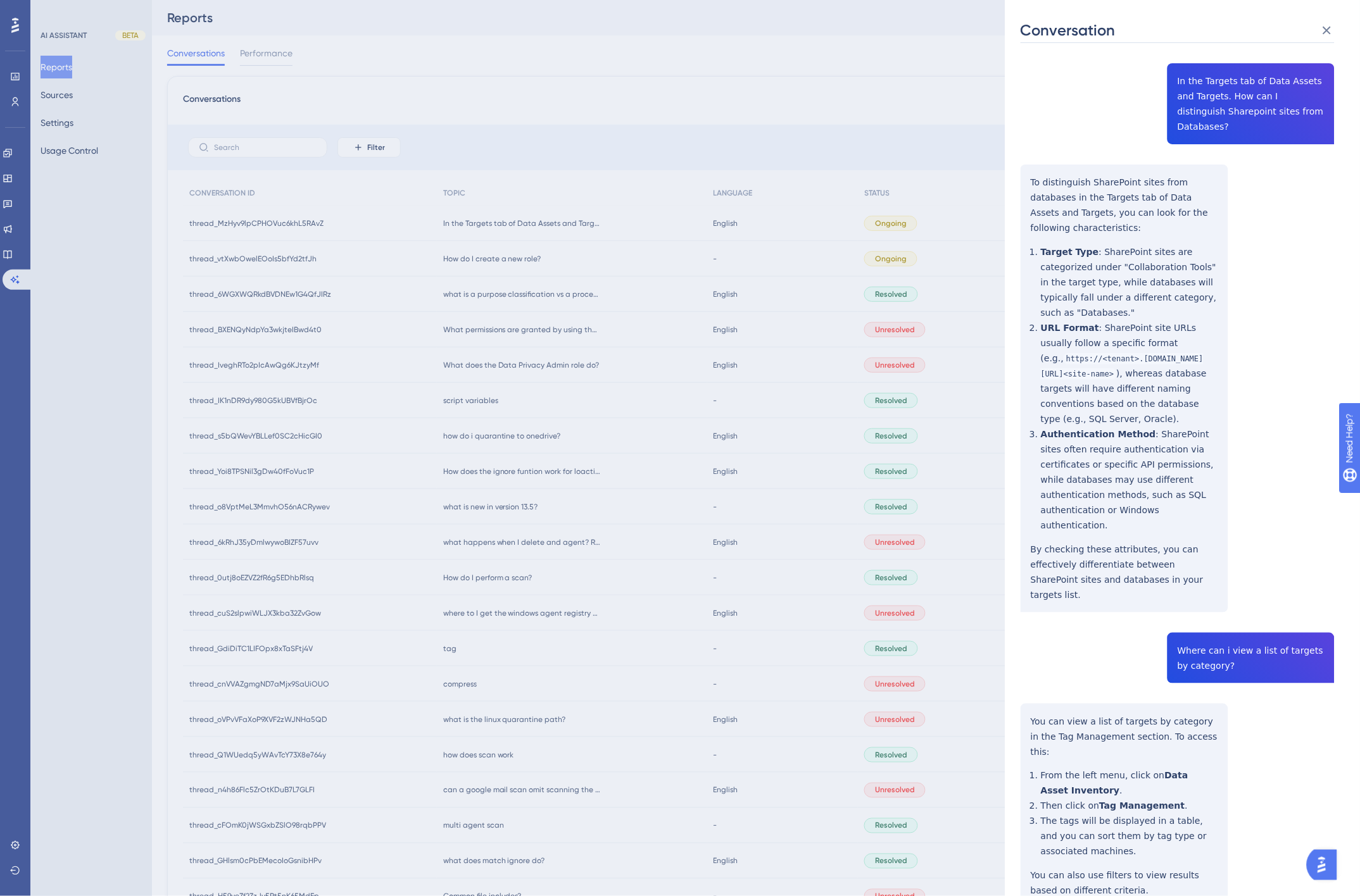
scroll to position [15, 0]
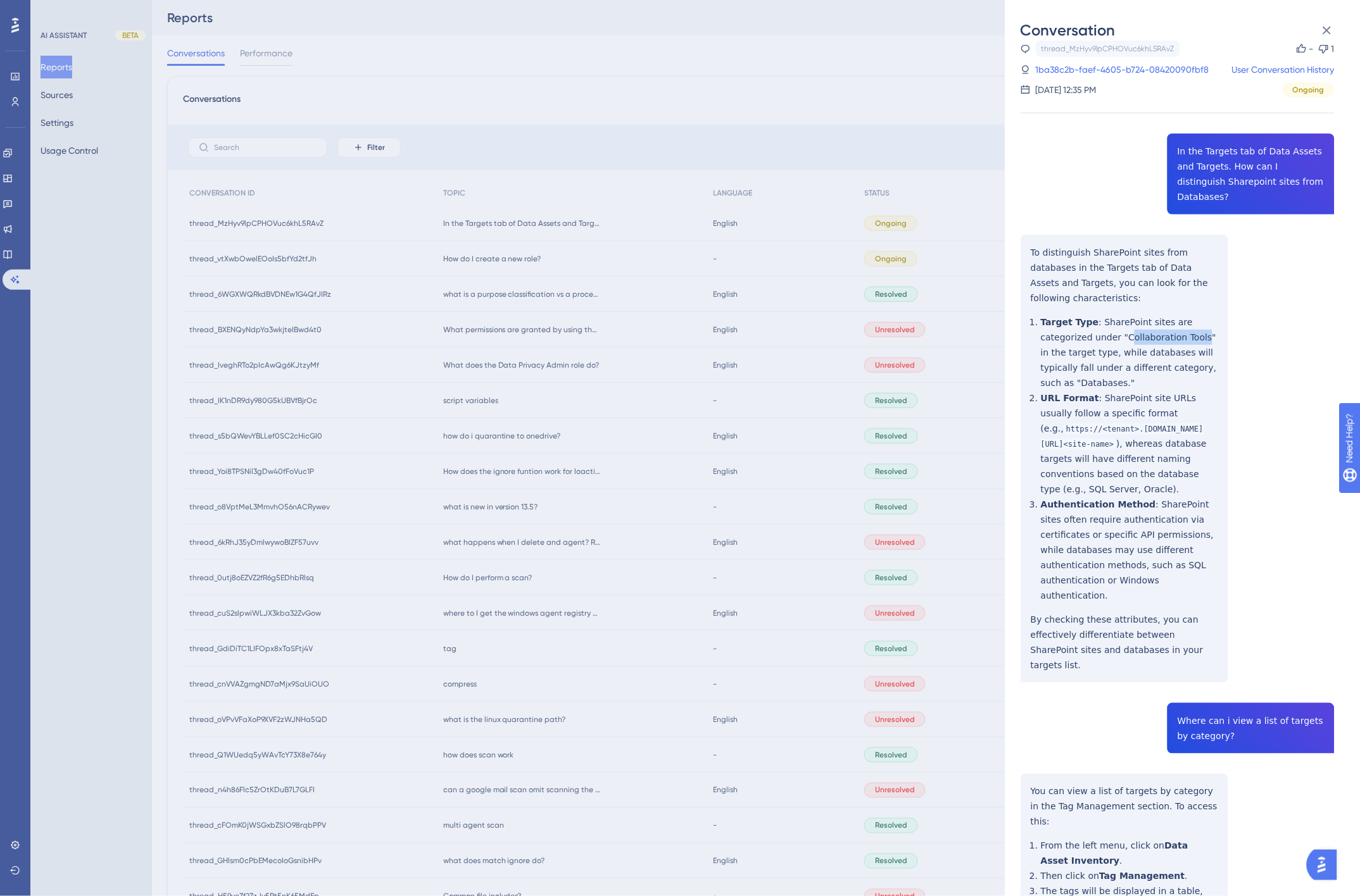
drag, startPoint x: 1121, startPoint y: 307, endPoint x: 1193, endPoint y: 307, distance: 72.0
click at [1193, 307] on div "thread_MzHyv9lpCPHOVuc6khL5RAvZ Copy - 1 1ba38c2b-faef-4605-b724-08420090fbf8 U…" at bounding box center [1177, 554] width 314 height 1028
drag, startPoint x: 1183, startPoint y: 307, endPoint x: 1152, endPoint y: 306, distance: 31.0
click at [1183, 307] on div "thread_MzHyv9lpCPHOVuc6khL5RAvZ Copy - 1 1ba38c2b-faef-4605-b724-08420090fbf8 U…" at bounding box center [1177, 554] width 314 height 1028
drag, startPoint x: 1114, startPoint y: 310, endPoint x: 1194, endPoint y: 305, distance: 80.2
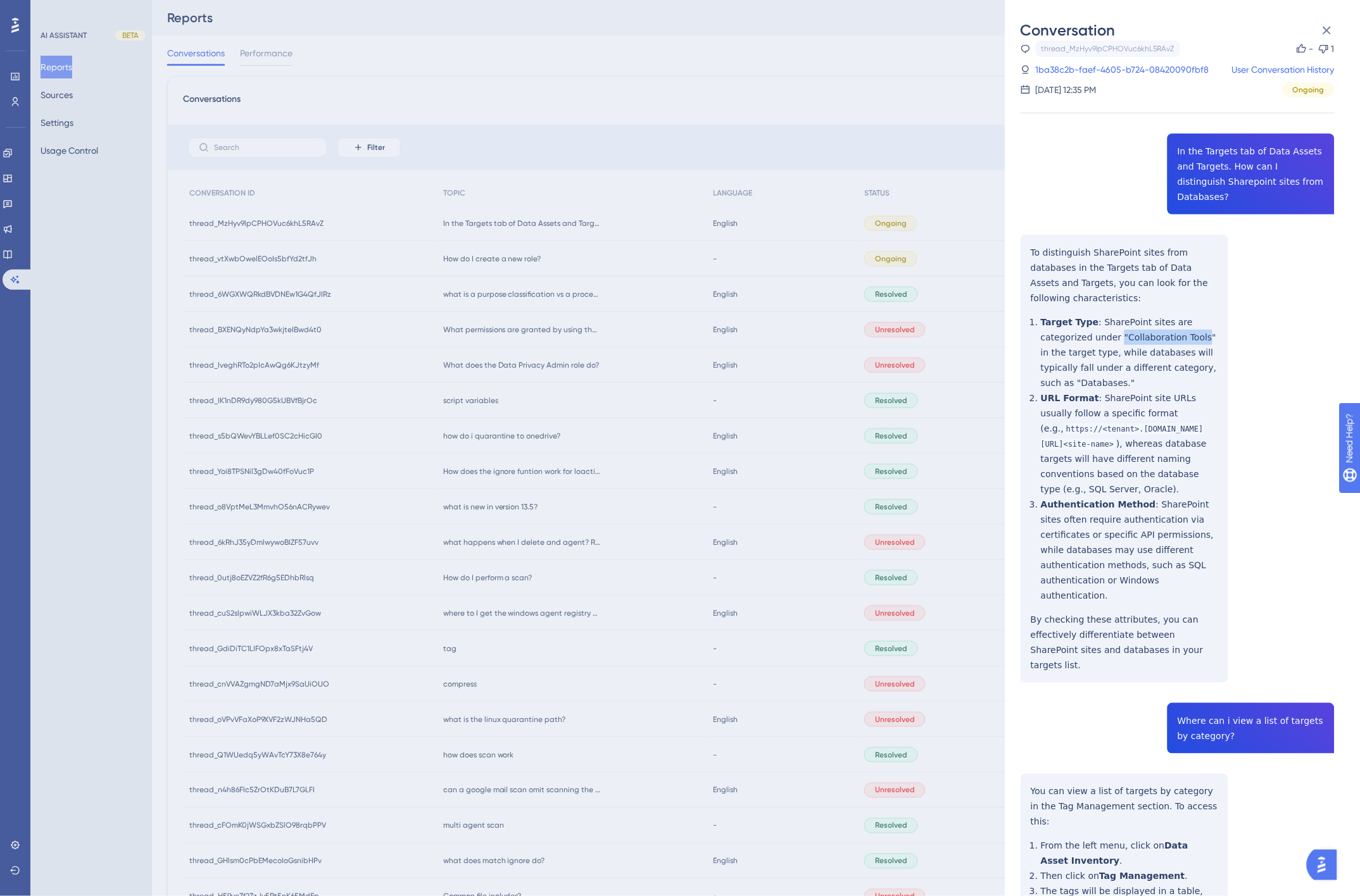
click at [1194, 305] on div "thread_MzHyv9lpCPHOVuc6khL5RAvZ Copy - 1 1ba38c2b-faef-4605-b724-08420090fbf8 U…" at bounding box center [1177, 554] width 314 height 1028
click at [1161, 311] on div "thread_MzHyv9lpCPHOVuc6khL5RAvZ Copy - 1 1ba38c2b-faef-4605-b724-08420090fbf8 U…" at bounding box center [1177, 554] width 314 height 1028
drag, startPoint x: 1330, startPoint y: 27, endPoint x: 785, endPoint y: 71, distance: 546.8
click at [1330, 27] on icon at bounding box center [1327, 30] width 8 height 8
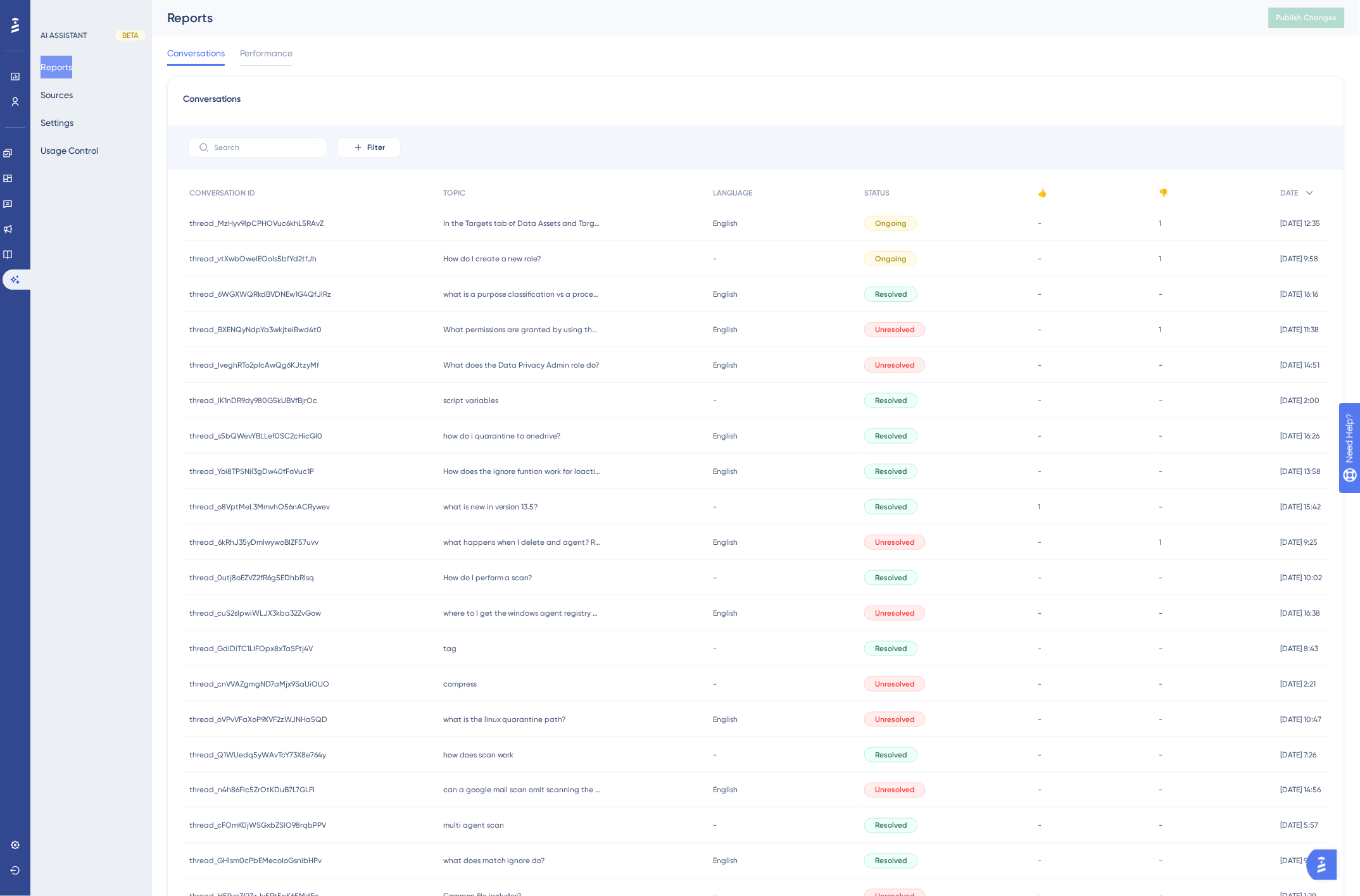
click at [782, 66] on div "Conversations Performance" at bounding box center [755, 56] width 1177 height 40
click at [488, 402] on span "script variables" at bounding box center [471, 400] width 55 height 10
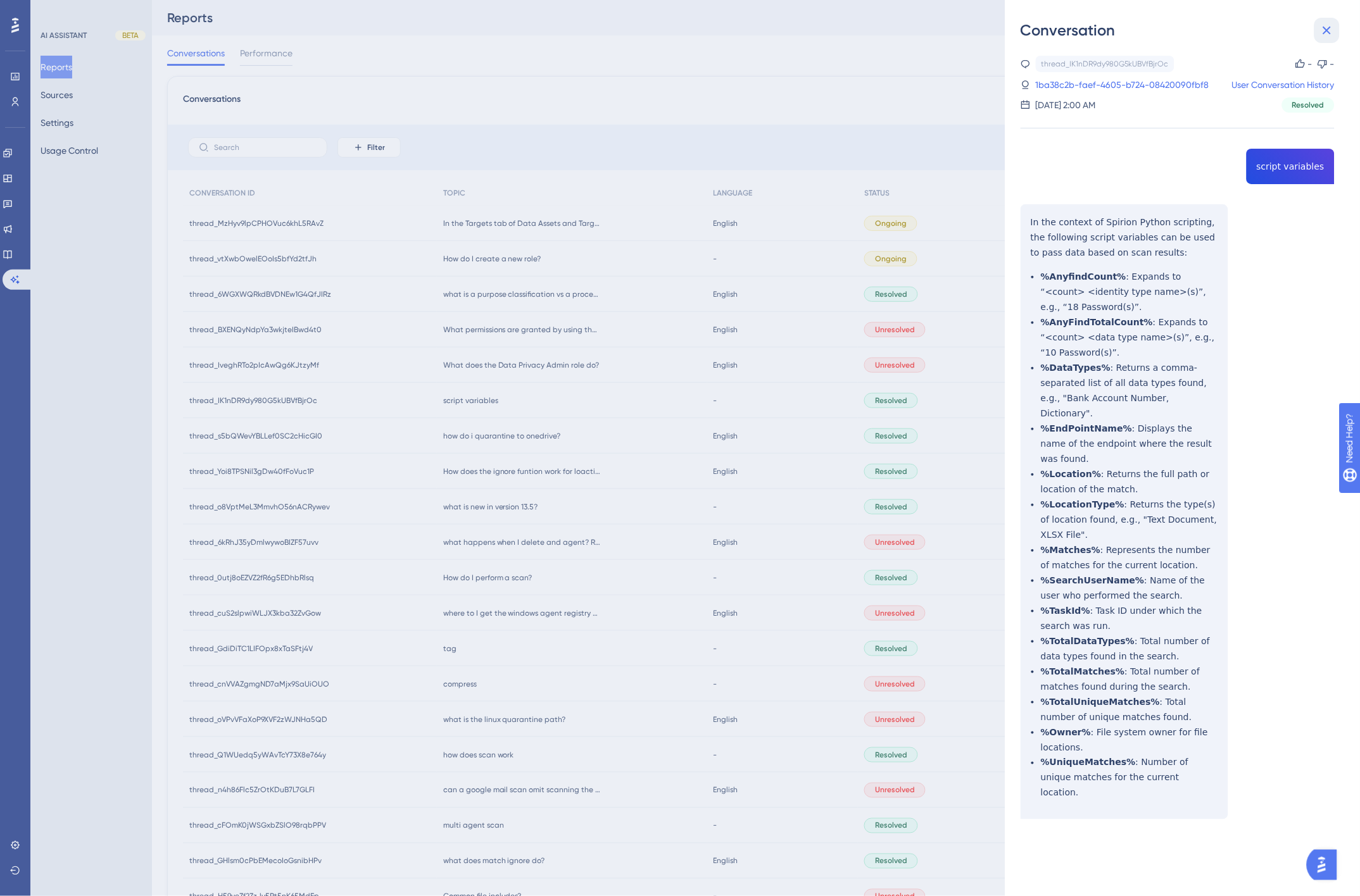
click at [1328, 27] on icon at bounding box center [1326, 30] width 16 height 15
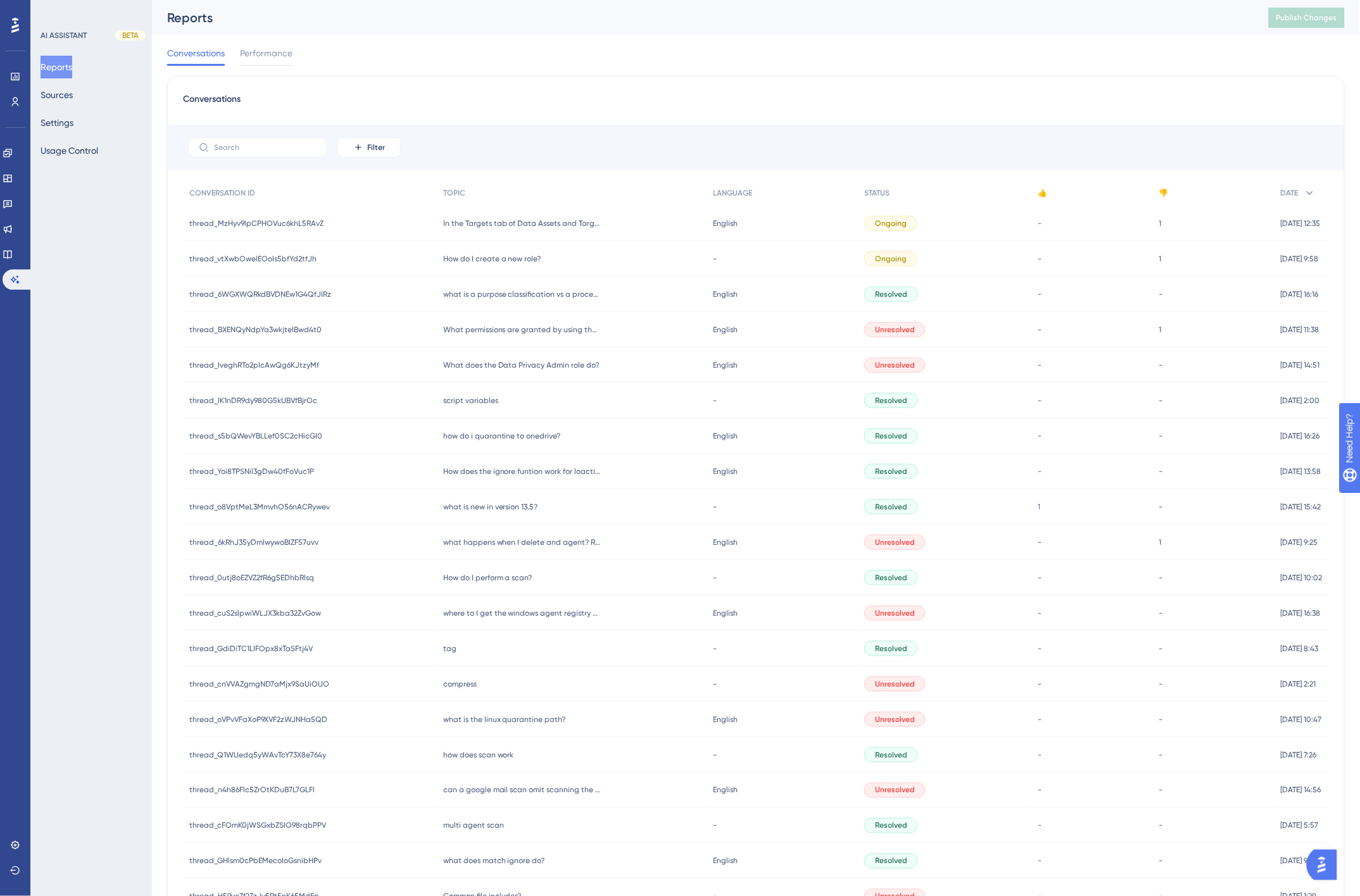
drag, startPoint x: 458, startPoint y: 81, endPoint x: 465, endPoint y: 84, distance: 7.6
click at [458, 81] on div "Conversations Filter CONVERSATION ID TOPIC LANGUAGE STATUS 👍 👎 DATE thread_MzHy…" at bounding box center [755, 523] width 1177 height 895
click at [514, 40] on div "Conversations Performance" at bounding box center [755, 56] width 1177 height 40
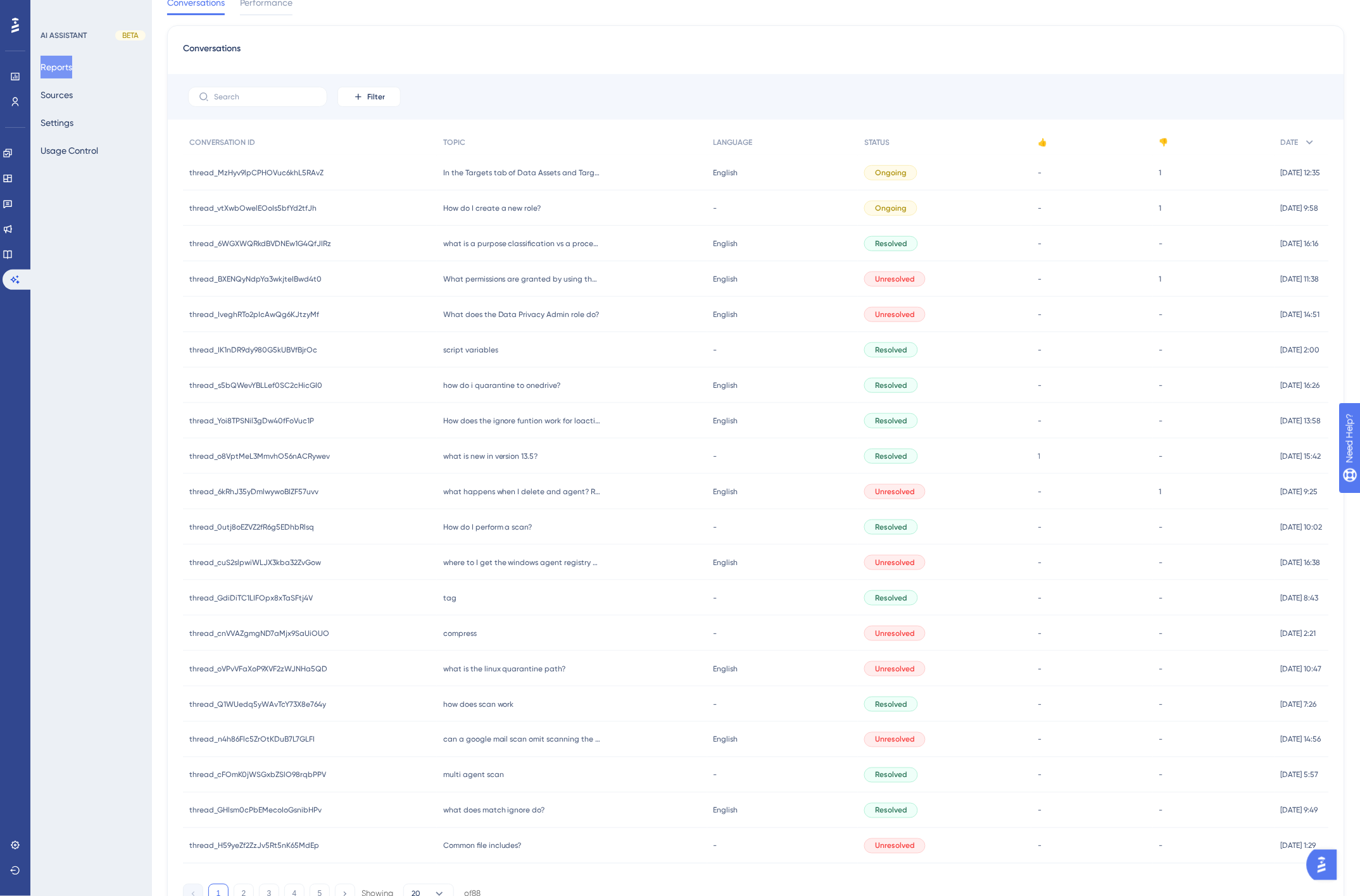
scroll to position [0, 0]
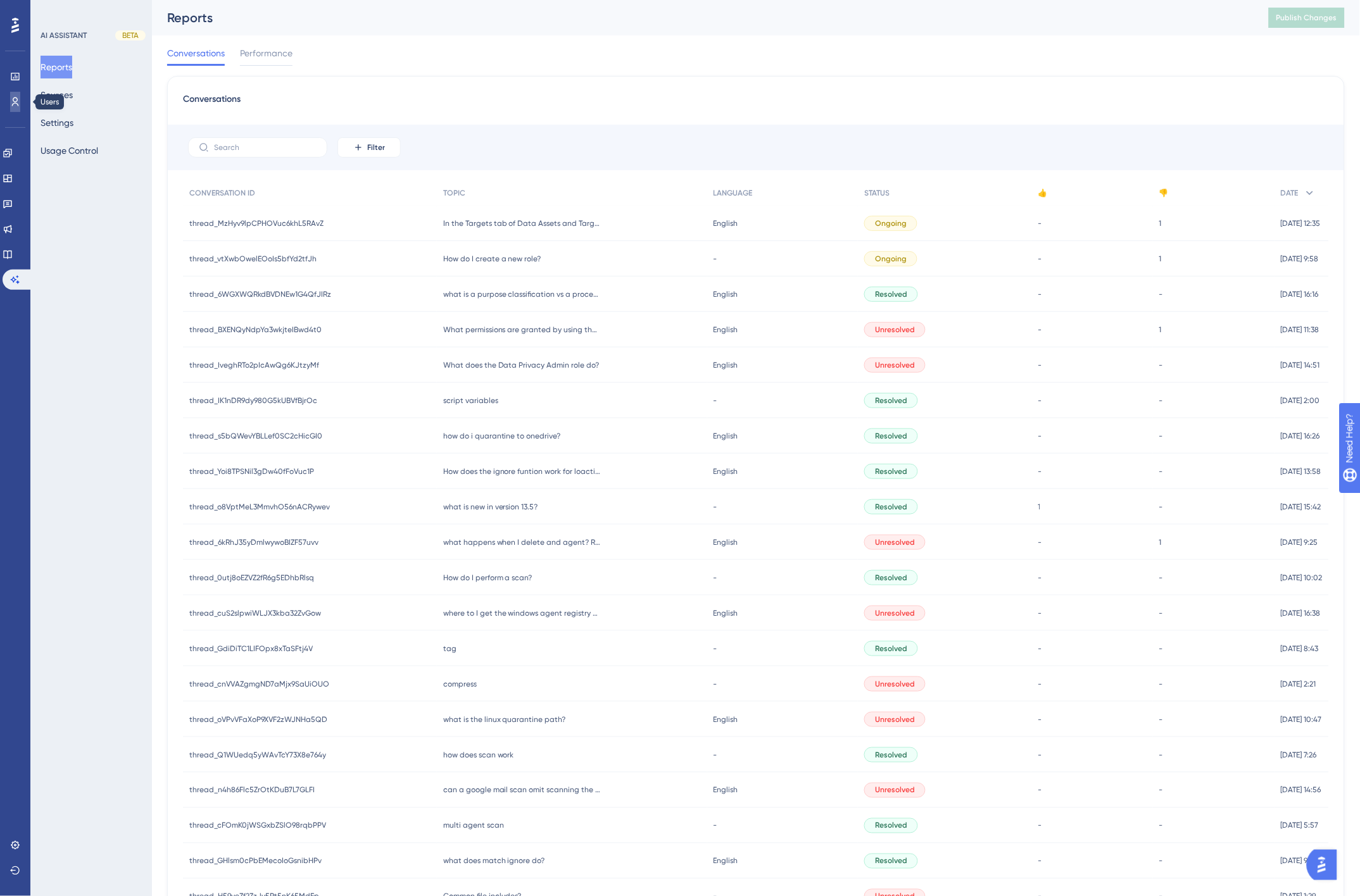
click at [13, 103] on icon at bounding box center [16, 102] width 7 height 9
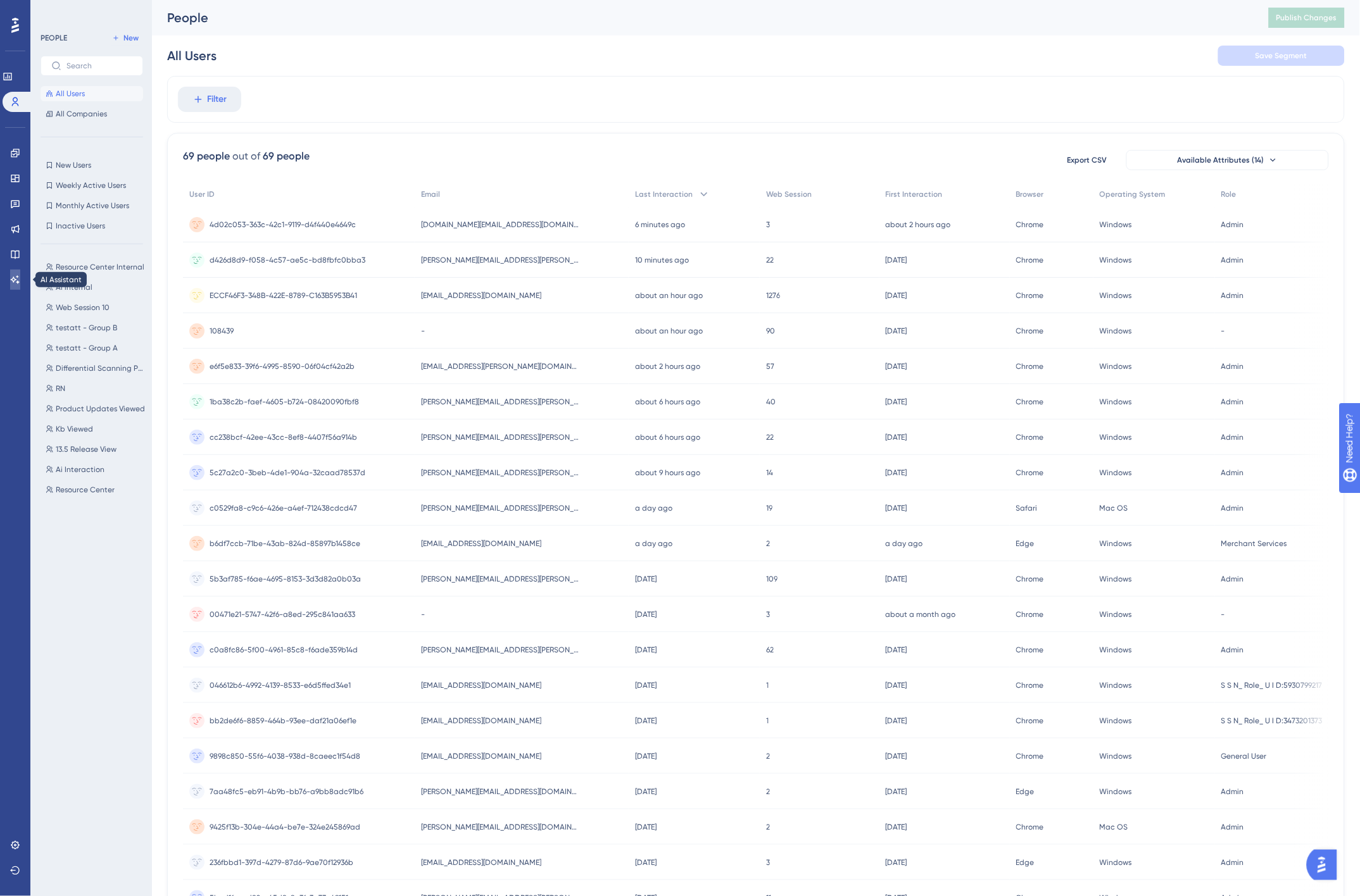
click at [10, 276] on icon at bounding box center [15, 280] width 10 height 10
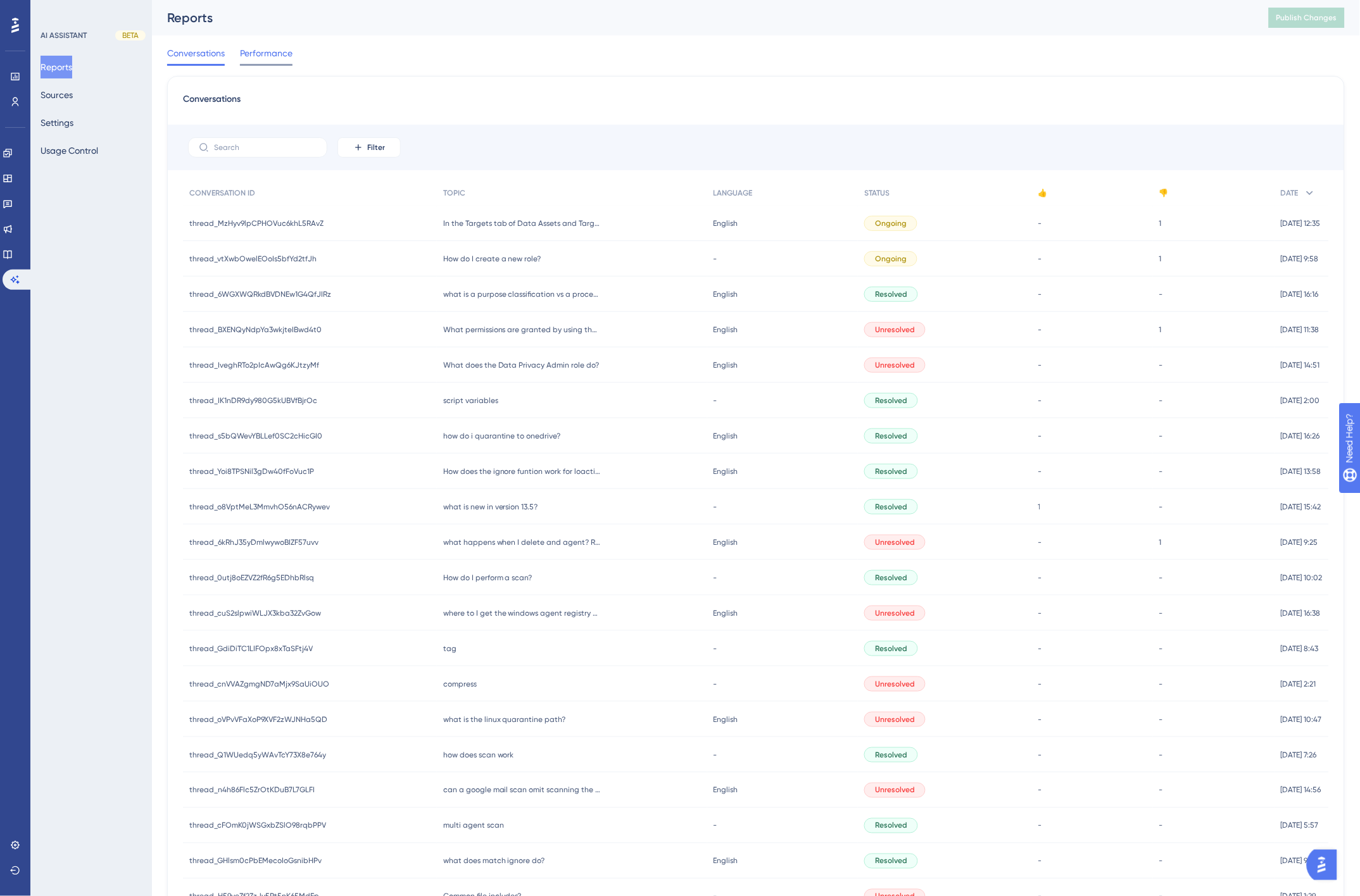
click at [270, 57] on span "Performance" at bounding box center [266, 53] width 53 height 15
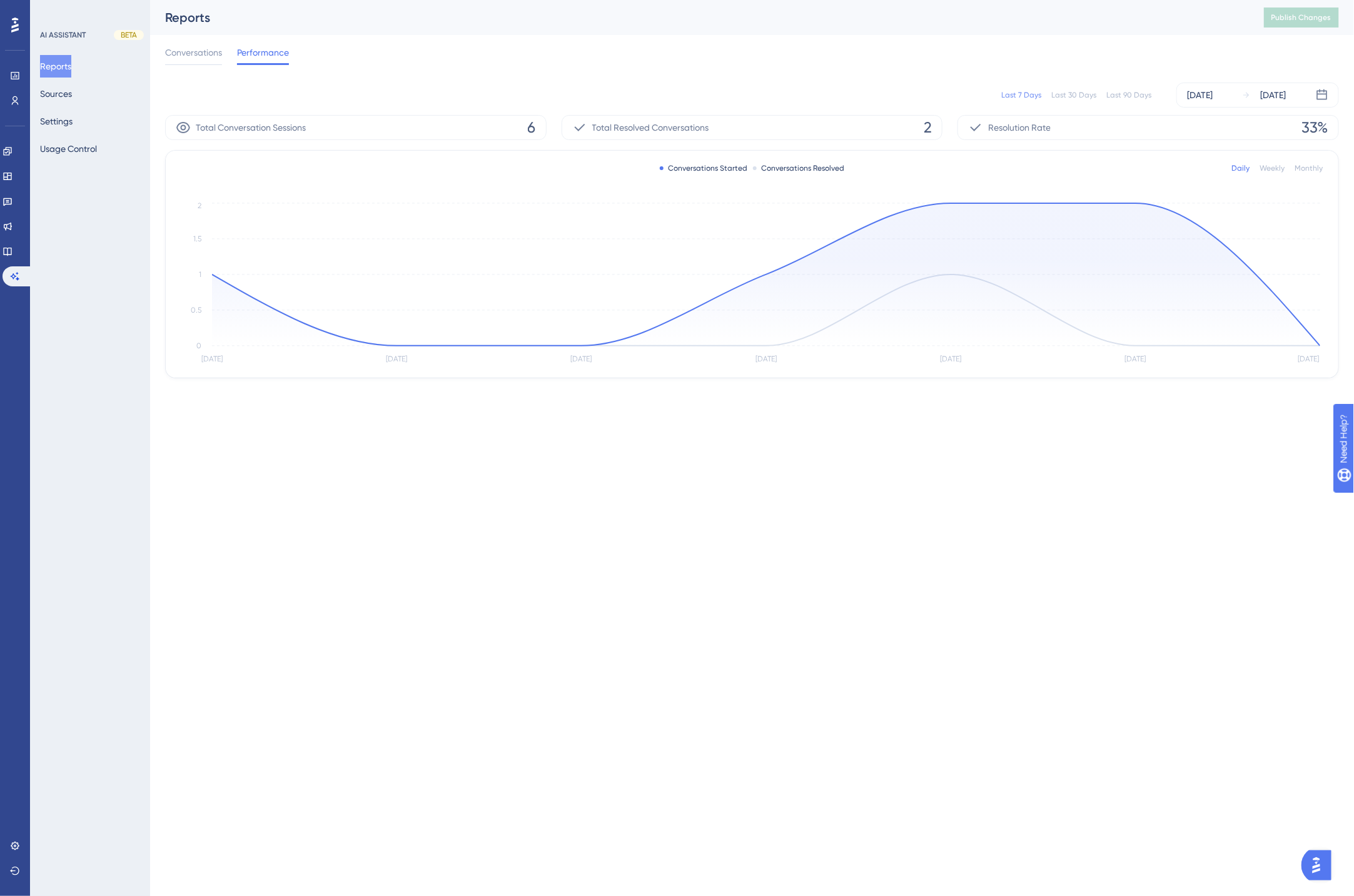
click at [1134, 98] on div "Last 90 Days" at bounding box center [1129, 95] width 45 height 10
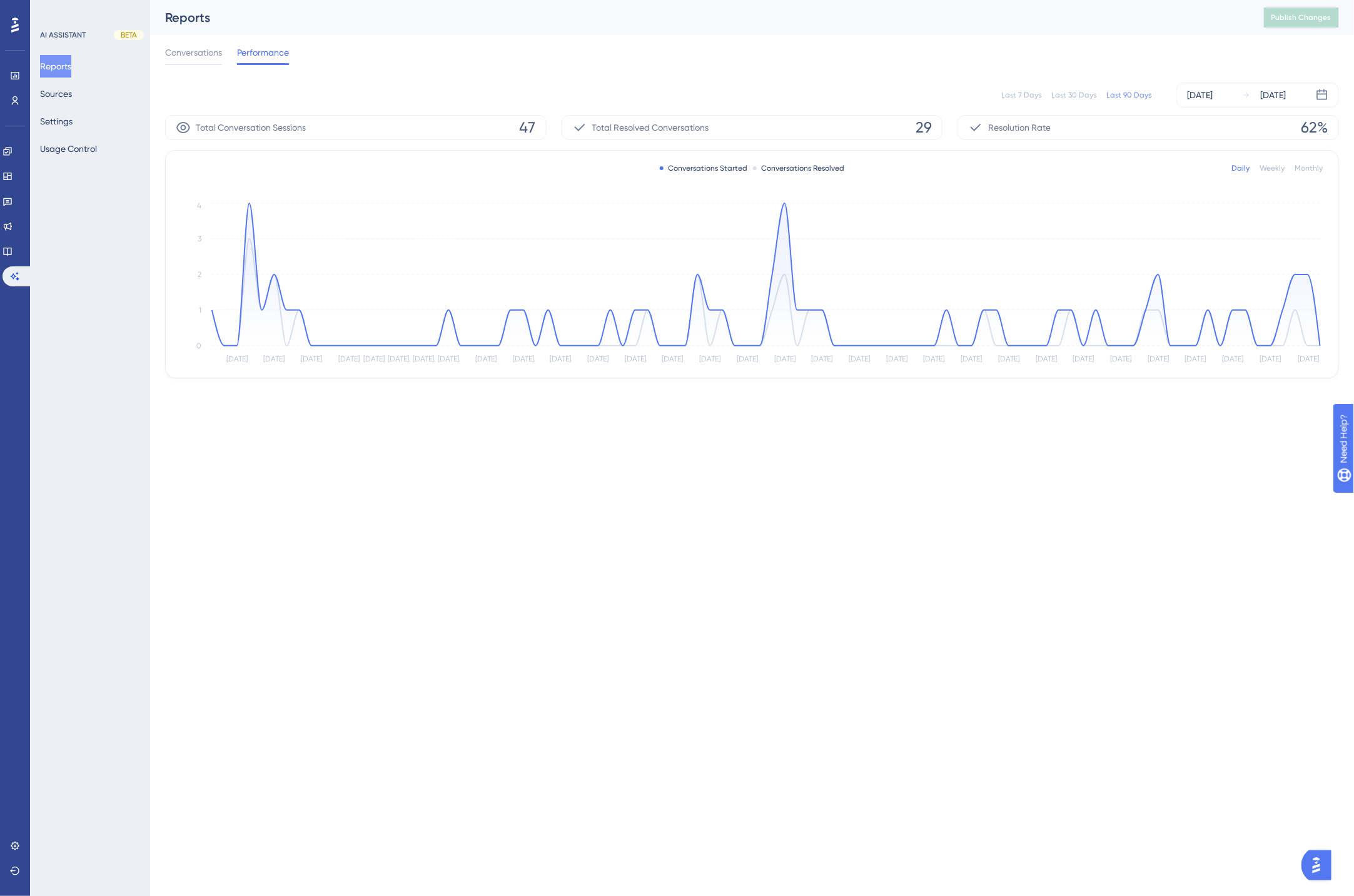
click at [851, 67] on div "Conversations Performance" at bounding box center [752, 55] width 1174 height 40
drag, startPoint x: 414, startPoint y: 505, endPoint x: 409, endPoint y: 520, distance: 15.8
click at [414, 0] on html "Performance Users Engagement Widgets Feedback Product Updates Knowledge Base AI…" at bounding box center [677, 0] width 1354 height 0
click at [201, 57] on span "Conversations" at bounding box center [193, 53] width 57 height 15
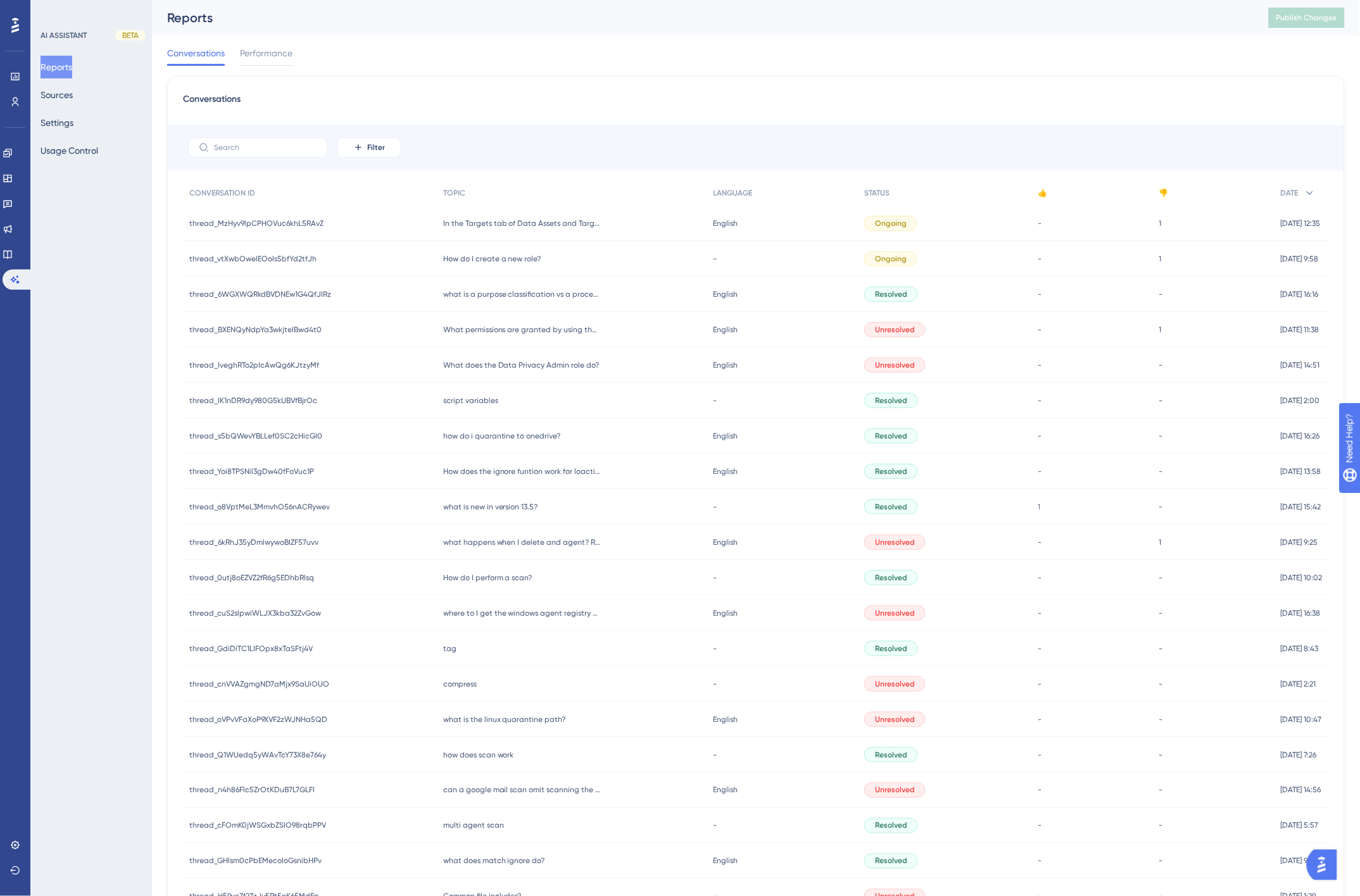
click at [704, 67] on div "Conversations Performance" at bounding box center [755, 56] width 1177 height 40
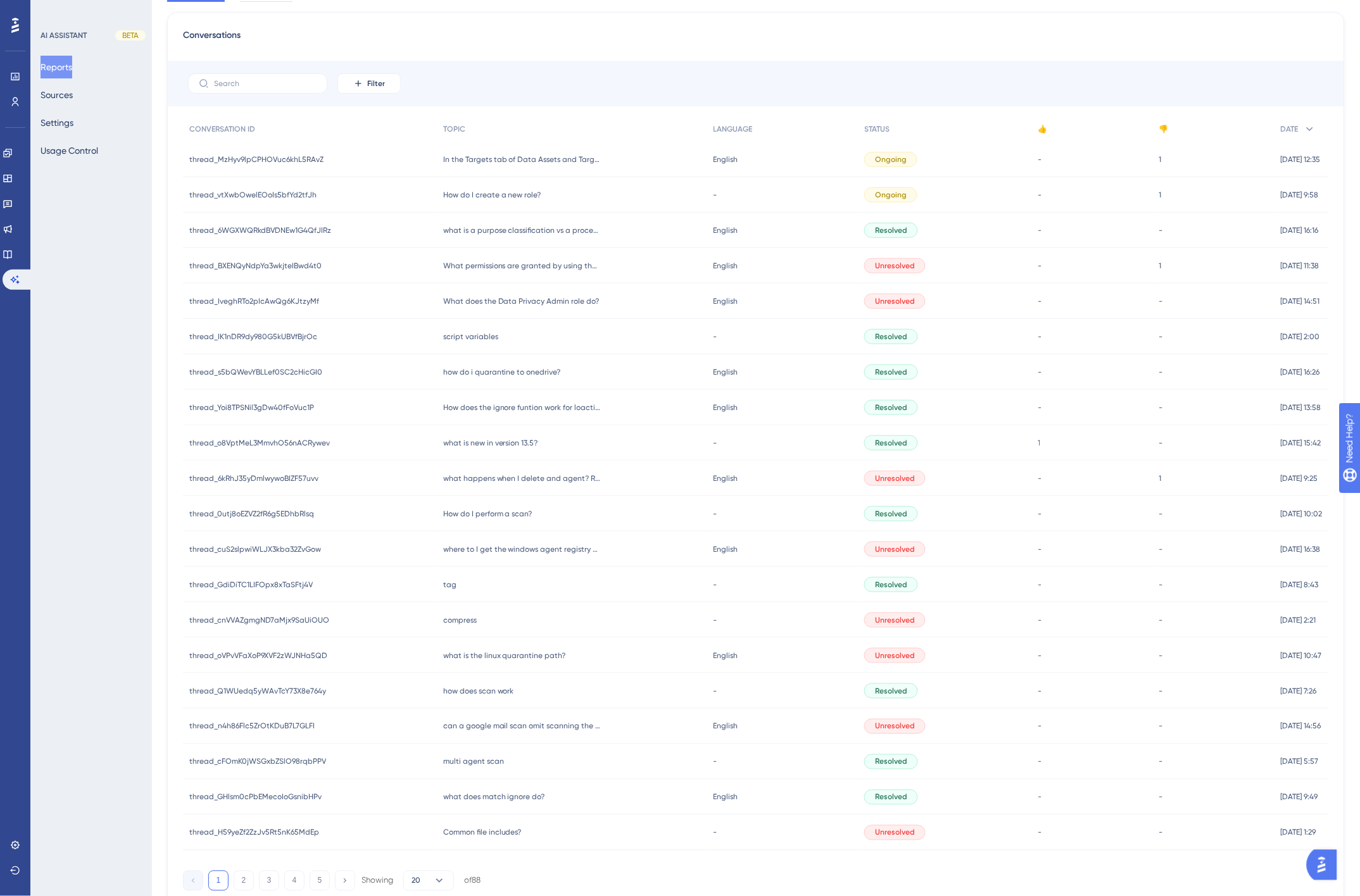
scroll to position [115, 0]
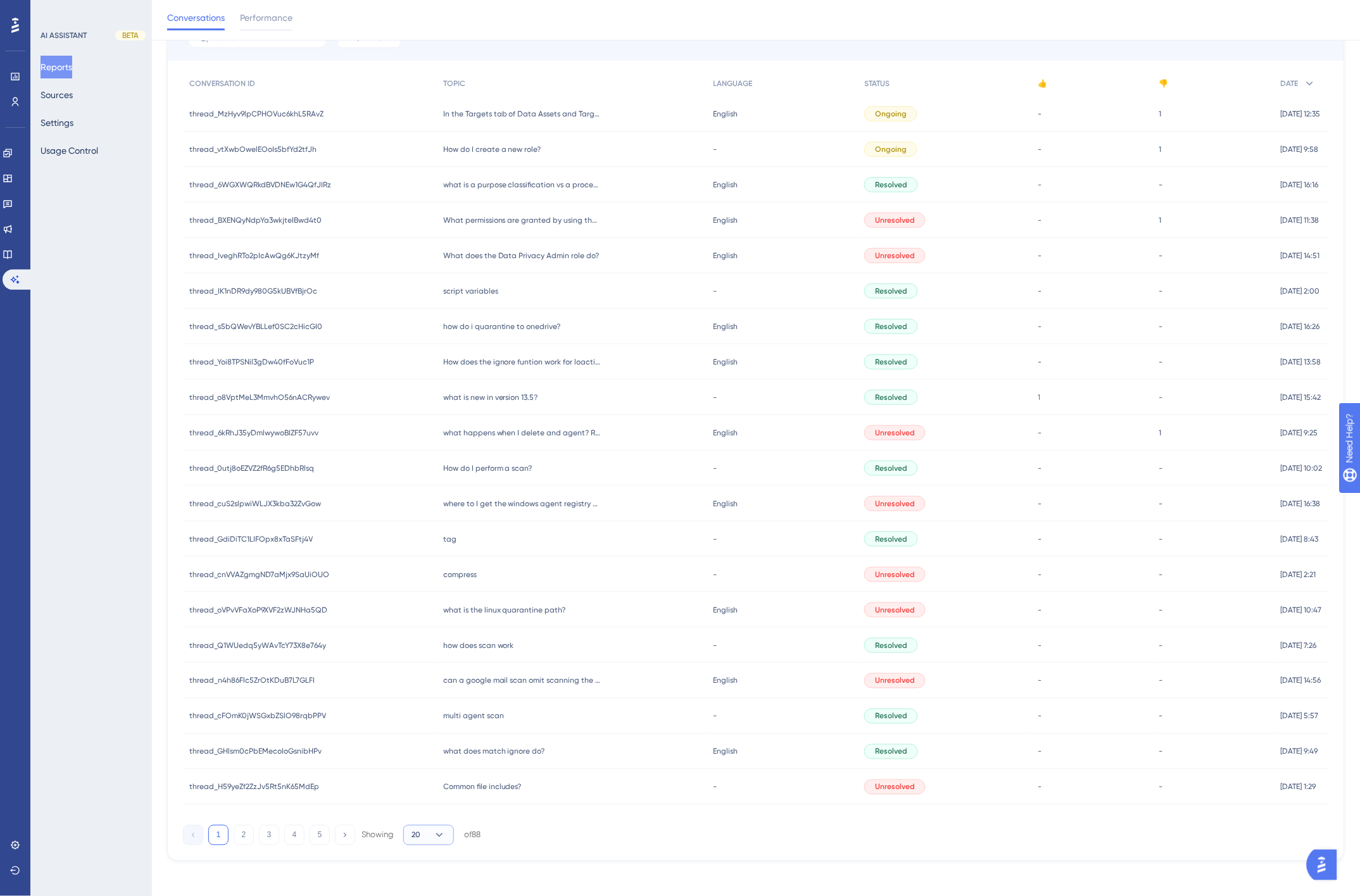
click at [433, 833] on icon at bounding box center [439, 835] width 13 height 13
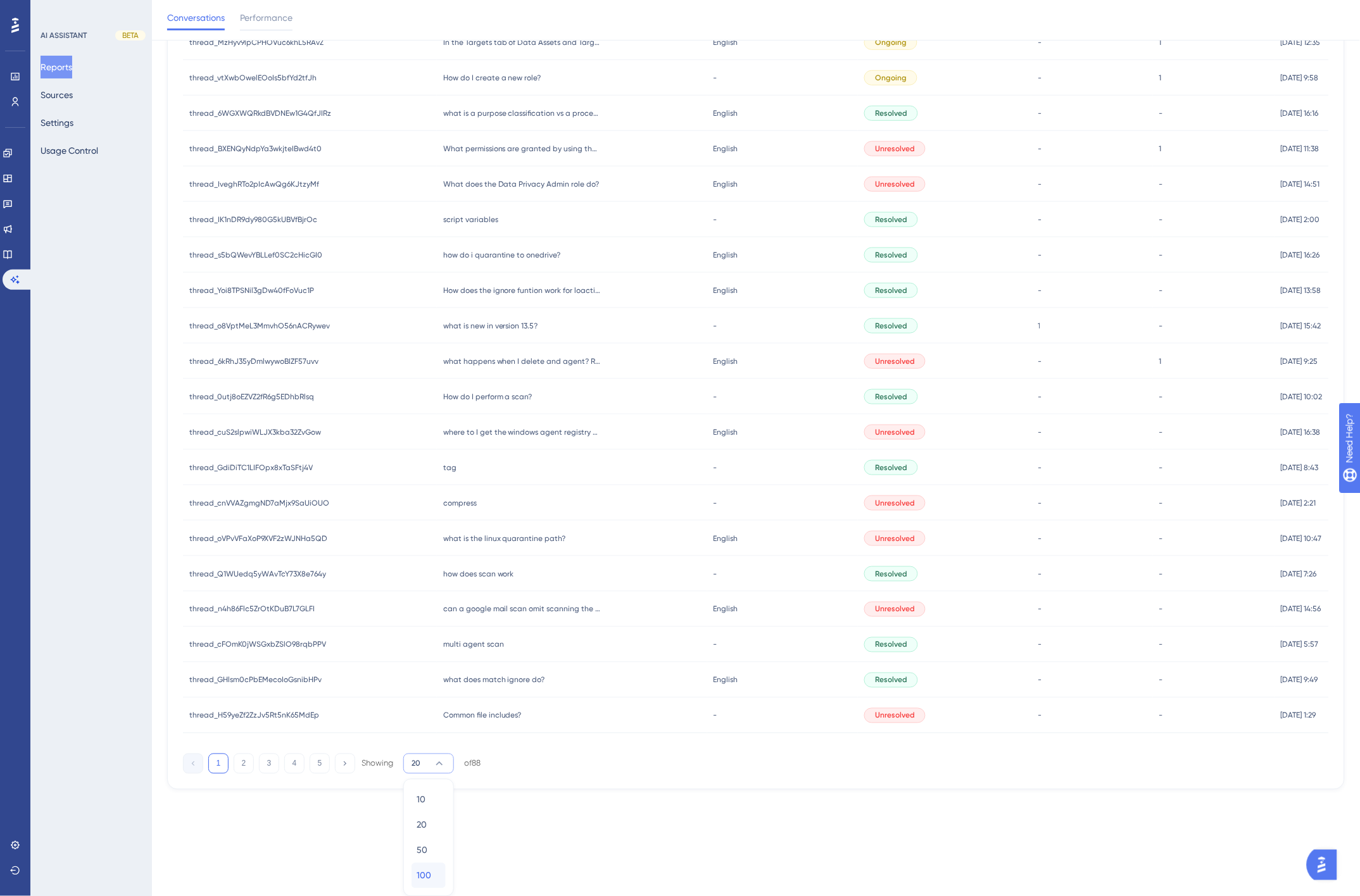
click at [431, 873] on span "100" at bounding box center [424, 876] width 15 height 15
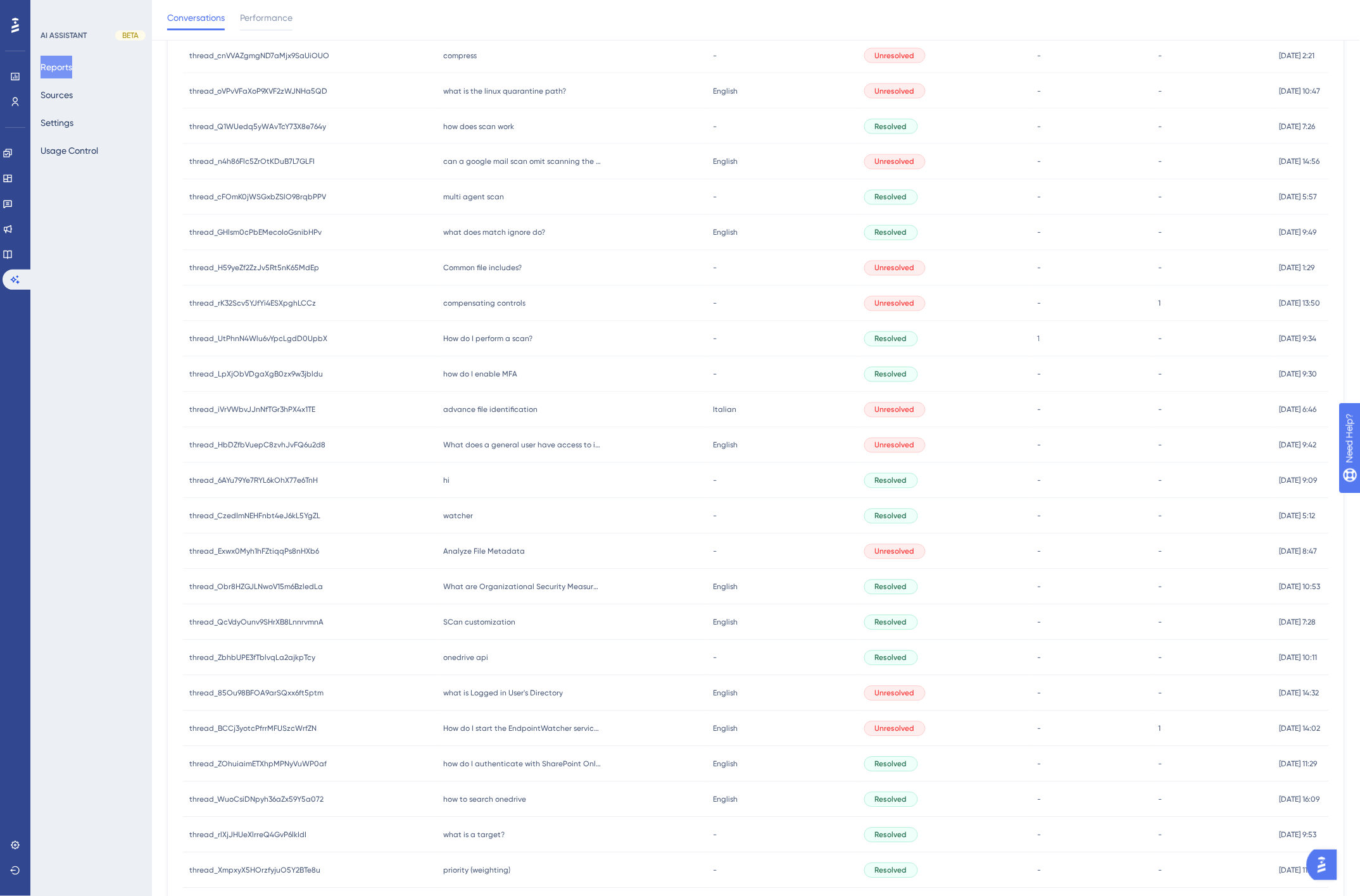
scroll to position [633, 0]
click at [559, 374] on div "how do I enable MFA how do I enable MFA" at bounding box center [571, 375] width 270 height 36
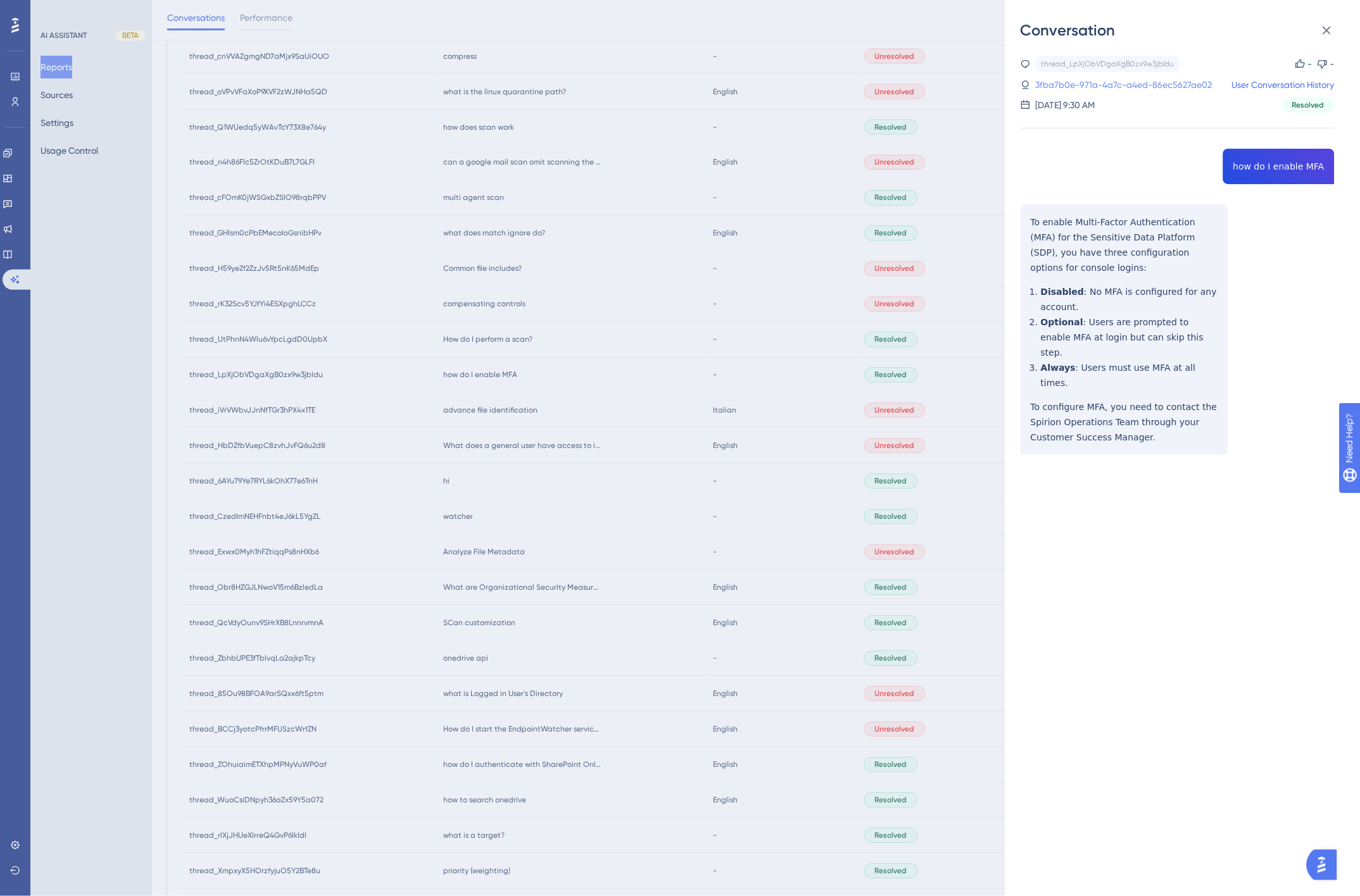
click at [1142, 82] on link "3fba7b0e-971a-4a7c-a4ed-86ec5627ae02" at bounding box center [1124, 85] width 177 height 15
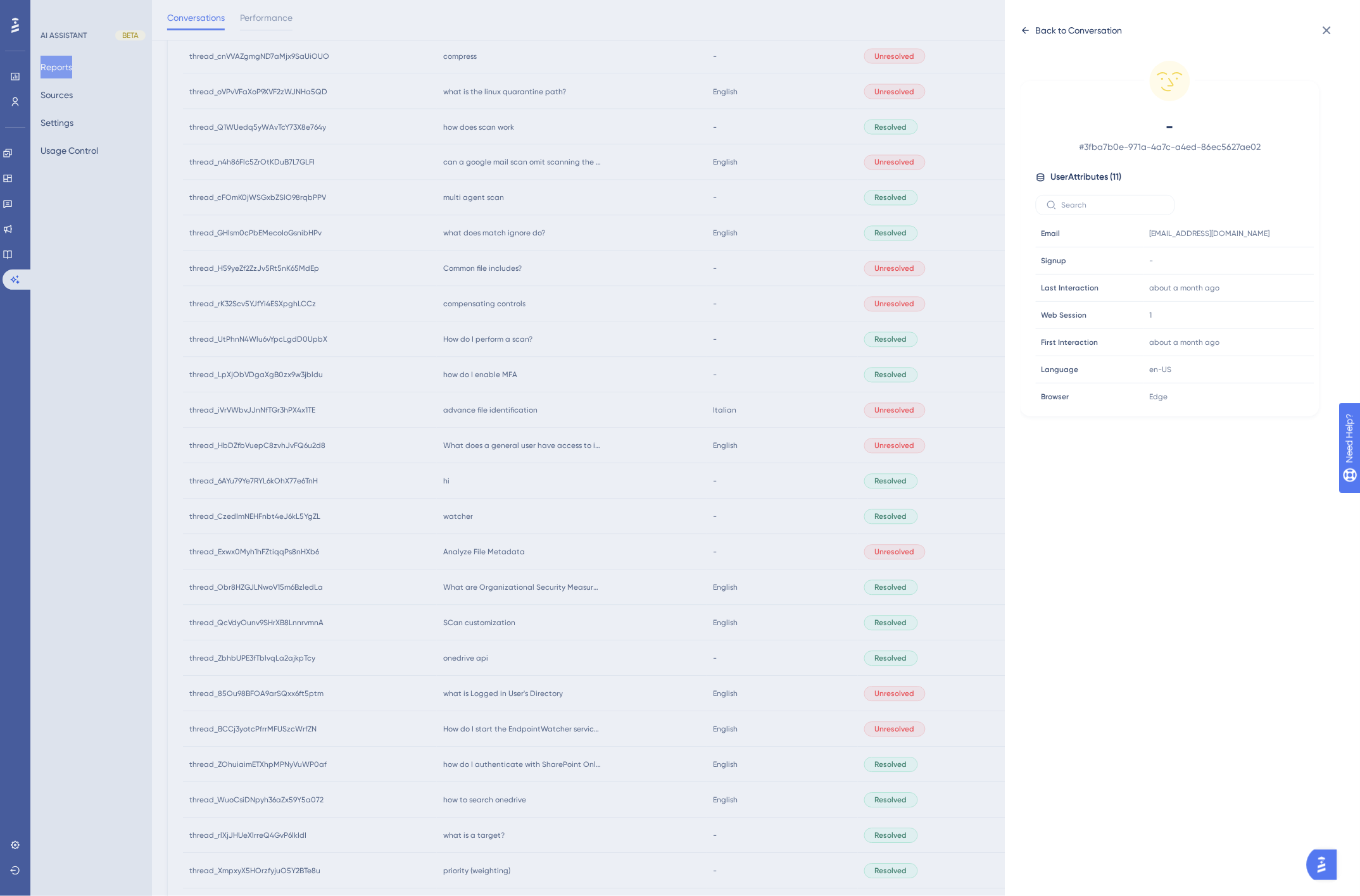
click at [1103, 34] on div "Back to Conversation" at bounding box center [1079, 30] width 87 height 15
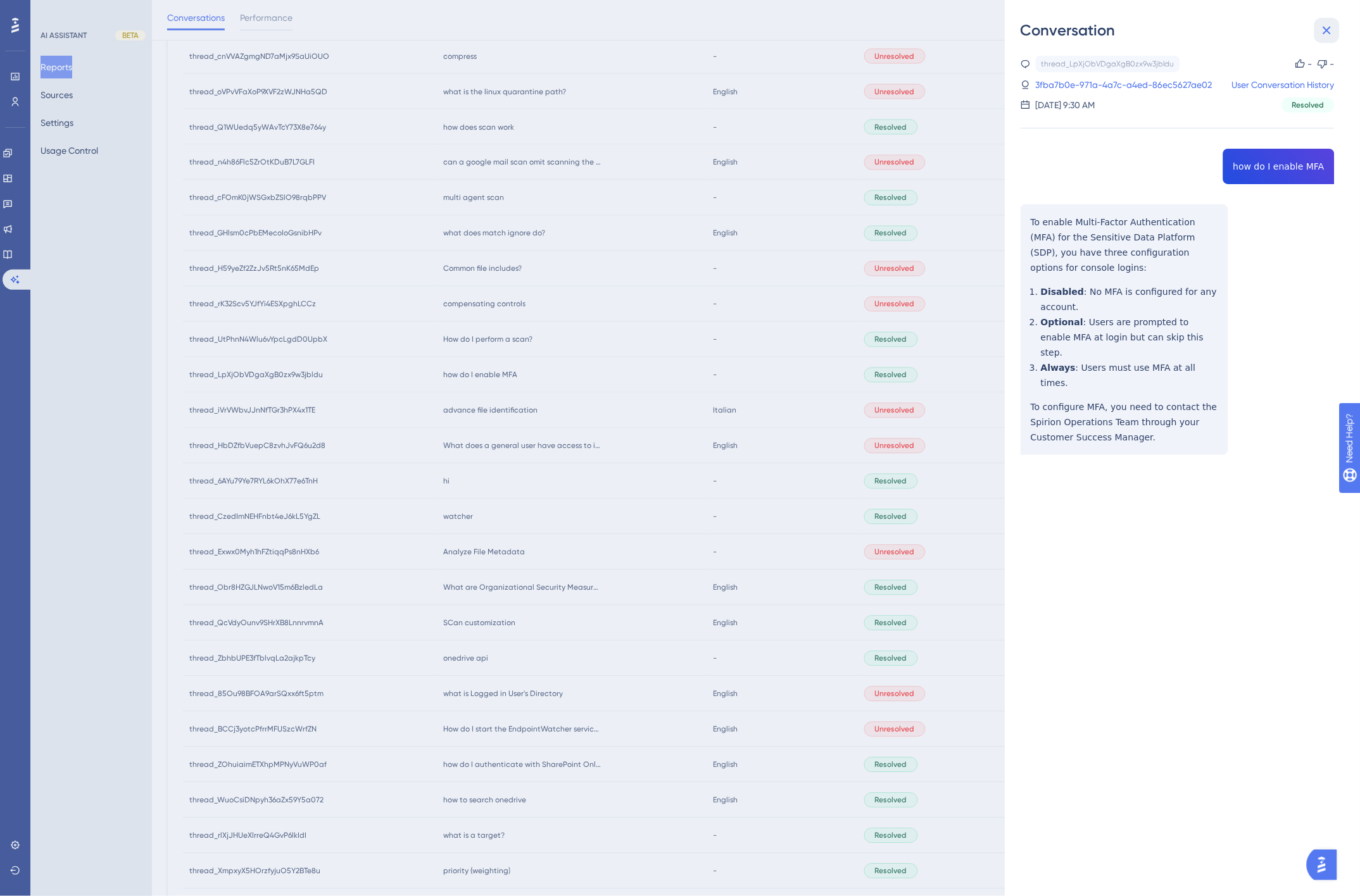
drag, startPoint x: 1330, startPoint y: 32, endPoint x: 435, endPoint y: 167, distance: 905.1
click at [1330, 32] on icon at bounding box center [1326, 30] width 16 height 15
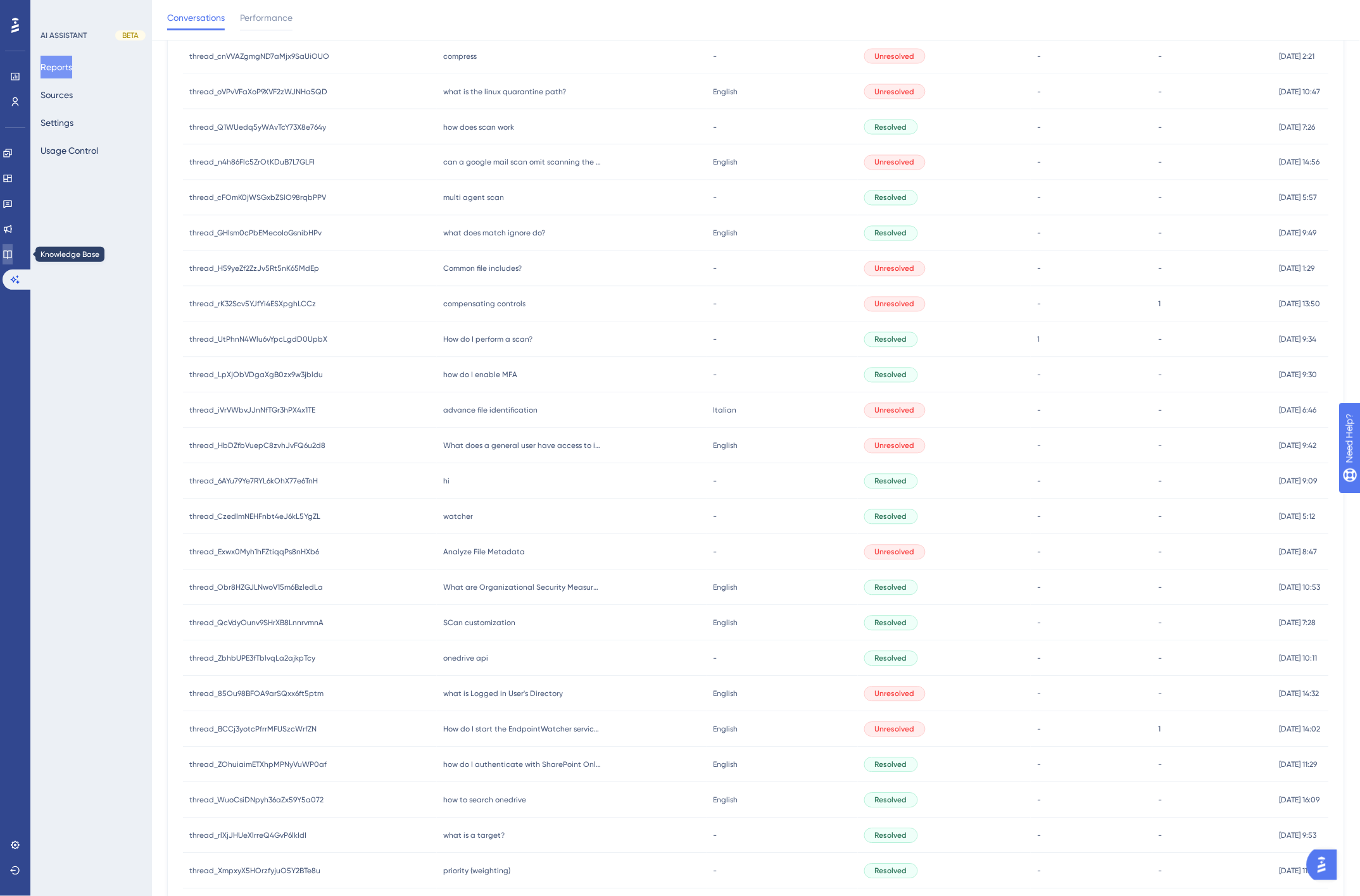
click at [13, 252] on icon at bounding box center [7, 254] width 10 height 10
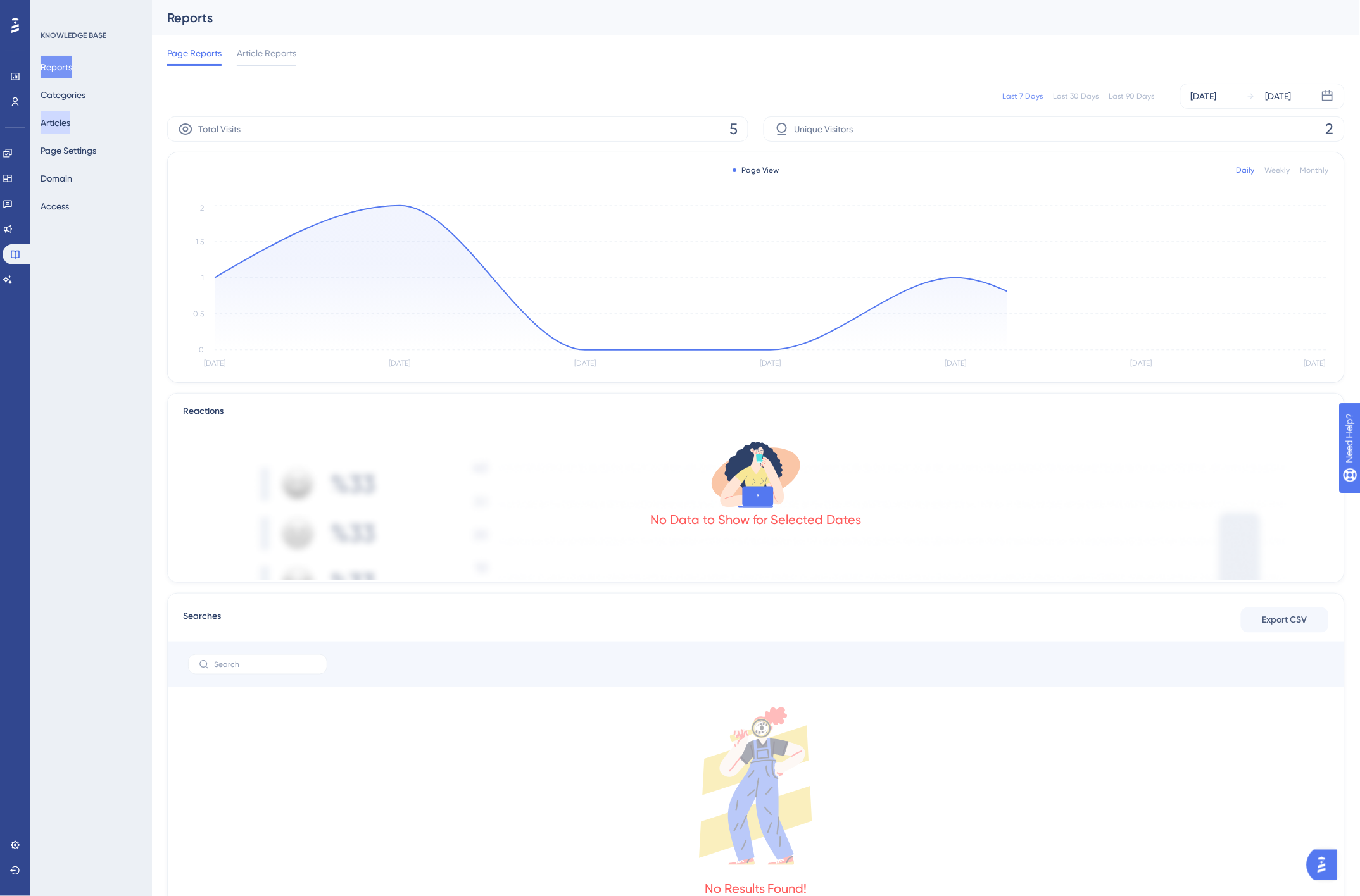
click at [61, 119] on button "Articles" at bounding box center [55, 123] width 30 height 23
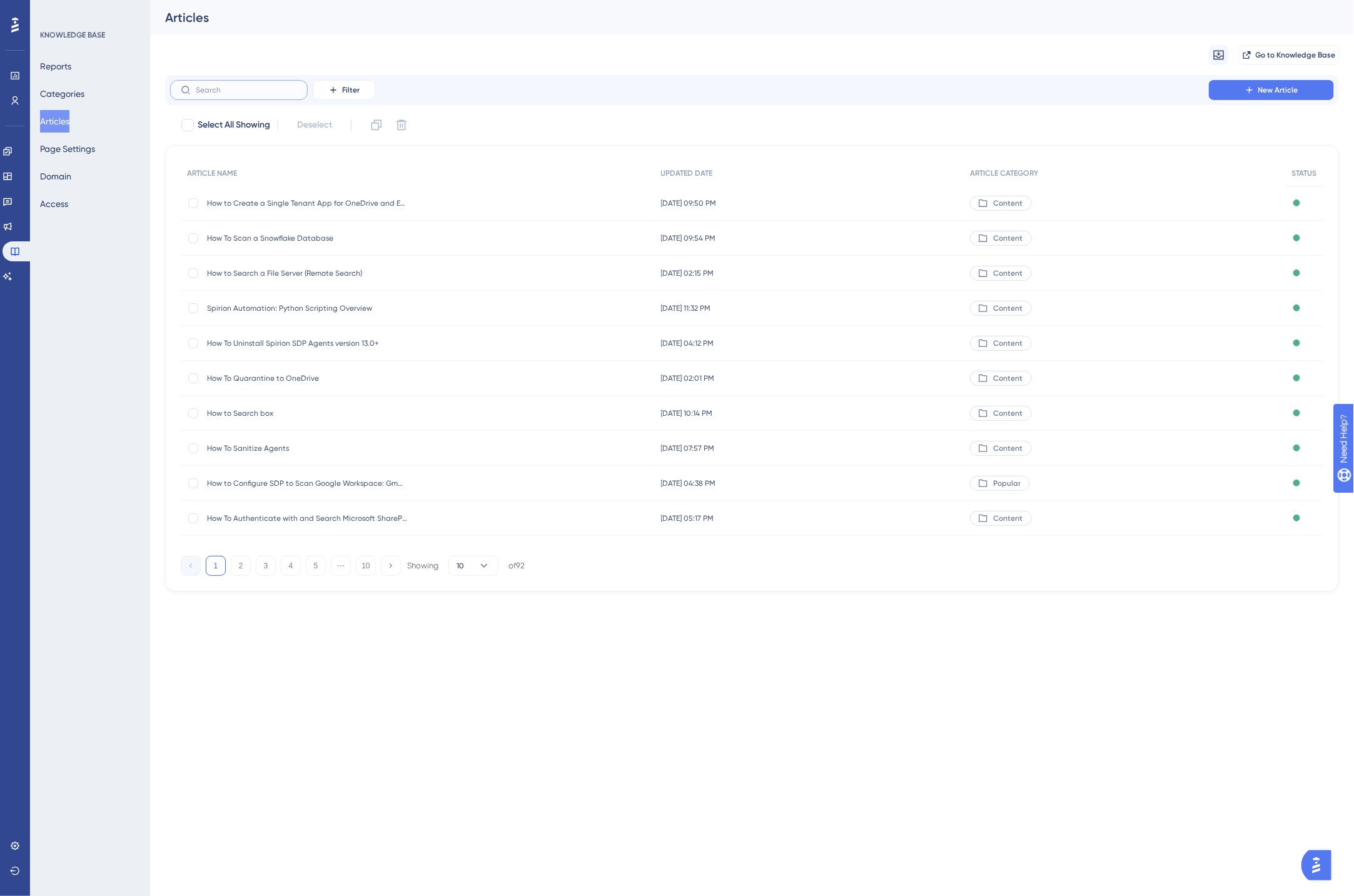
click at [262, 91] on input "text" at bounding box center [246, 90] width 101 height 9
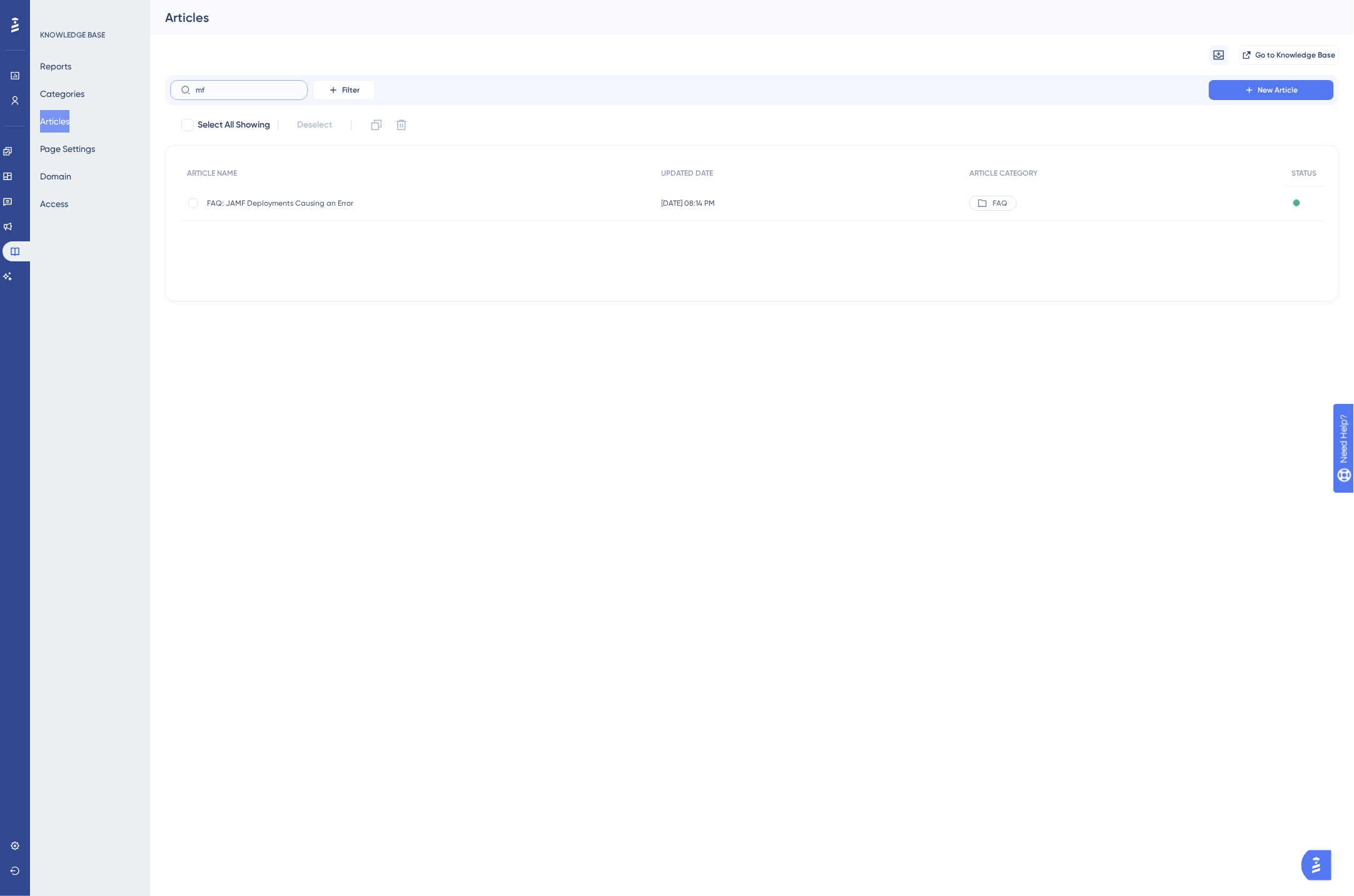
type input "mfa"
checkbox input "true"
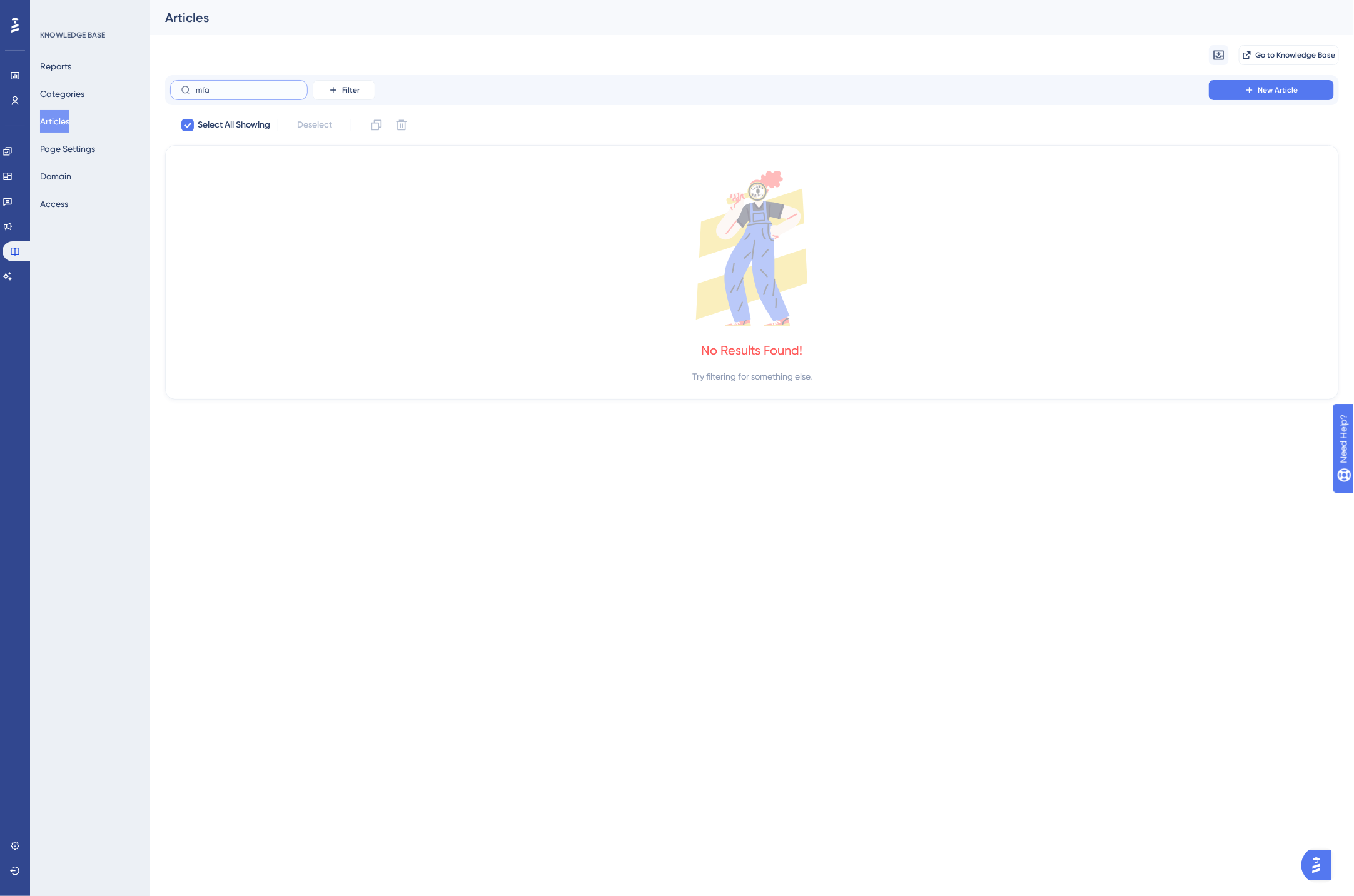
type input "mf"
checkbox input "false"
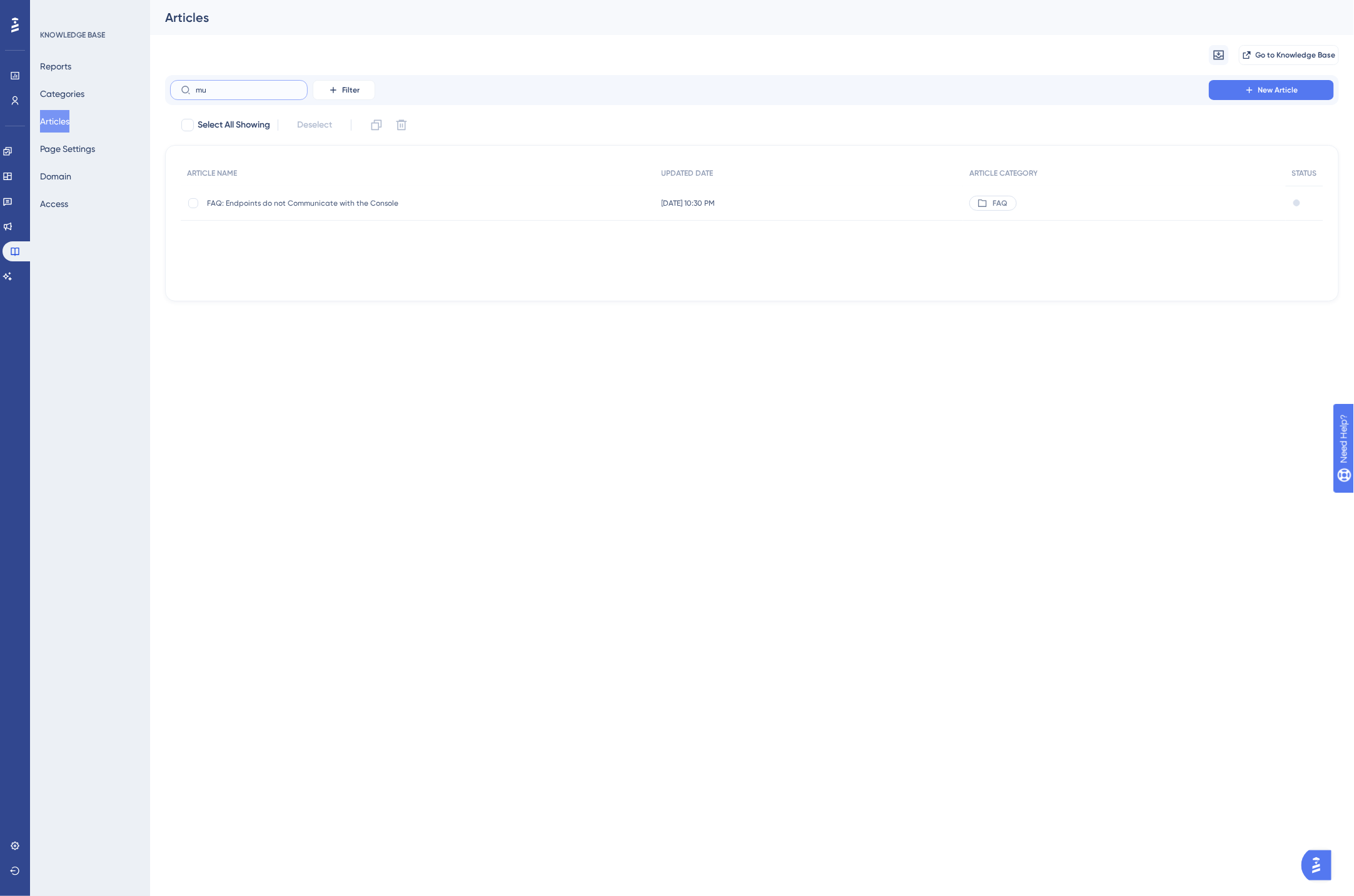
type input "mul"
checkbox input "true"
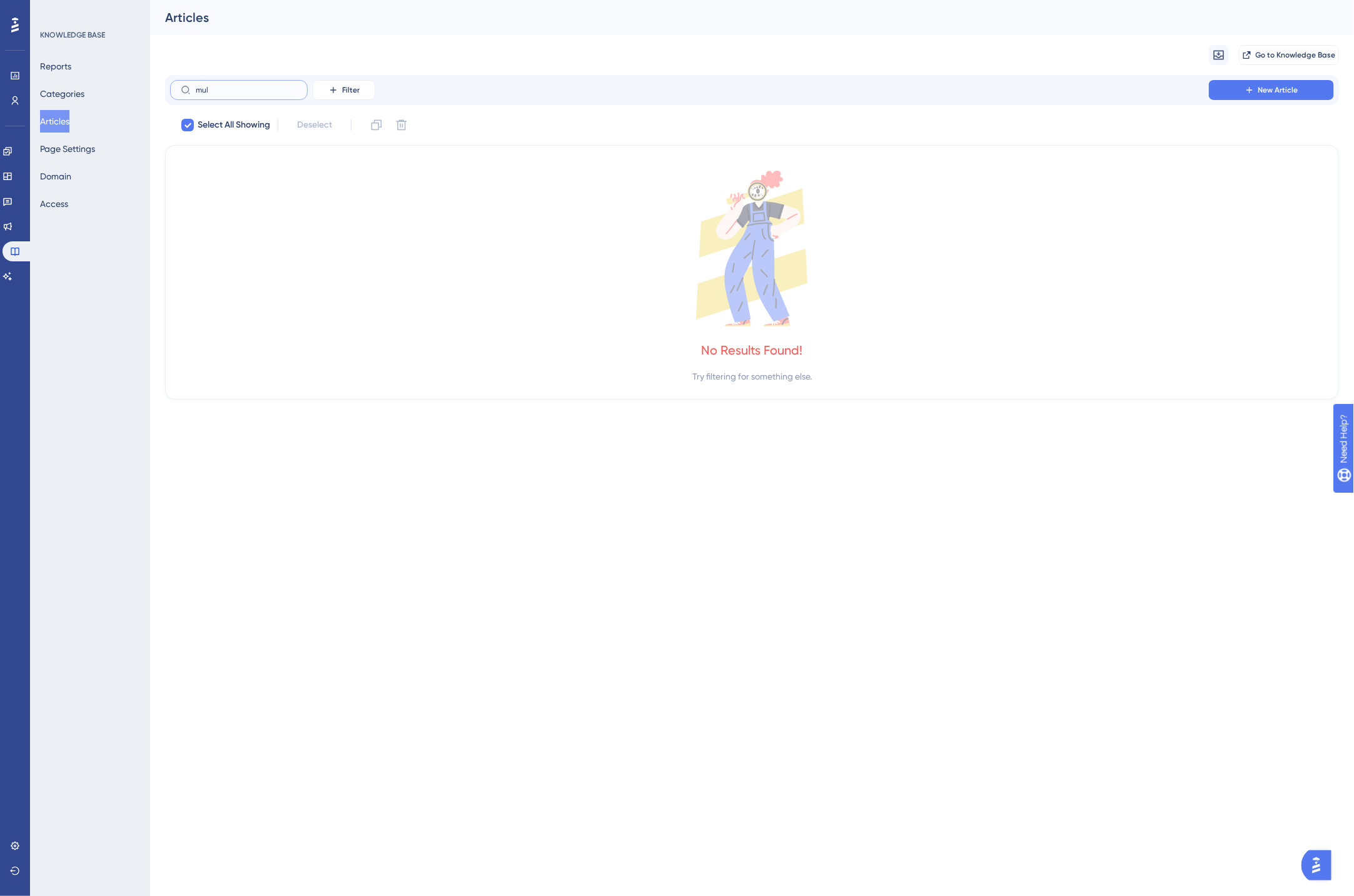
type input "mu"
checkbox input "false"
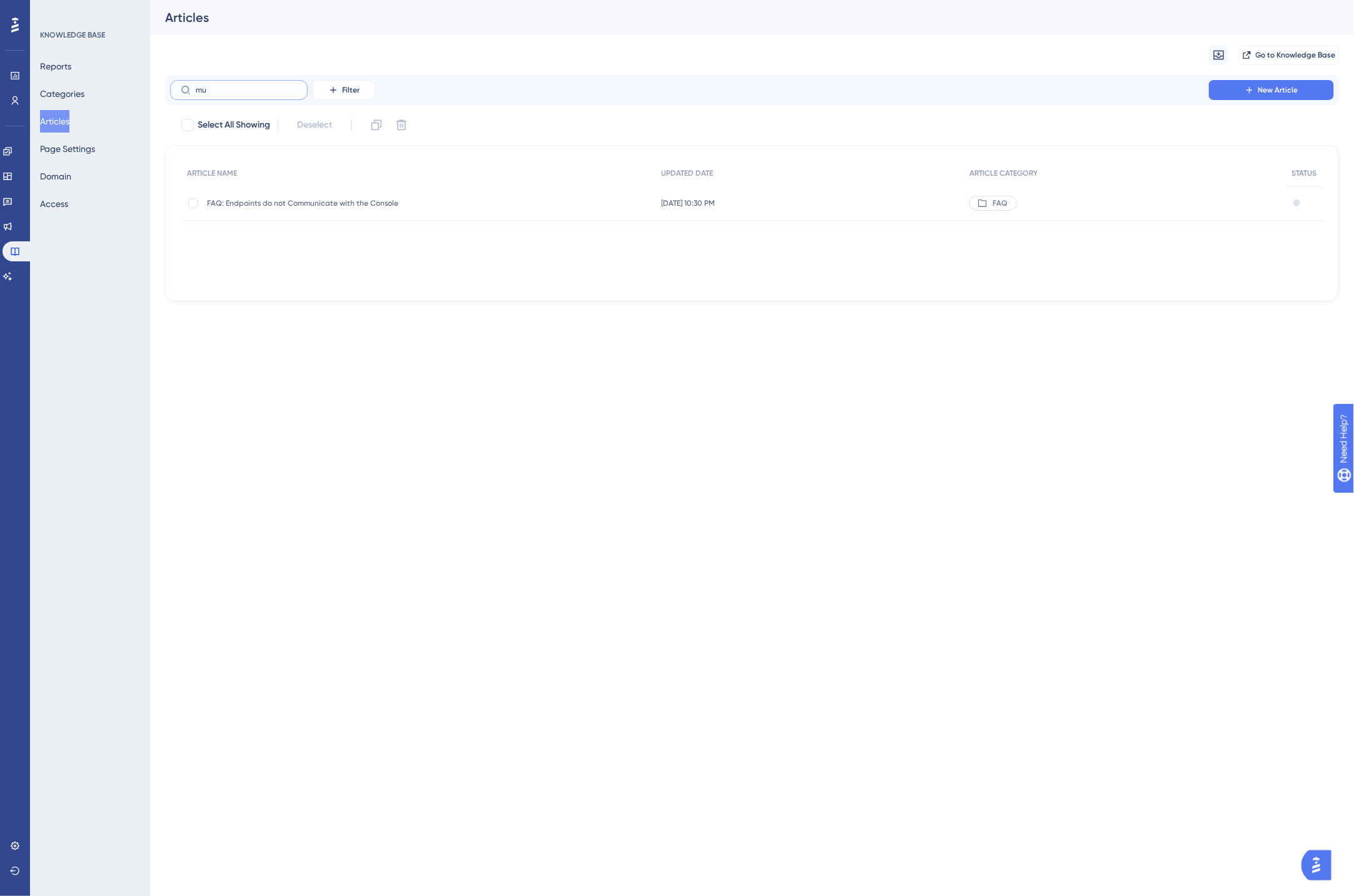
type input "m"
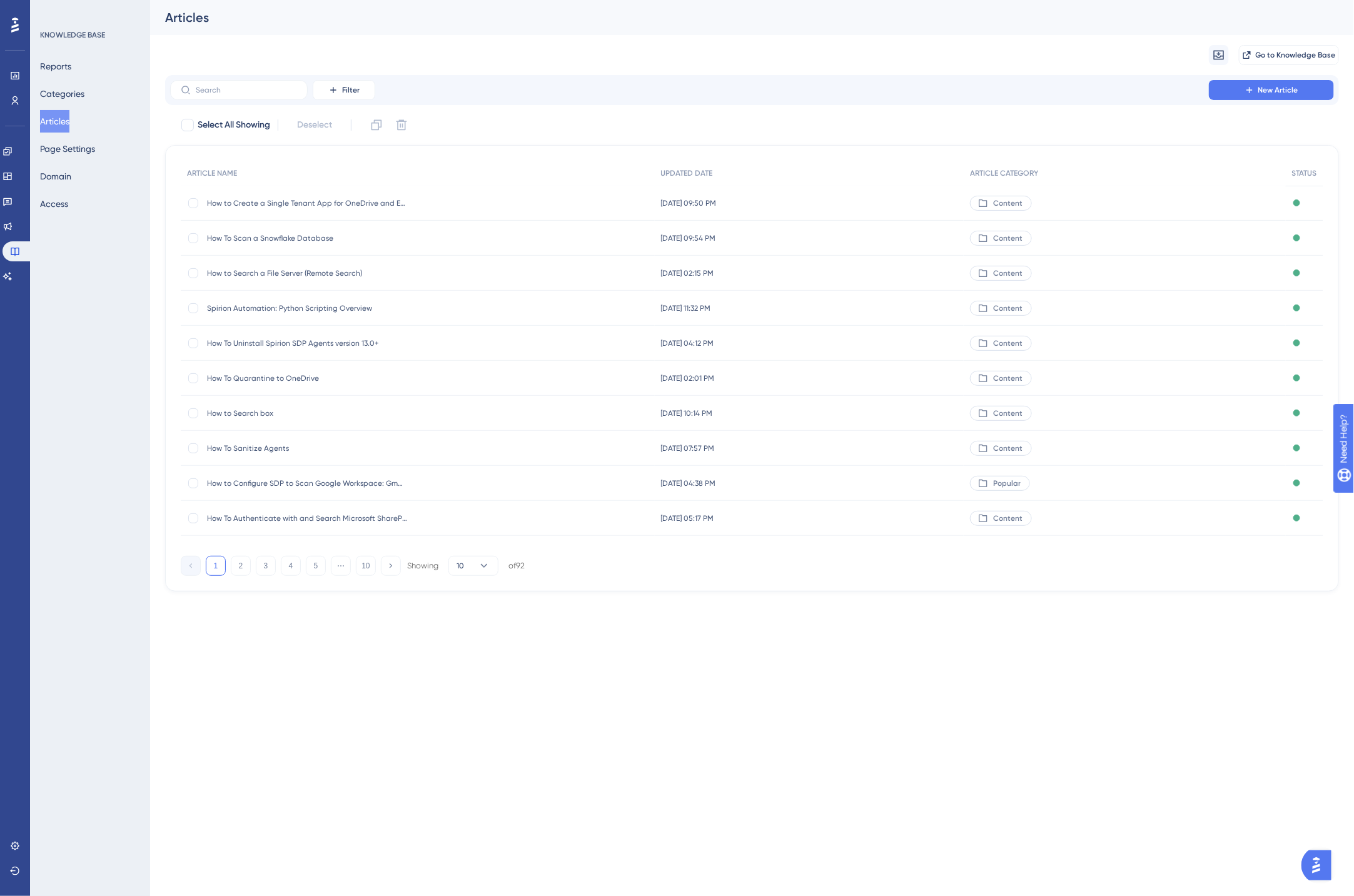
click at [294, 59] on div "Migrate from Go to Knowledge Base" at bounding box center [752, 55] width 1174 height 40
click at [7, 280] on link at bounding box center [7, 276] width 10 height 20
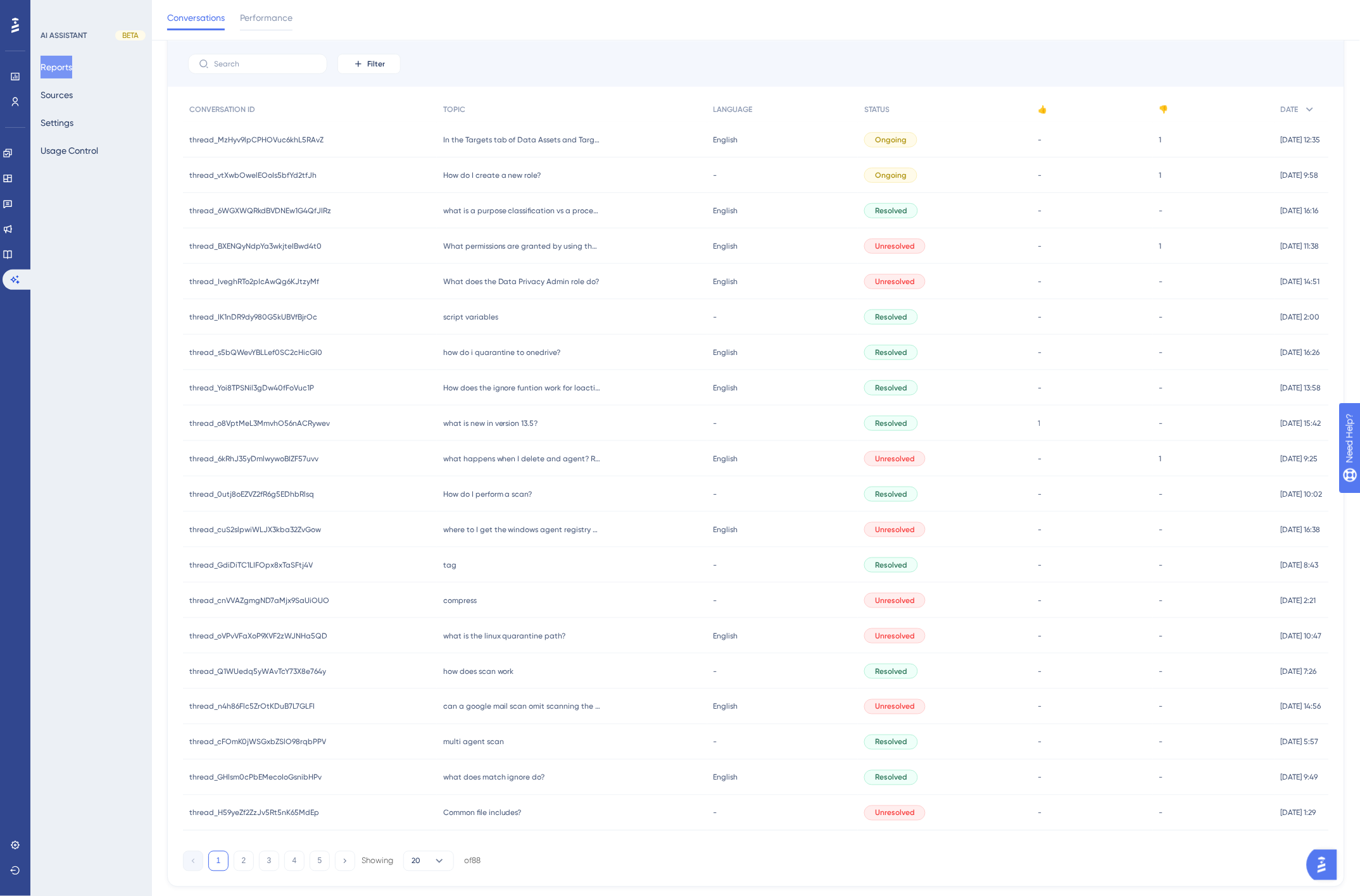
scroll to position [119, 0]
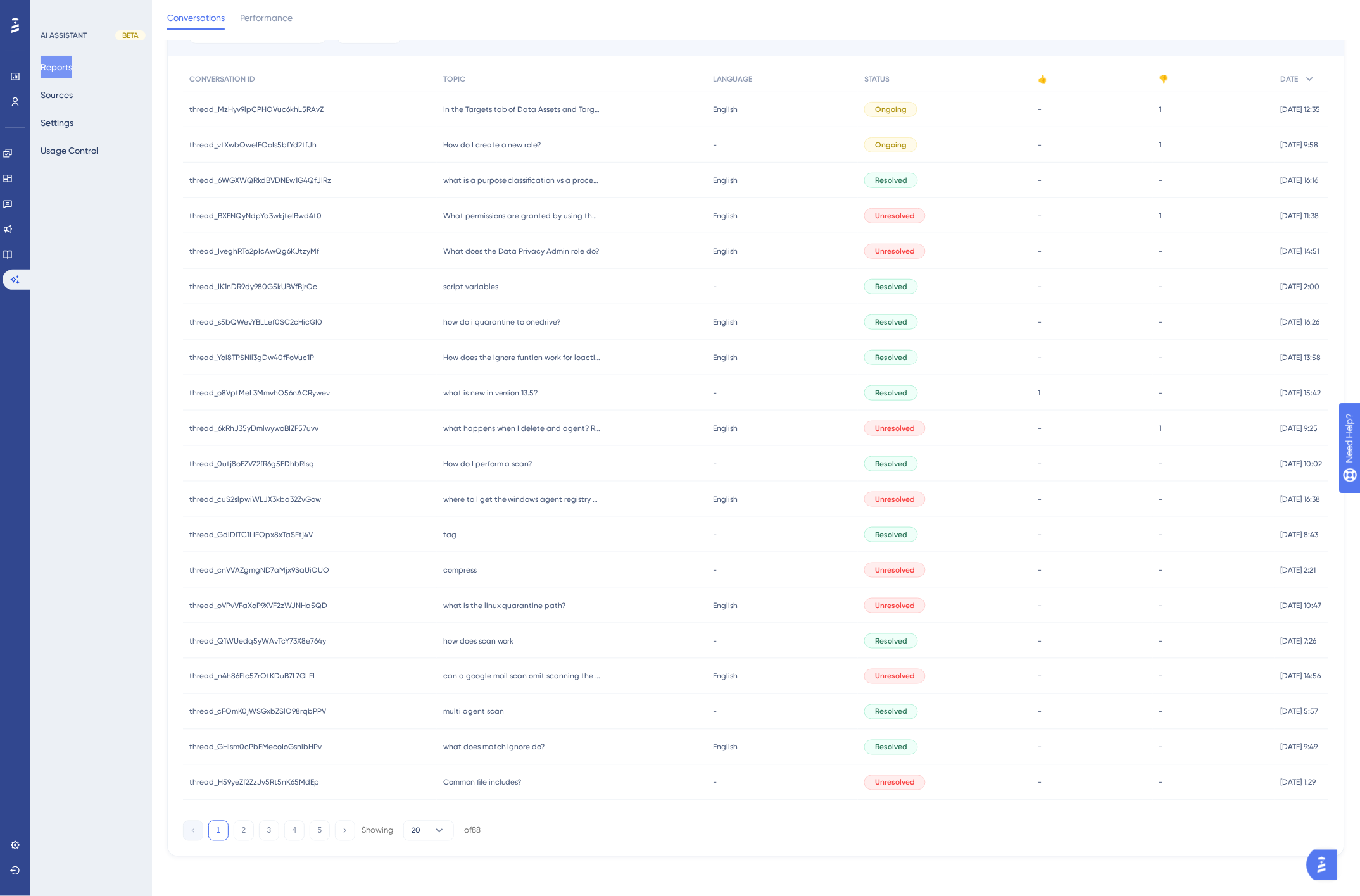
click at [486, 781] on span "Common file includes?" at bounding box center [483, 782] width 78 height 10
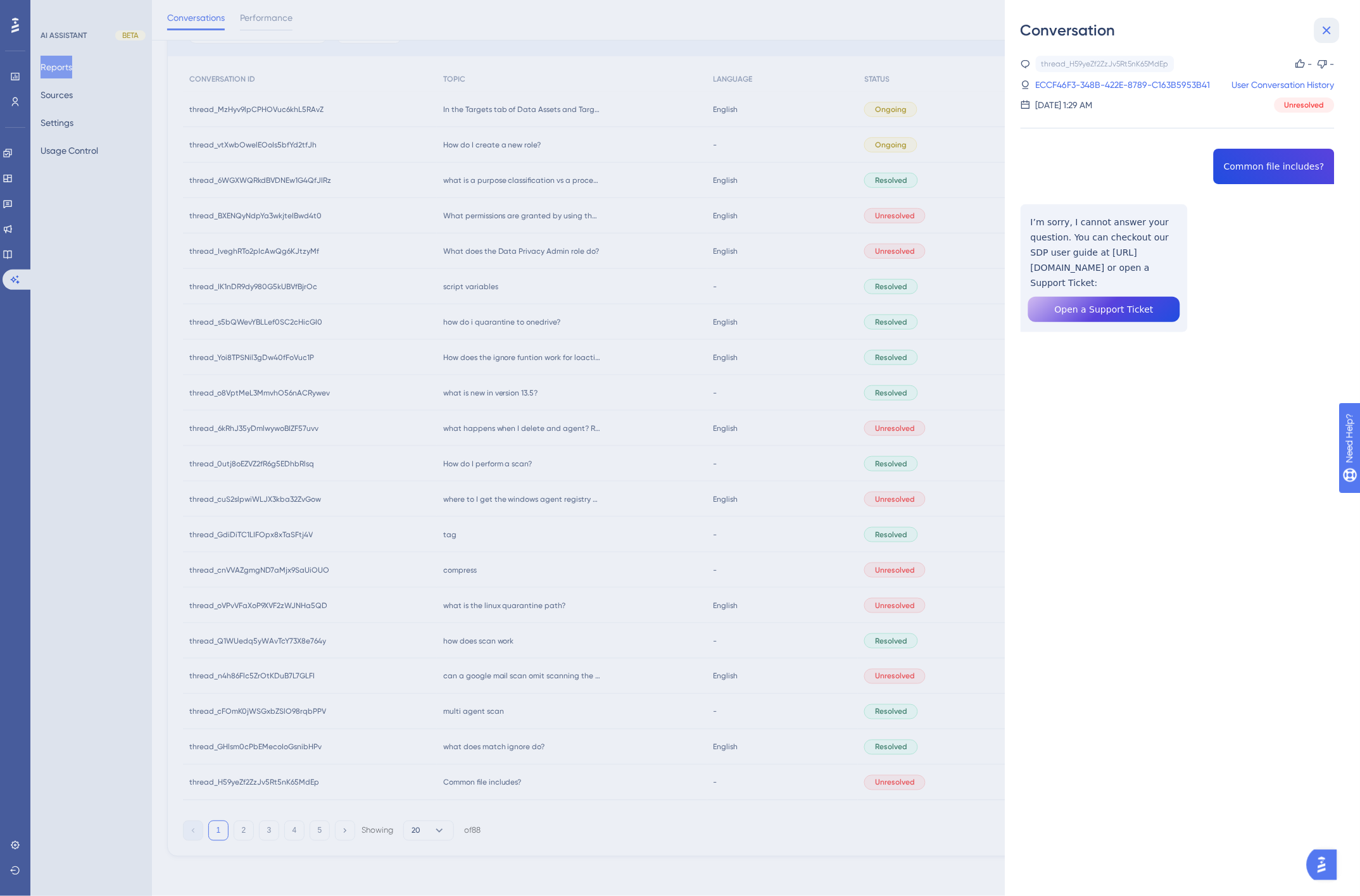
click at [1323, 26] on icon at bounding box center [1326, 30] width 16 height 15
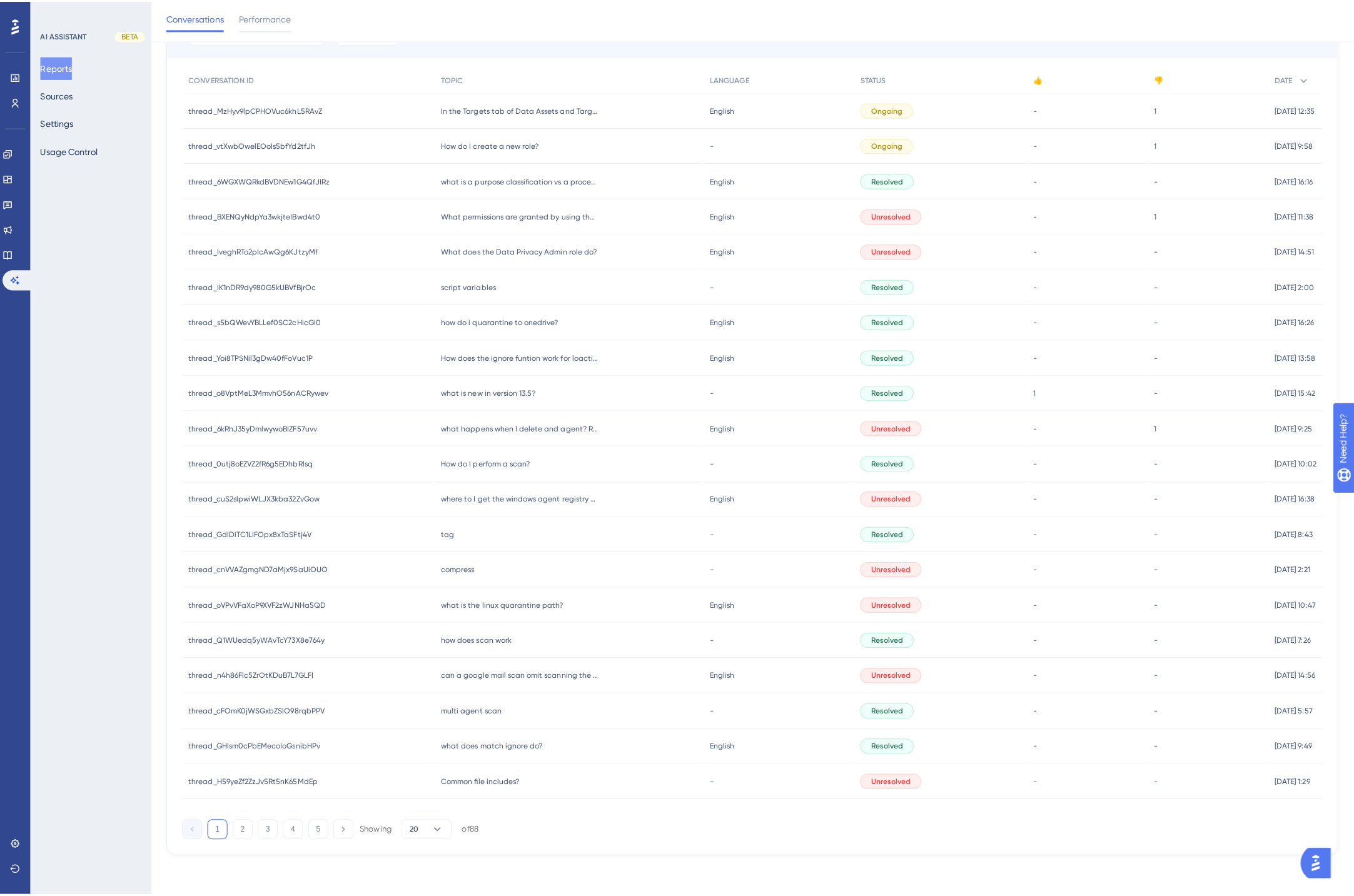
scroll to position [0, 0]
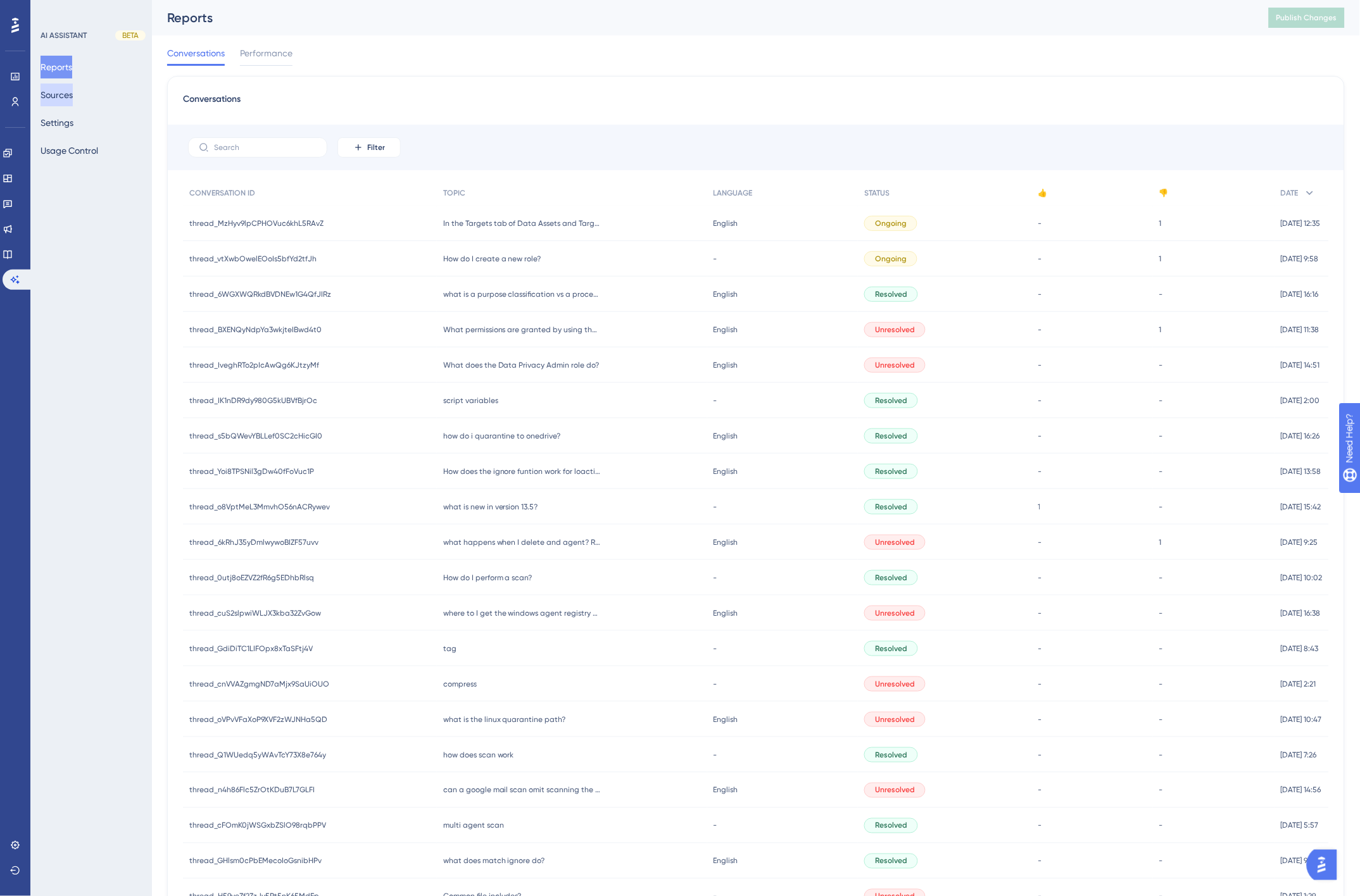
click at [55, 93] on button "Sources" at bounding box center [57, 95] width 32 height 23
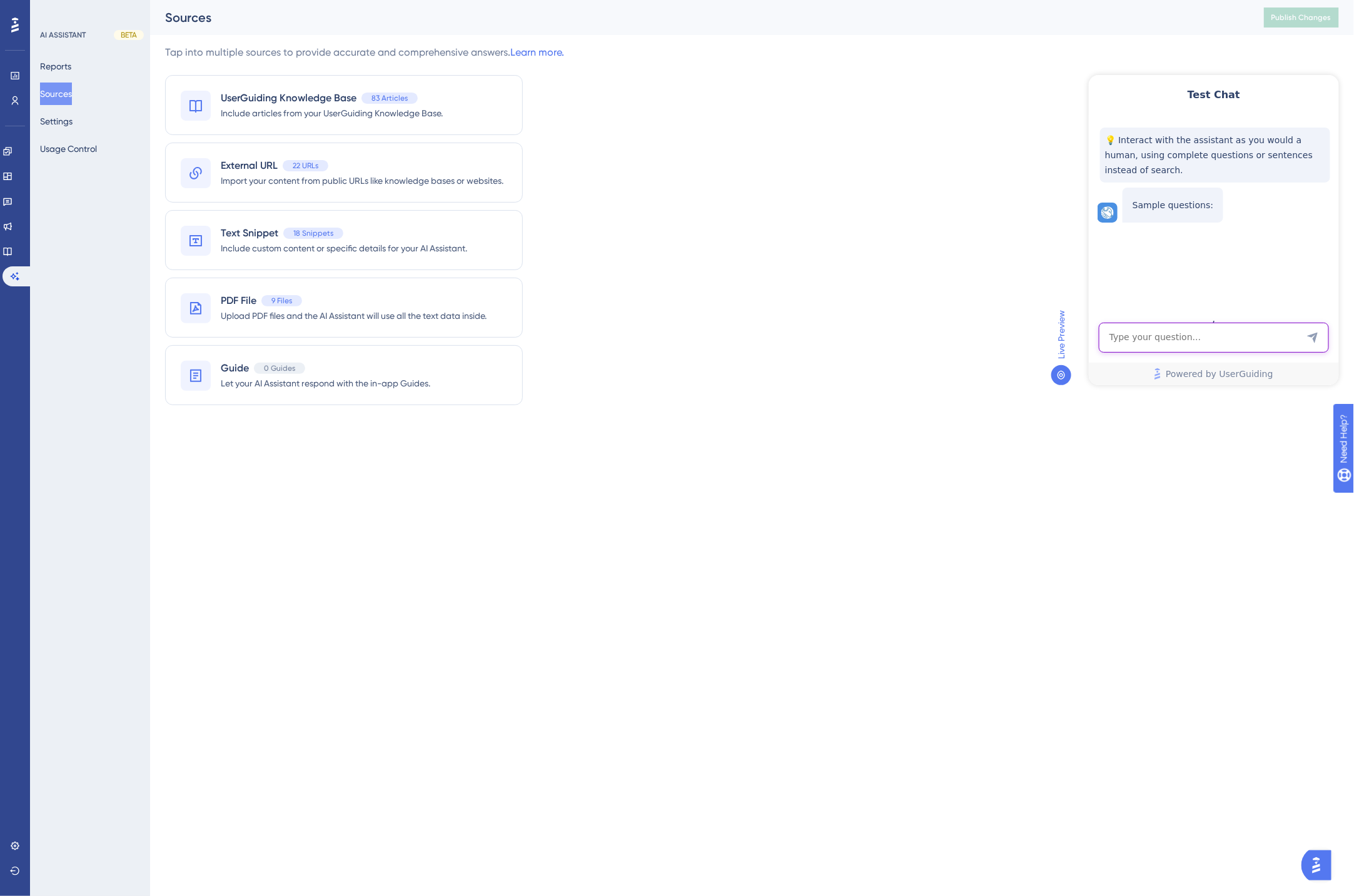
click at [1193, 339] on textarea "AI Assistant Text Input" at bounding box center [1213, 337] width 230 height 30
type textarea "c"
type textarea "what is common file includes?"
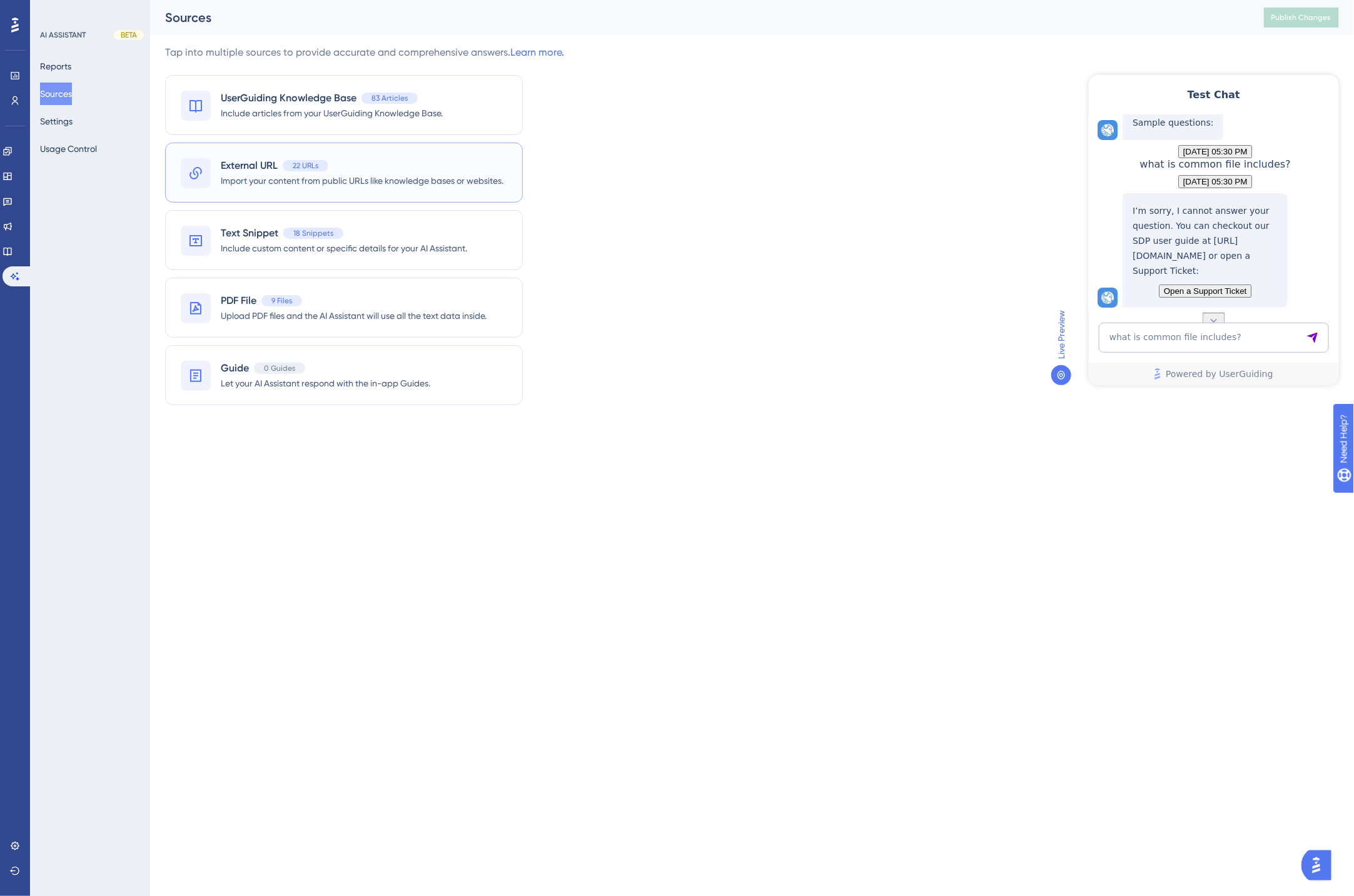
scroll to position [131, 0]
click at [1175, 339] on textarea "what is common file includes?" at bounding box center [1213, 337] width 230 height 30
click at [1132, 334] on textarea "what is common file includes?" at bounding box center [1213, 337] width 230 height 30
paste textarea "When configuring my scan to scan "common file types", which file extensions doe…"
type textarea "When configuring my scan to scan "common file types", which file extensions doe…"
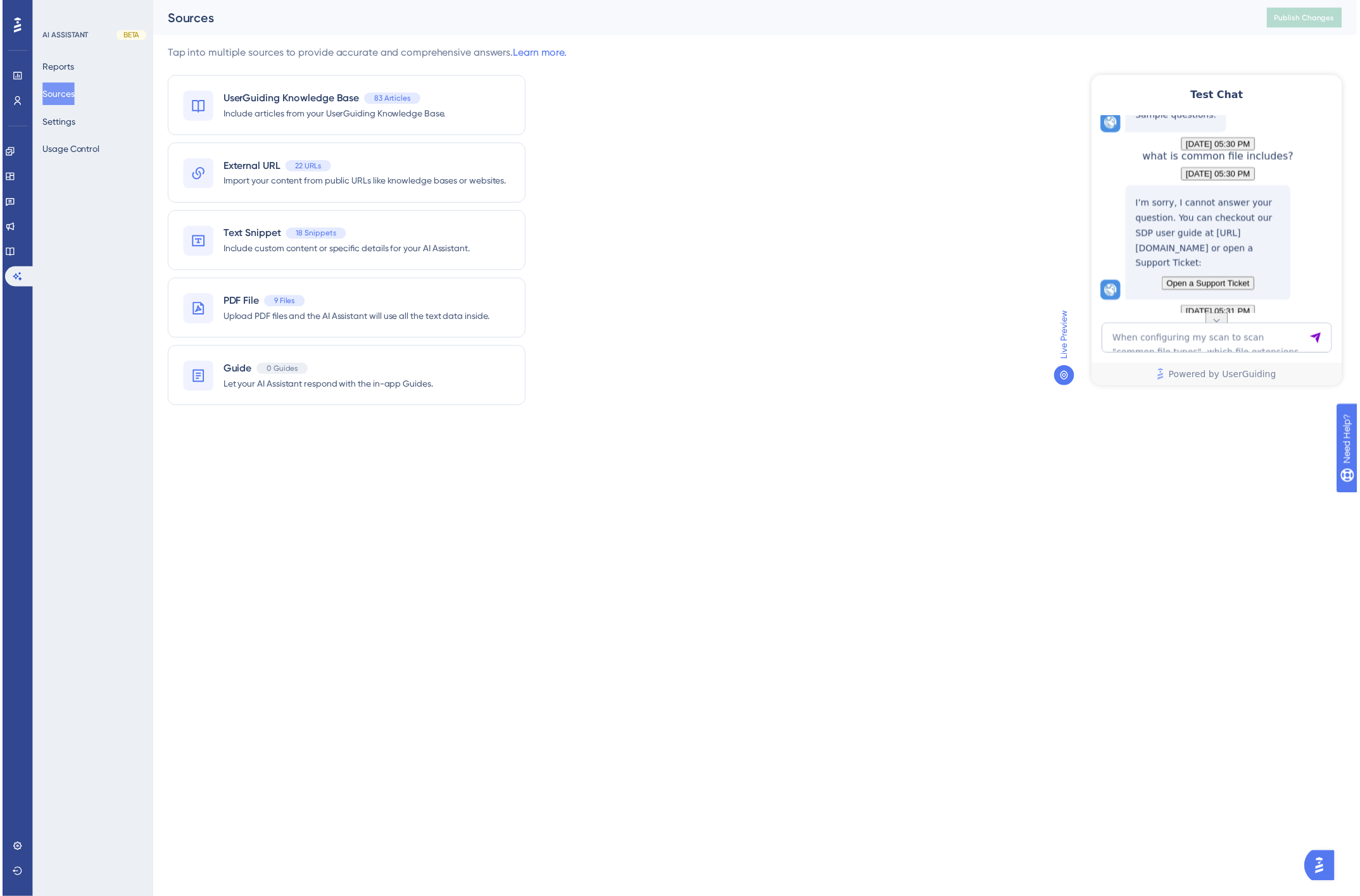
scroll to position [0, 0]
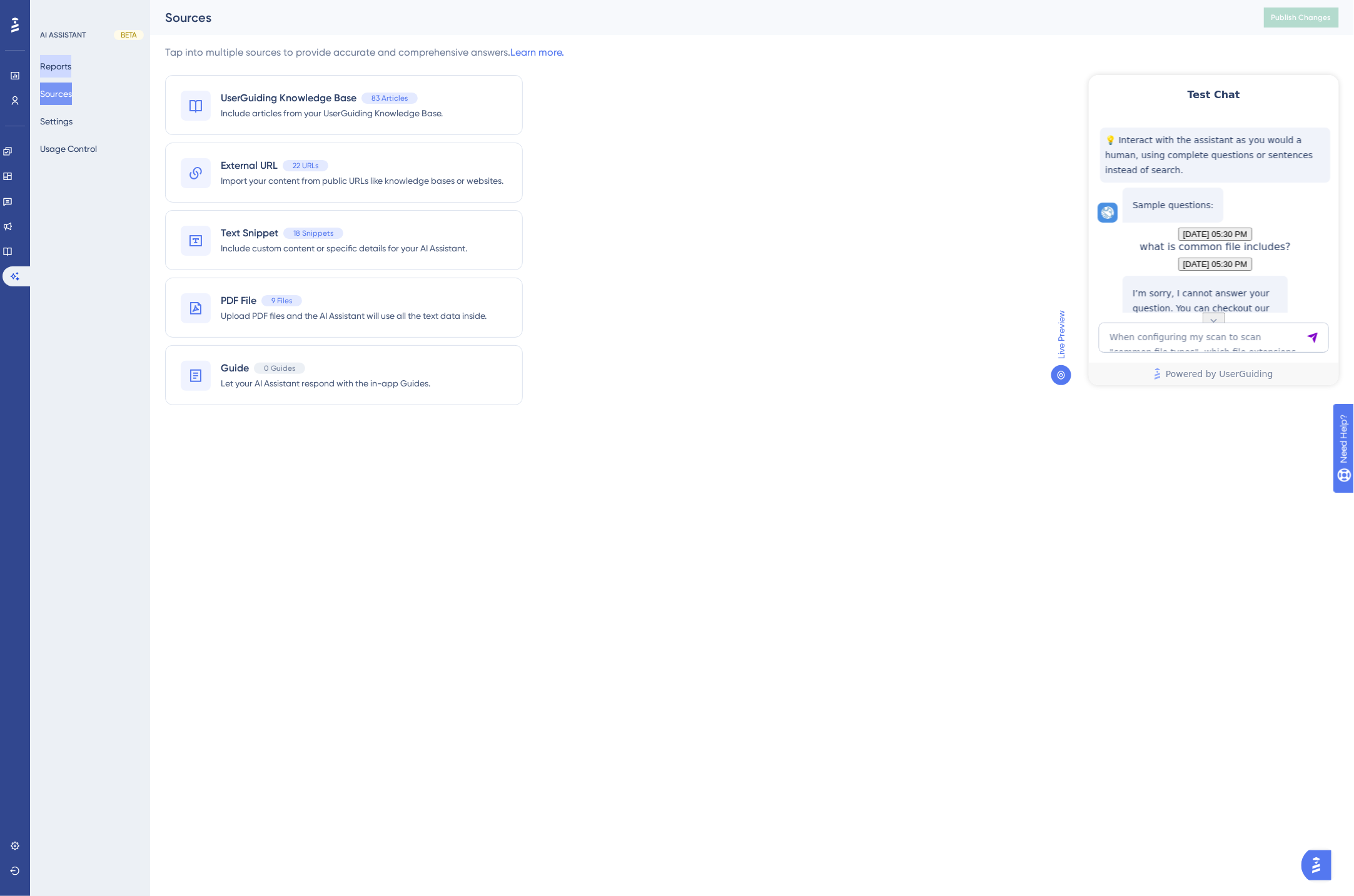
drag, startPoint x: 59, startPoint y: 57, endPoint x: 67, endPoint y: 65, distance: 11.3
click at [59, 57] on button "Reports" at bounding box center [55, 67] width 31 height 23
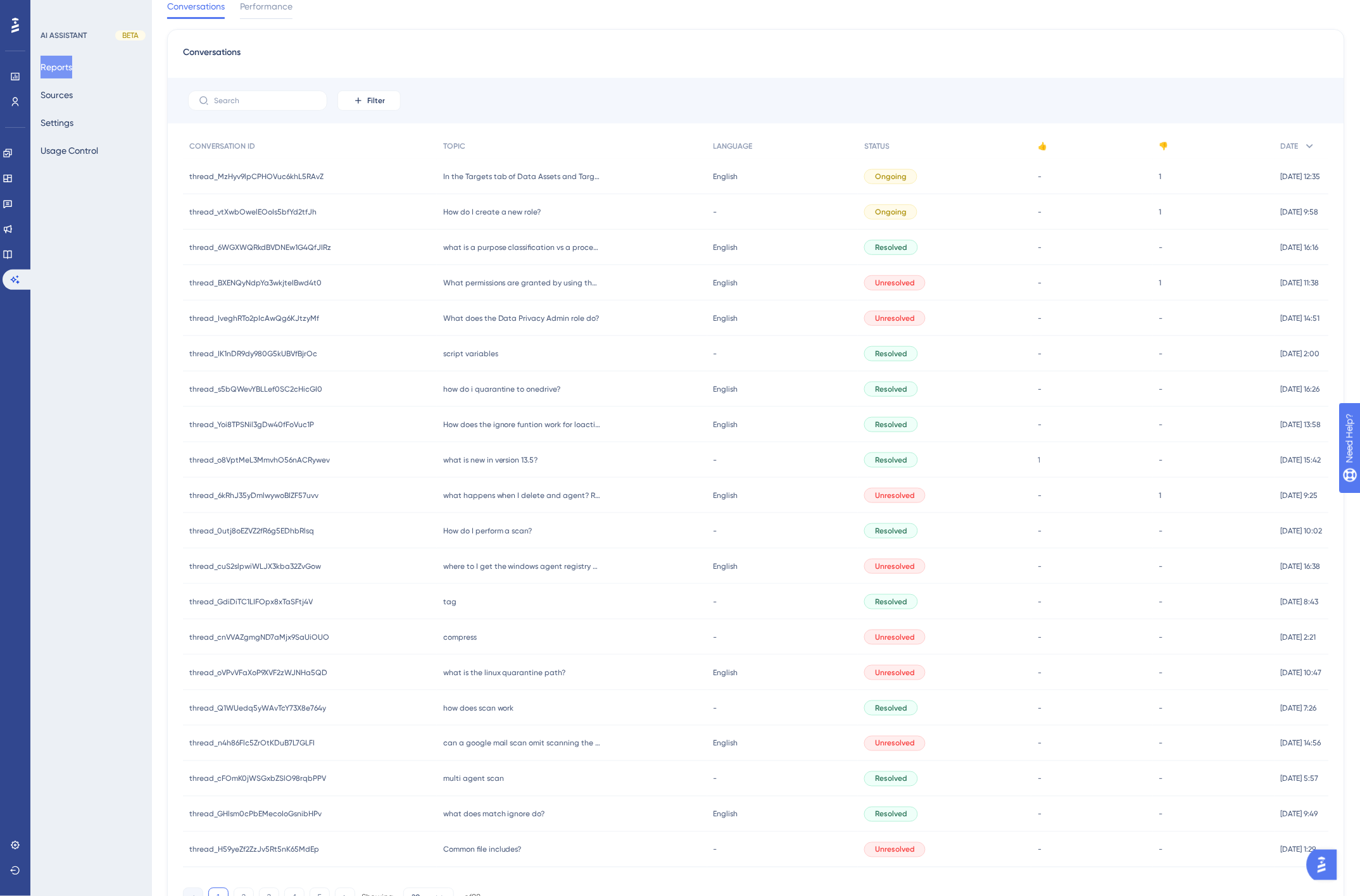
scroll to position [115, 0]
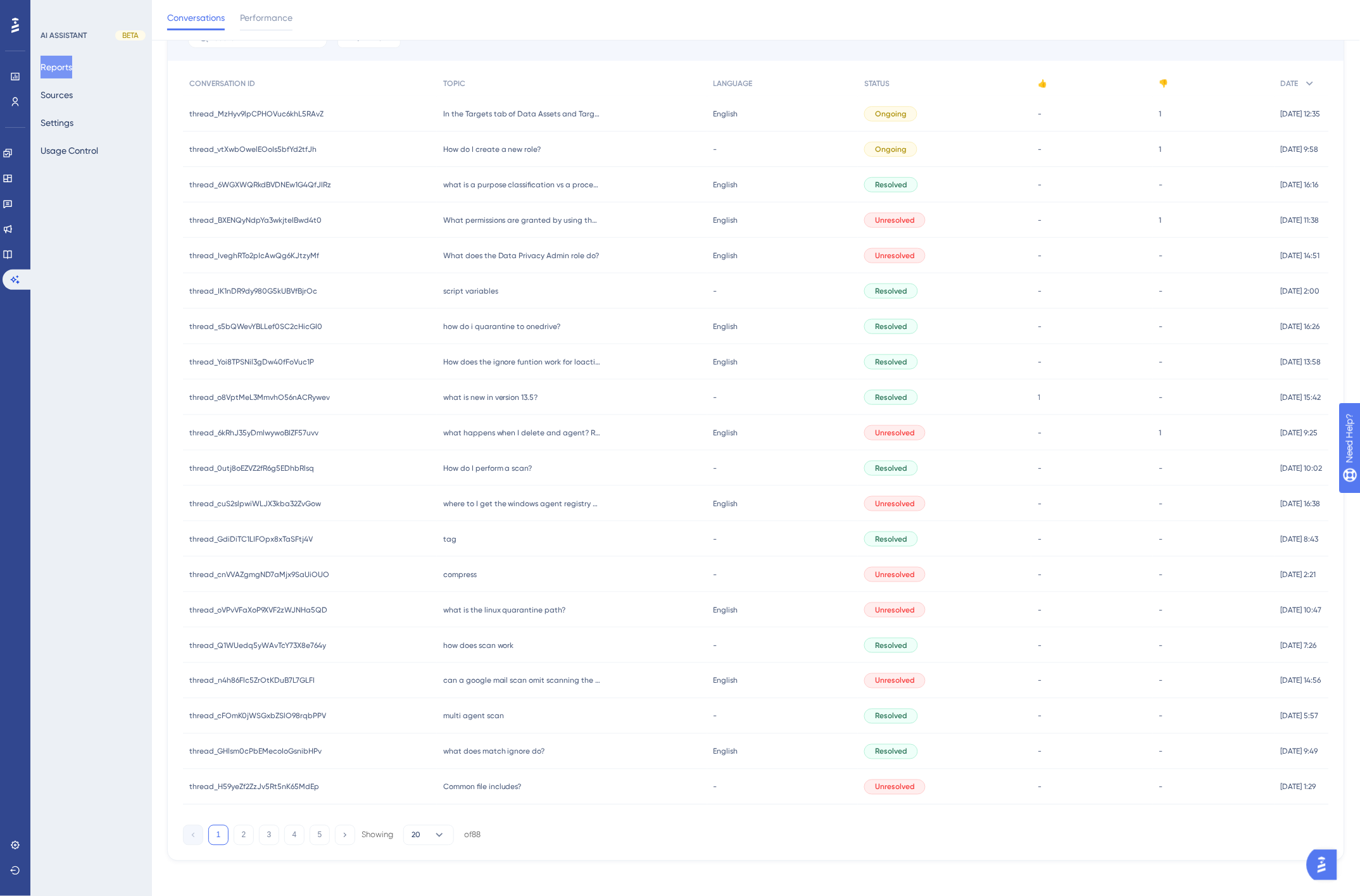
click at [311, 782] on span "thread_H59yeZf2ZzJv5Rt5nK65MdEp" at bounding box center [254, 787] width 130 height 10
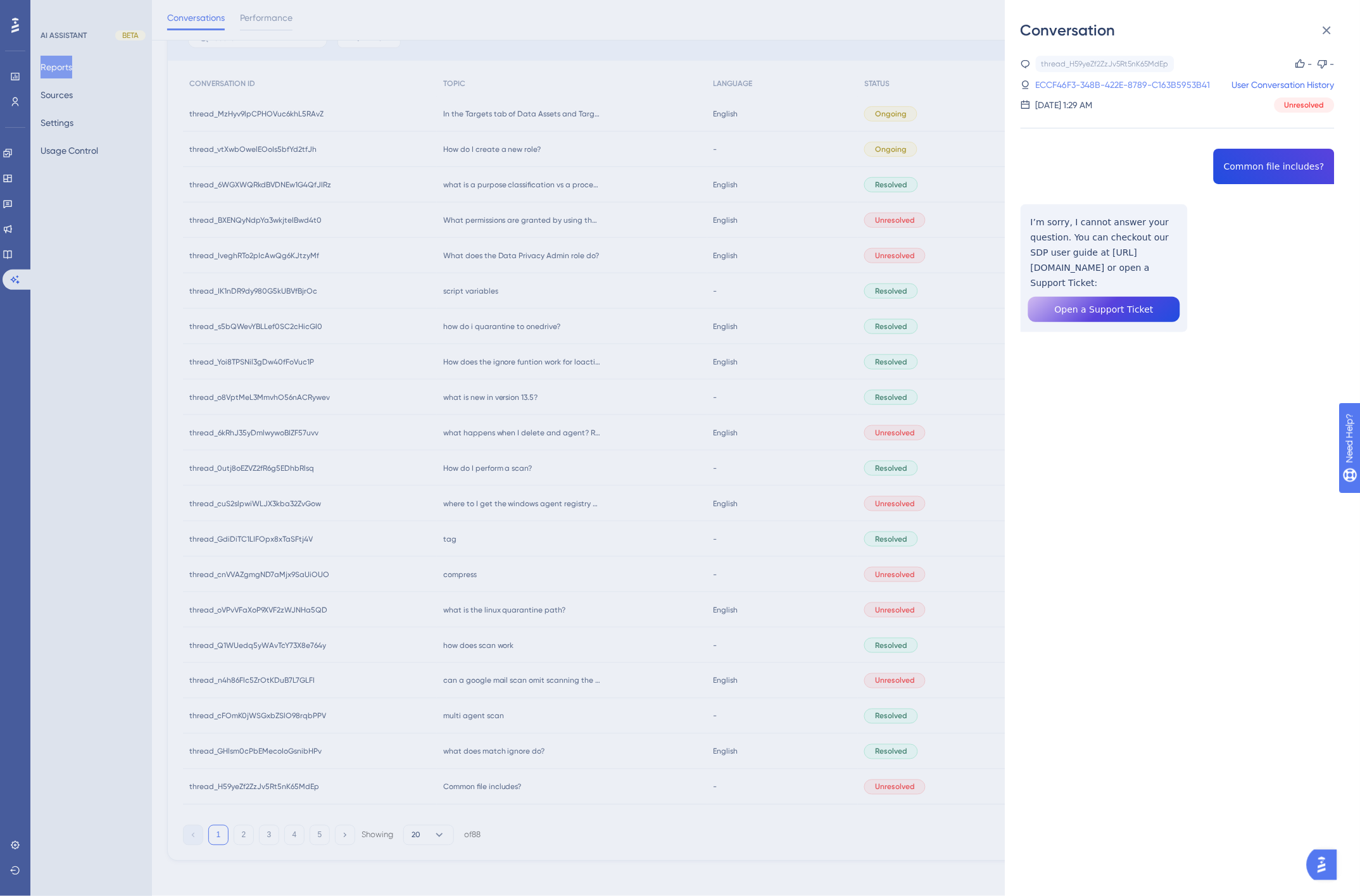
click at [1152, 79] on link "ECCF46F3-348B-422E-8789-C163B5953B41" at bounding box center [1123, 85] width 175 height 15
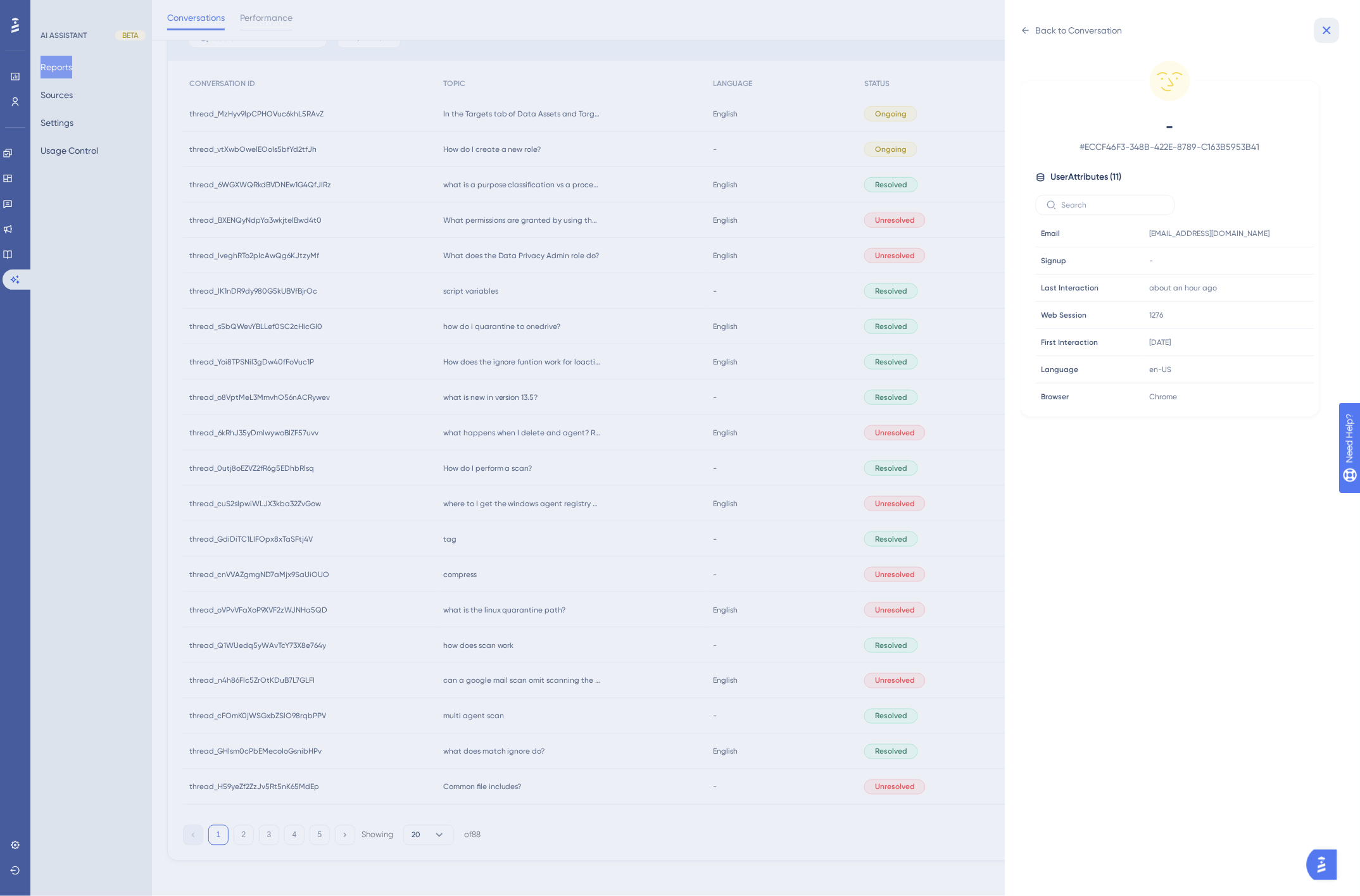
click at [1324, 26] on icon at bounding box center [1326, 30] width 16 height 15
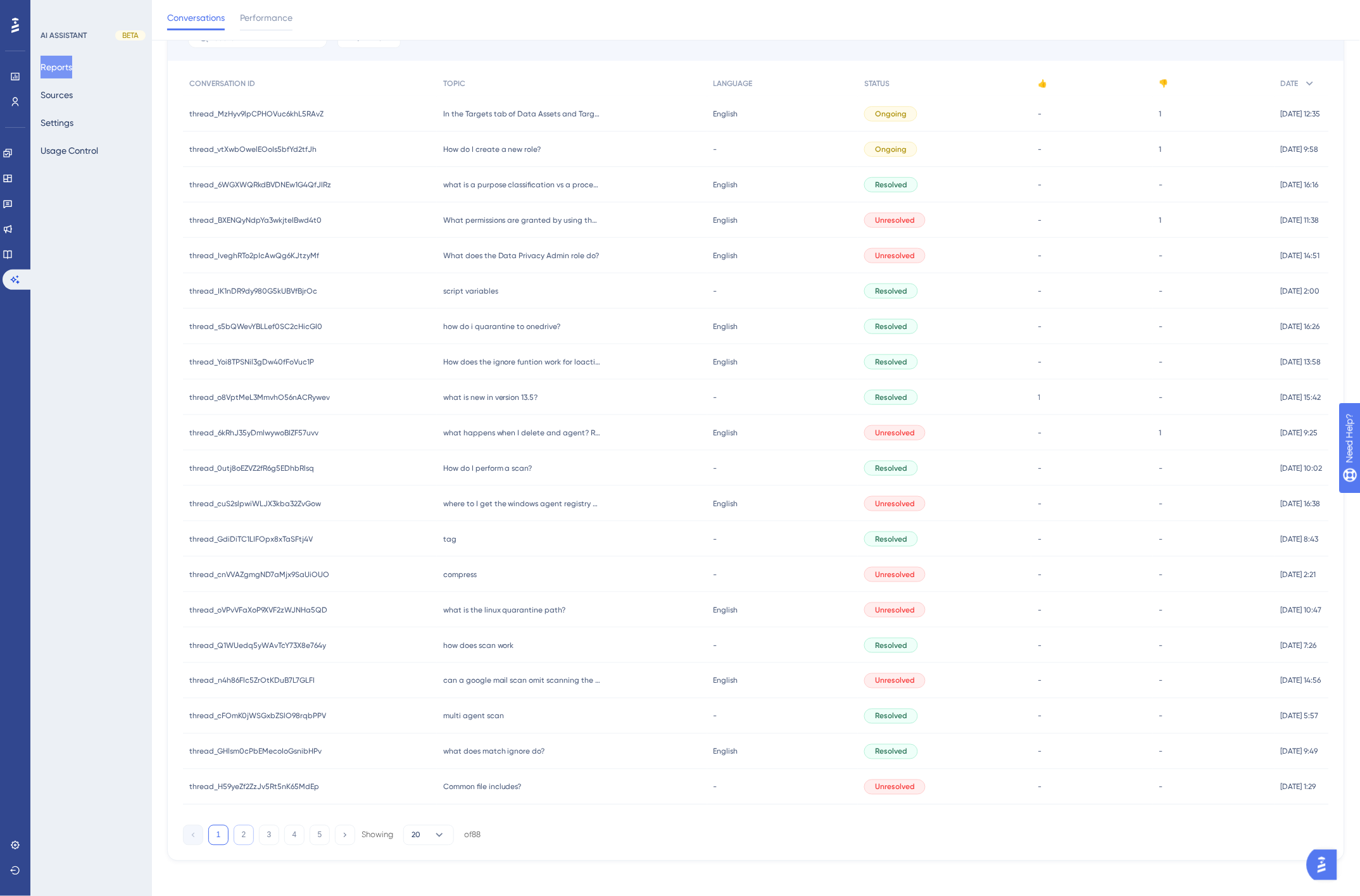
click at [245, 839] on button "2" at bounding box center [244, 835] width 20 height 20
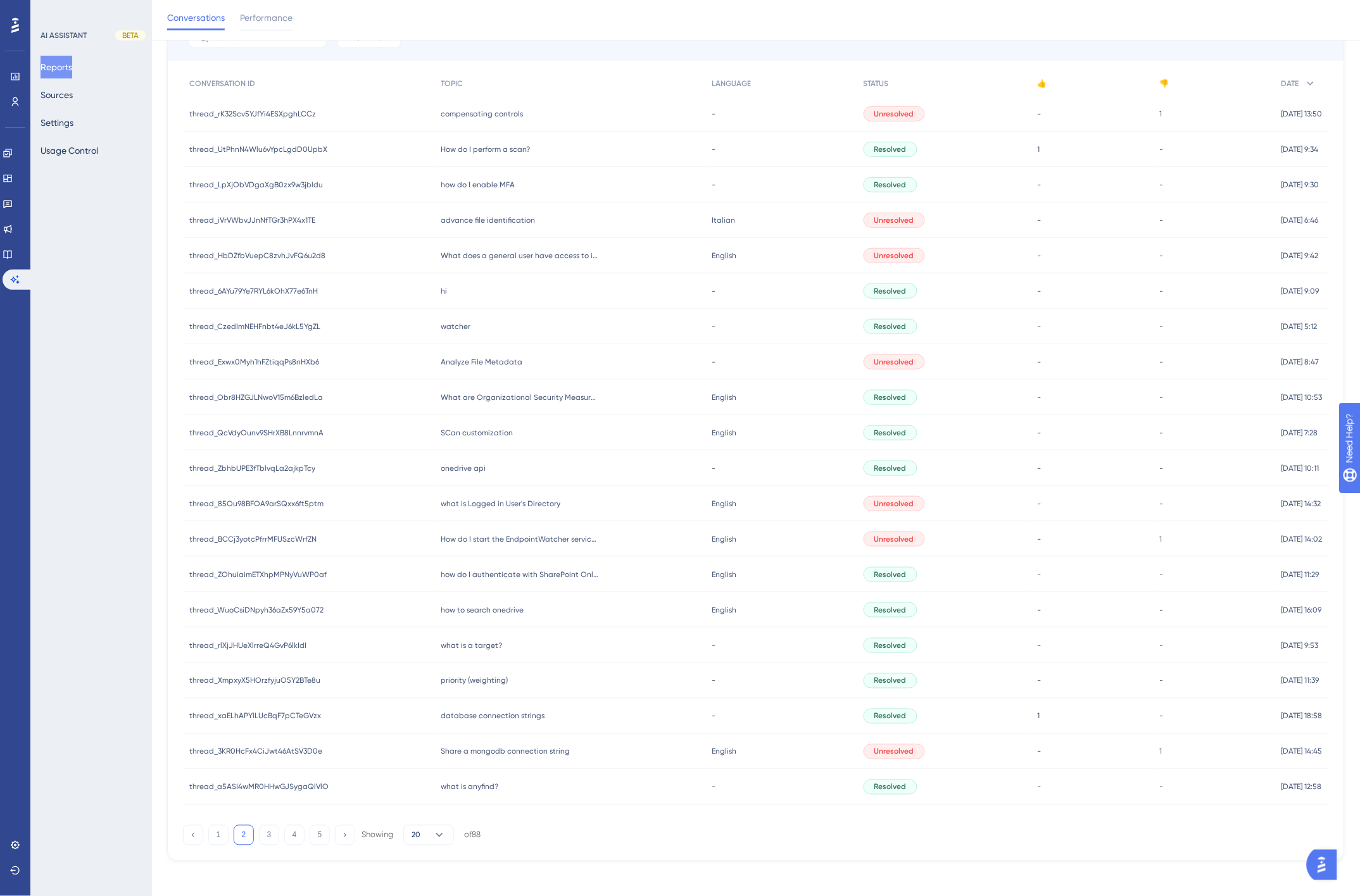
click at [491, 432] on span "SCan customization" at bounding box center [477, 433] width 72 height 10
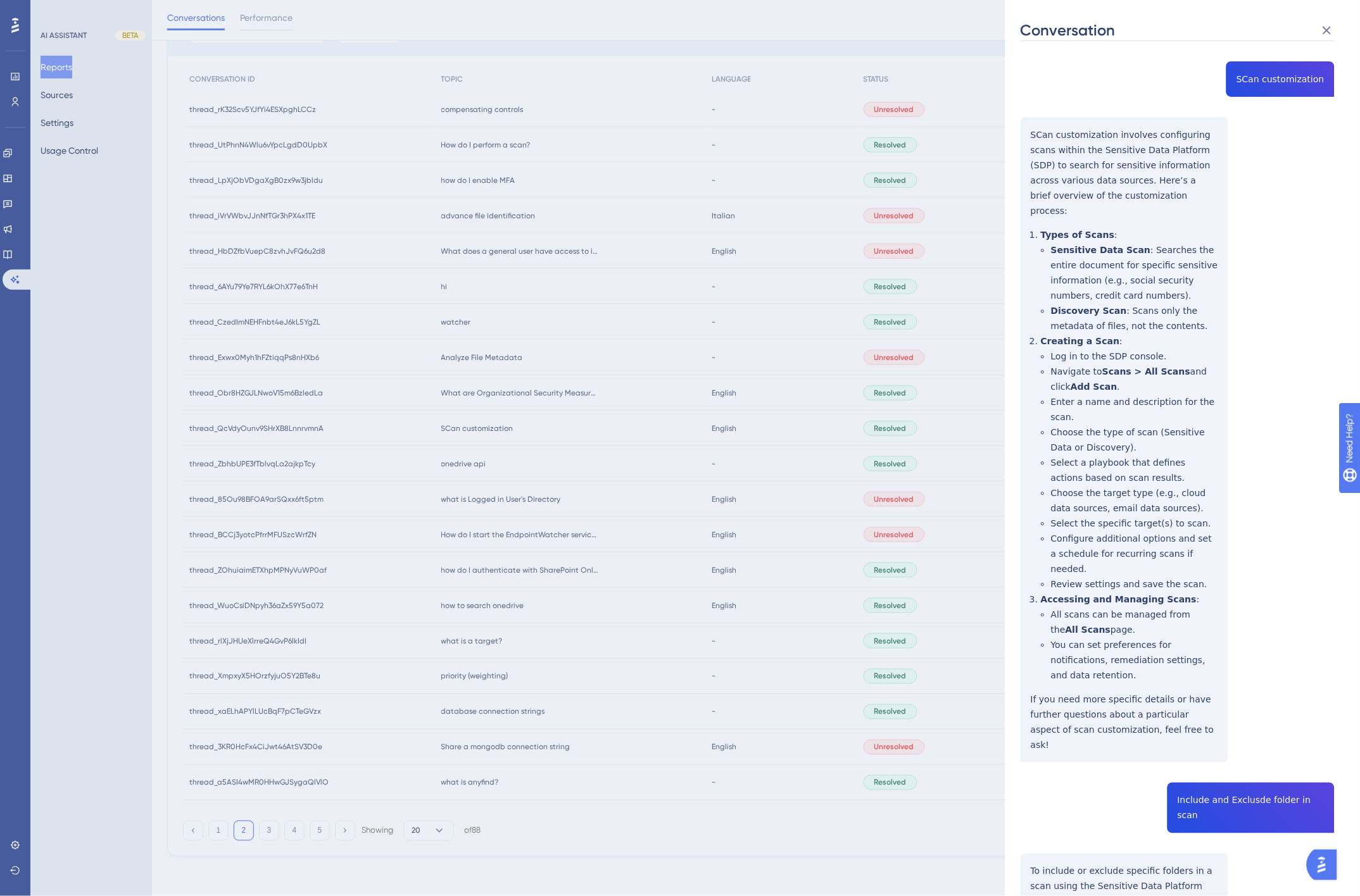
scroll to position [0, 0]
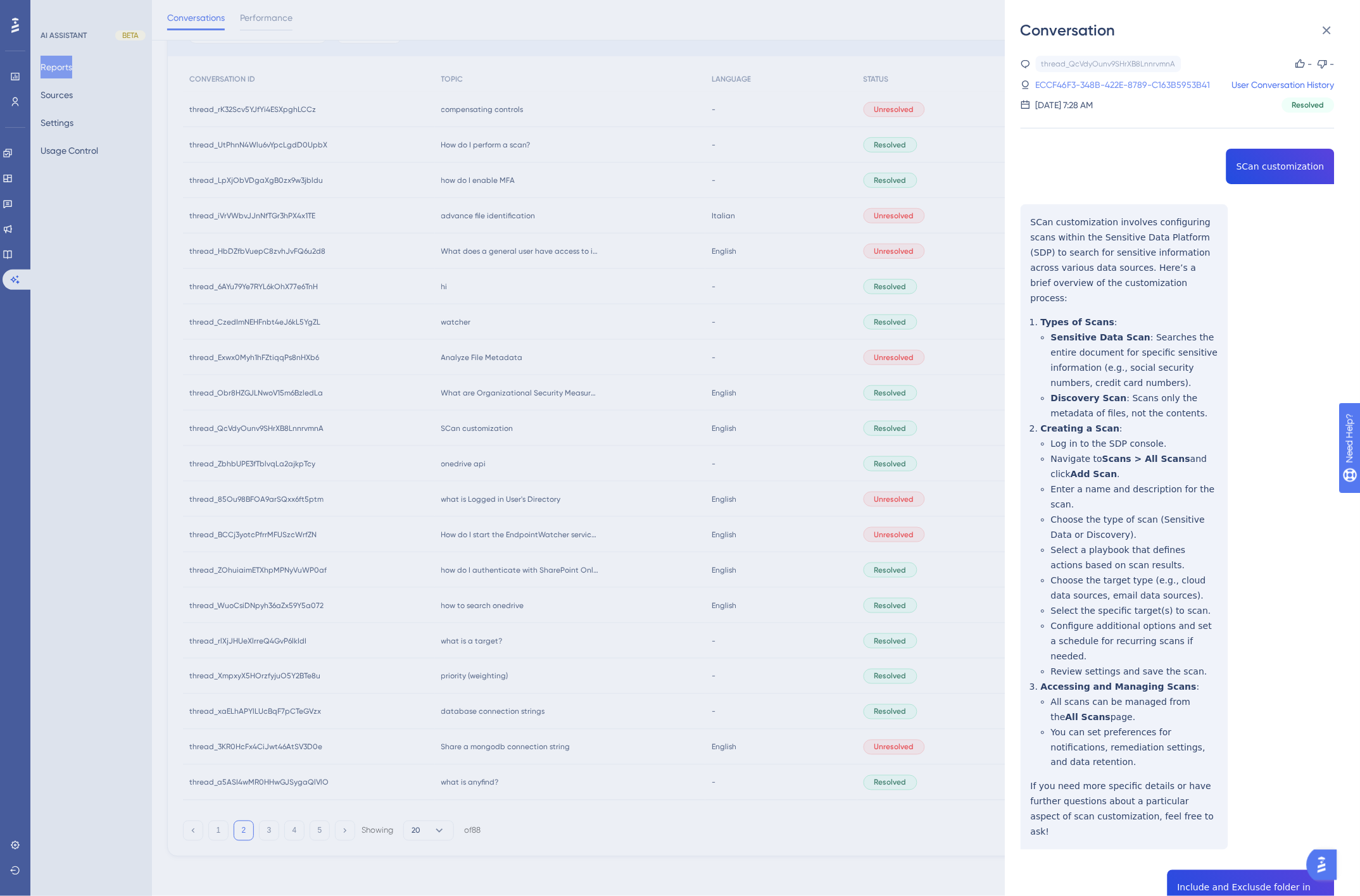
click at [1138, 84] on link "ECCF46F3-348B-422E-8789-C163B5953B41" at bounding box center [1123, 85] width 175 height 15
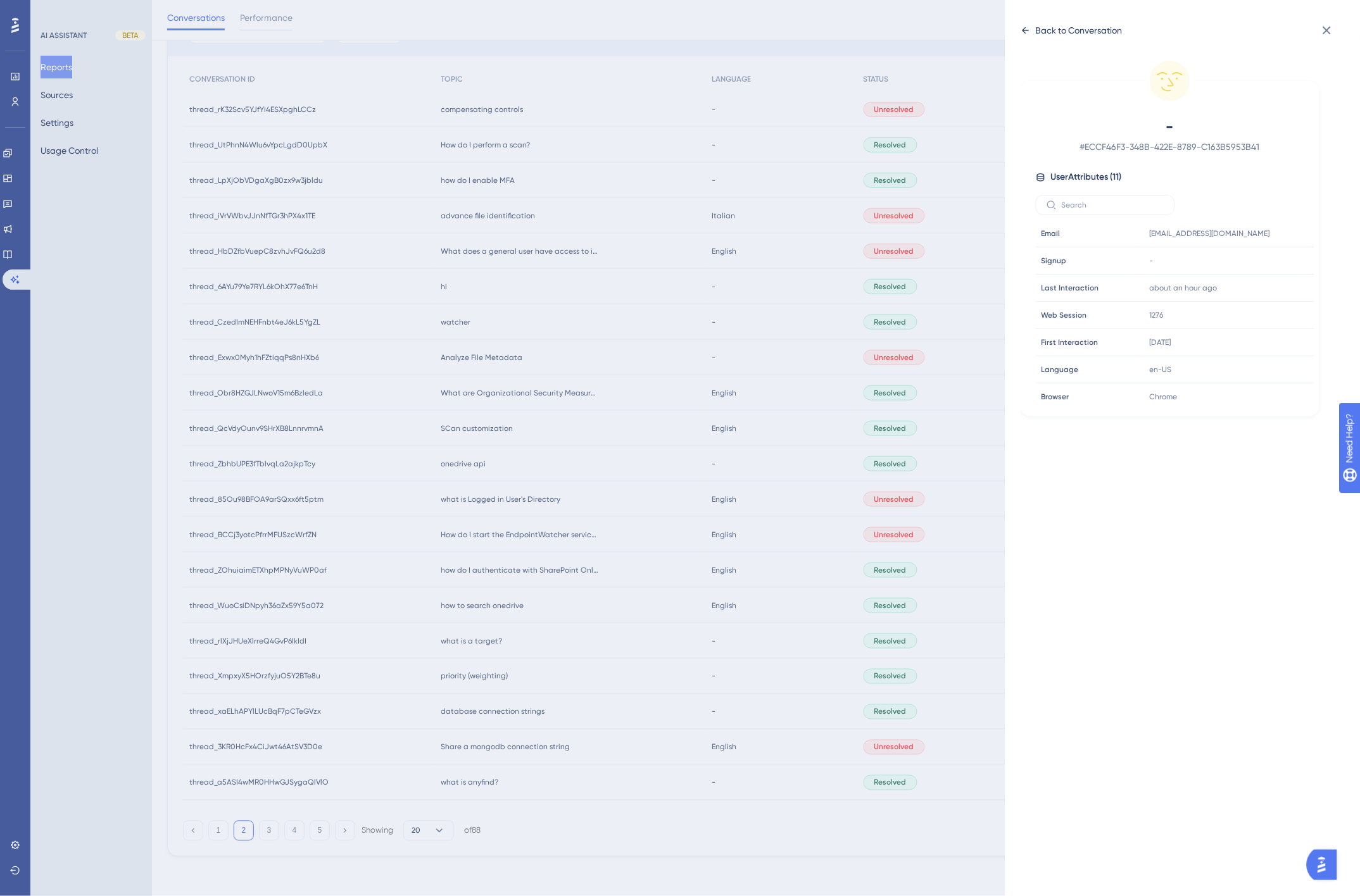
click at [1045, 22] on div "Back to Conversation" at bounding box center [1071, 30] width 102 height 20
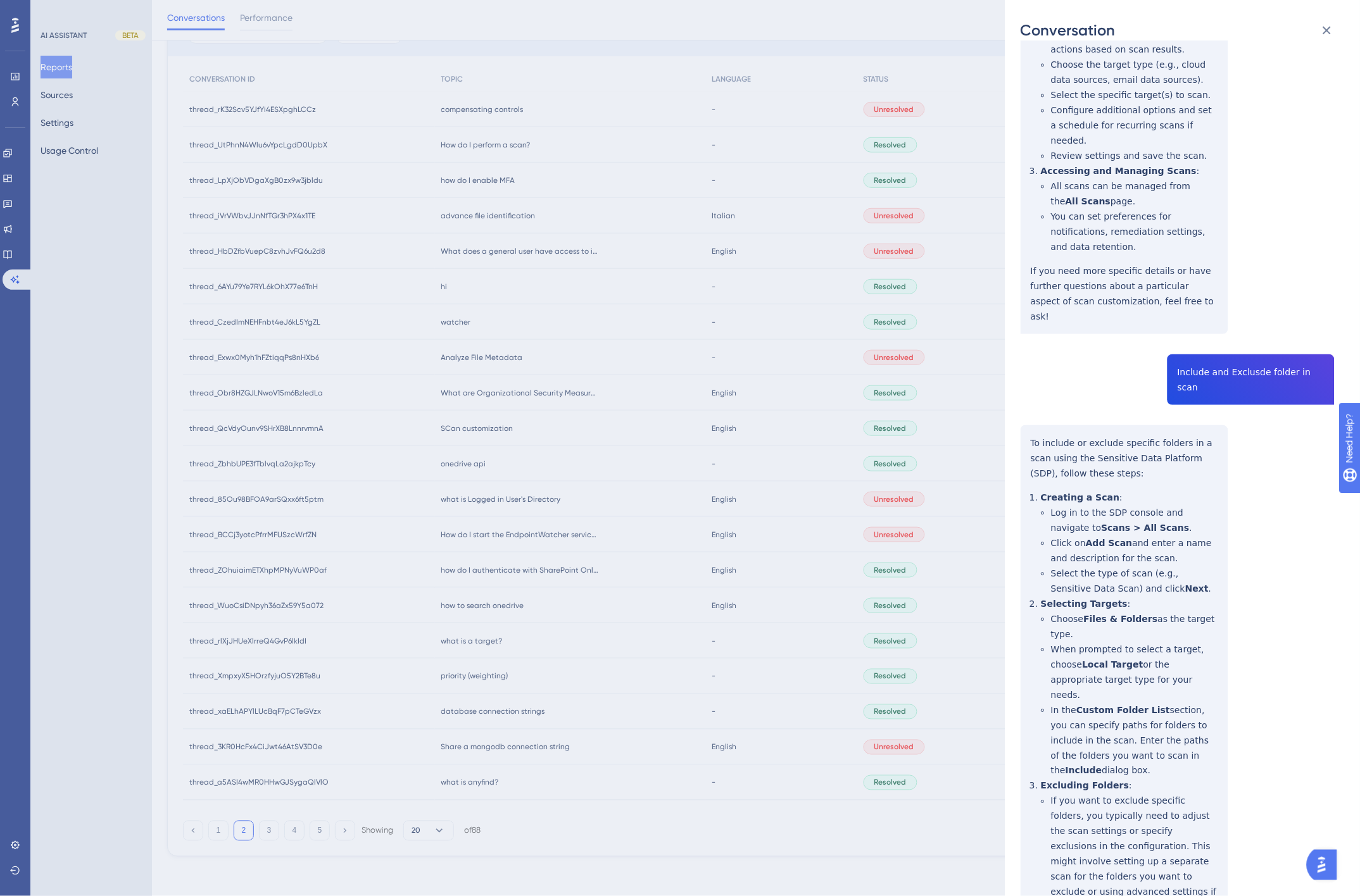
scroll to position [577, 0]
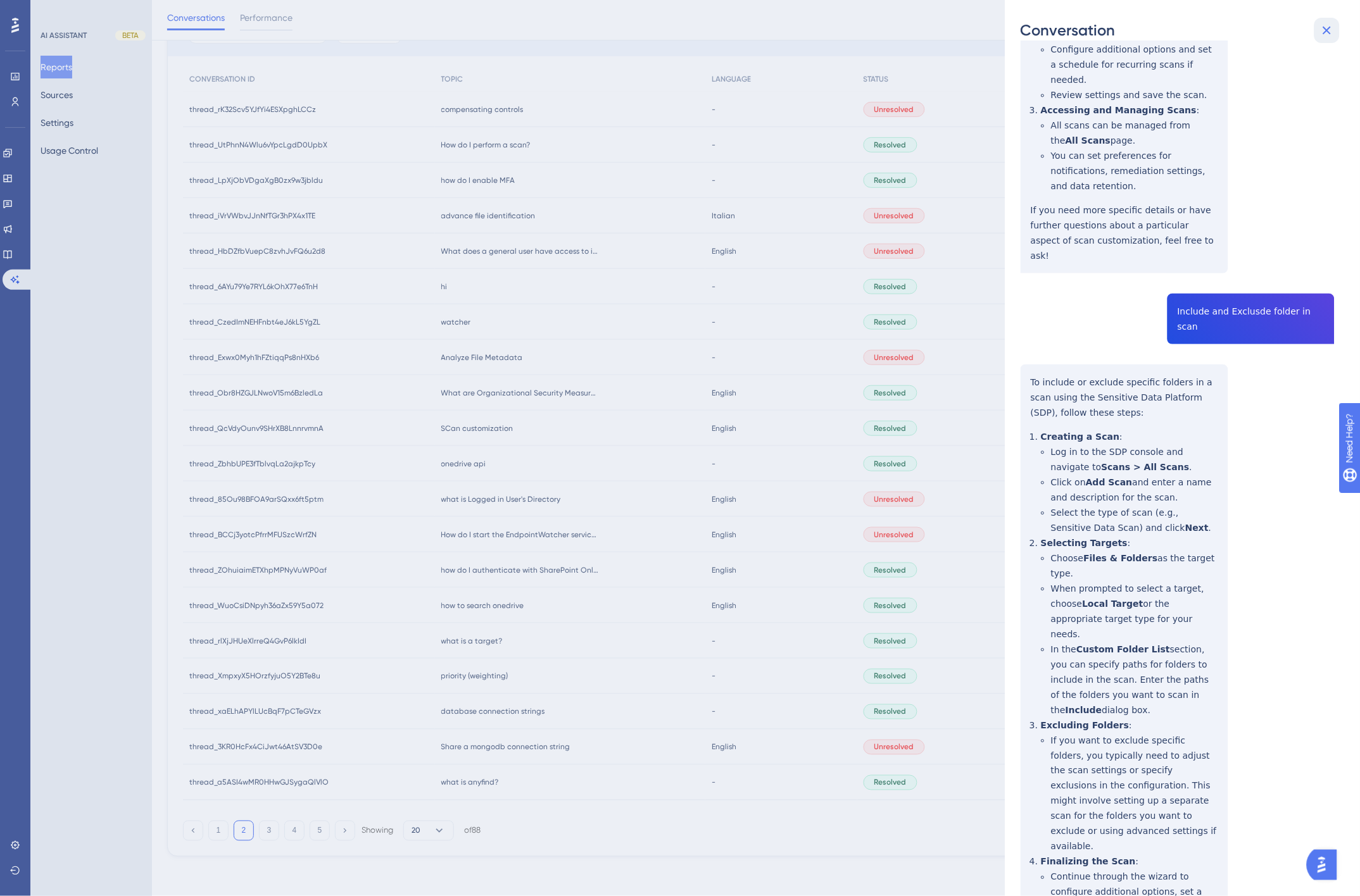
click at [1328, 27] on icon at bounding box center [1326, 30] width 16 height 15
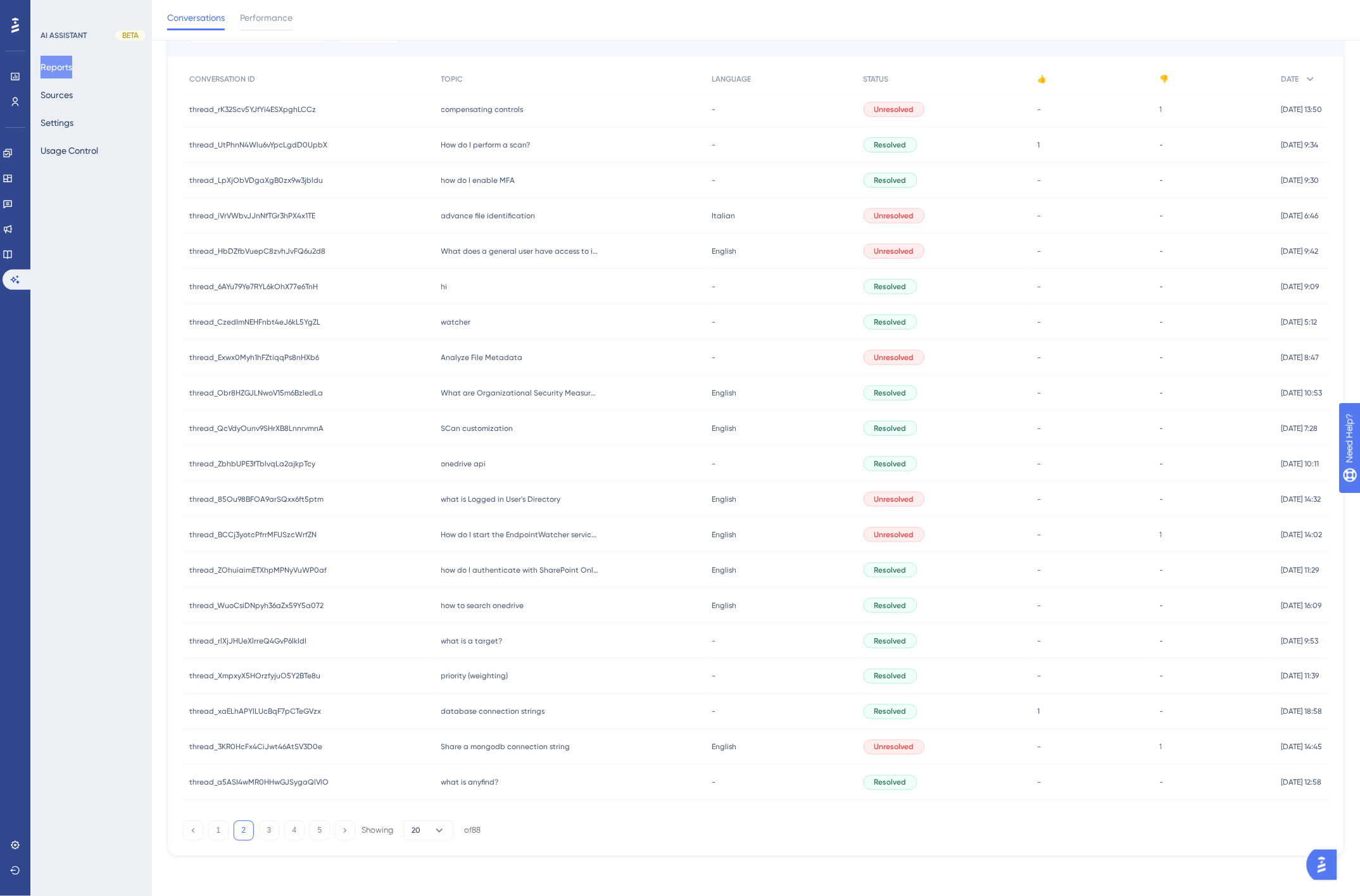
click at [271, 463] on span "thread_ZbhbUPE3fTblvqLa2ajkpTcy" at bounding box center [252, 463] width 126 height 10
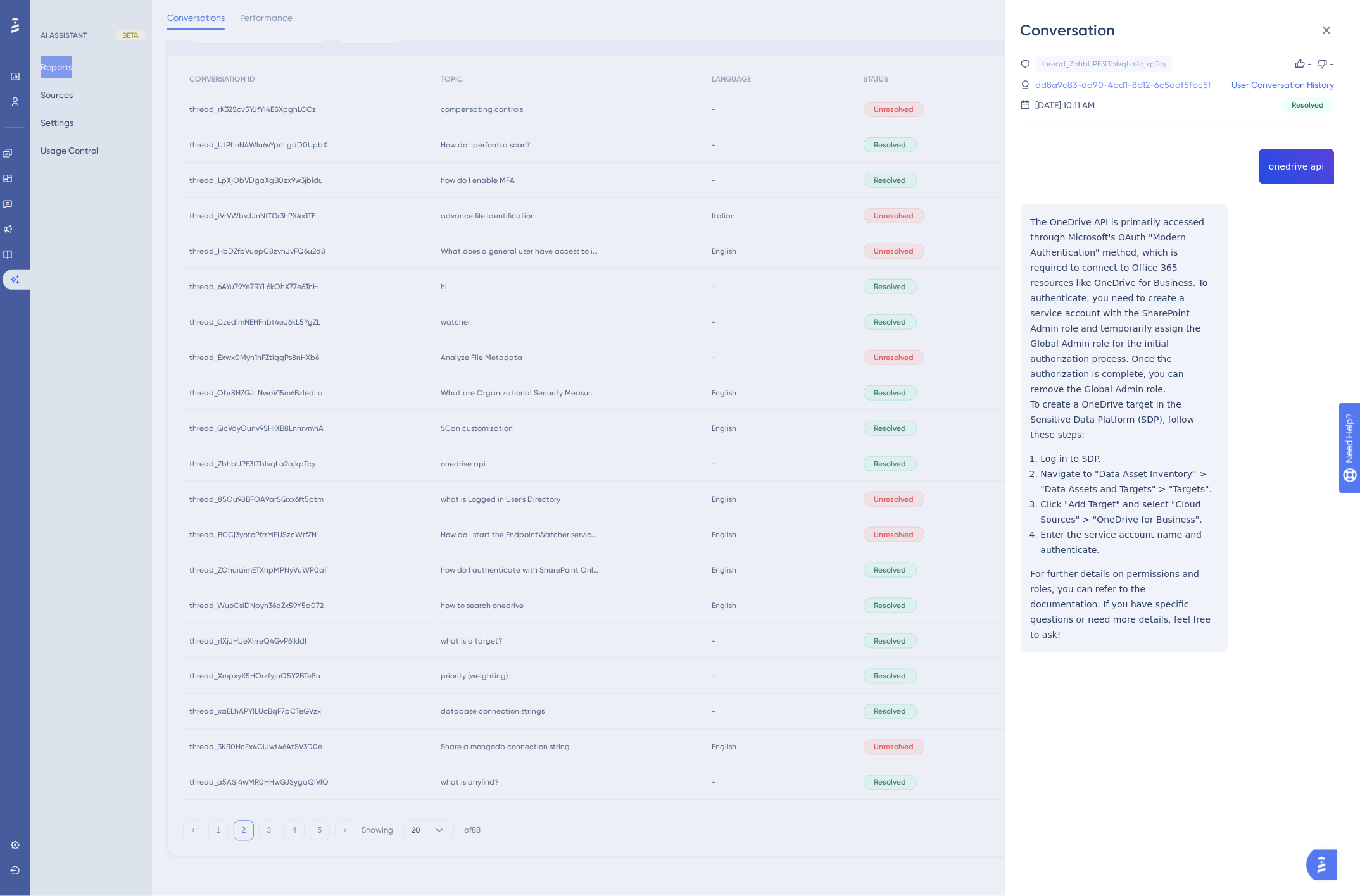
click at [1121, 81] on link "dd8a9c83-da90-4bd1-8b12-6c5adf5fbc5f" at bounding box center [1123, 85] width 176 height 15
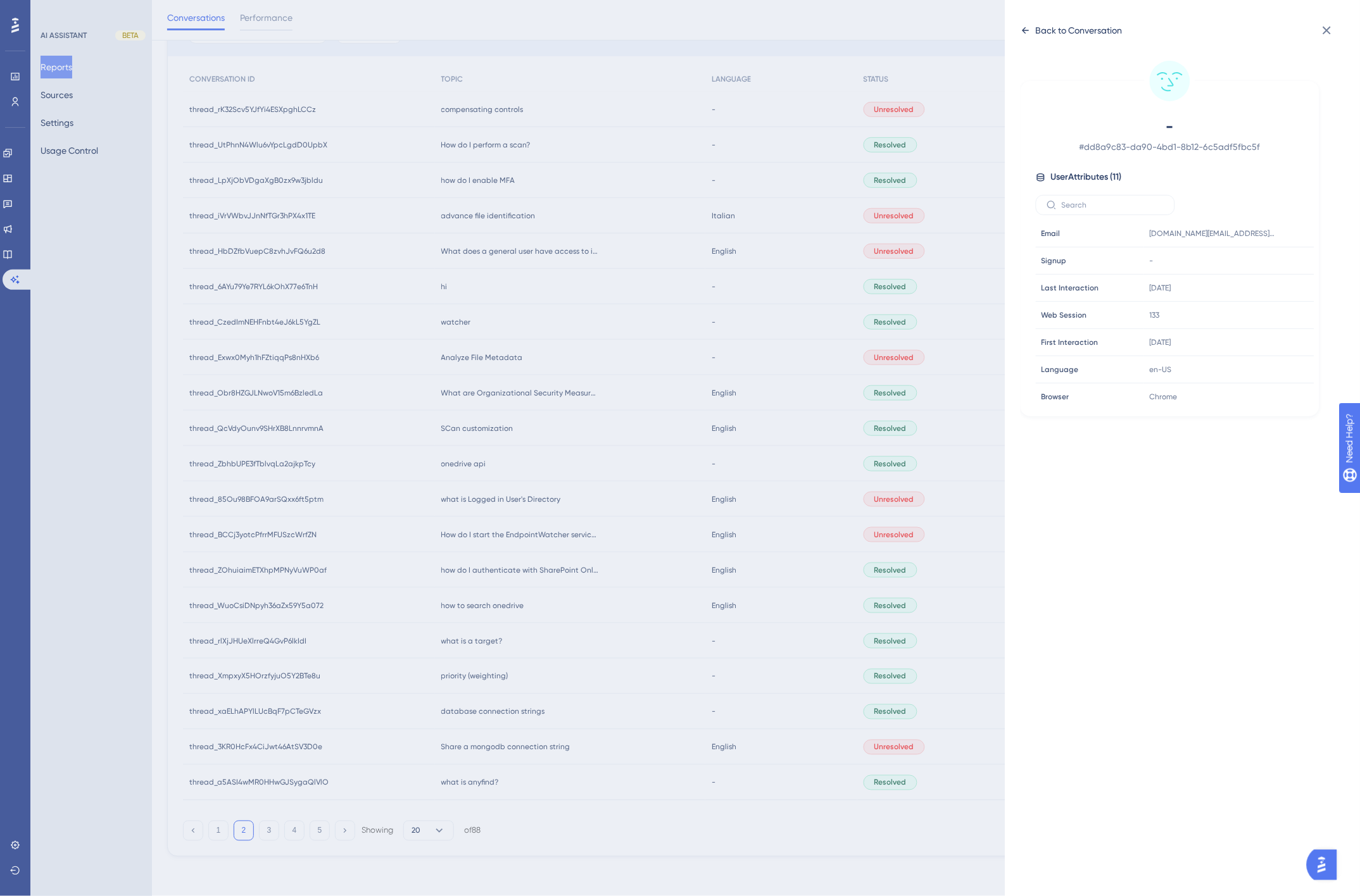
click at [1069, 29] on div "Back to Conversation" at bounding box center [1079, 30] width 87 height 15
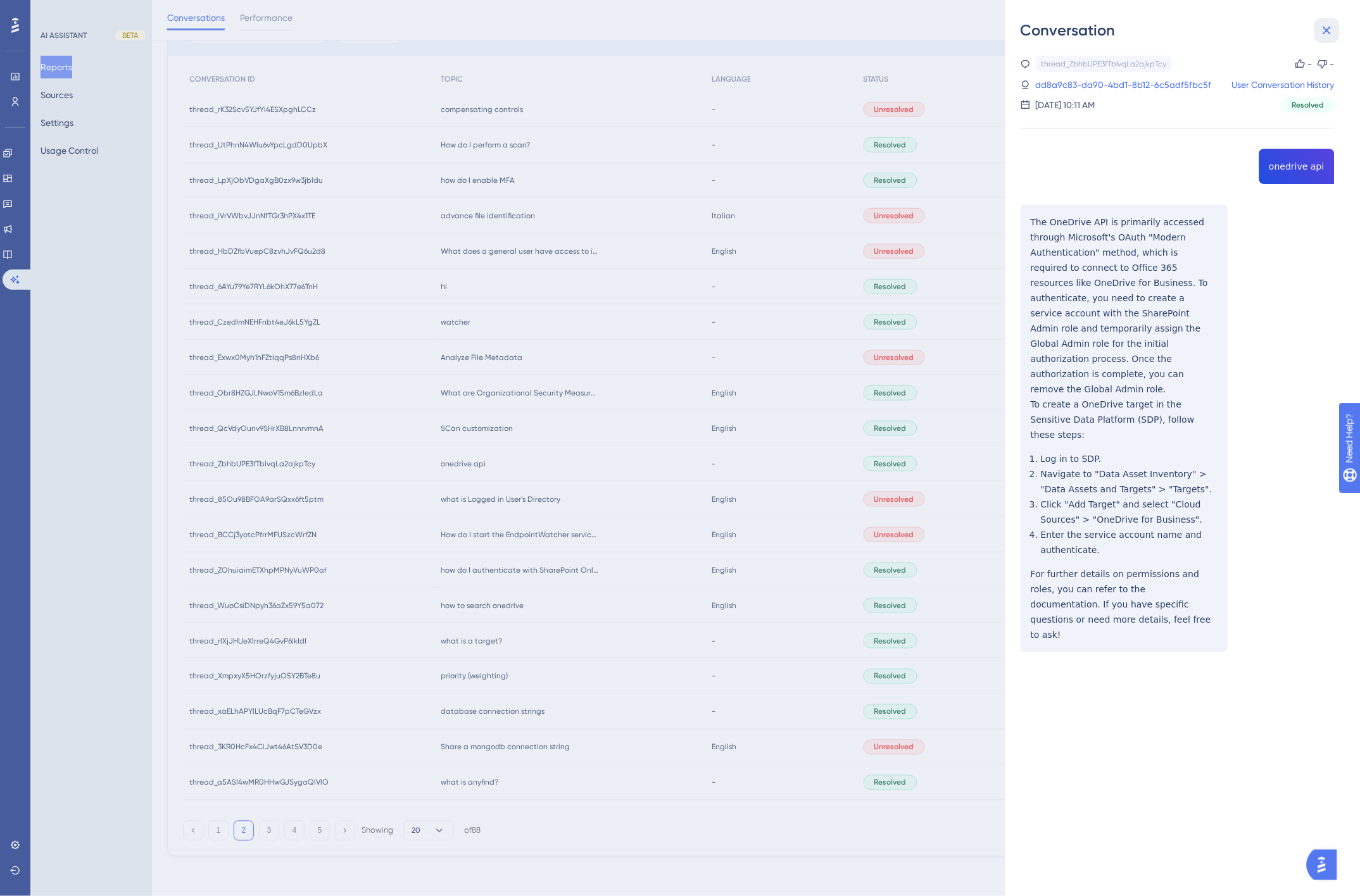
drag, startPoint x: 1330, startPoint y: 26, endPoint x: 1267, endPoint y: 76, distance: 80.4
click at [1330, 26] on icon at bounding box center [1326, 30] width 16 height 15
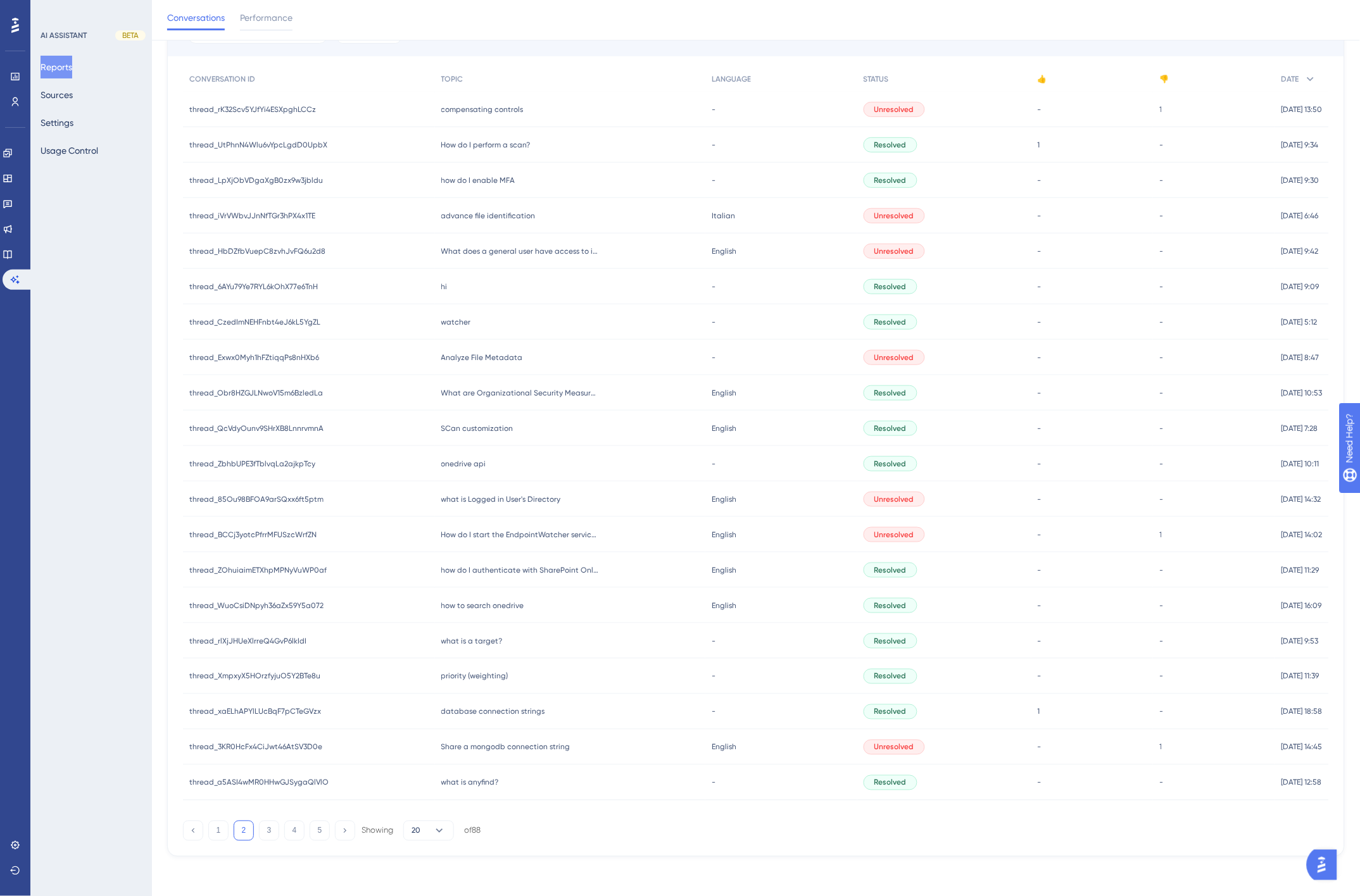
click at [496, 672] on span "priority (weighting)" at bounding box center [475, 676] width 67 height 10
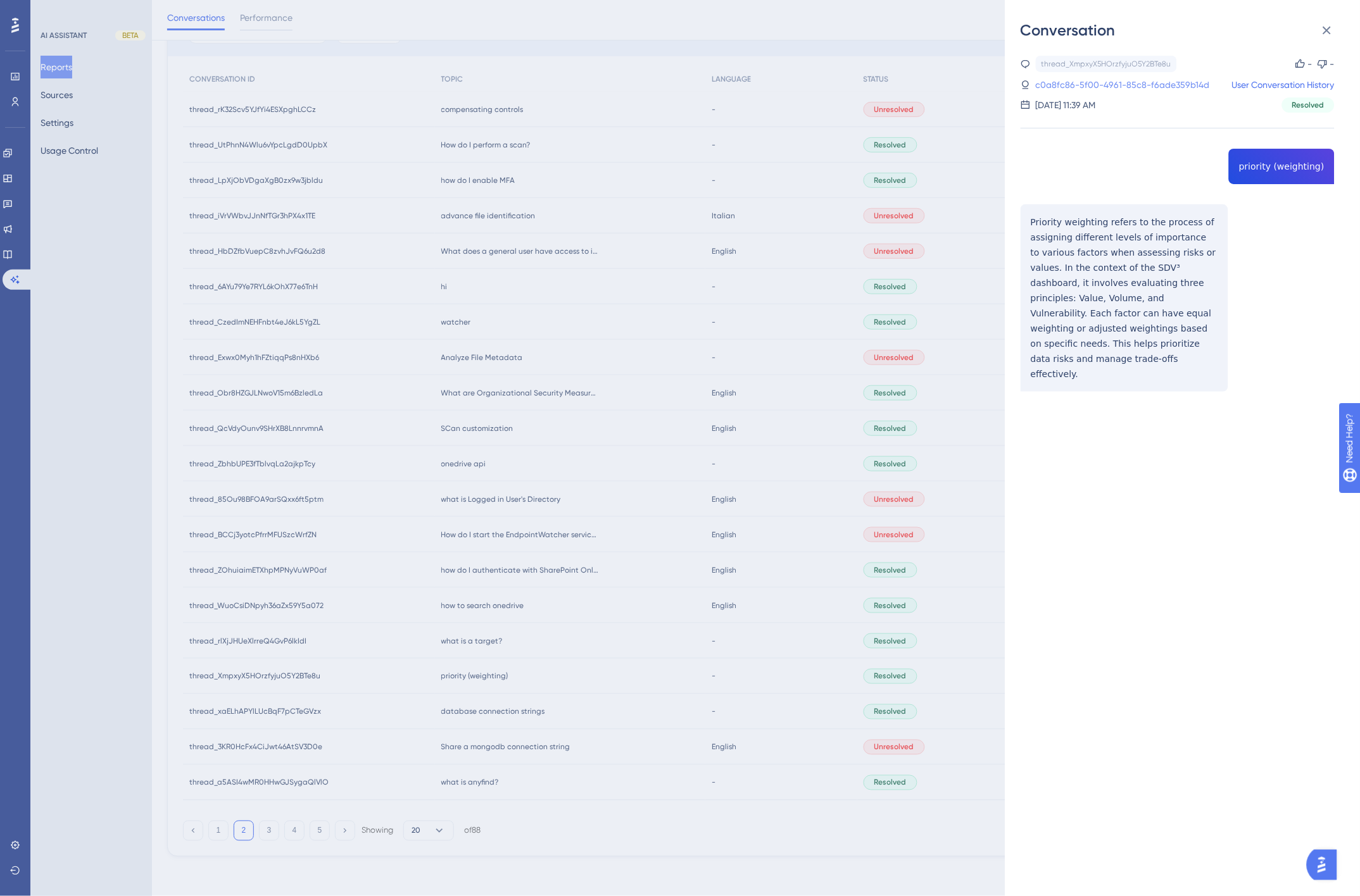
click at [1165, 84] on link "c0a8fc86-5f00-4961-85c8-f6ade359b14d" at bounding box center [1123, 85] width 174 height 15
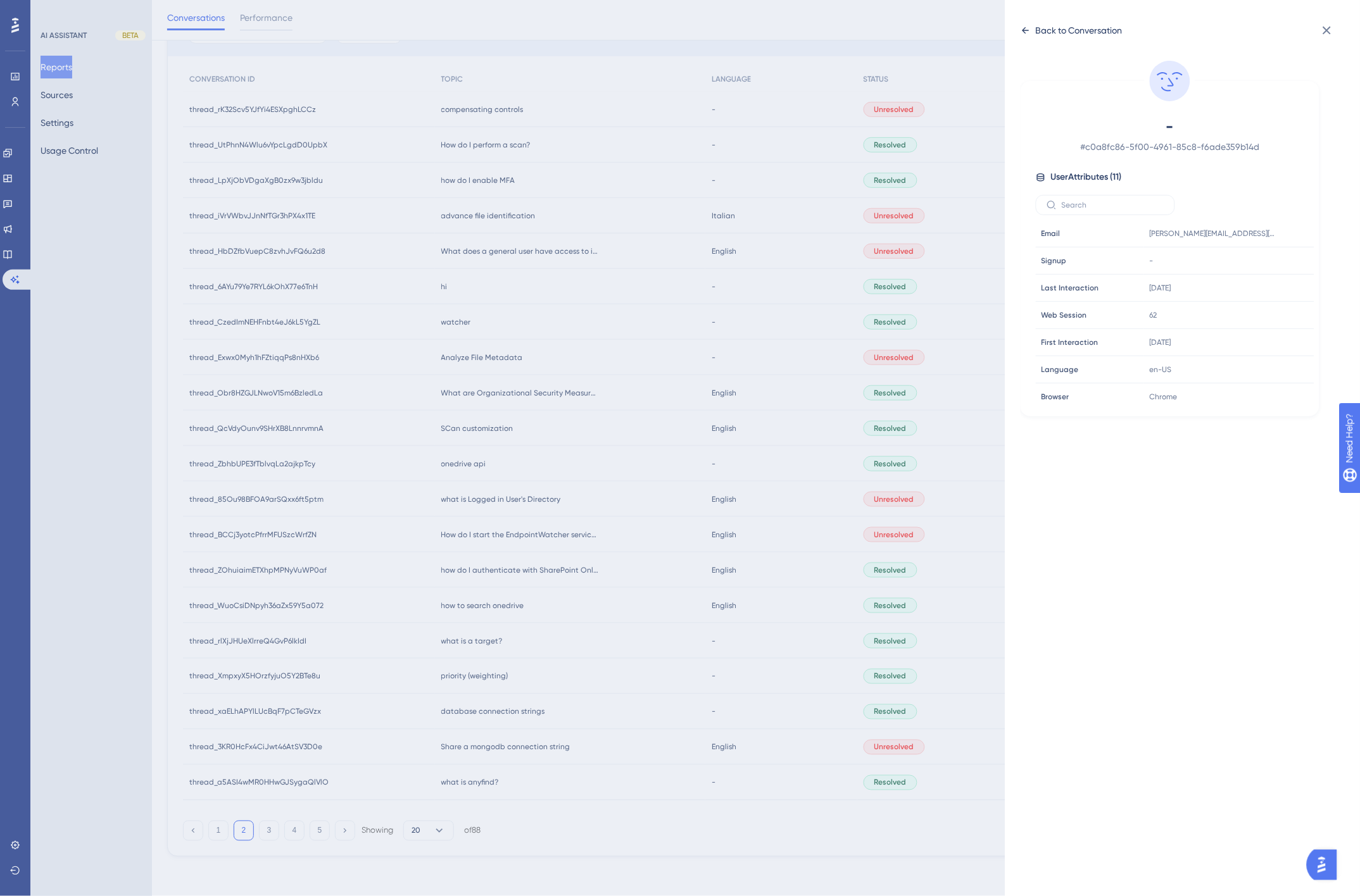
click at [1061, 30] on div "Back to Conversation" at bounding box center [1079, 30] width 87 height 15
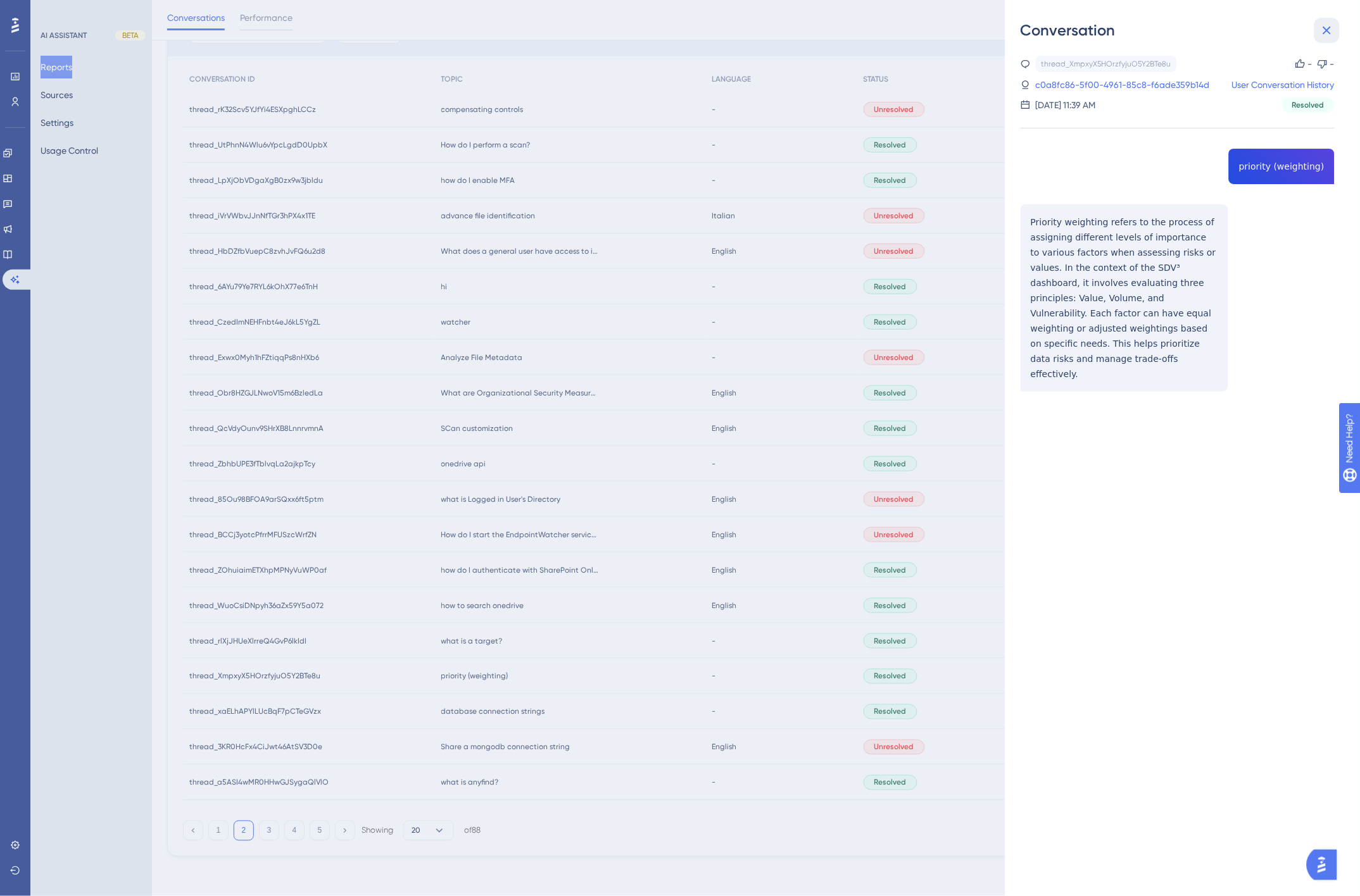
drag, startPoint x: 1330, startPoint y: 28, endPoint x: 1219, endPoint y: 45, distance: 112.3
click at [1330, 28] on icon at bounding box center [1327, 30] width 8 height 8
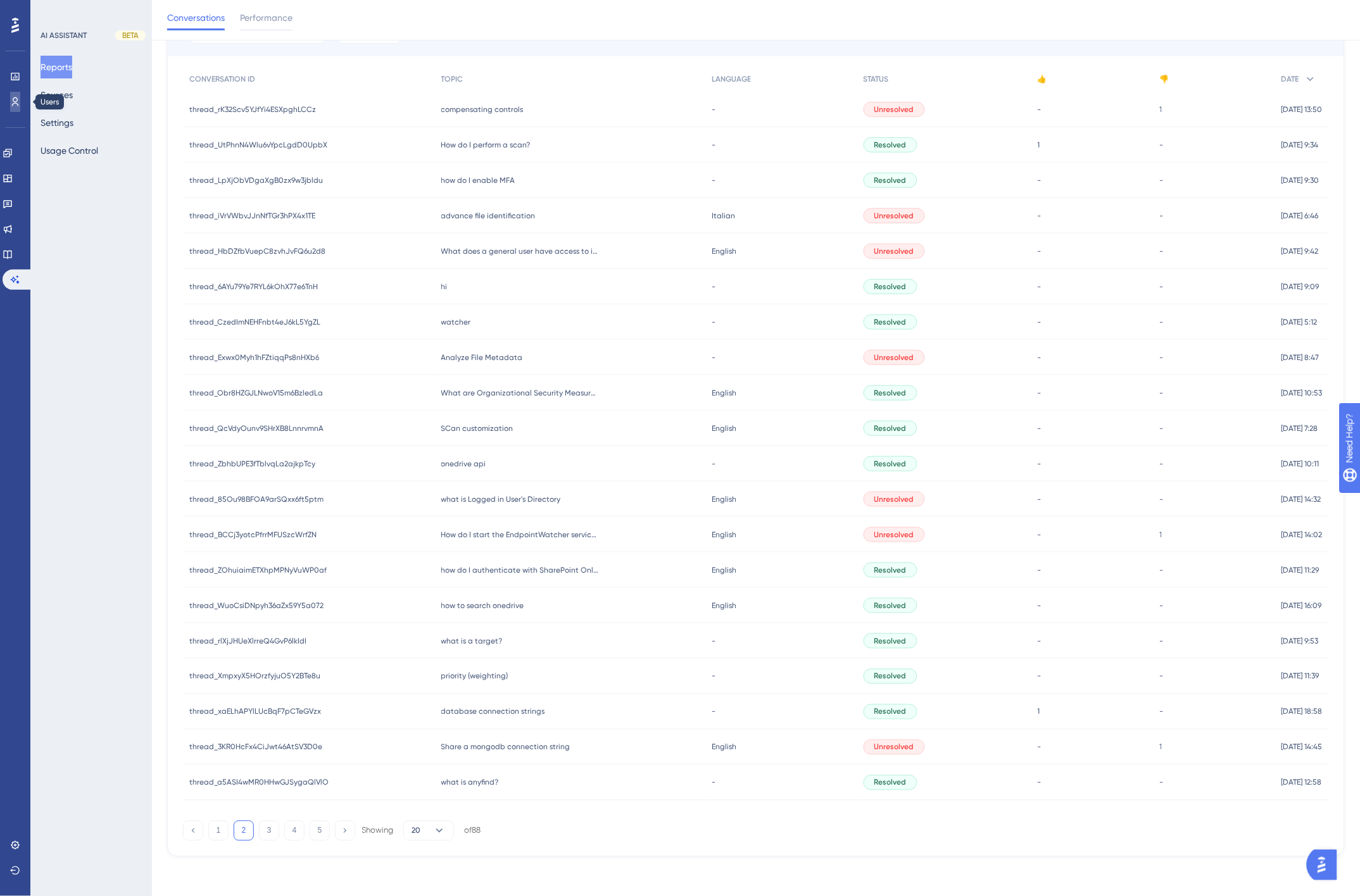
click at [10, 99] on link at bounding box center [15, 102] width 10 height 20
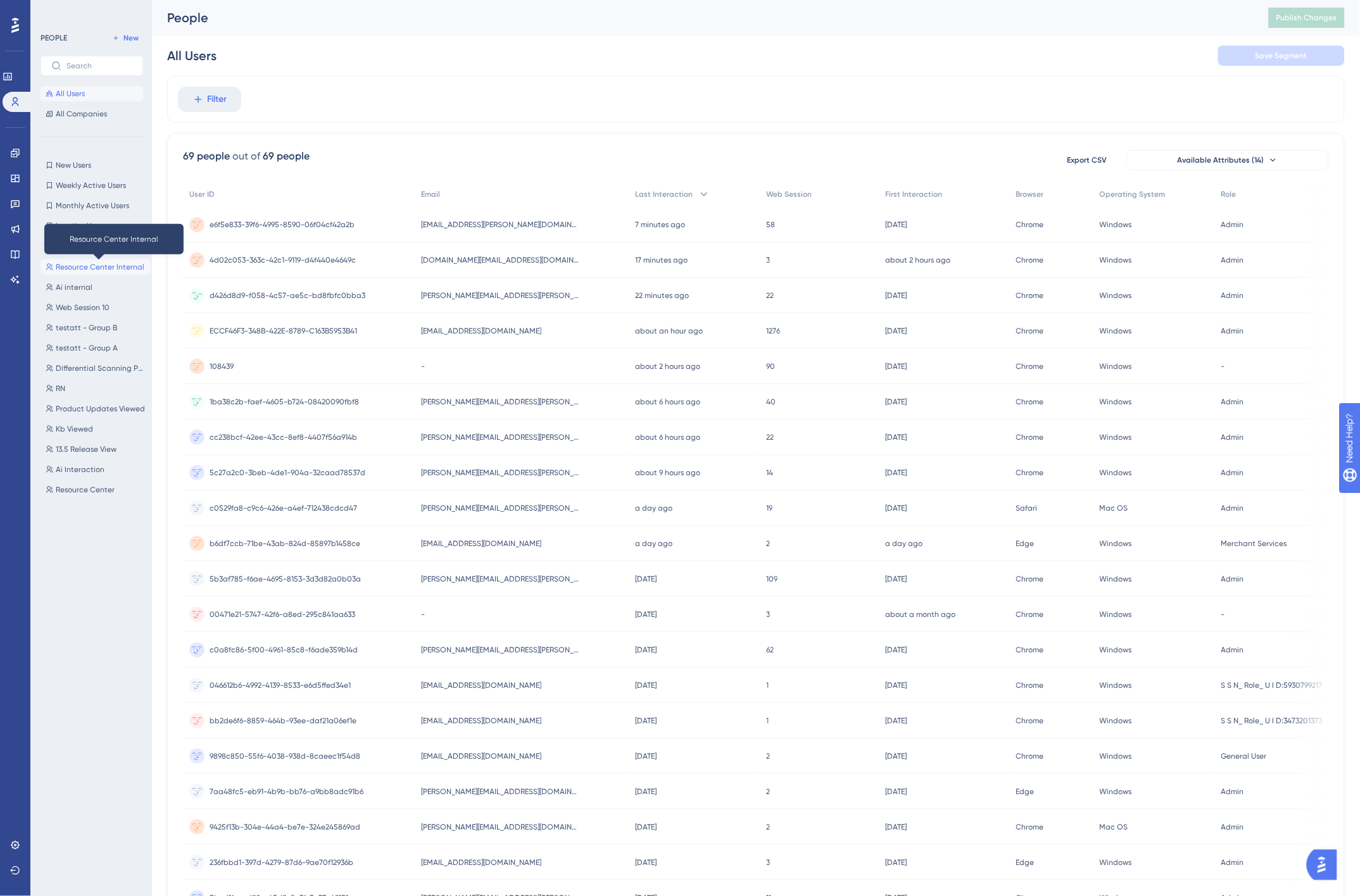
click at [98, 263] on span "Resource Center Internal" at bounding box center [100, 267] width 89 height 10
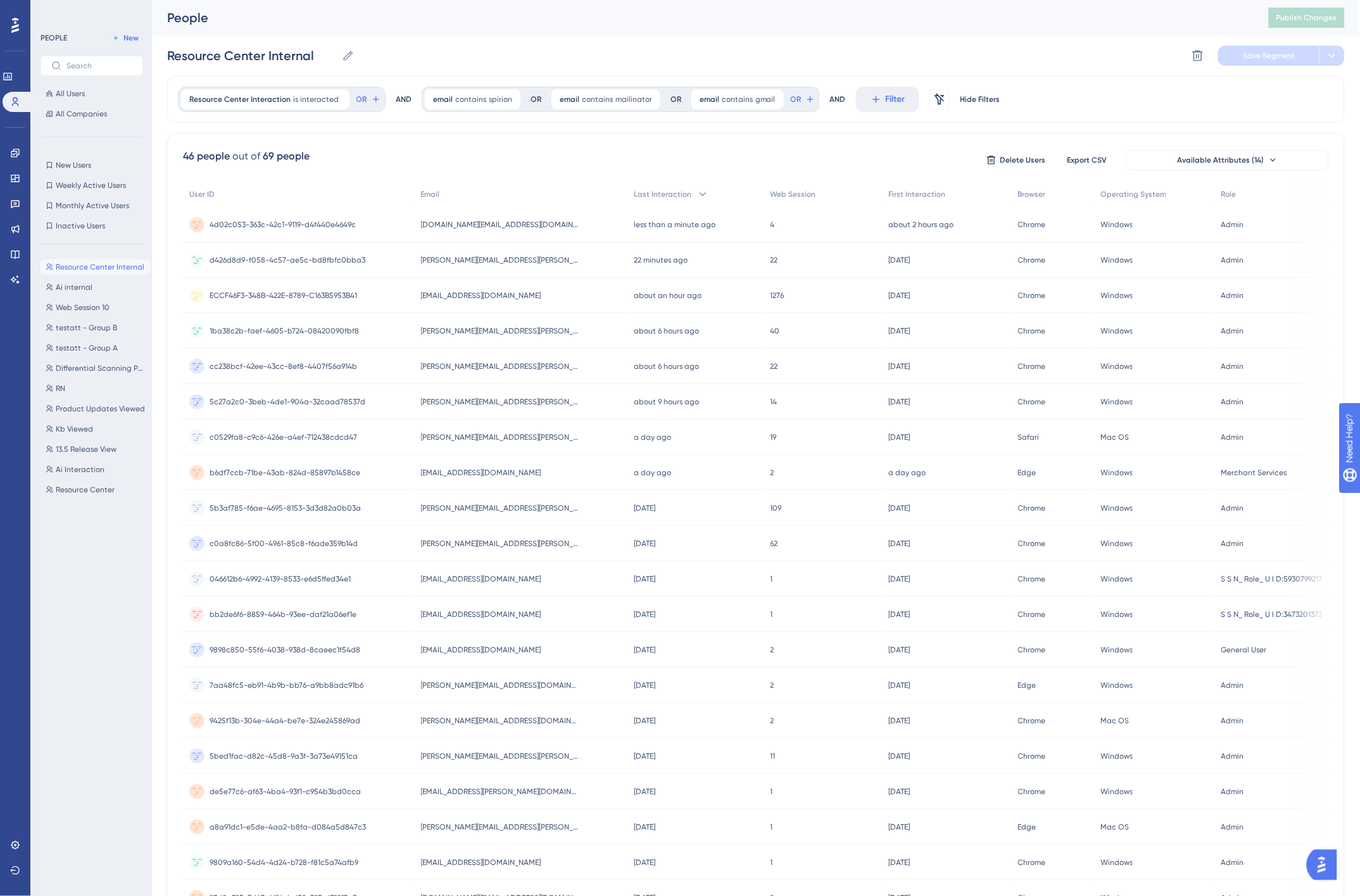
click at [342, 255] on span "d426d8d9-f058-4c57-ae5c-bd8fbfc0bba3" at bounding box center [287, 260] width 156 height 10
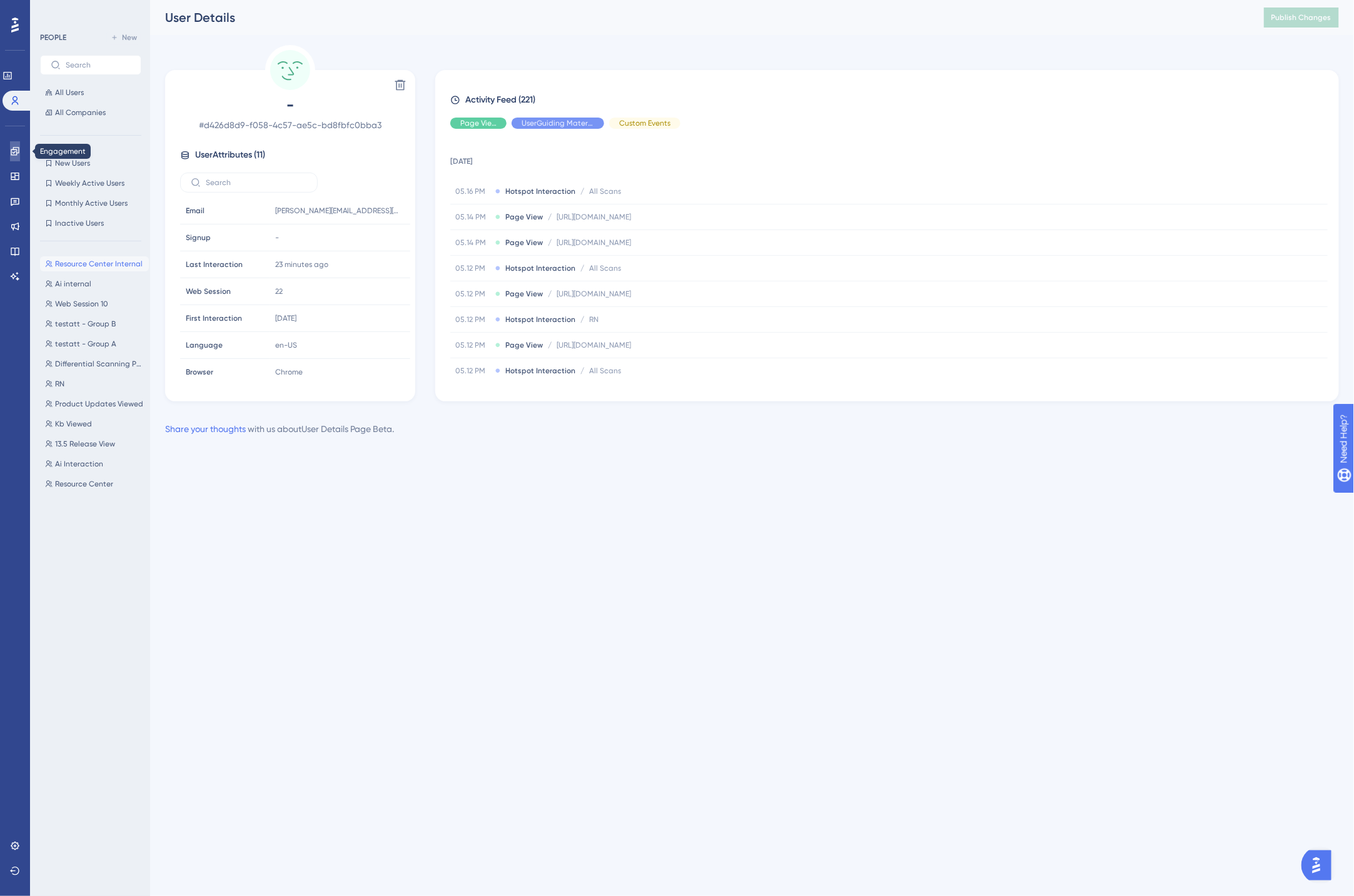
click at [15, 152] on icon at bounding box center [15, 151] width 10 height 10
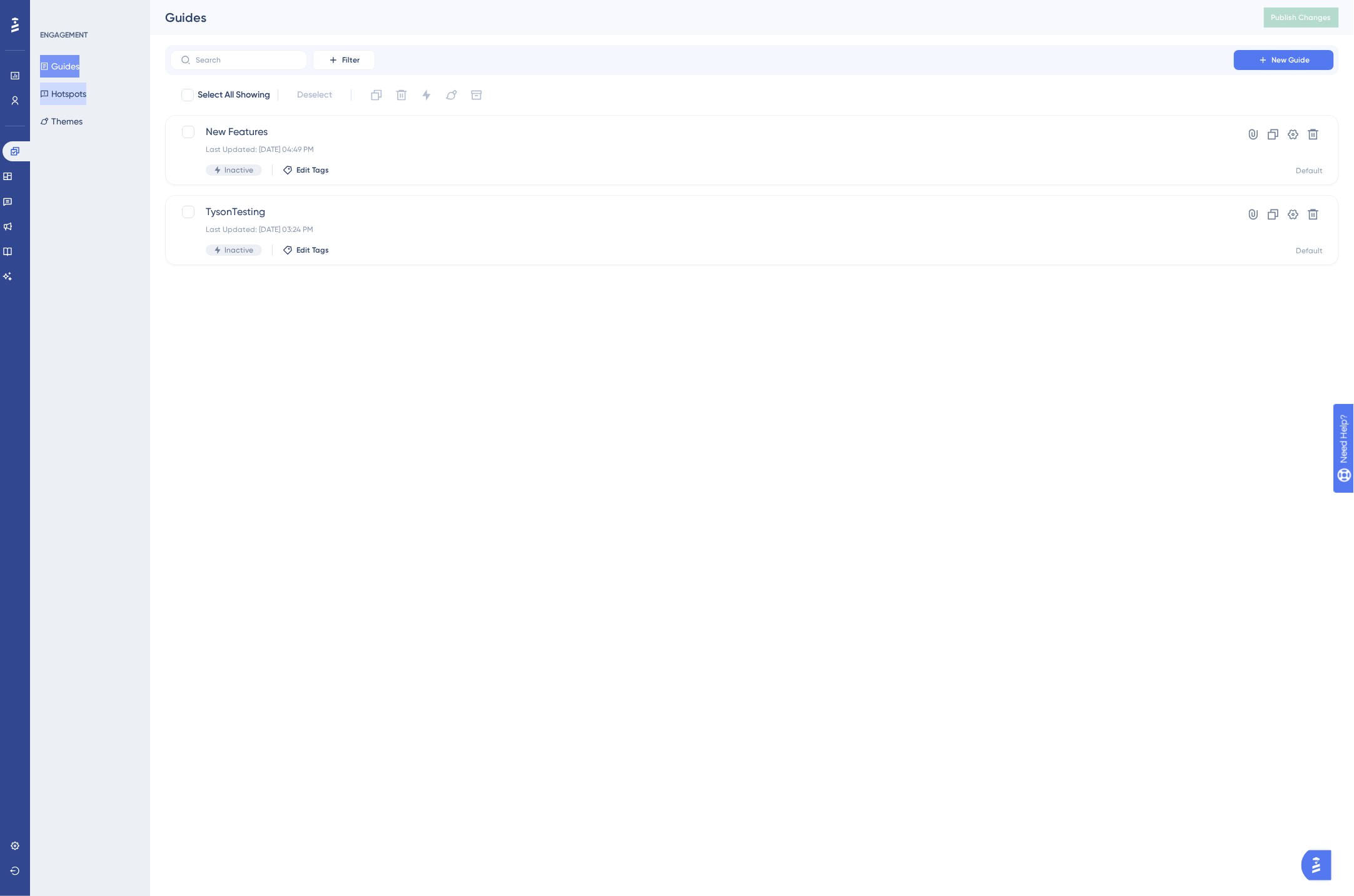
click at [75, 96] on button "Hotspots" at bounding box center [63, 94] width 47 height 23
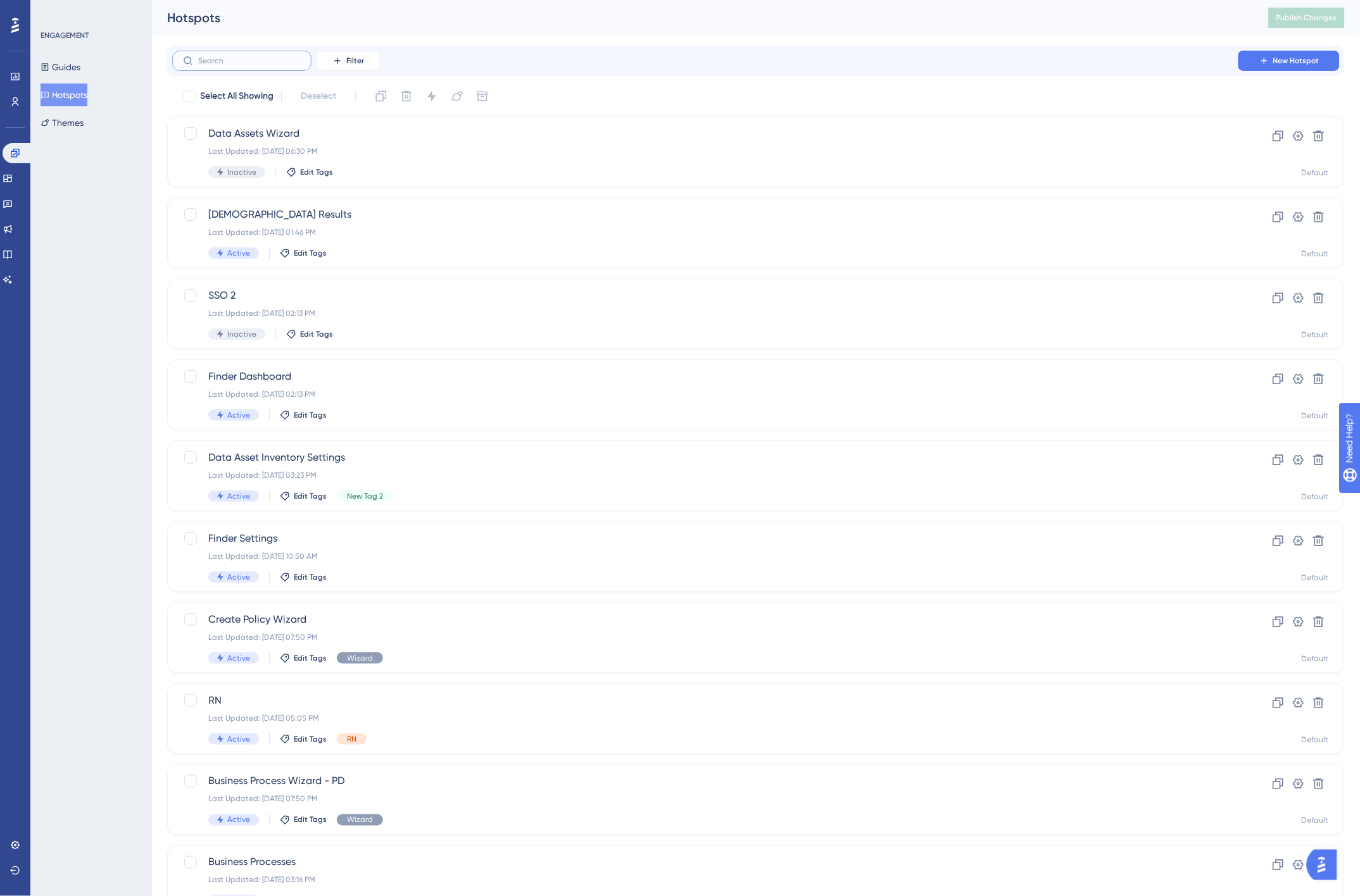
click at [223, 62] on input "text" at bounding box center [249, 61] width 102 height 9
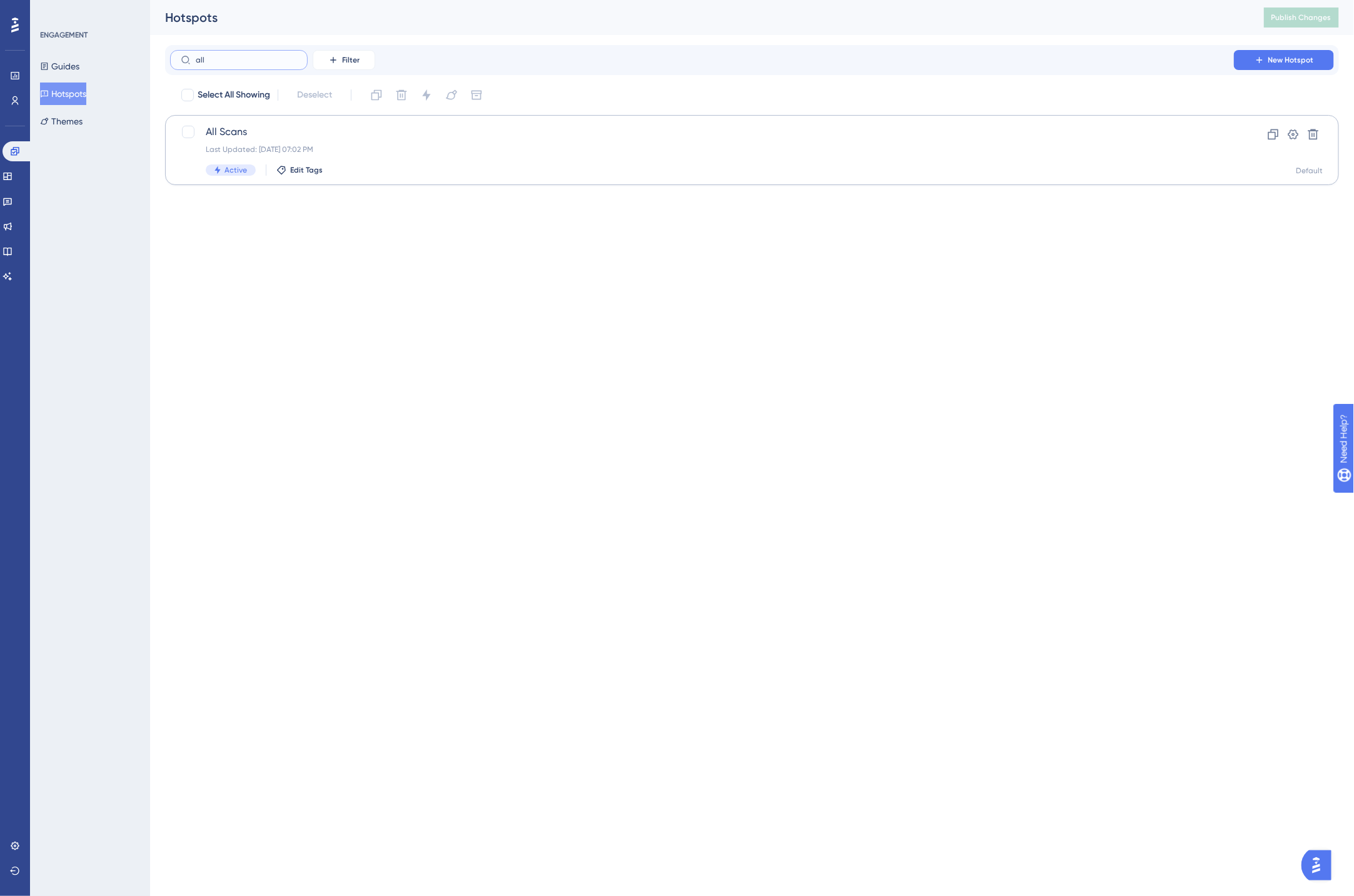
type input "all"
click at [247, 132] on span "All Scans" at bounding box center [702, 132] width 993 height 15
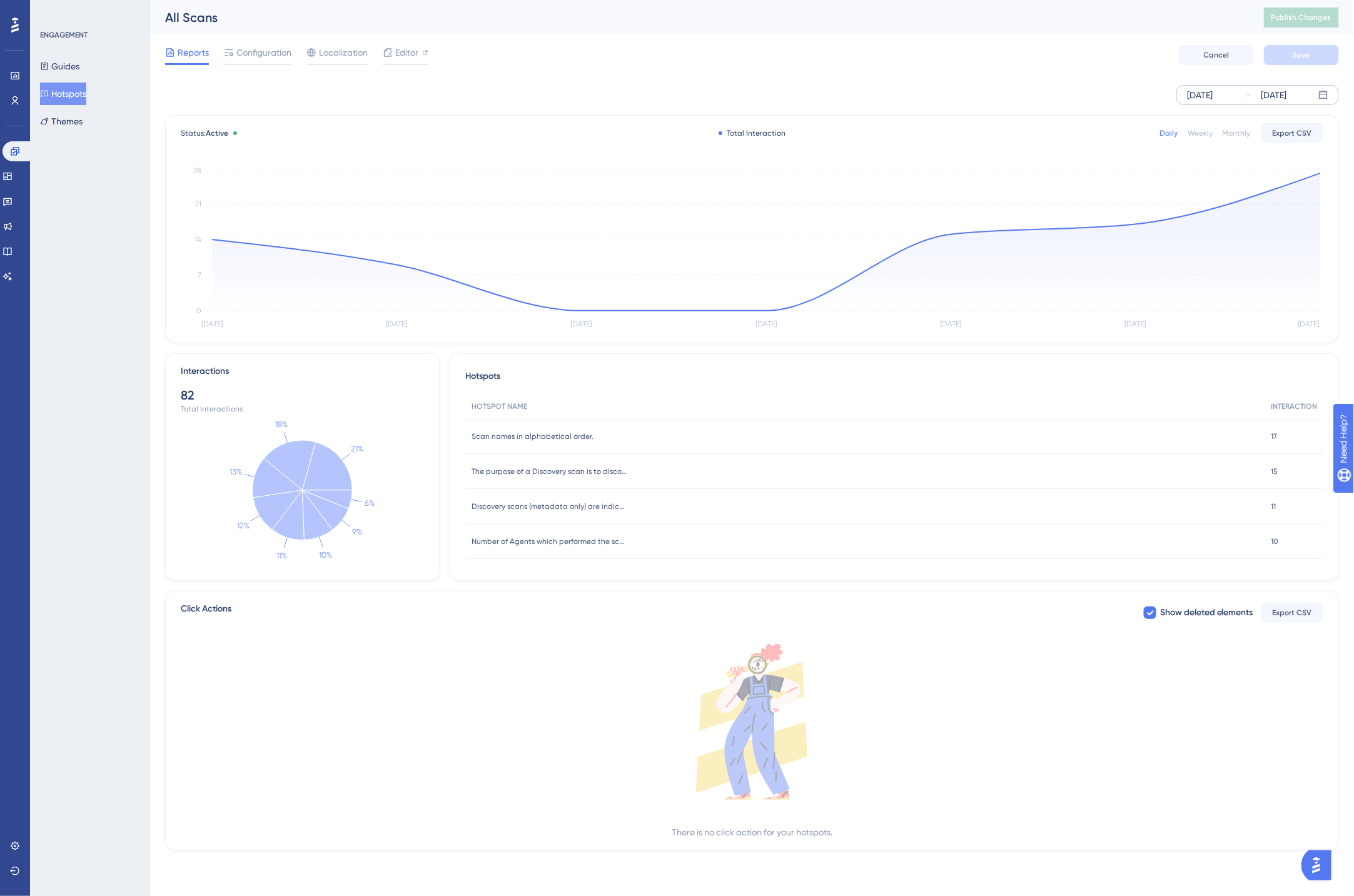
click at [1212, 95] on div "[DATE]" at bounding box center [1200, 95] width 26 height 15
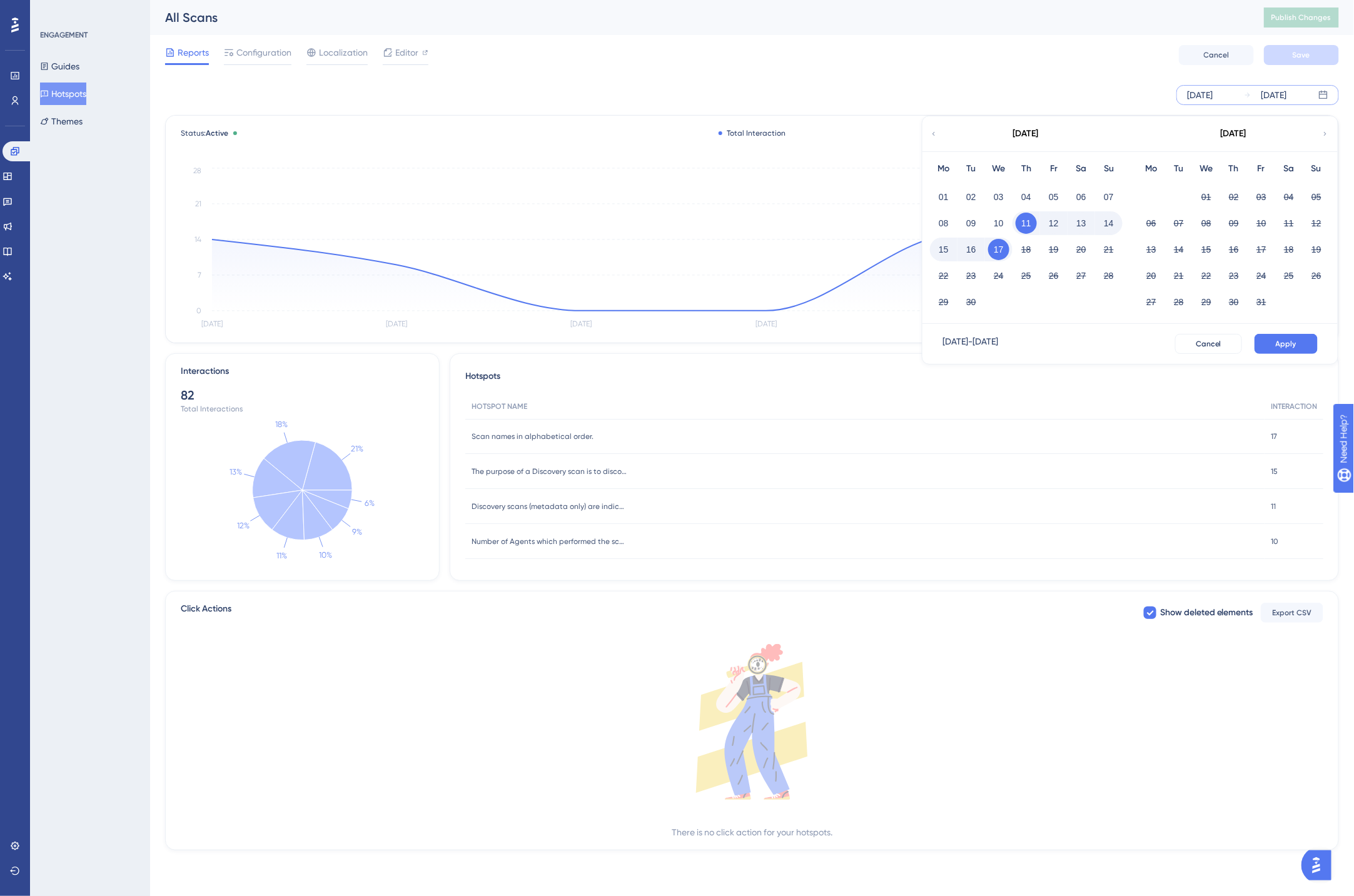
click at [936, 136] on icon at bounding box center [933, 134] width 7 height 11
click at [938, 134] on div "[DATE]" at bounding box center [1025, 134] width 206 height 35
click at [935, 140] on div "[DATE]" at bounding box center [1025, 134] width 206 height 35
click at [934, 134] on icon at bounding box center [933, 134] width 7 height 11
click at [1028, 195] on button "01" at bounding box center [1026, 197] width 21 height 21
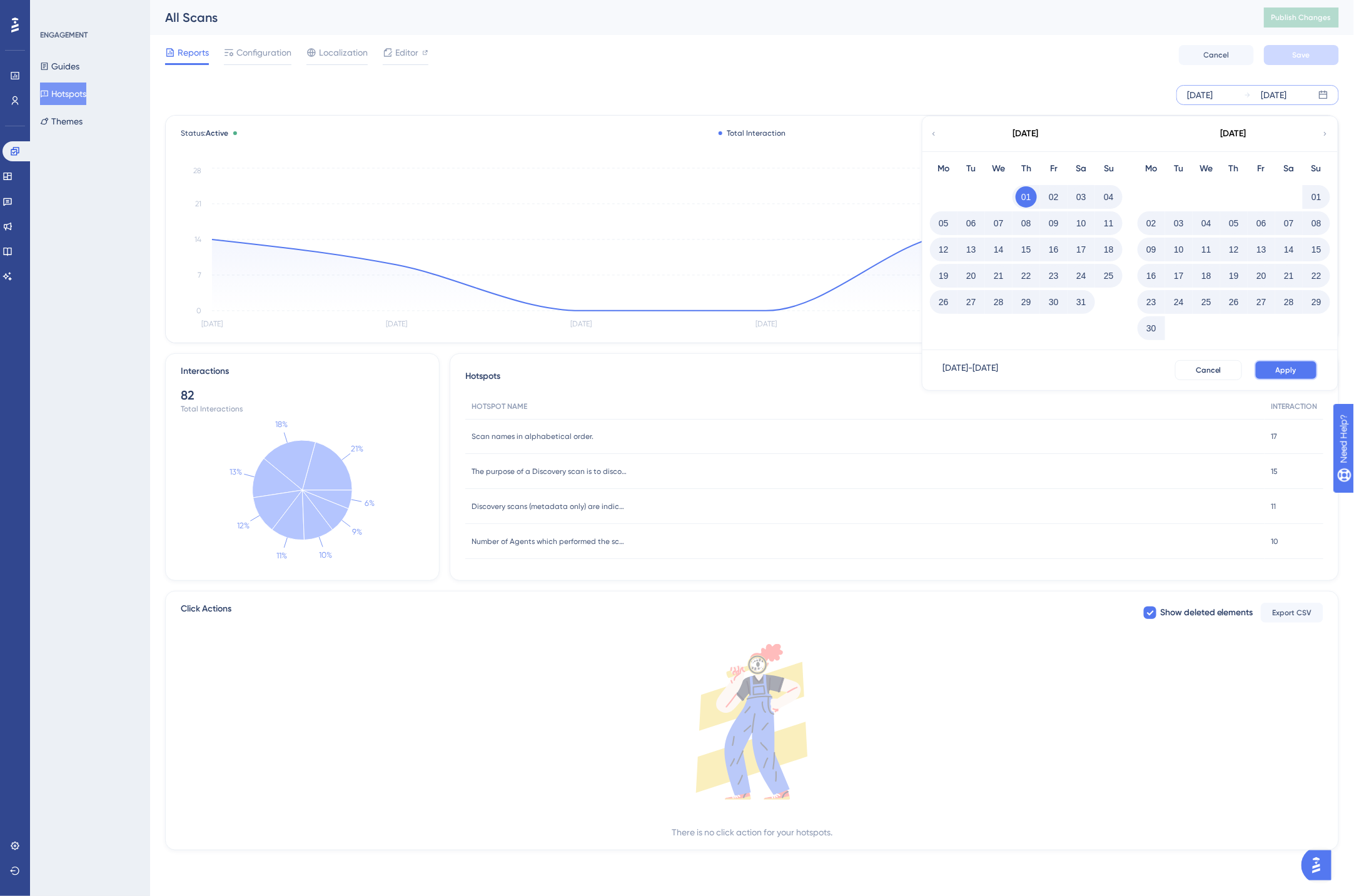
click at [1283, 365] on span "Apply" at bounding box center [1285, 370] width 21 height 10
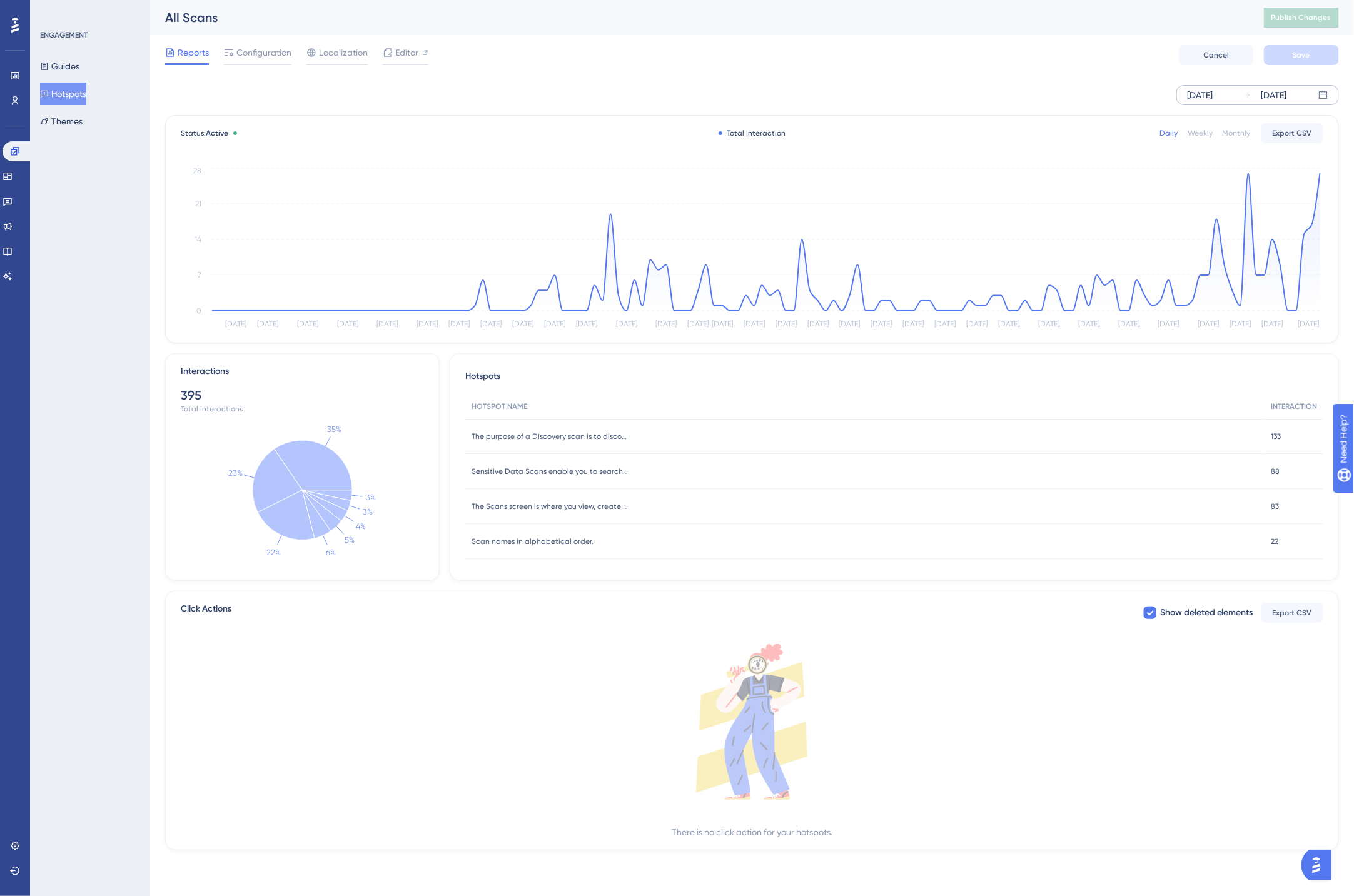
click at [1210, 130] on div "Weekly" at bounding box center [1200, 133] width 25 height 10
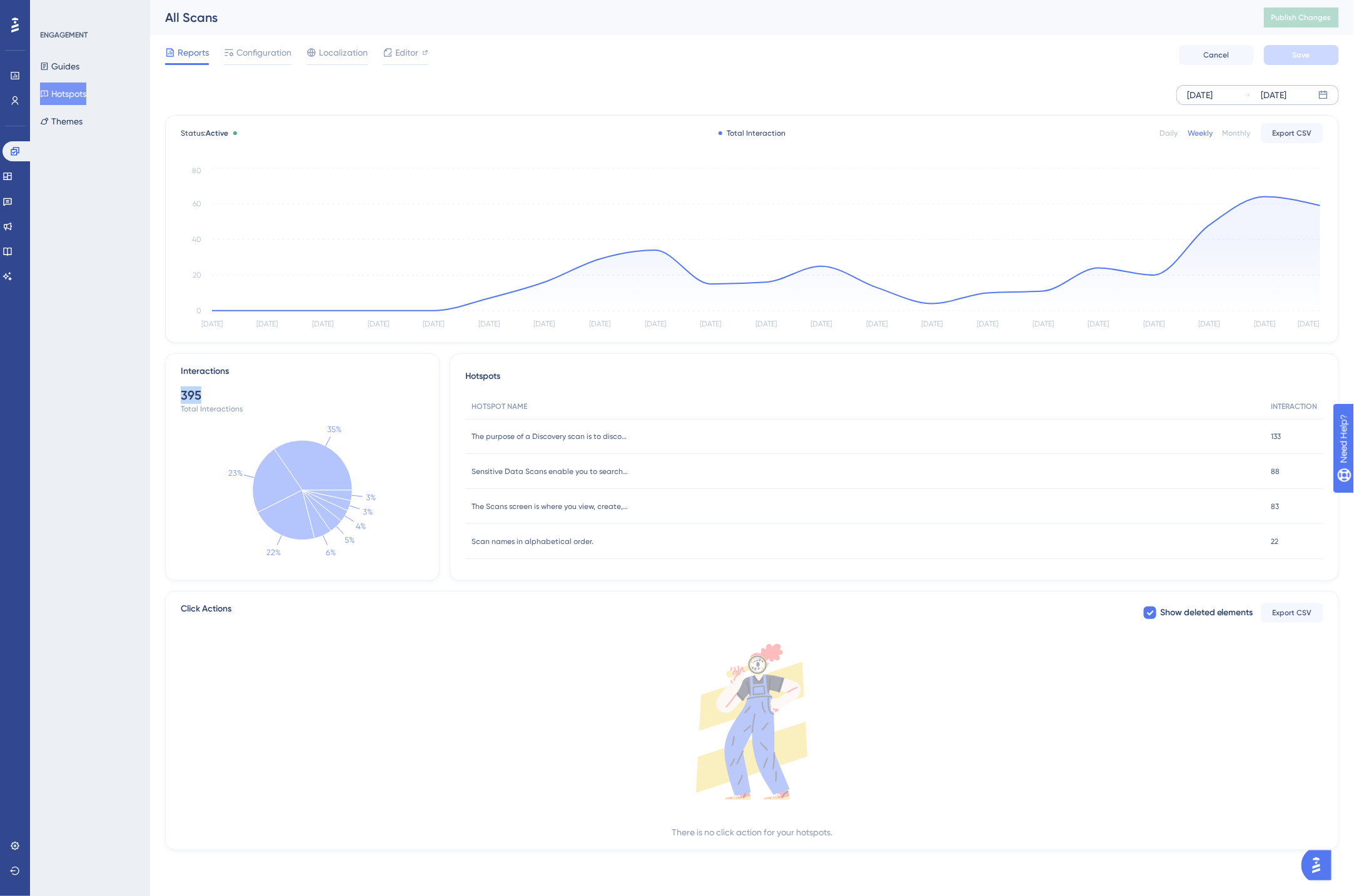
drag, startPoint x: 202, startPoint y: 394, endPoint x: 170, endPoint y: 397, distance: 32.1
click at [170, 397] on div "Interactions 395 Total Interactions 35% 23% 22% 6% 5% 4% 3% 3%" at bounding box center [302, 467] width 274 height 228
click at [170, 397] on div "Interactions 395 Total Interactions 35% 23% 22% 6% 5% 4% 3% 3%" at bounding box center [302, 467] width 274 height 228
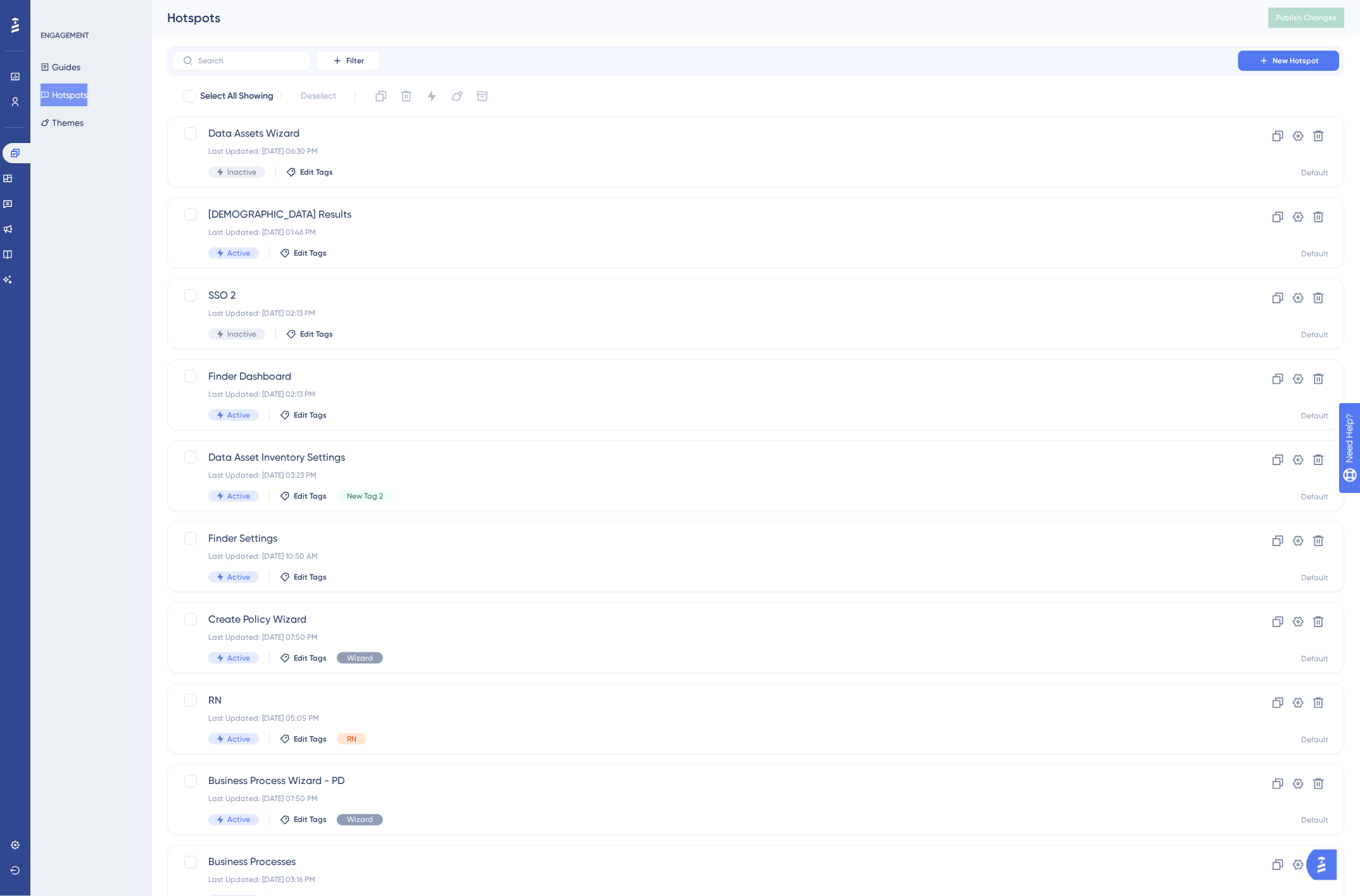
click at [1027, 35] on div "Hotspots Publish Changes" at bounding box center [755, 18] width 1208 height 36
